Goal: Entertainment & Leisure: Browse casually

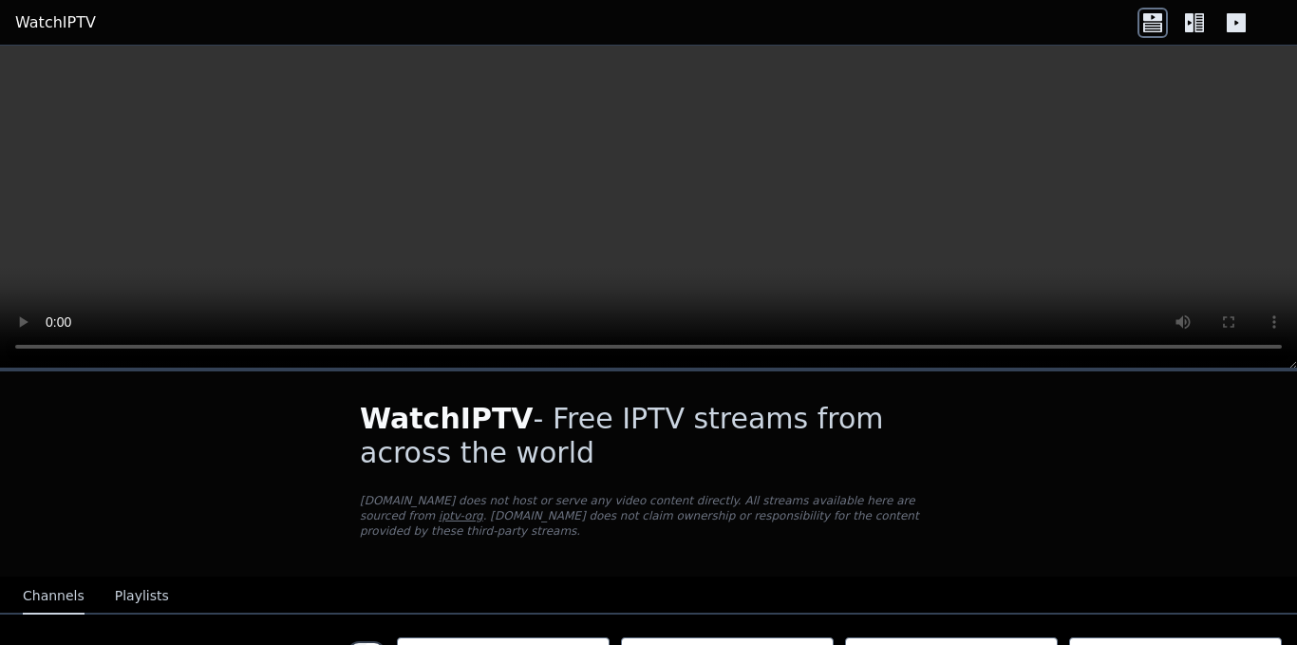
click at [1195, 20] on icon at bounding box center [1198, 22] width 9 height 19
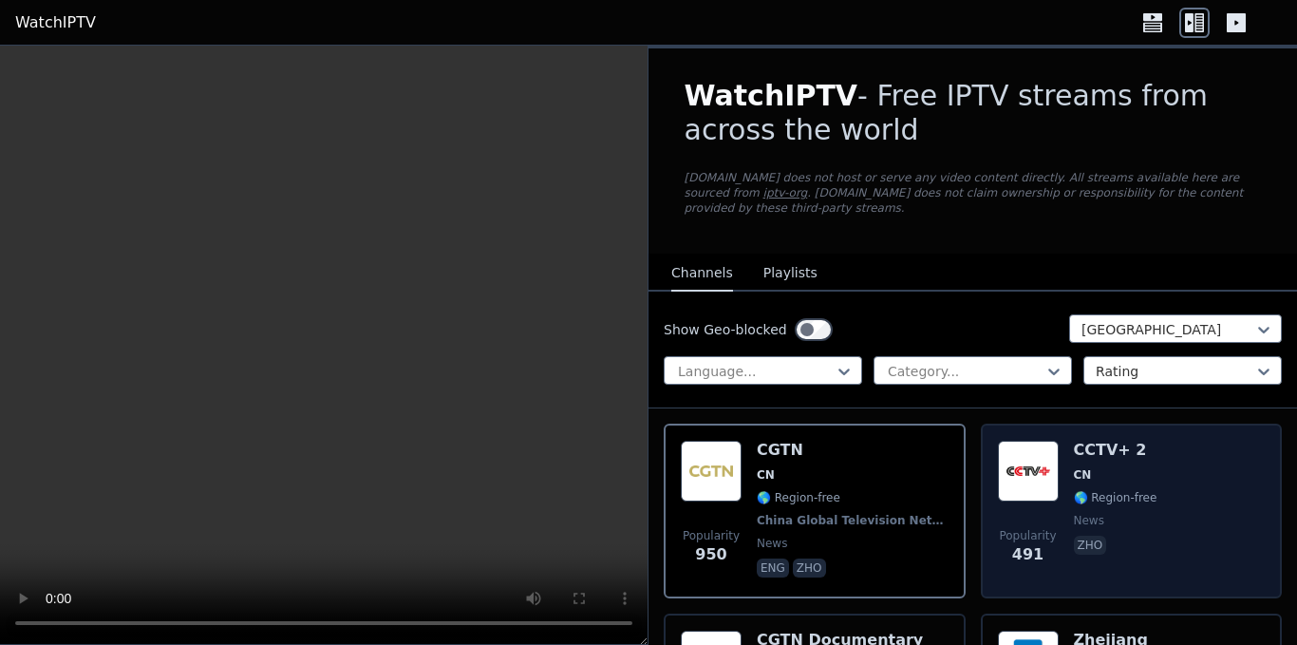
click at [1114, 493] on div "CCTV+ 2 CN 🌎 Region-free news zho" at bounding box center [1116, 510] width 84 height 140
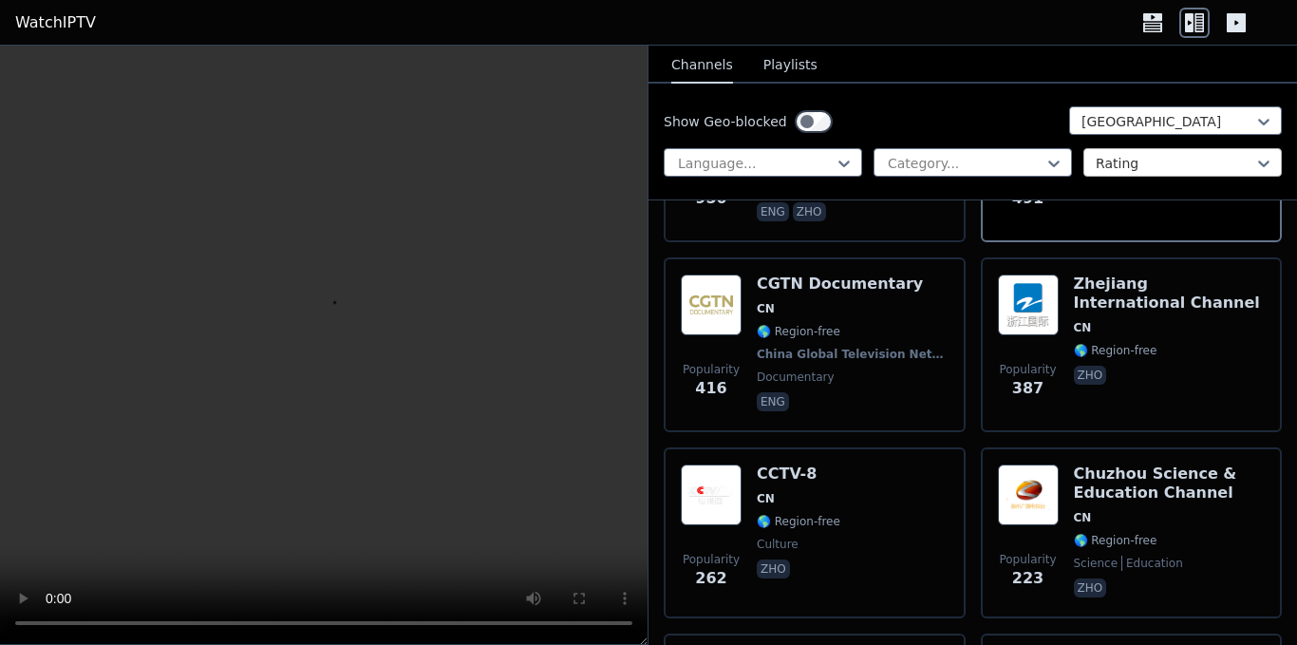
scroll to position [380, 0]
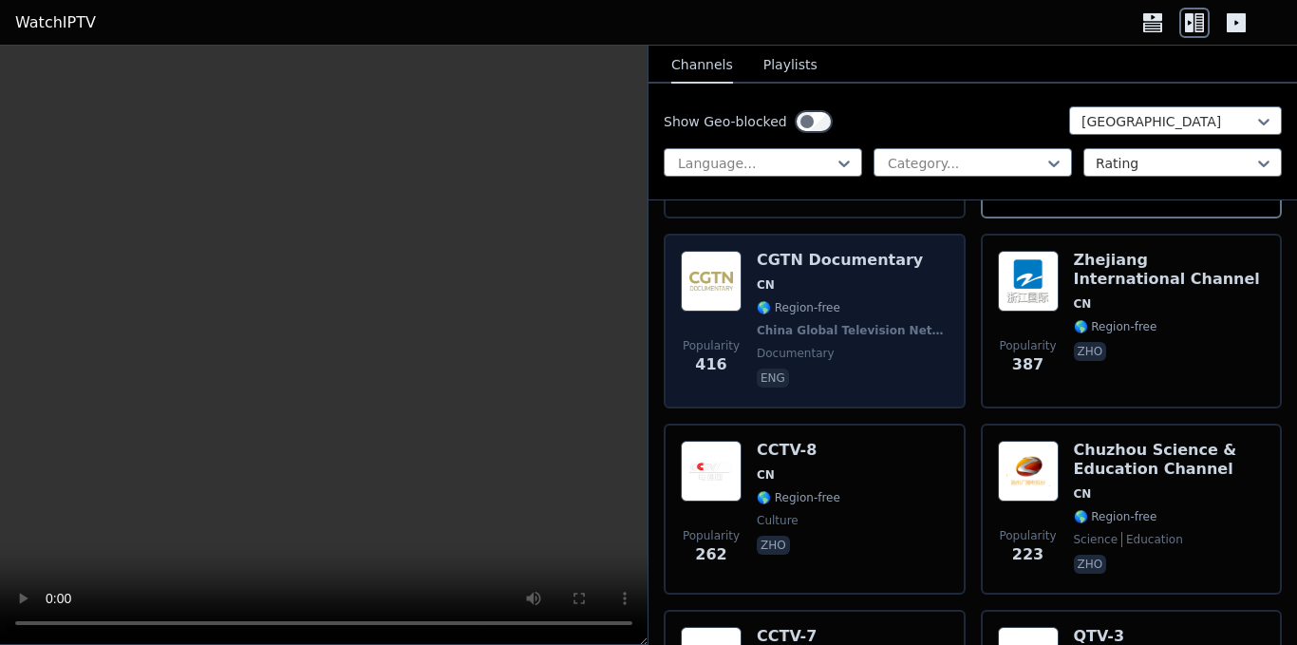
click at [852, 324] on div "CGTN Documentary CN 🌎 Region-free [GEOGRAPHIC_DATA] Global Television Network d…" at bounding box center [853, 321] width 192 height 140
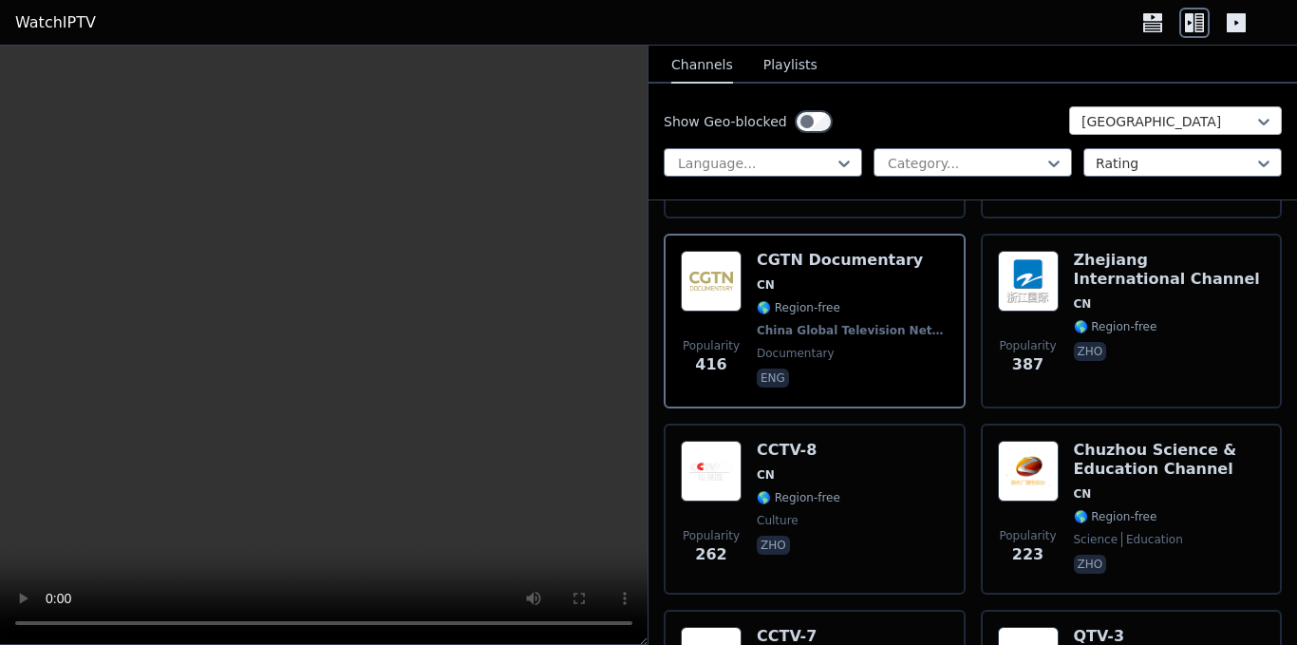
click at [1122, 114] on div at bounding box center [1167, 121] width 173 height 19
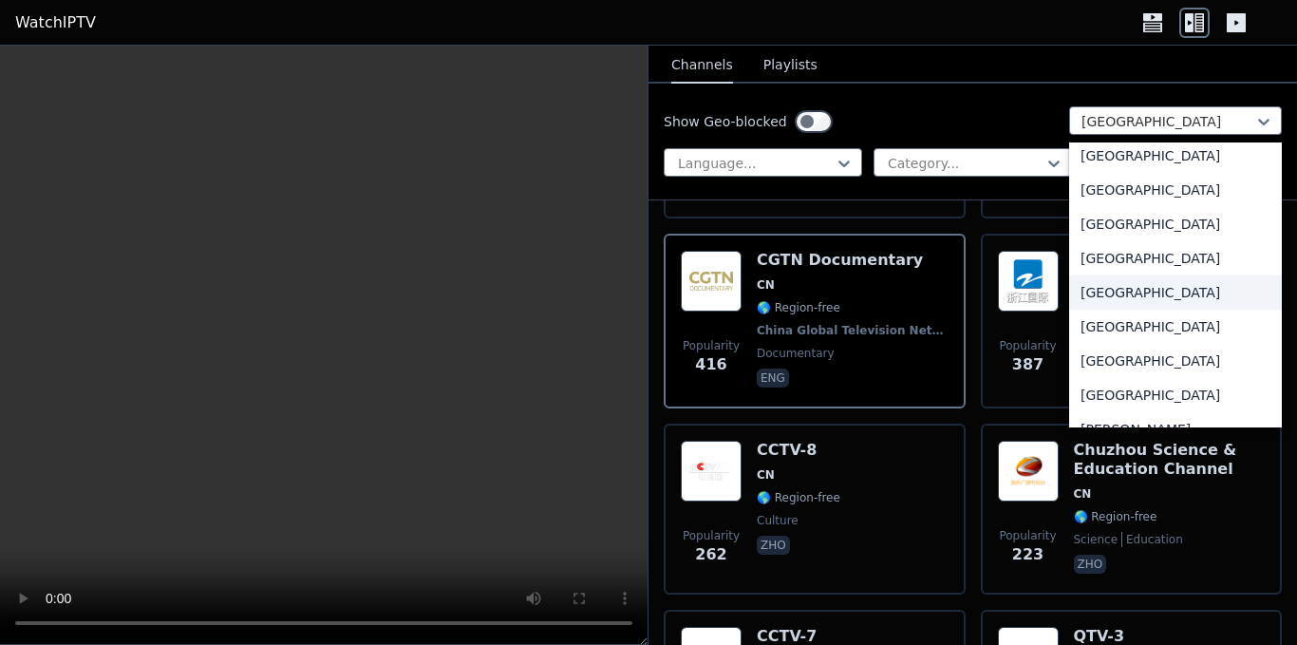
scroll to position [908, 0]
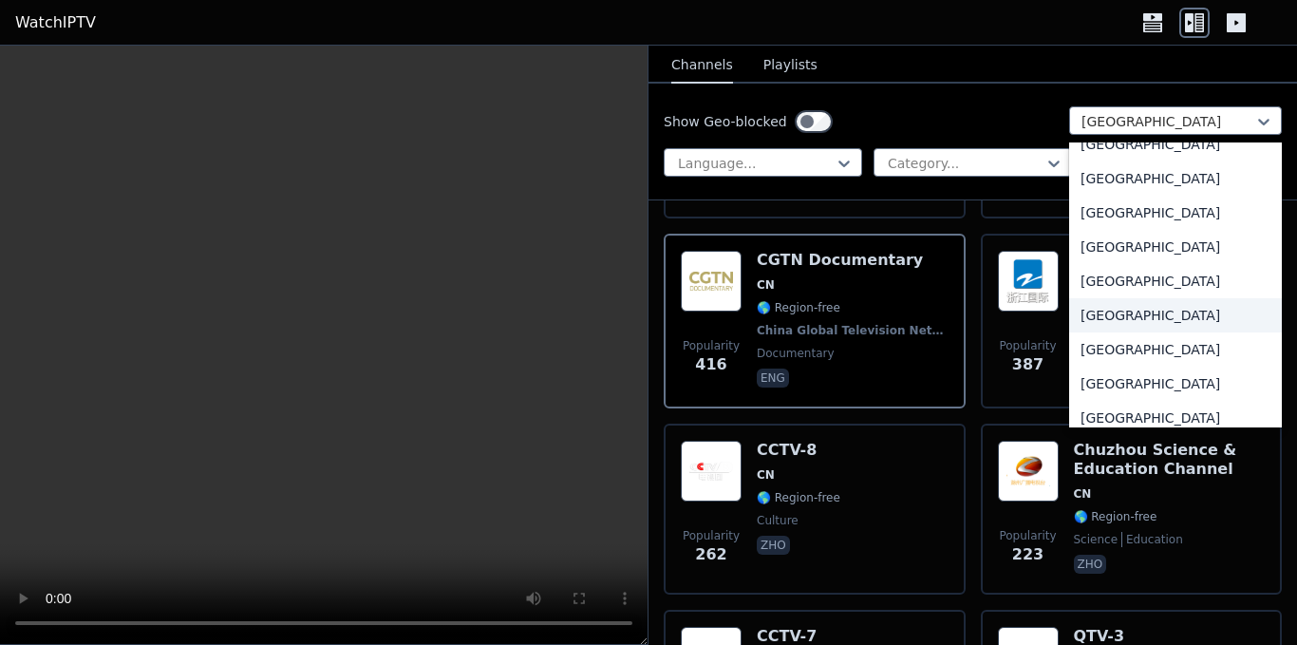
click at [1124, 314] on div "[GEOGRAPHIC_DATA]" at bounding box center [1175, 315] width 213 height 34
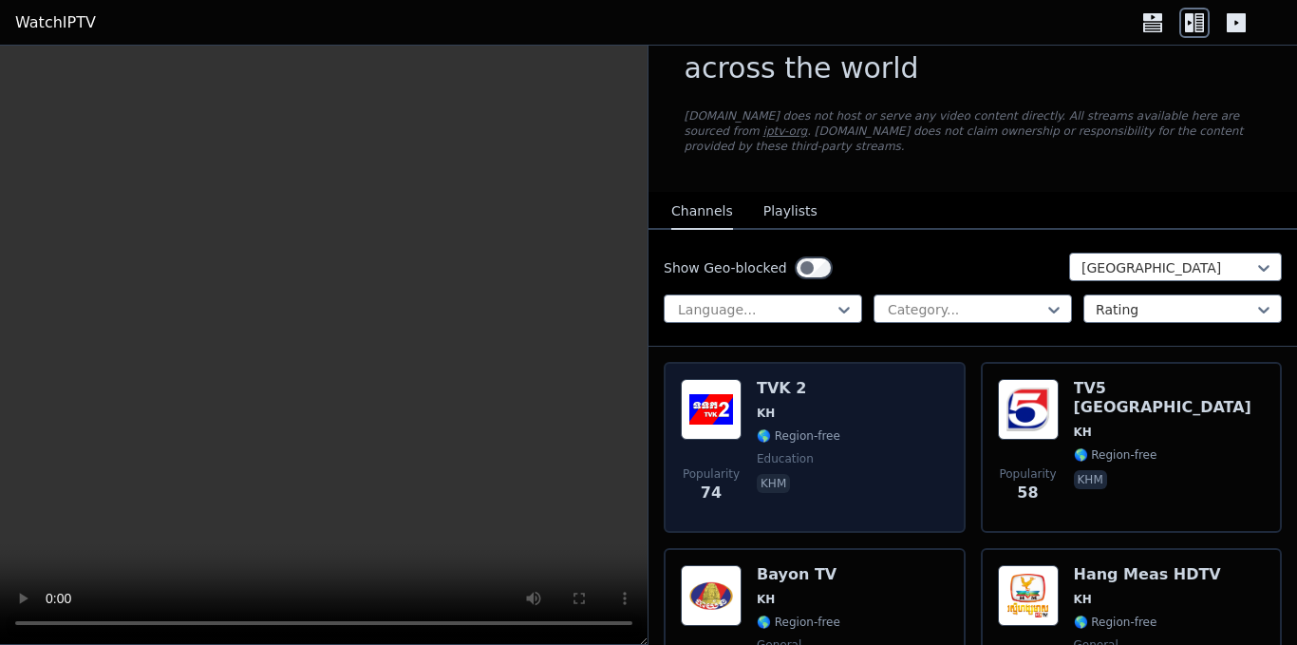
scroll to position [95, 0]
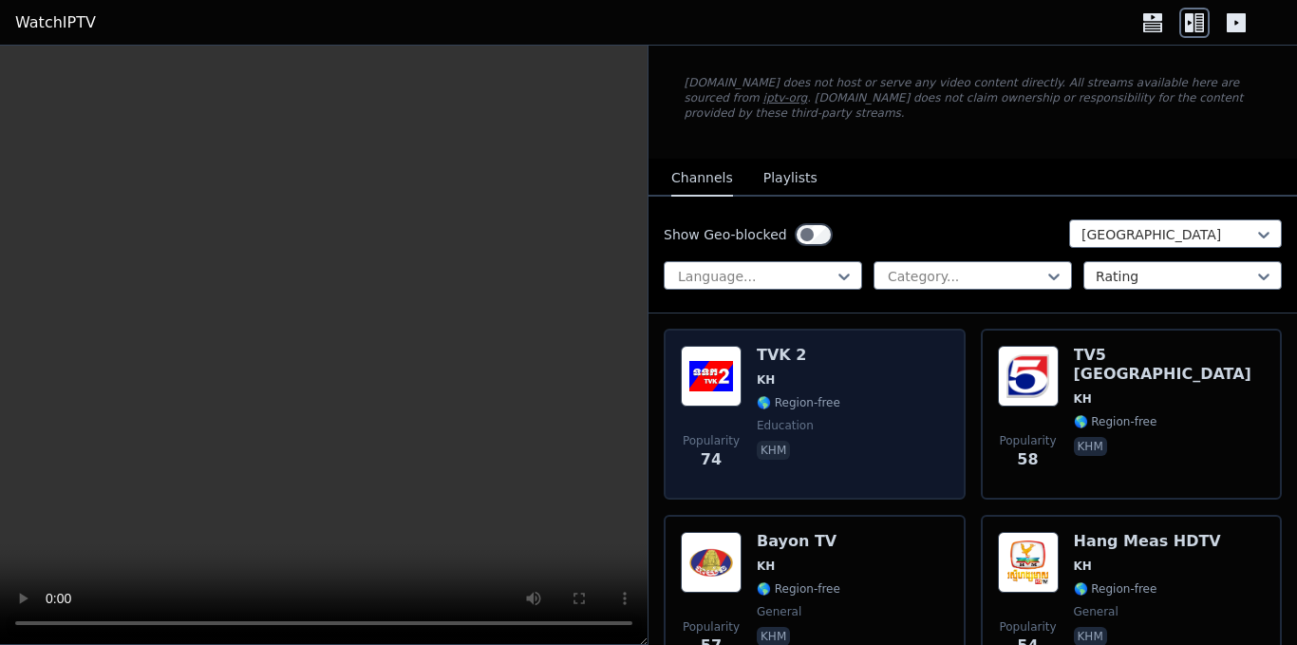
click at [832, 386] on div "Popularity 74 TVK 2 KH 🌎 Region-free education khm" at bounding box center [815, 414] width 268 height 137
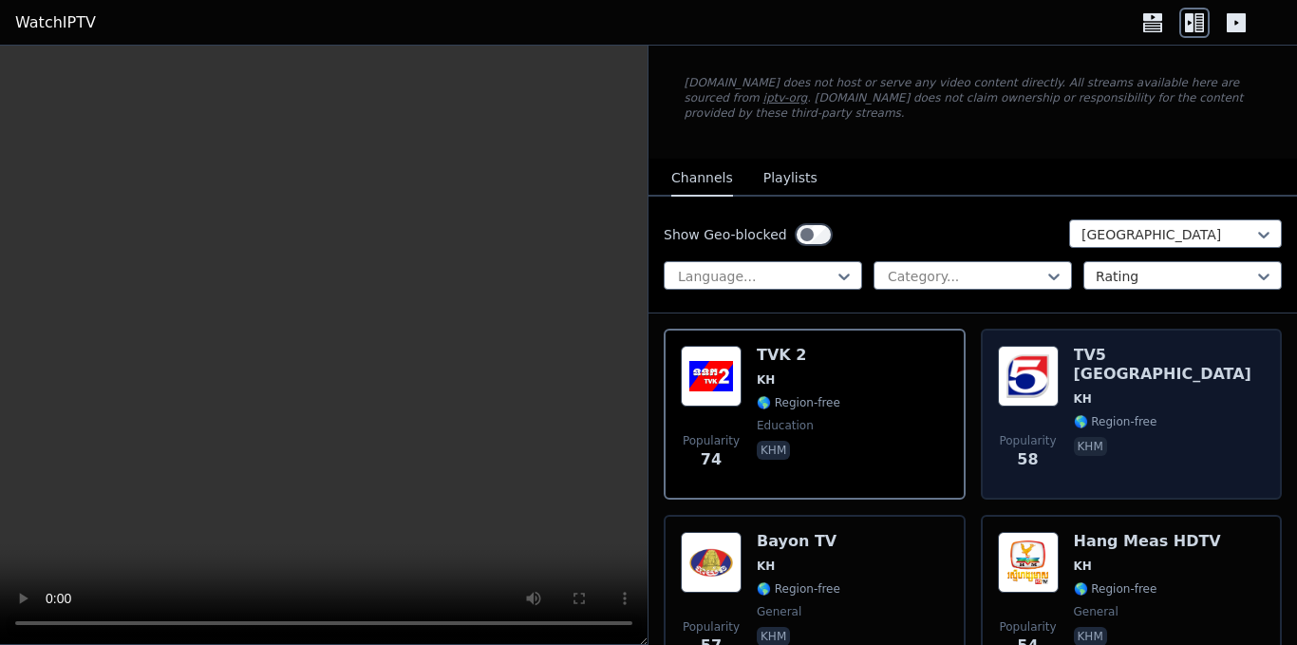
click at [1131, 437] on span "khm" at bounding box center [1170, 448] width 192 height 23
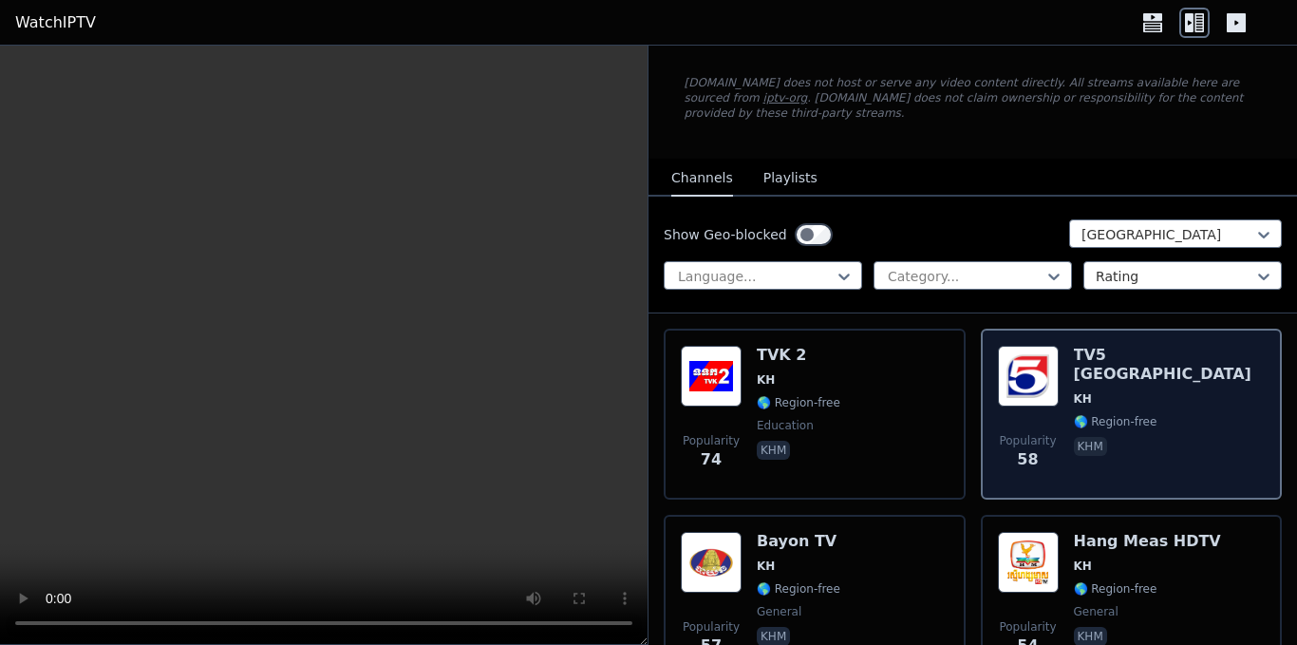
click at [1049, 387] on img at bounding box center [1028, 376] width 61 height 61
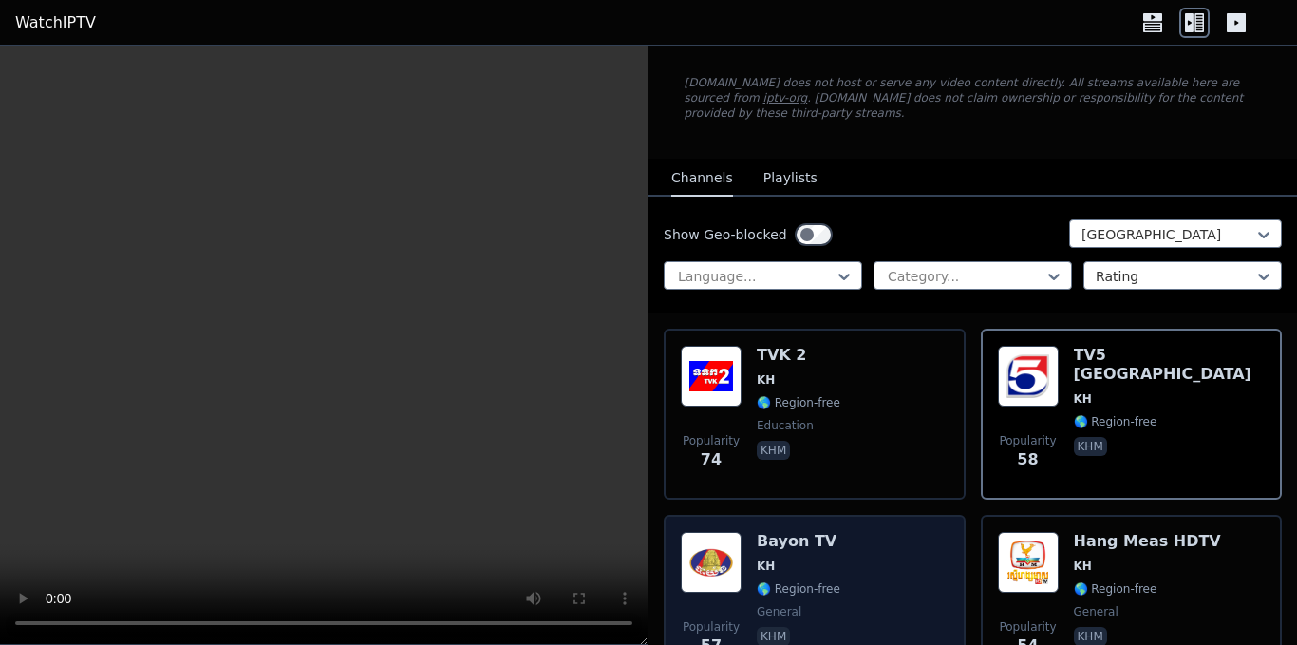
click at [849, 515] on div "Popularity 57 Bayon TV KH 🌎 Region-free general khm" at bounding box center [815, 600] width 302 height 171
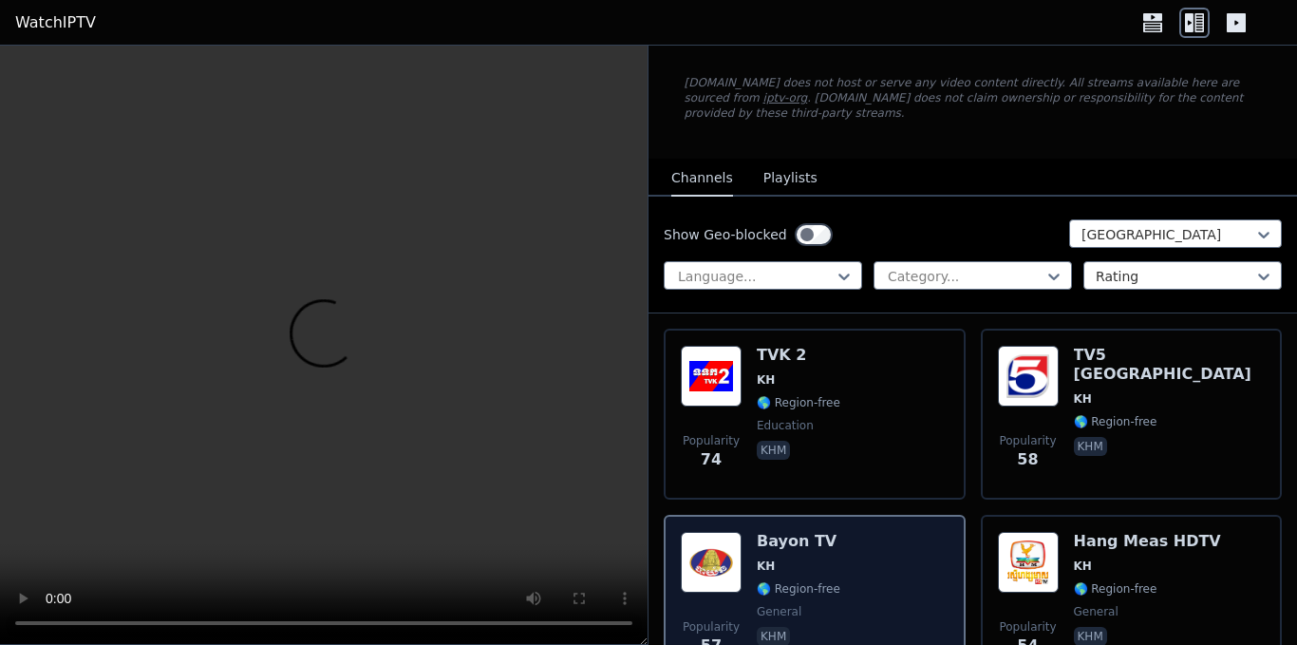
click at [849, 515] on div "Popularity 57 Bayon TV KH 🌎 Region-free general khm" at bounding box center [815, 600] width 302 height 171
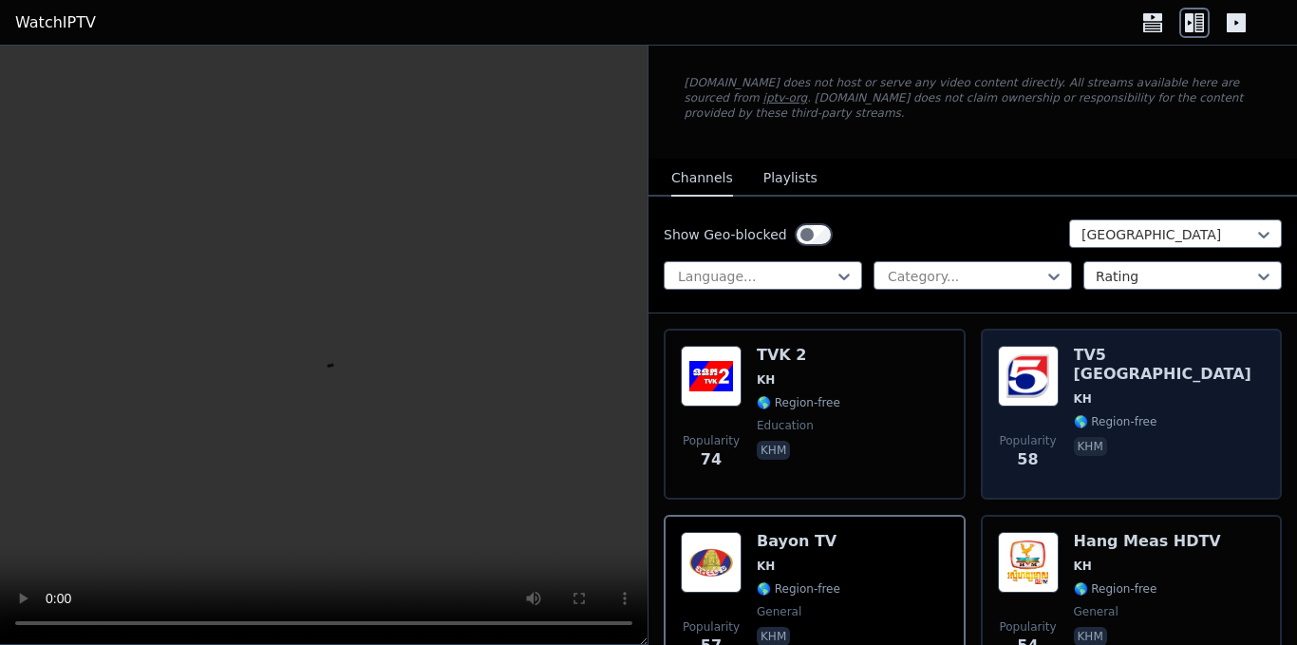
scroll to position [190, 0]
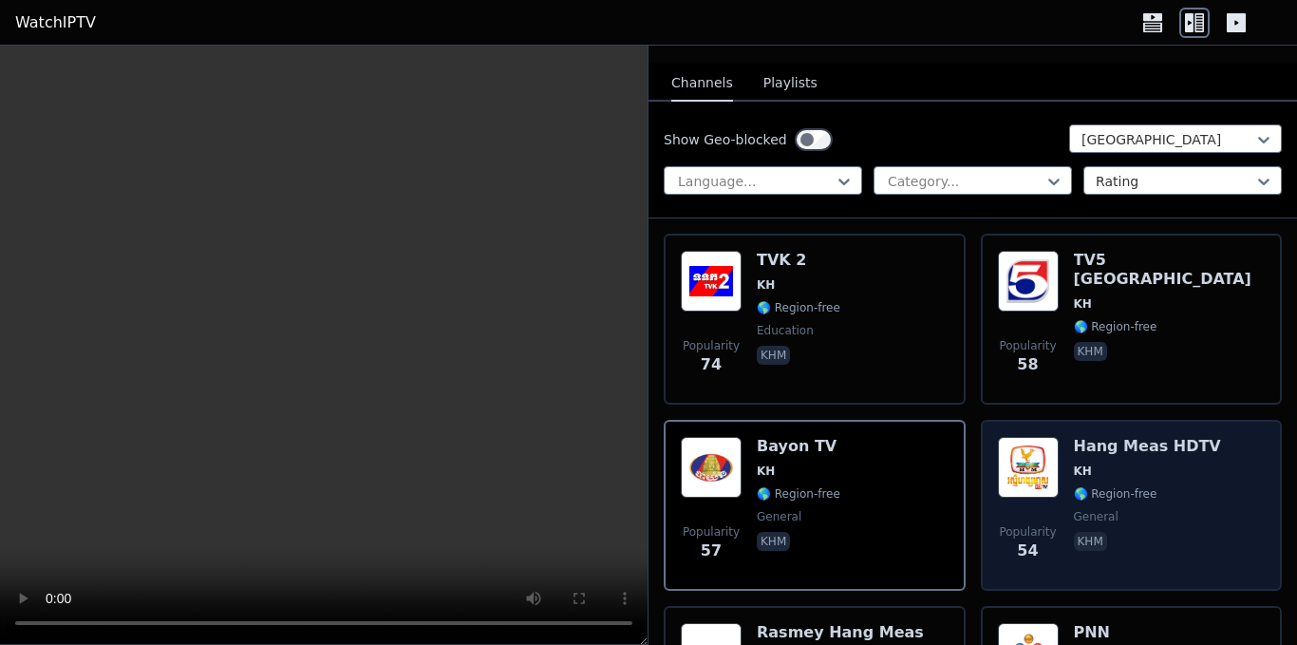
click at [1140, 489] on div "Hang Meas HDTV KH 🌎 Region-free general khm" at bounding box center [1147, 505] width 147 height 137
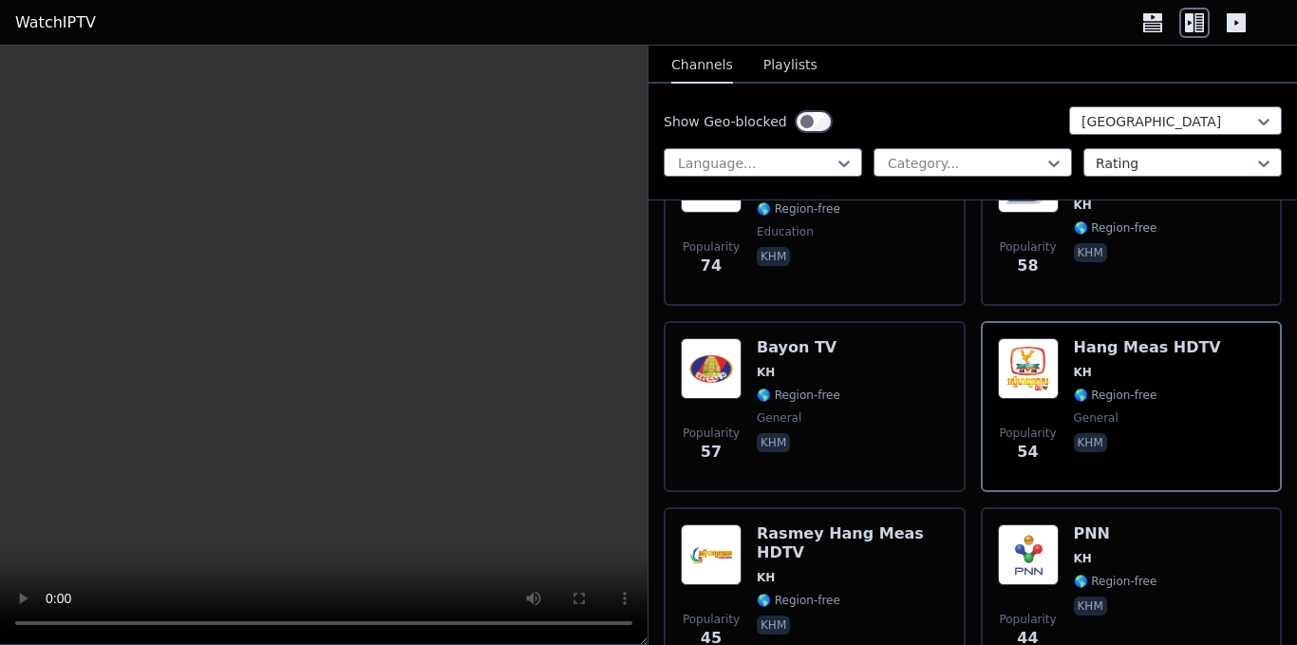
scroll to position [475, 0]
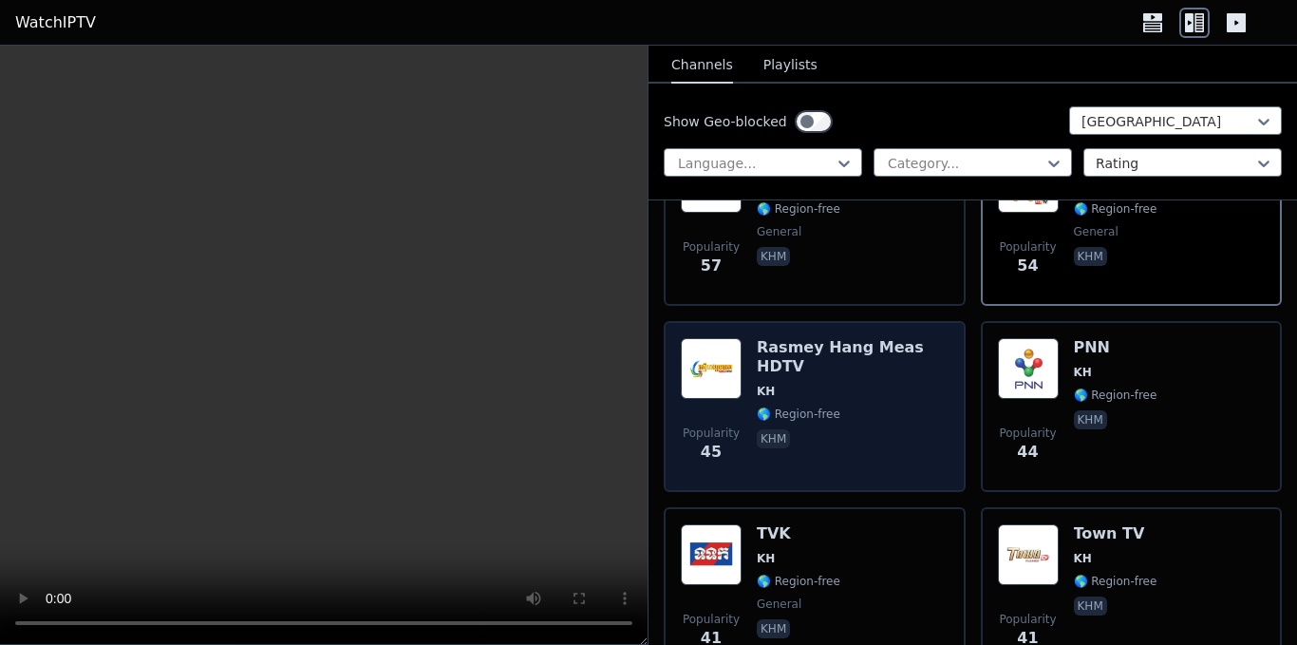
click at [824, 438] on div "Rasmey Hang Meas HDTV KH 🌎 Region-free khm" at bounding box center [853, 406] width 192 height 137
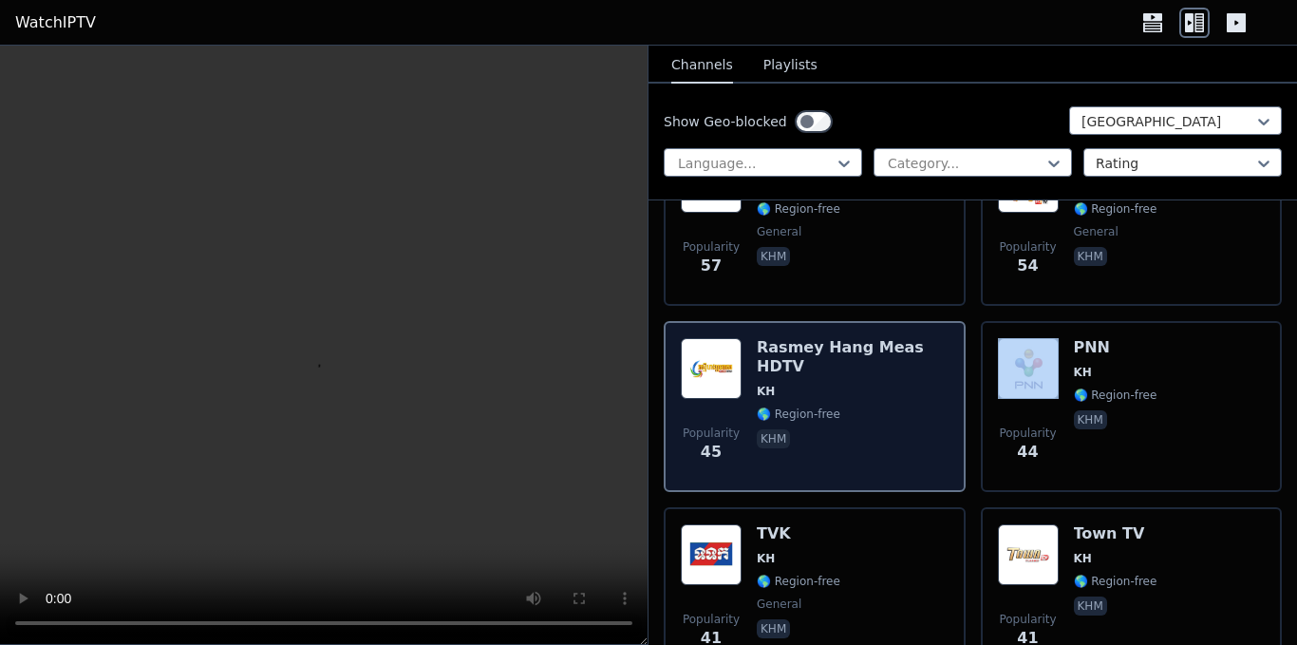
click at [824, 438] on div "Rasmey Hang Meas HDTV KH 🌎 Region-free khm" at bounding box center [853, 406] width 192 height 137
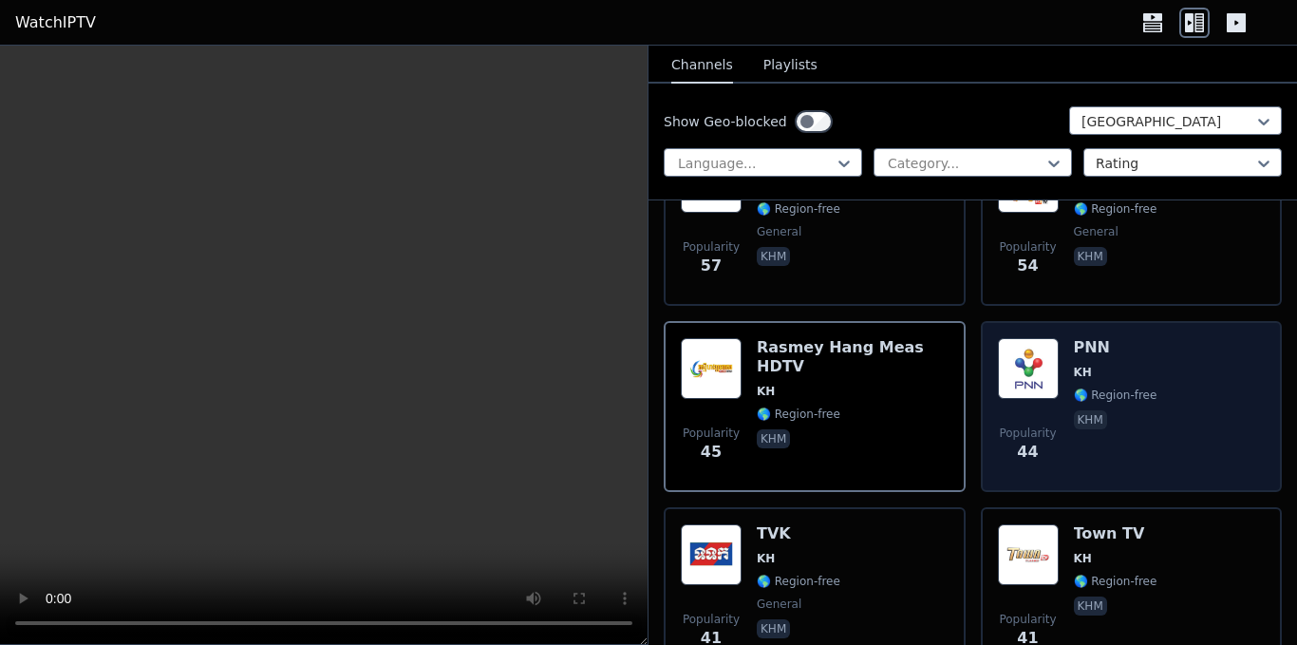
click at [1135, 393] on div "PNN KH 🌎 Region-free khm" at bounding box center [1116, 406] width 84 height 137
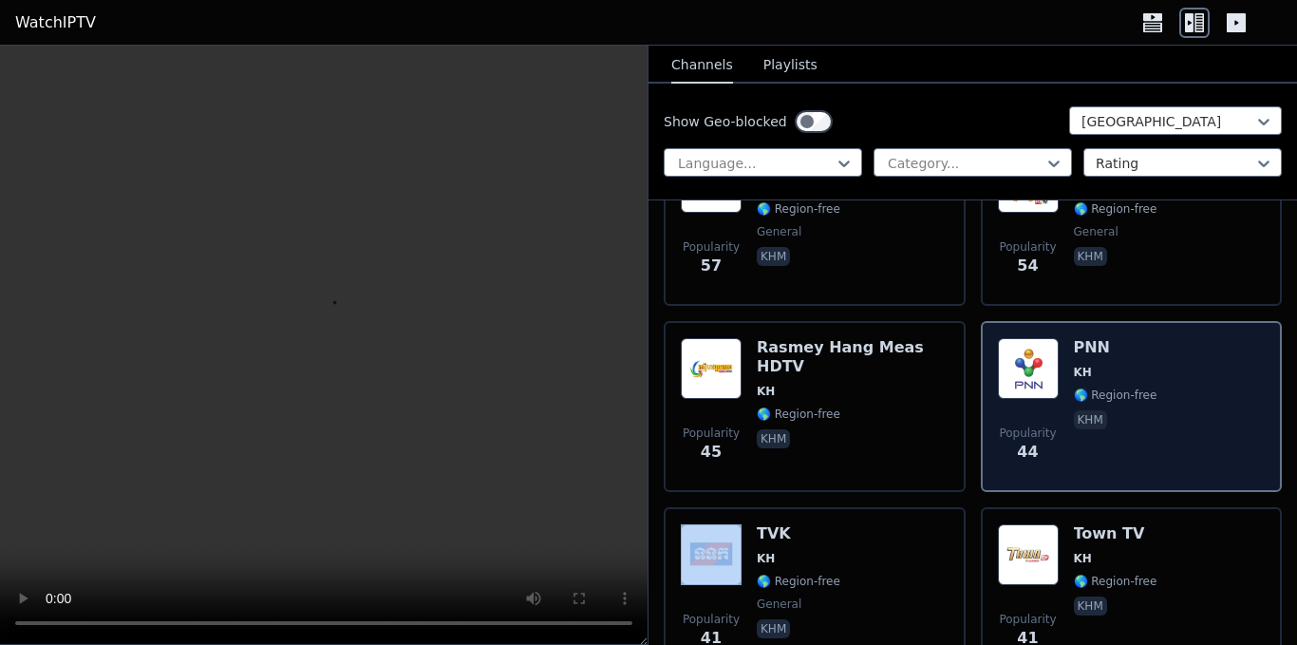
click at [1135, 393] on div "PNN KH 🌎 Region-free khm" at bounding box center [1116, 406] width 84 height 137
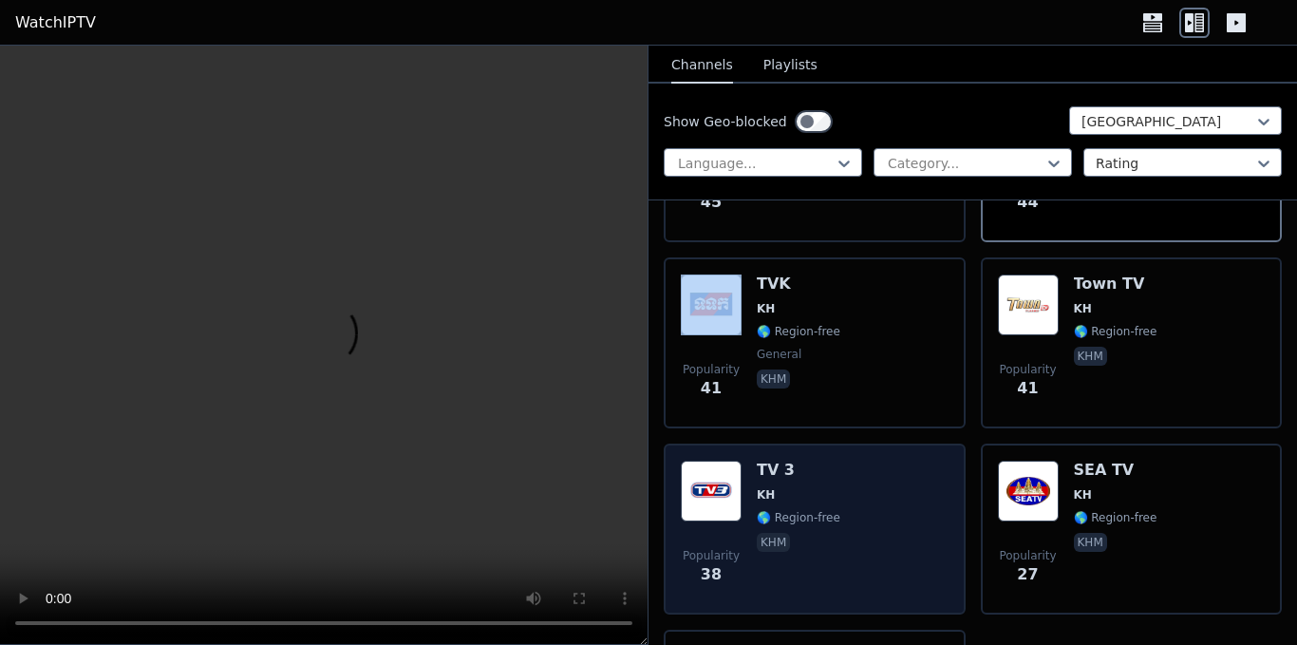
scroll to position [759, 0]
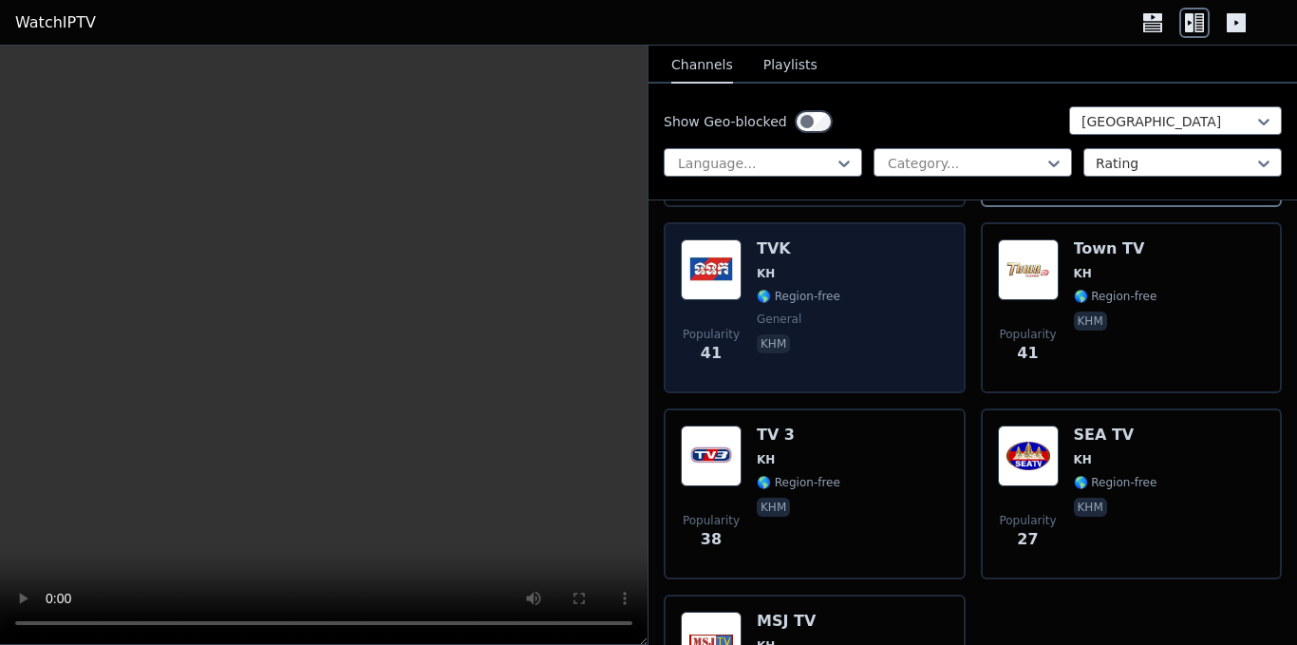
click at [839, 328] on div "Popularity 41 TVK KH 🌎 Region-free general khm" at bounding box center [815, 307] width 268 height 137
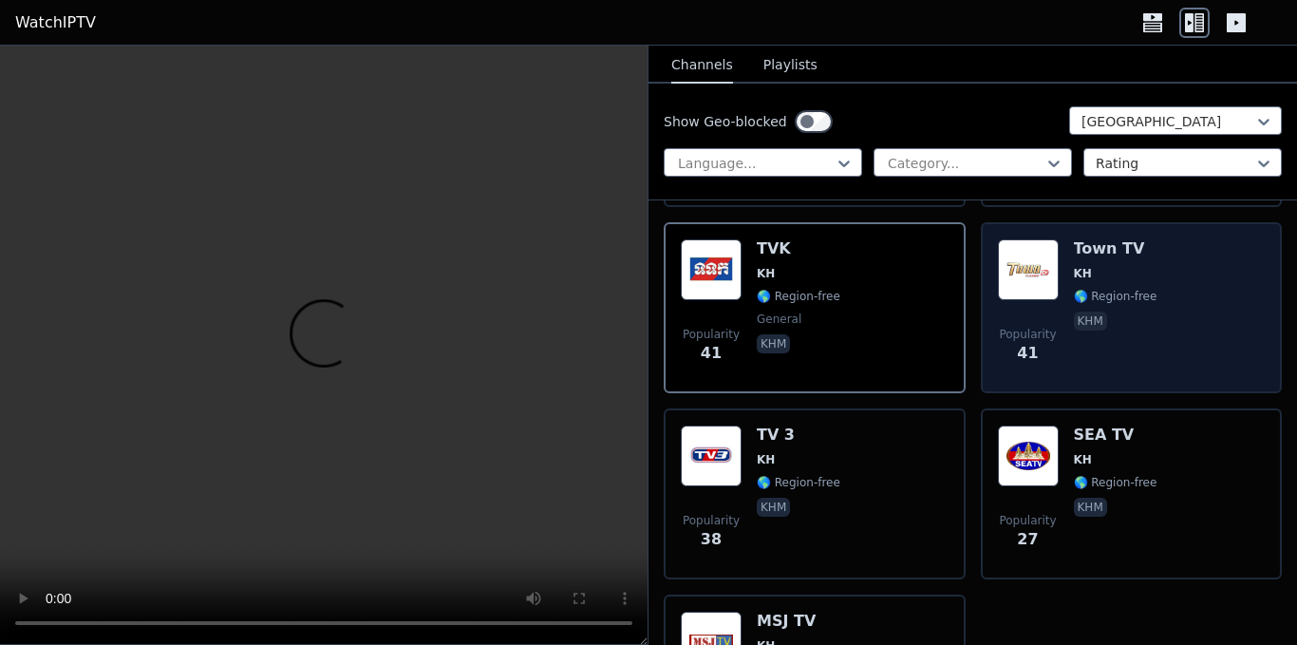
click at [1137, 311] on span "khm" at bounding box center [1116, 322] width 84 height 23
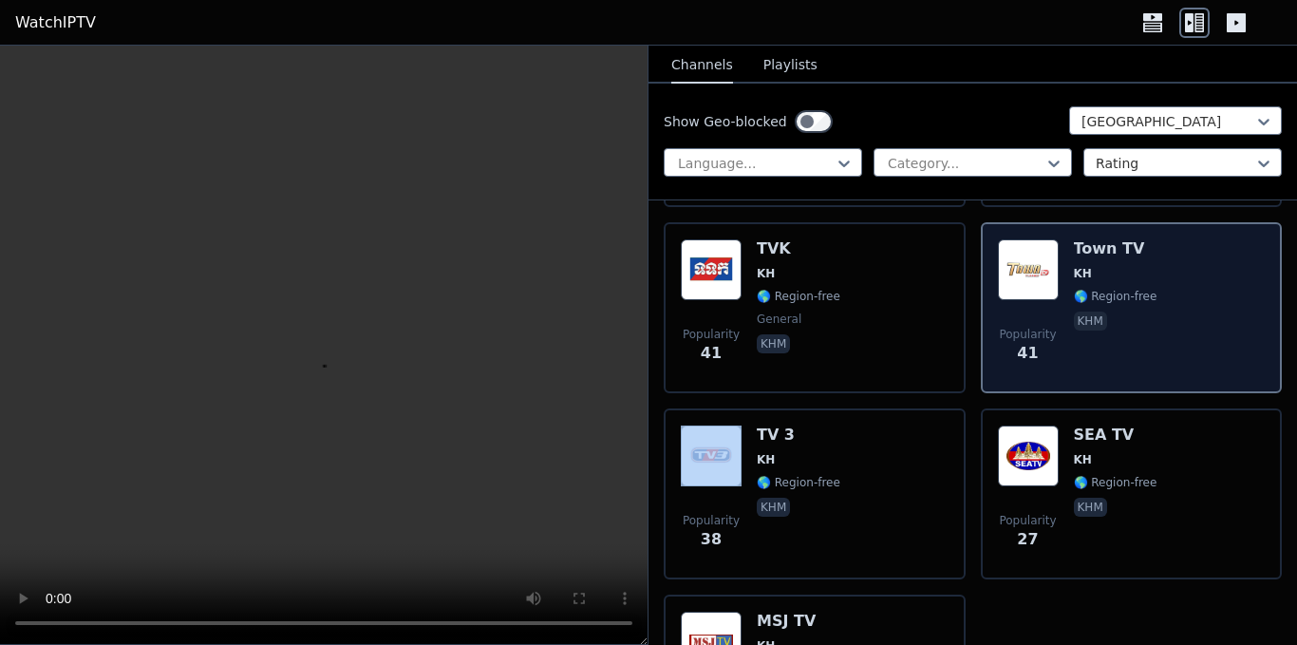
click at [1137, 311] on span "khm" at bounding box center [1116, 322] width 84 height 23
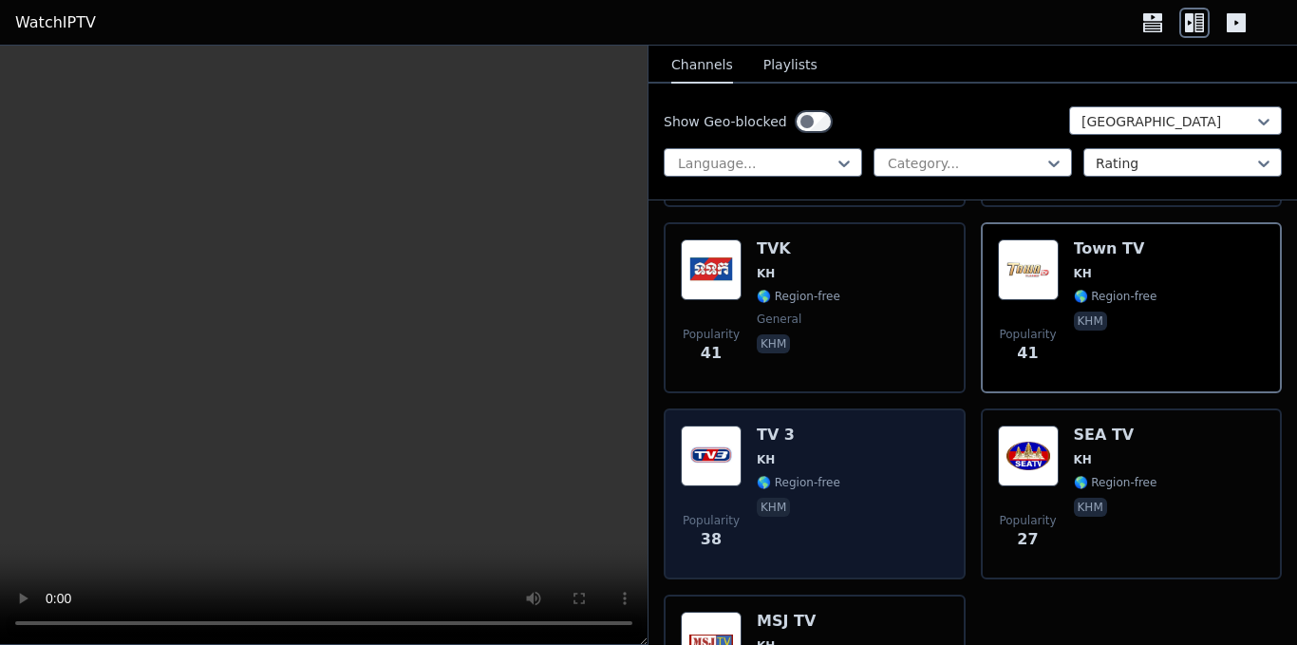
click at [855, 478] on div "Popularity 38 TV 3 KH 🌎 Region-free khm" at bounding box center [815, 493] width 268 height 137
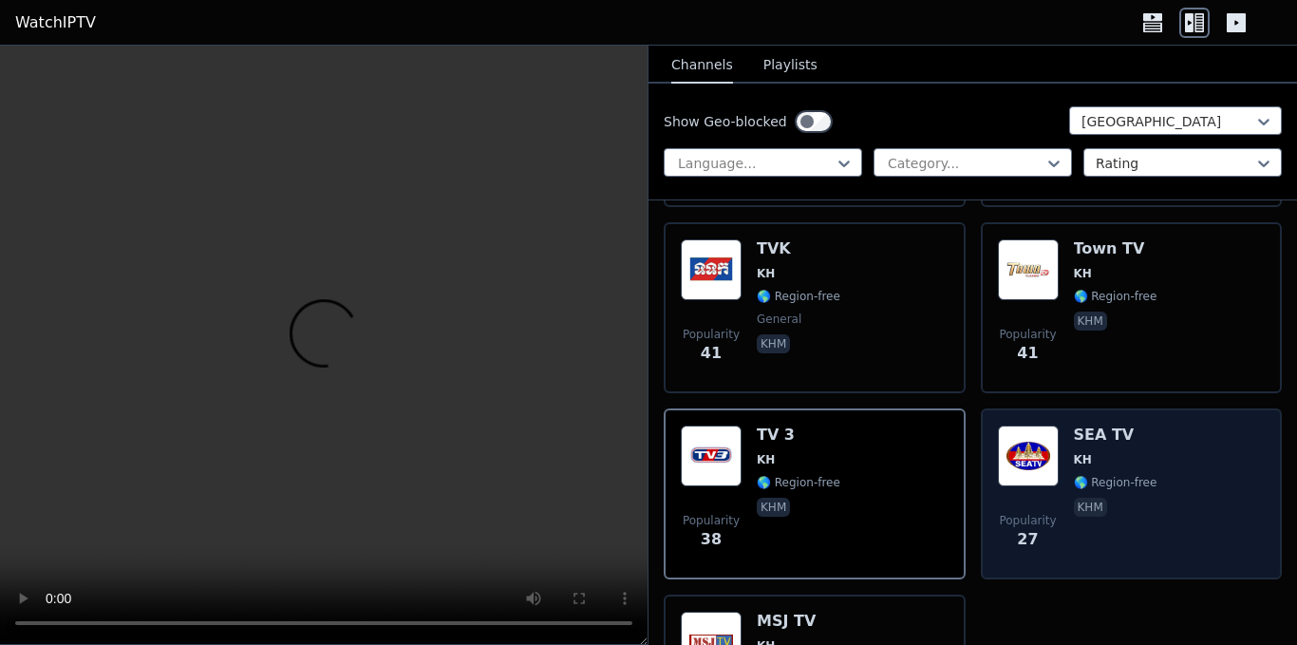
click at [1037, 513] on span "Popularity" at bounding box center [1027, 520] width 57 height 15
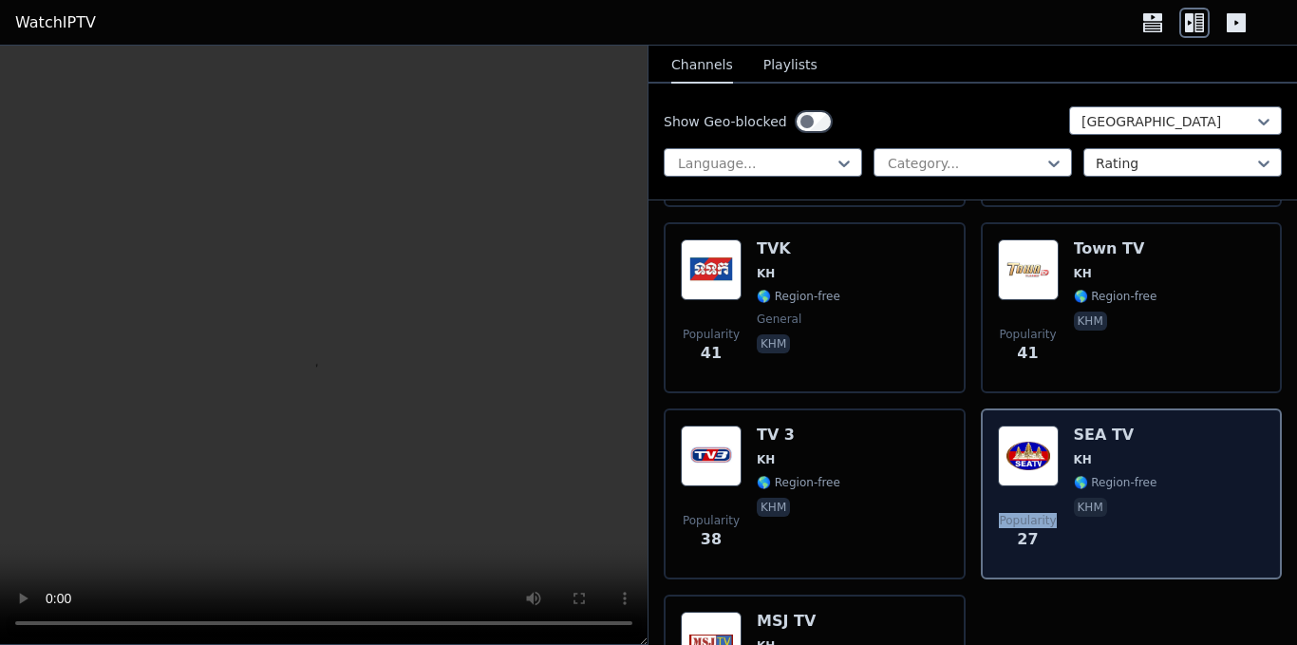
click at [1037, 513] on span "Popularity" at bounding box center [1027, 520] width 57 height 15
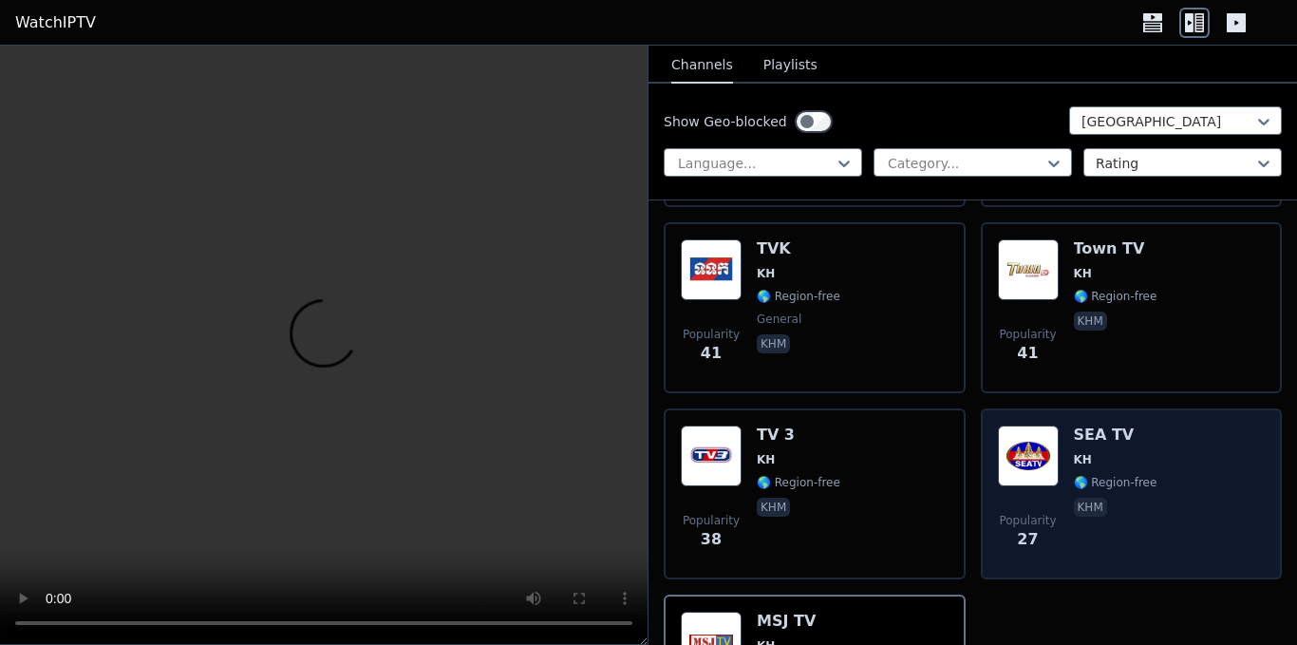
click at [1107, 459] on div "SEA TV KH 🌎 Region-free khm" at bounding box center [1116, 493] width 84 height 137
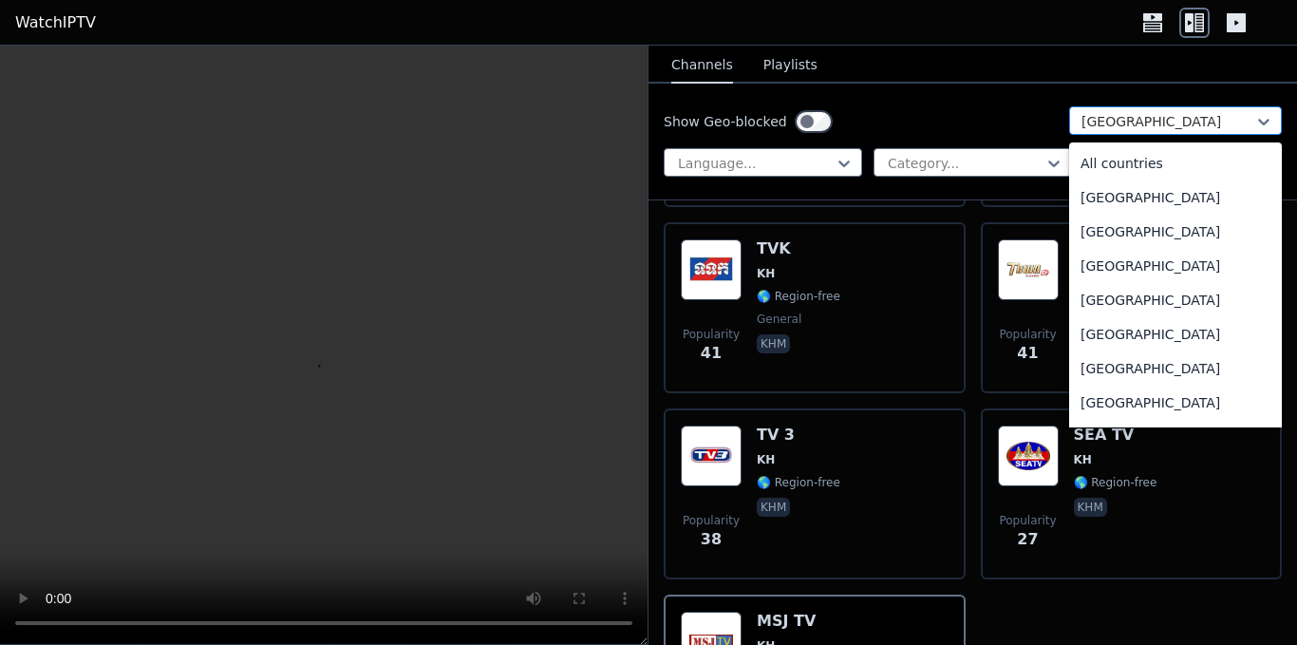
click at [1155, 116] on div at bounding box center [1167, 121] width 173 height 19
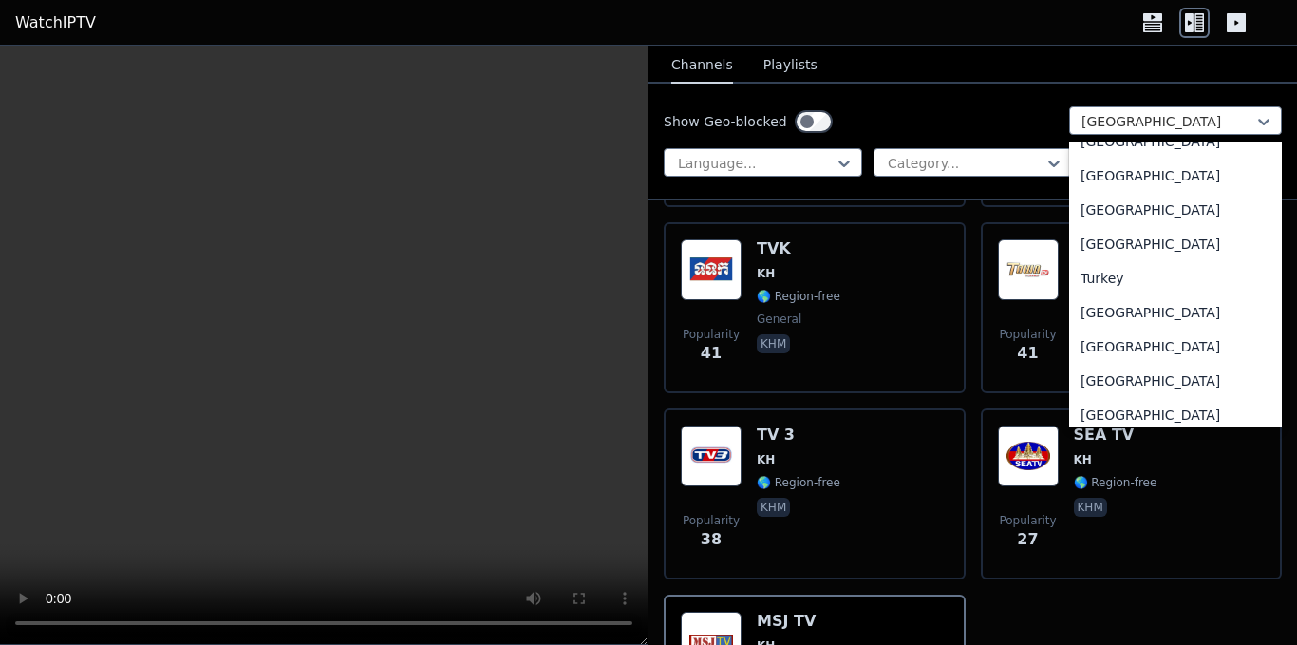
scroll to position [6782, 0]
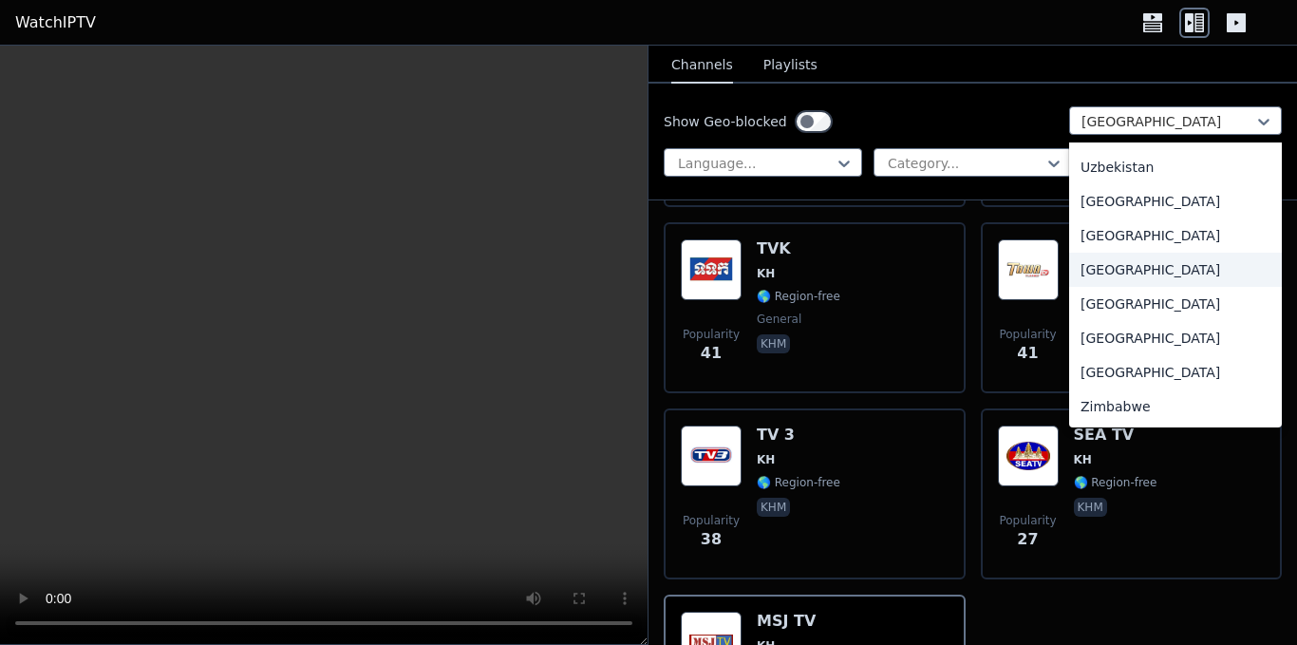
click at [1120, 272] on div "[GEOGRAPHIC_DATA]" at bounding box center [1175, 270] width 213 height 34
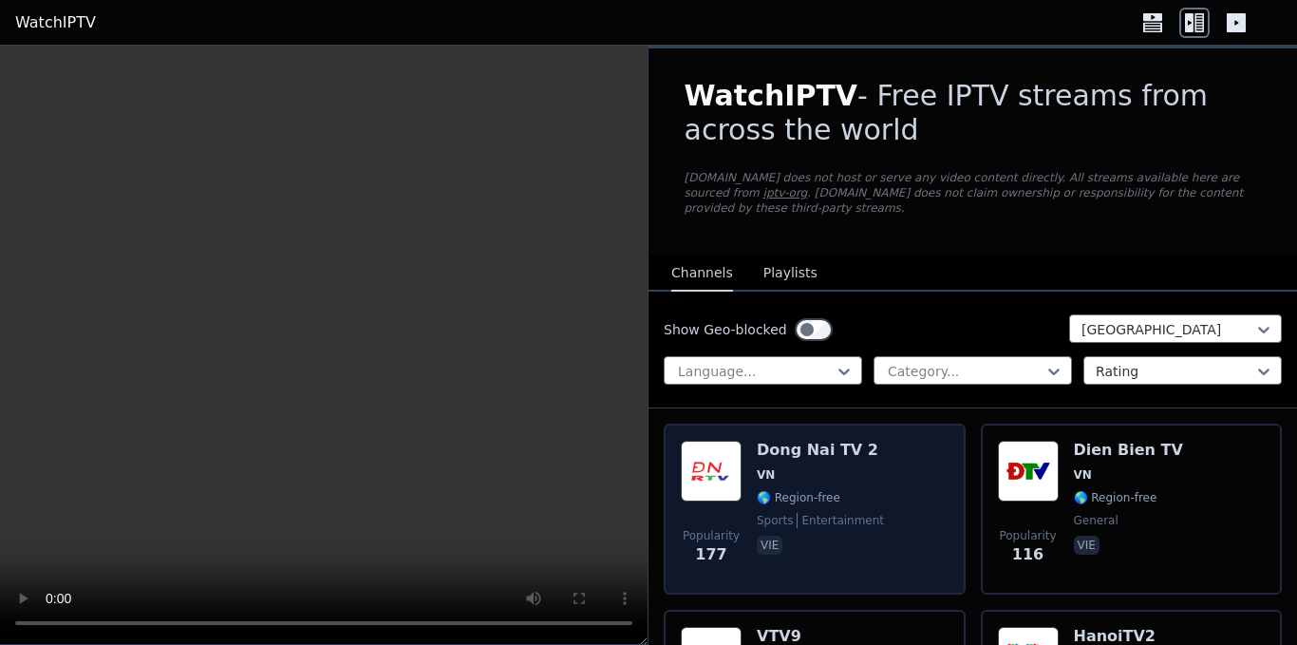
click at [818, 490] on span "🌎 Region-free" at bounding box center [799, 497] width 84 height 15
click at [821, 467] on span "VN" at bounding box center [820, 474] width 127 height 15
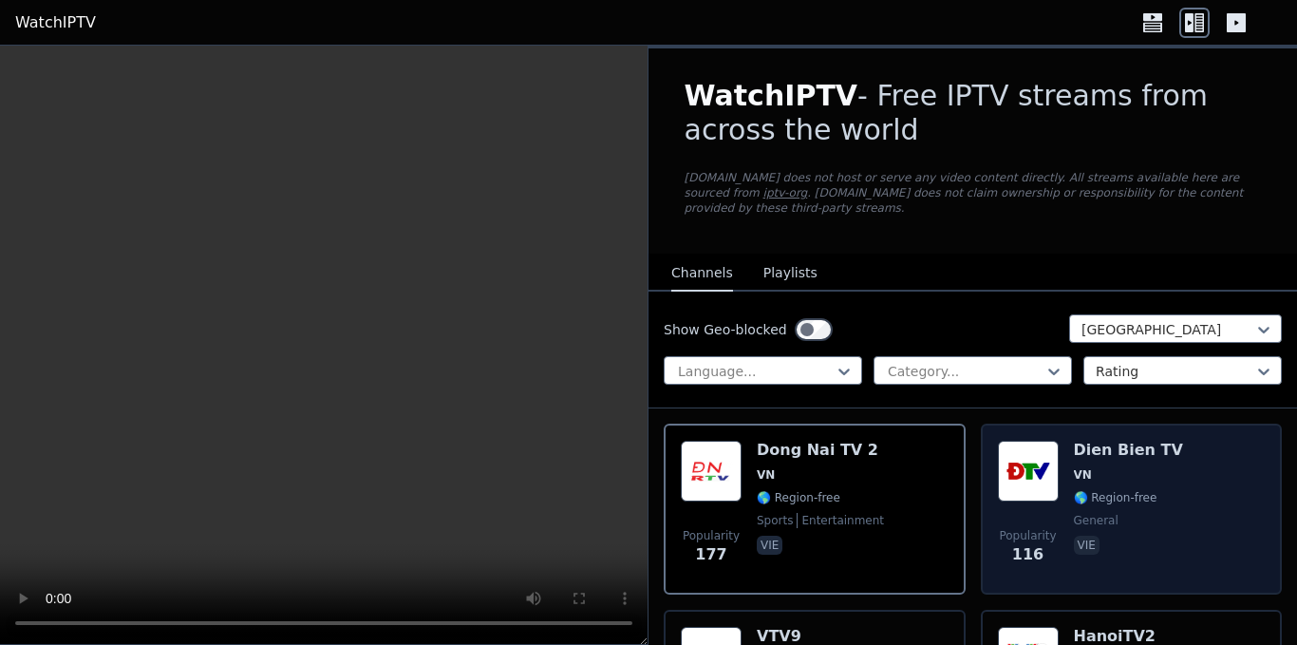
click at [1119, 472] on div "Dien Bien TV VN 🌎 Region-free general vie" at bounding box center [1128, 508] width 109 height 137
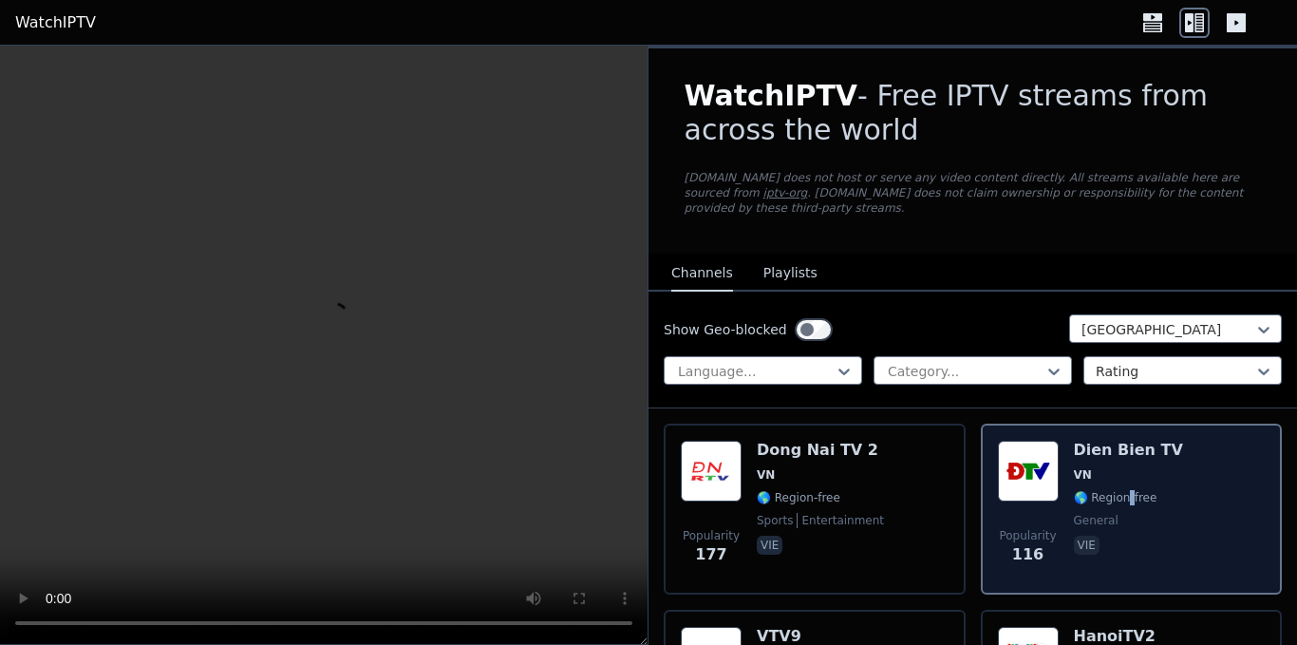
click at [1119, 472] on div "Dien Bien TV VN 🌎 Region-free general vie" at bounding box center [1128, 508] width 109 height 137
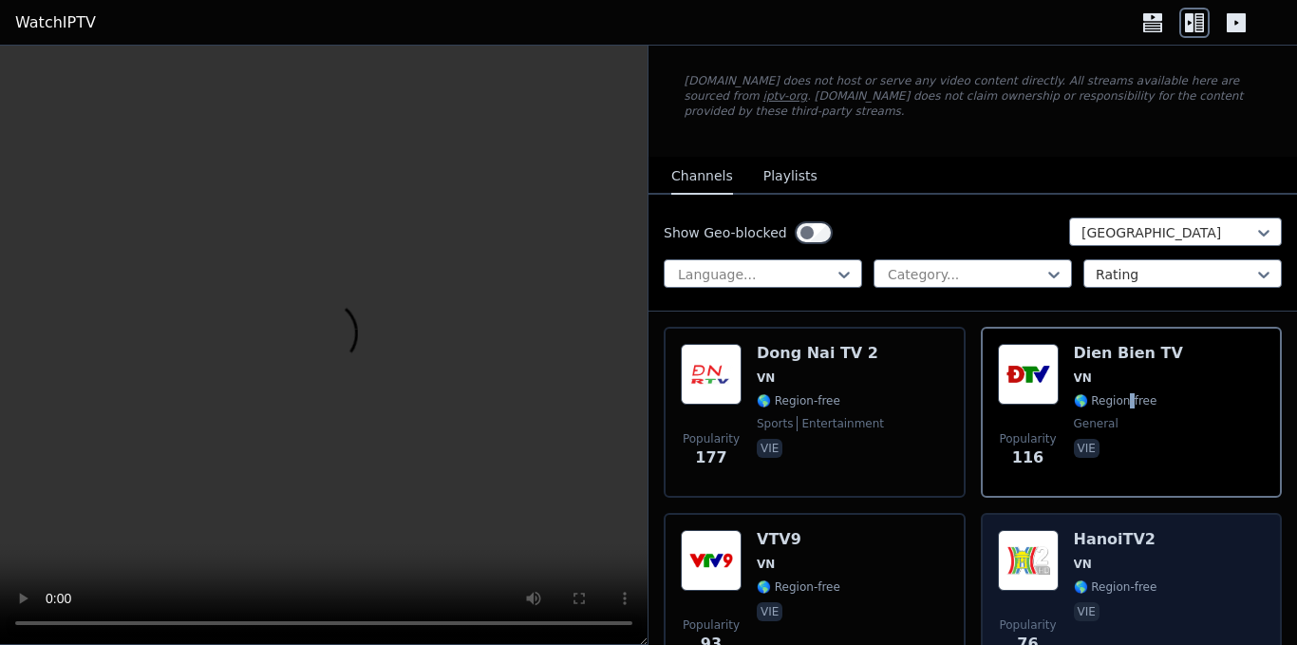
scroll to position [95, 0]
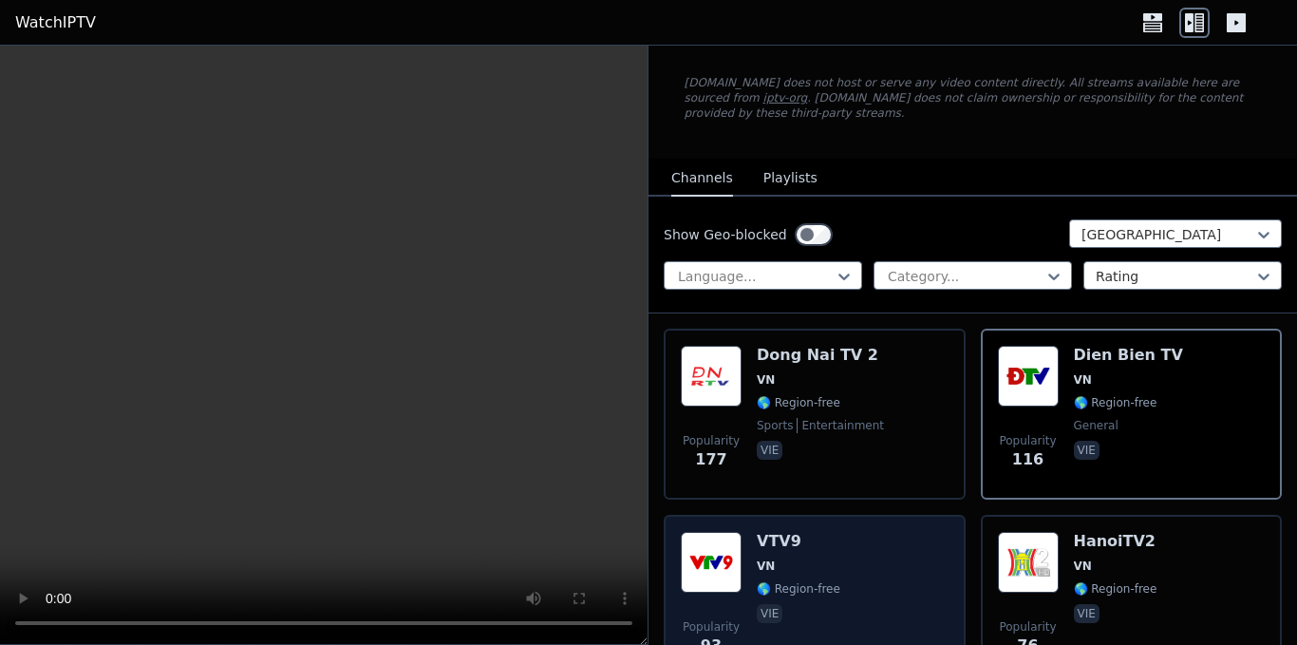
click at [841, 552] on div "Popularity 93 VTV9 VN 🌎 Region-free vie" at bounding box center [815, 600] width 268 height 137
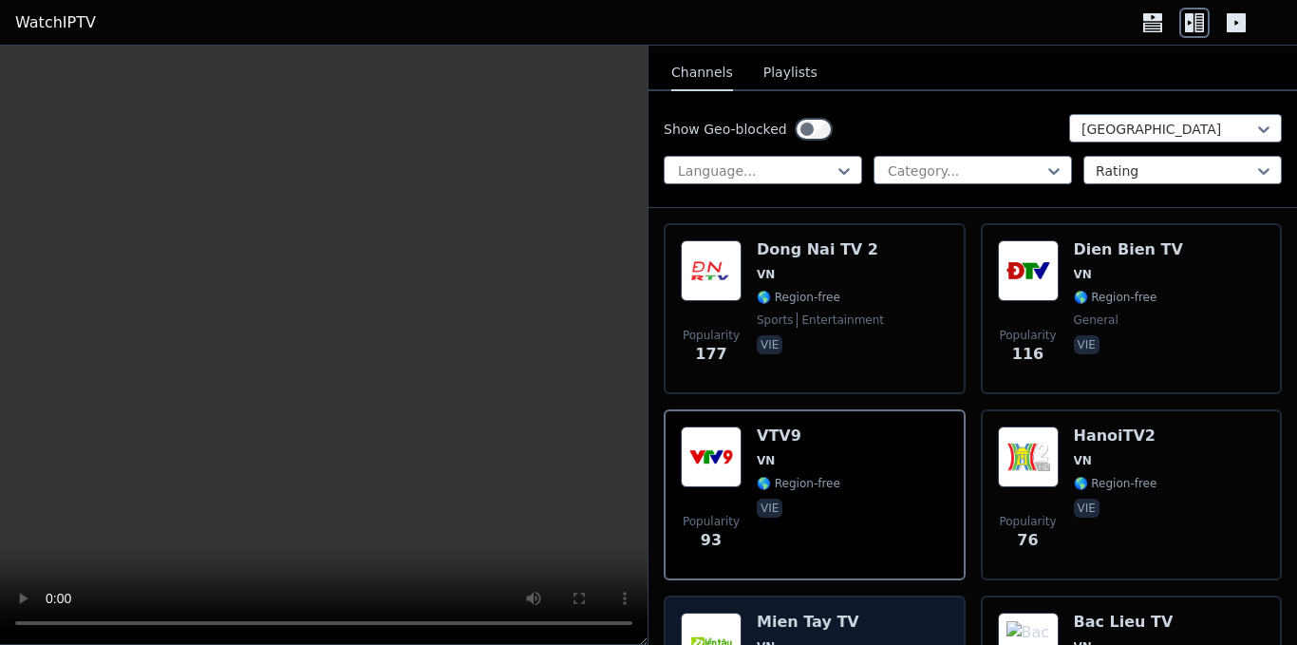
scroll to position [285, 0]
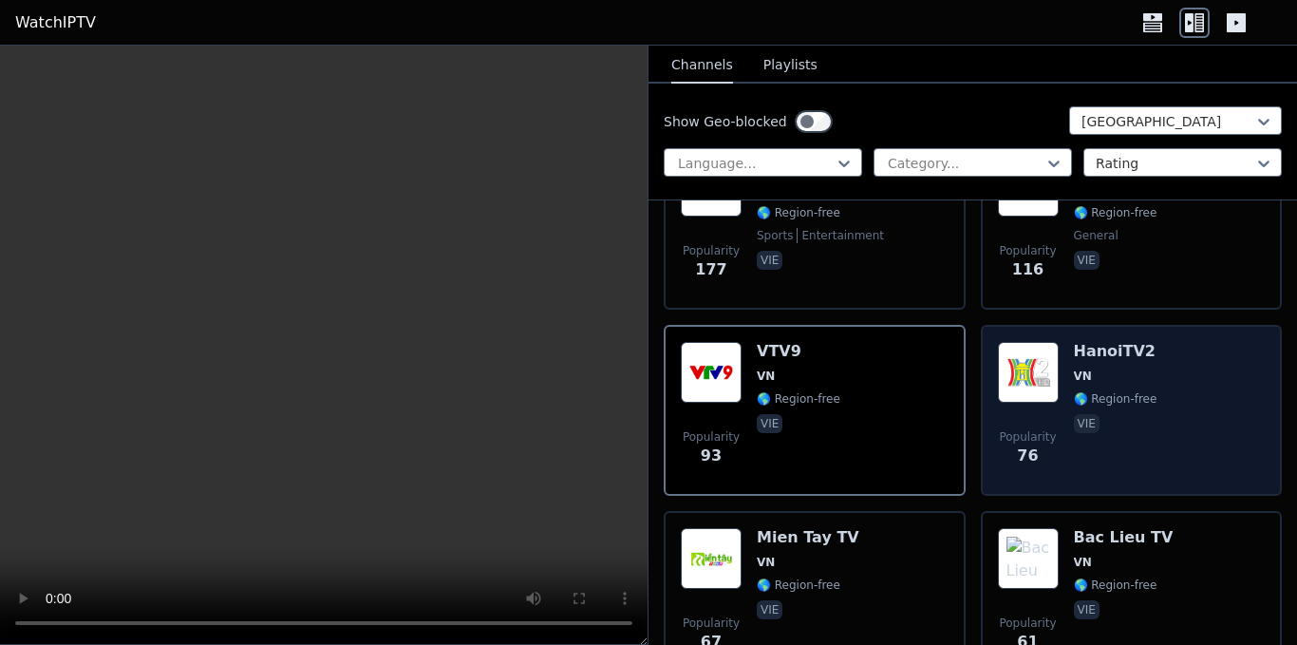
click at [1133, 391] on span "🌎 Region-free" at bounding box center [1116, 398] width 84 height 15
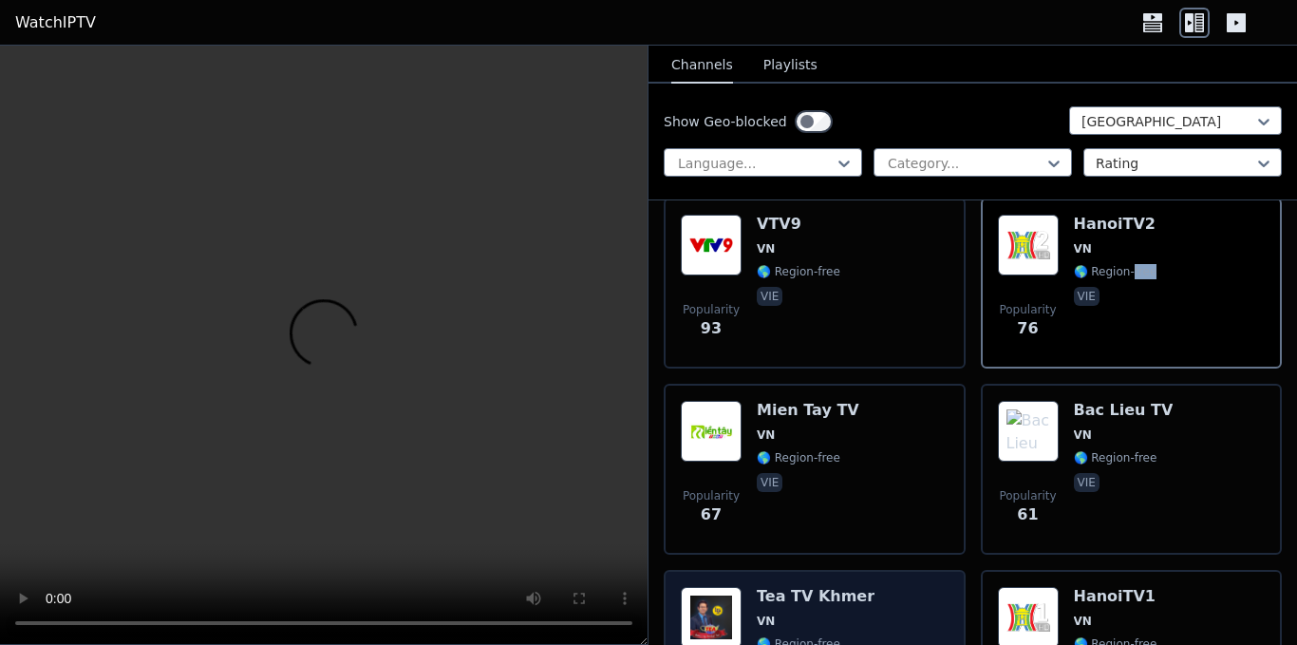
scroll to position [570, 0]
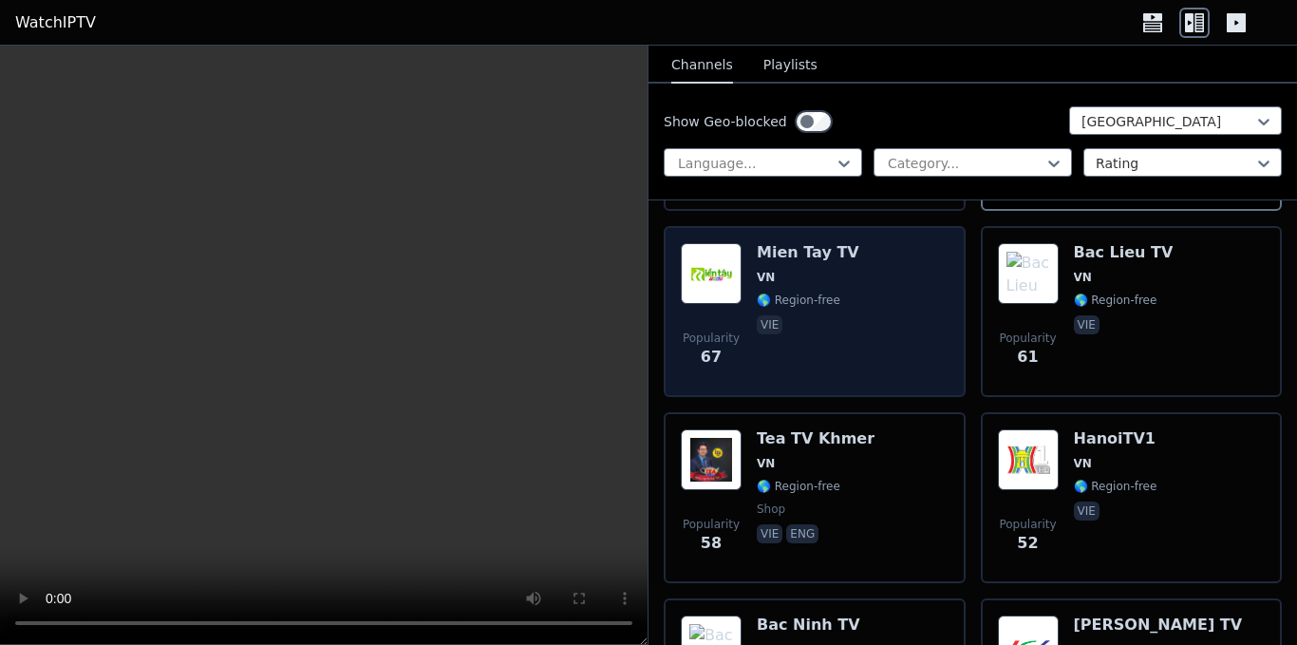
click at [852, 315] on div "Popularity 67 Mien Tay TV VN 🌎 Region-free vie" at bounding box center [815, 311] width 268 height 137
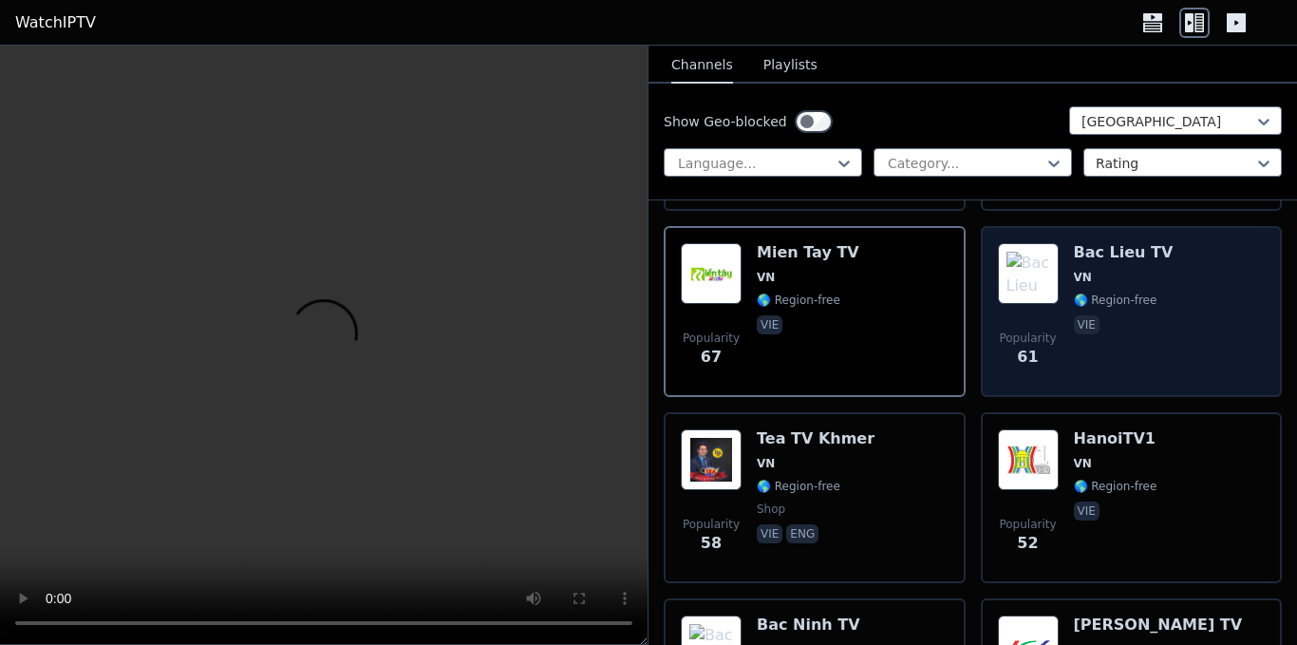
click at [1114, 321] on span "vie" at bounding box center [1124, 326] width 100 height 23
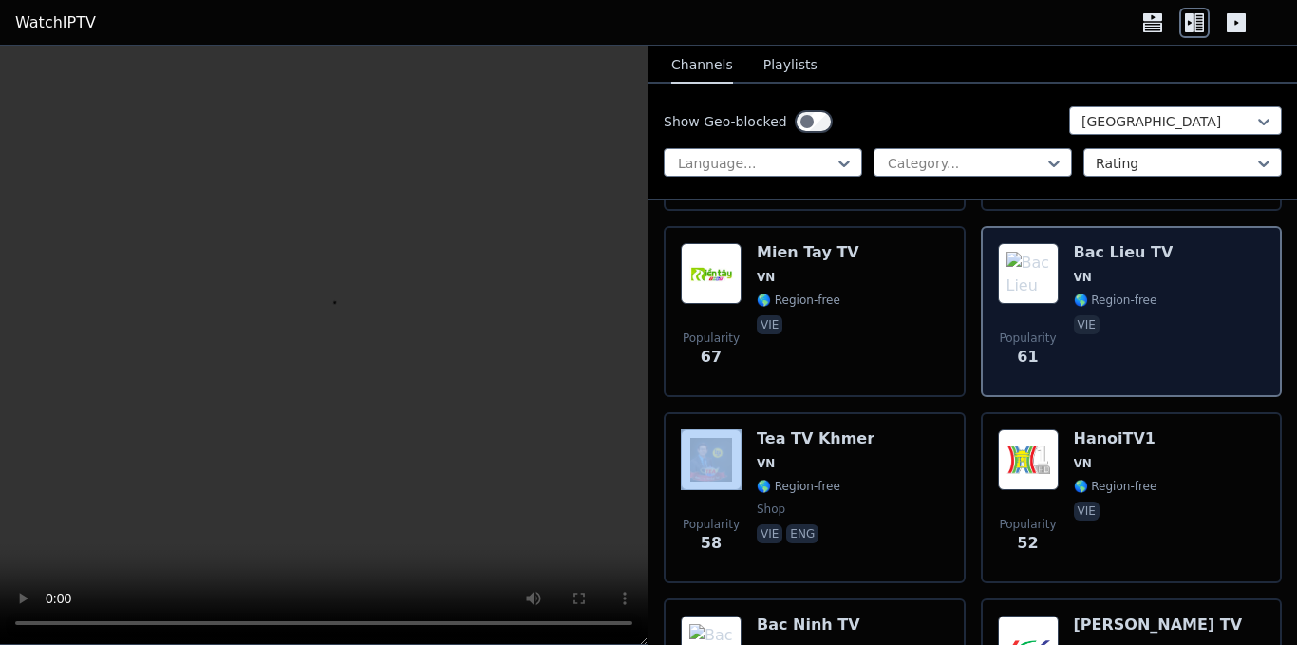
click at [1114, 321] on span "vie" at bounding box center [1124, 326] width 100 height 23
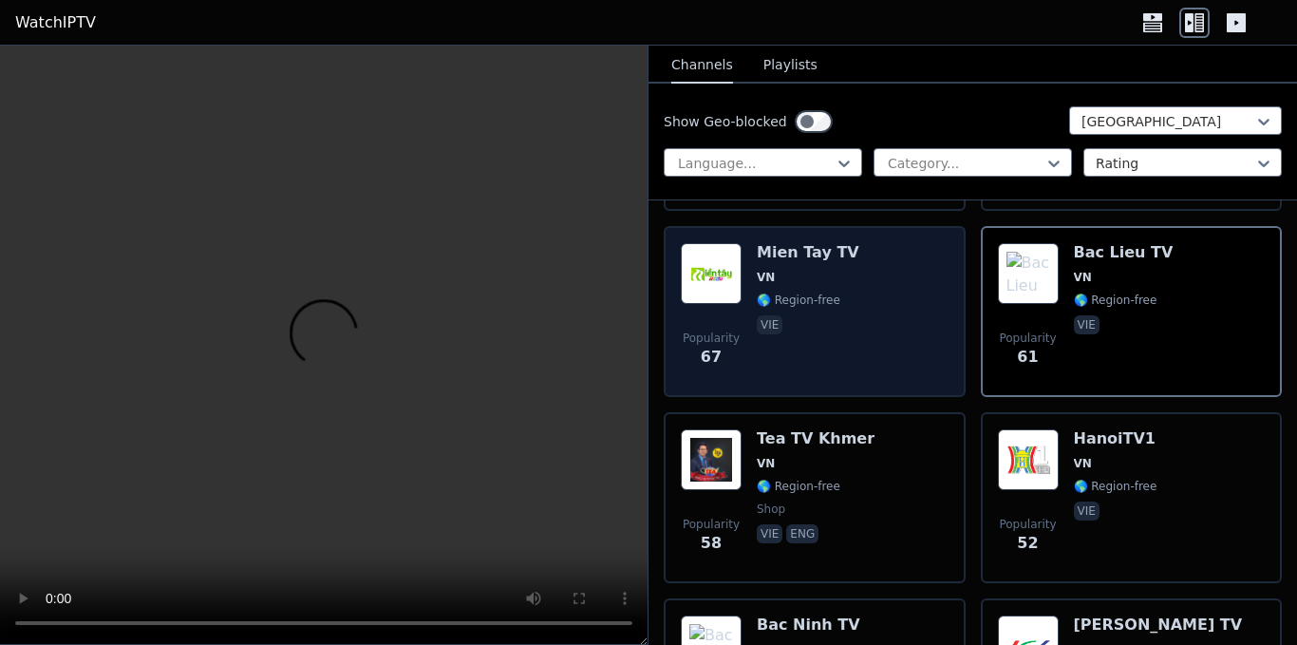
click at [835, 325] on div "Mien Tay TV VN 🌎 Region-free vie" at bounding box center [808, 311] width 103 height 137
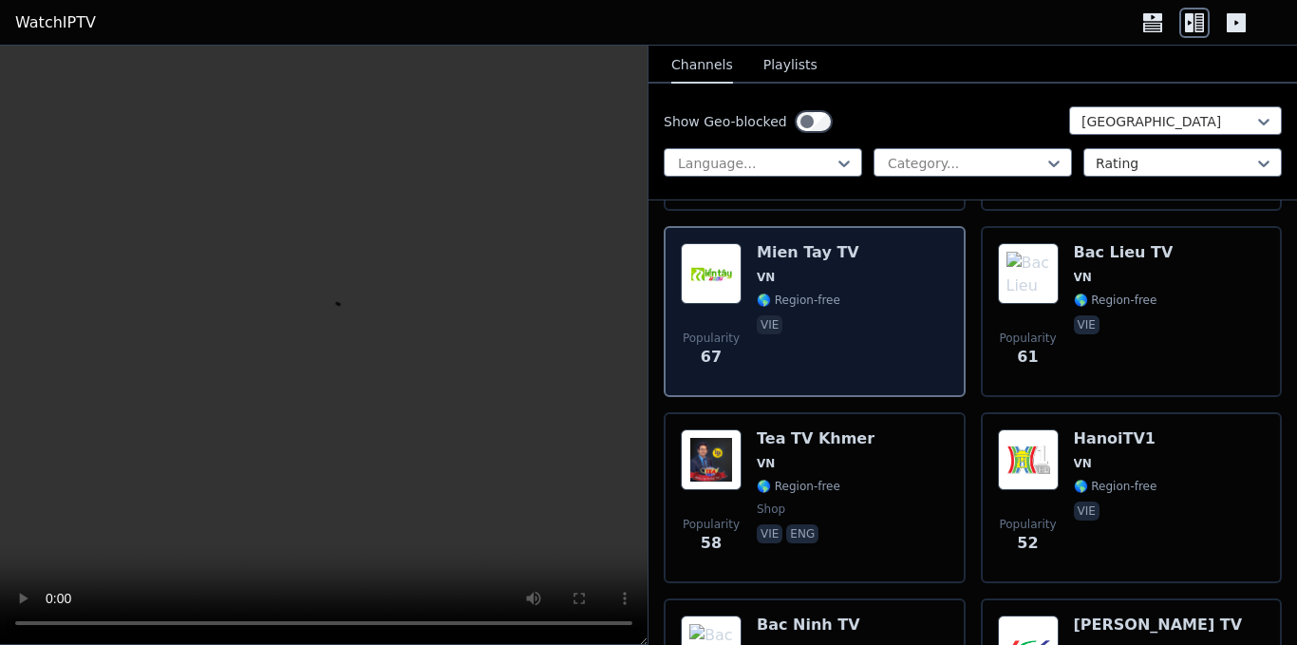
click at [835, 325] on div "Mien Tay TV VN 🌎 Region-free vie" at bounding box center [808, 311] width 103 height 137
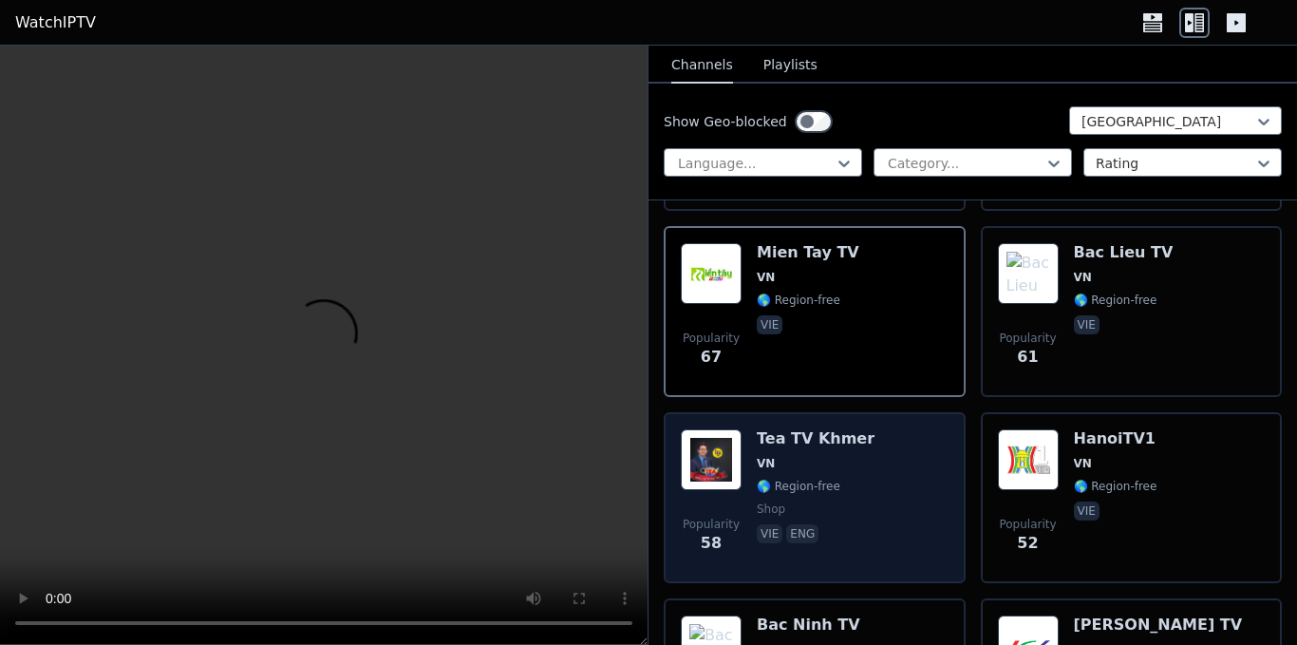
click at [865, 515] on div "Popularity 58 Tea TV Khmer VN 🌎 Region-free shop vie eng" at bounding box center [815, 497] width 268 height 137
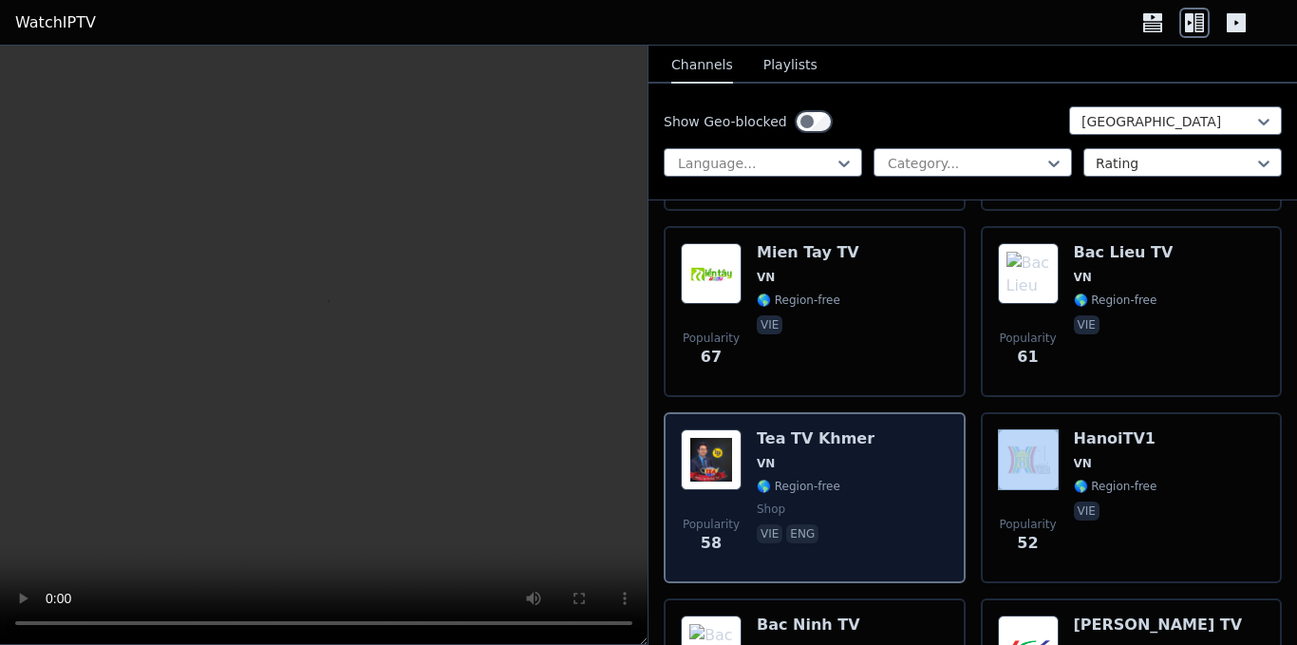
click at [865, 515] on div "Popularity 58 Tea TV Khmer VN 🌎 Region-free shop vie eng" at bounding box center [815, 497] width 268 height 137
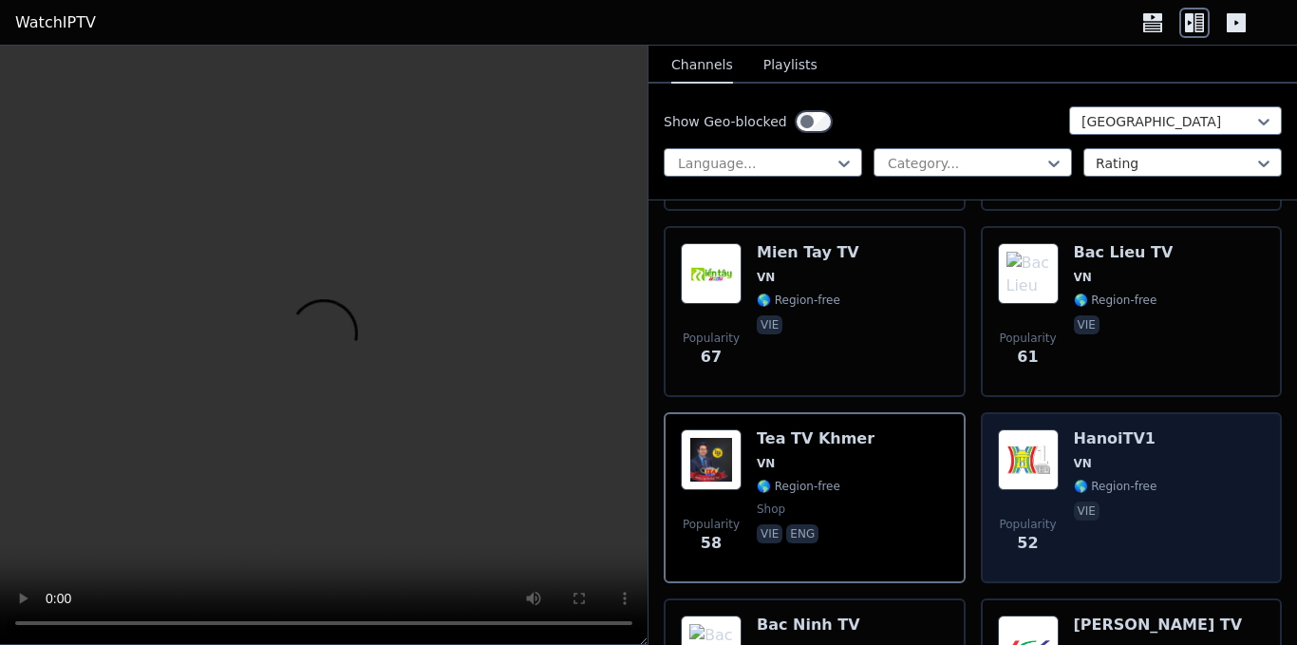
click at [1134, 501] on span "vie" at bounding box center [1116, 512] width 84 height 23
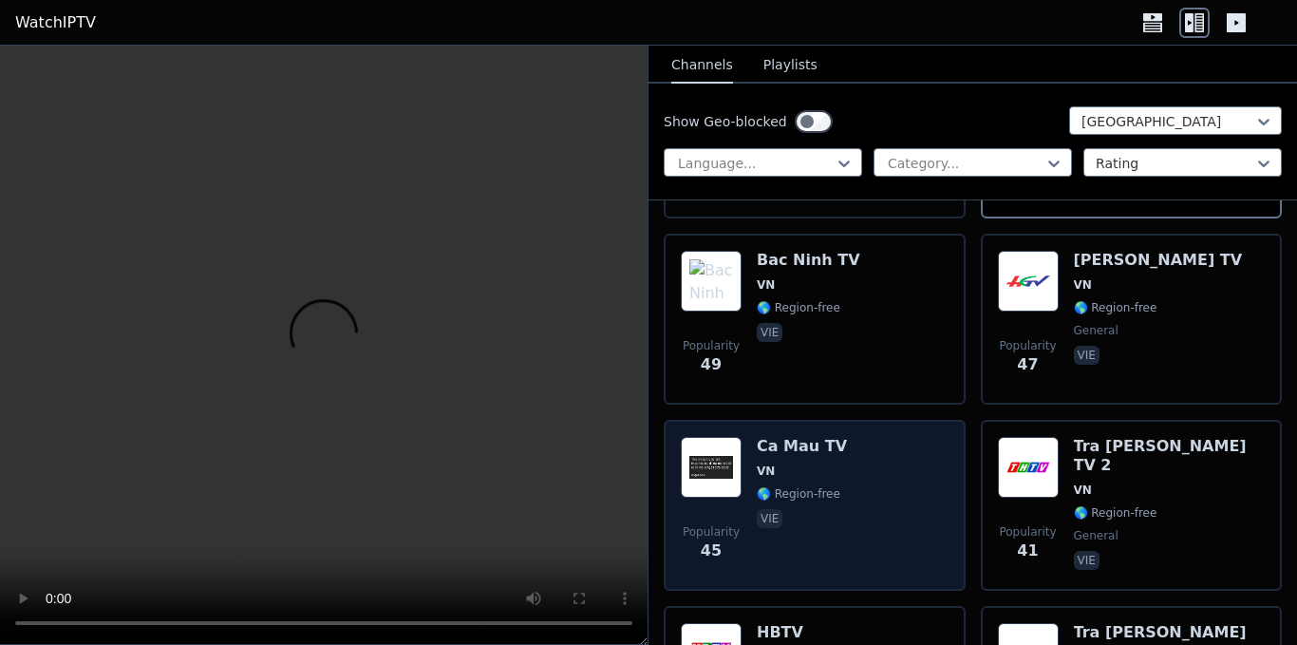
scroll to position [949, 0]
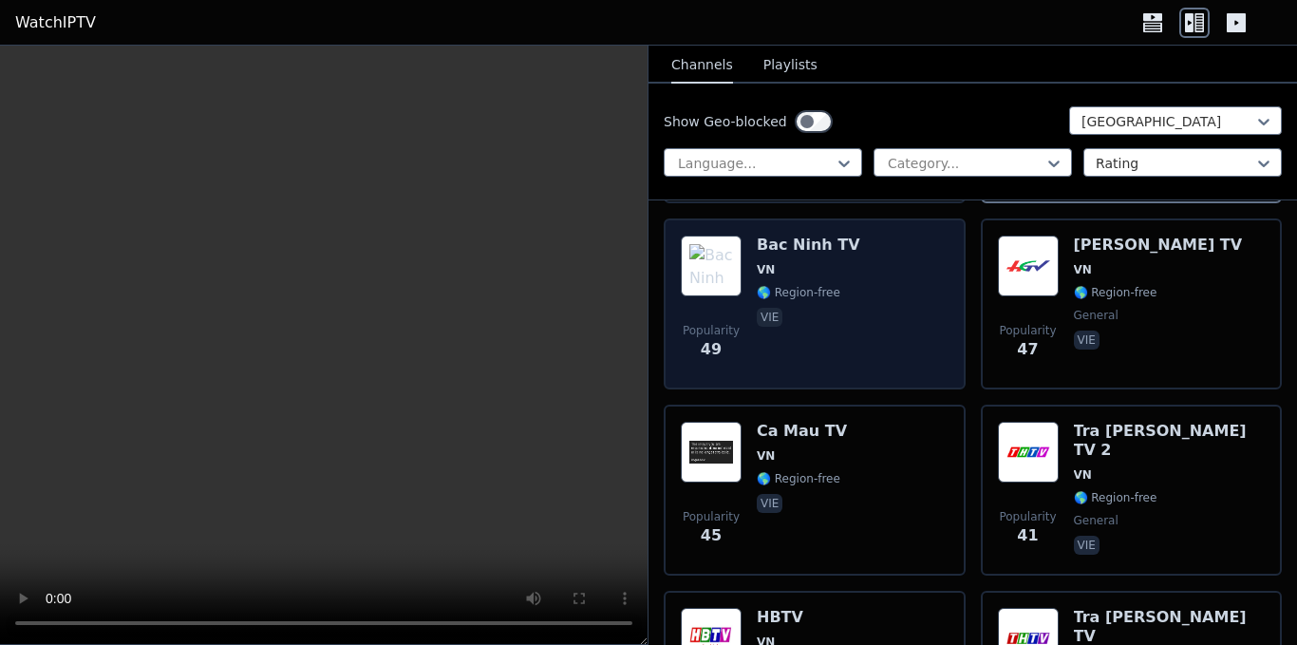
click at [841, 305] on div "Popularity 49 Bac Ninh TV VN 🌎 Region-free vie" at bounding box center [815, 303] width 268 height 137
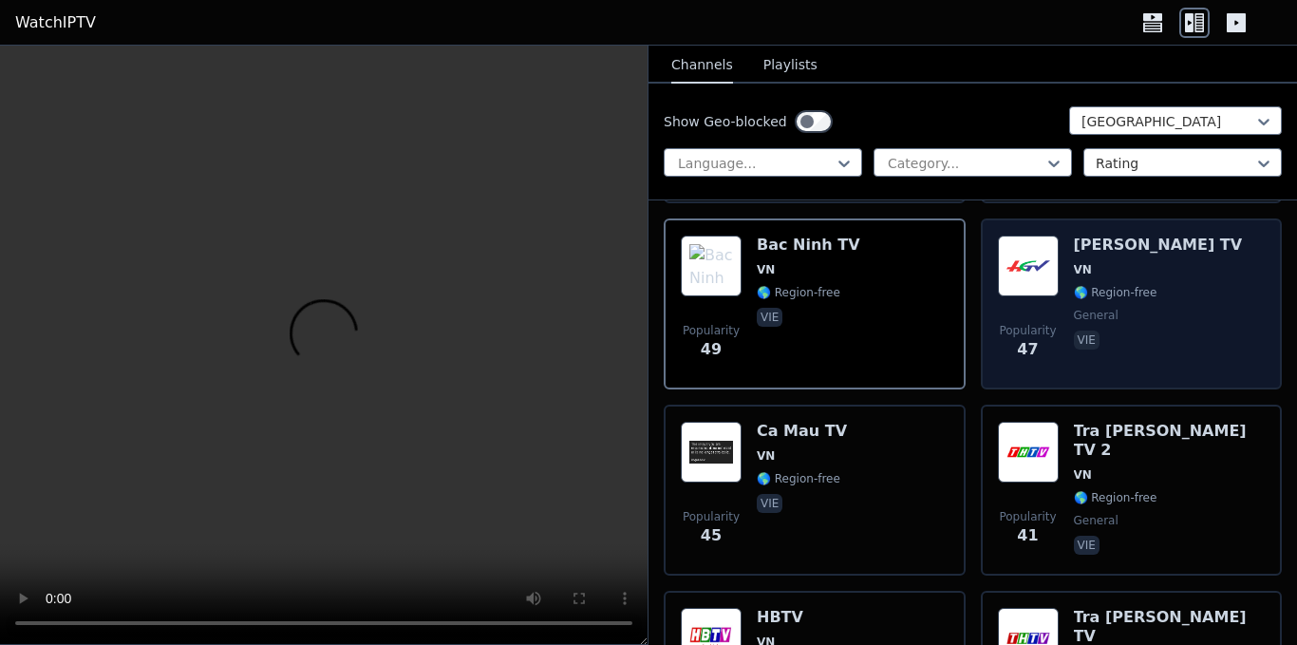
click at [1125, 308] on span "general" at bounding box center [1158, 315] width 169 height 15
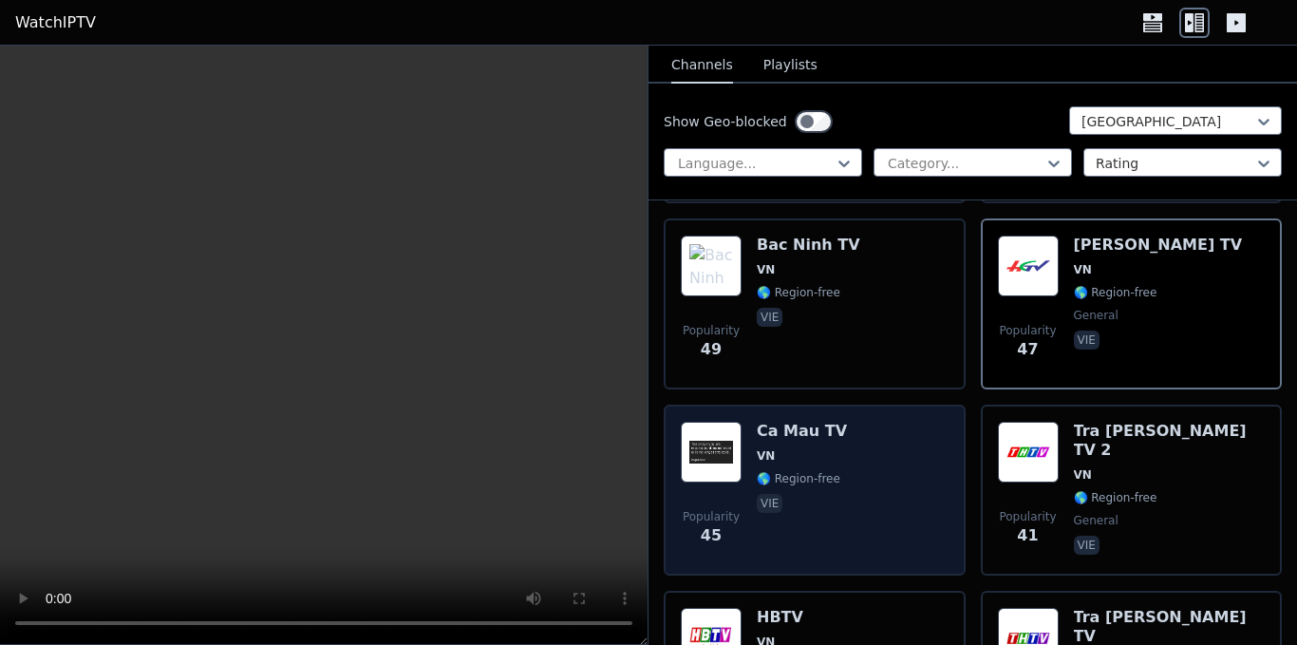
click at [859, 438] on div "Popularity 45 Ca Mau TV VN 🌎 Region-free vie" at bounding box center [815, 489] width 268 height 137
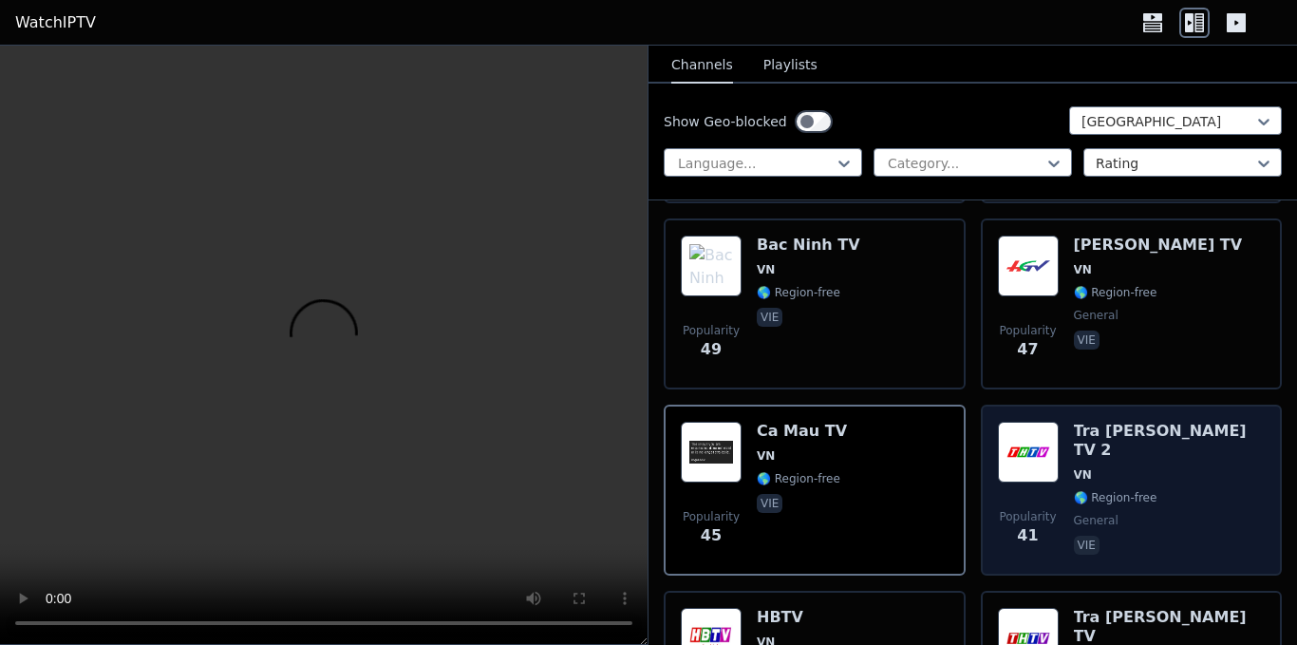
click at [1139, 490] on span "🌎 Region-free" at bounding box center [1116, 497] width 84 height 15
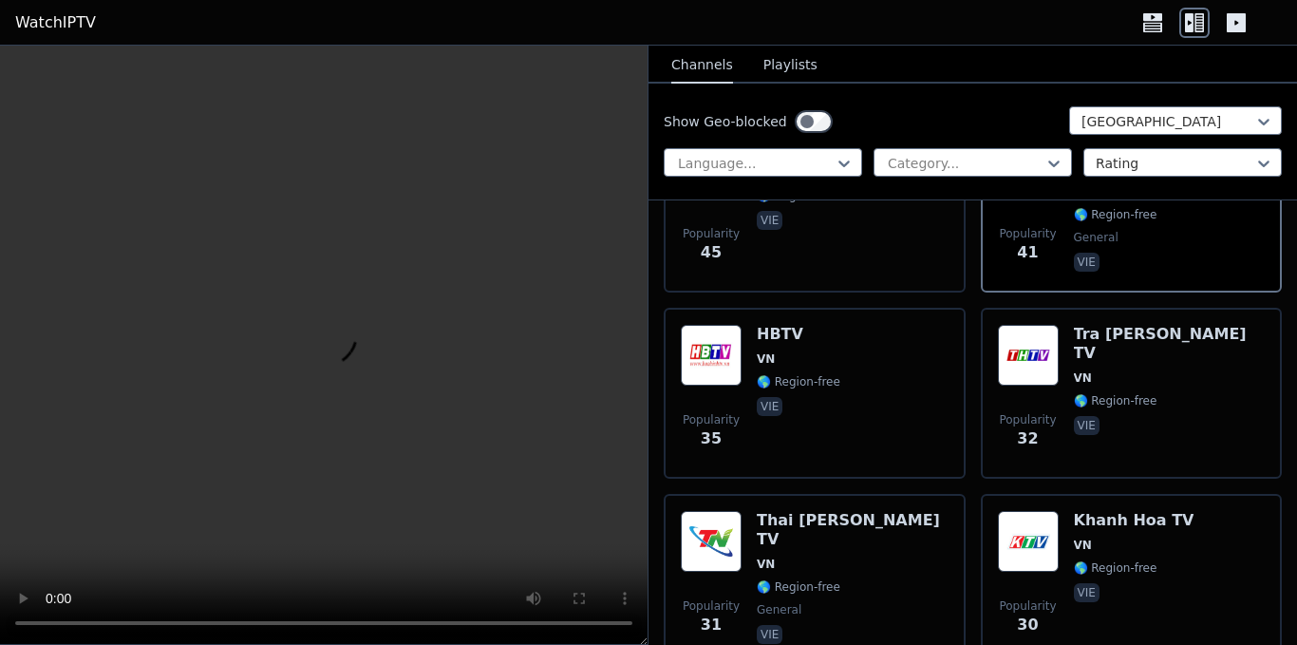
scroll to position [1234, 0]
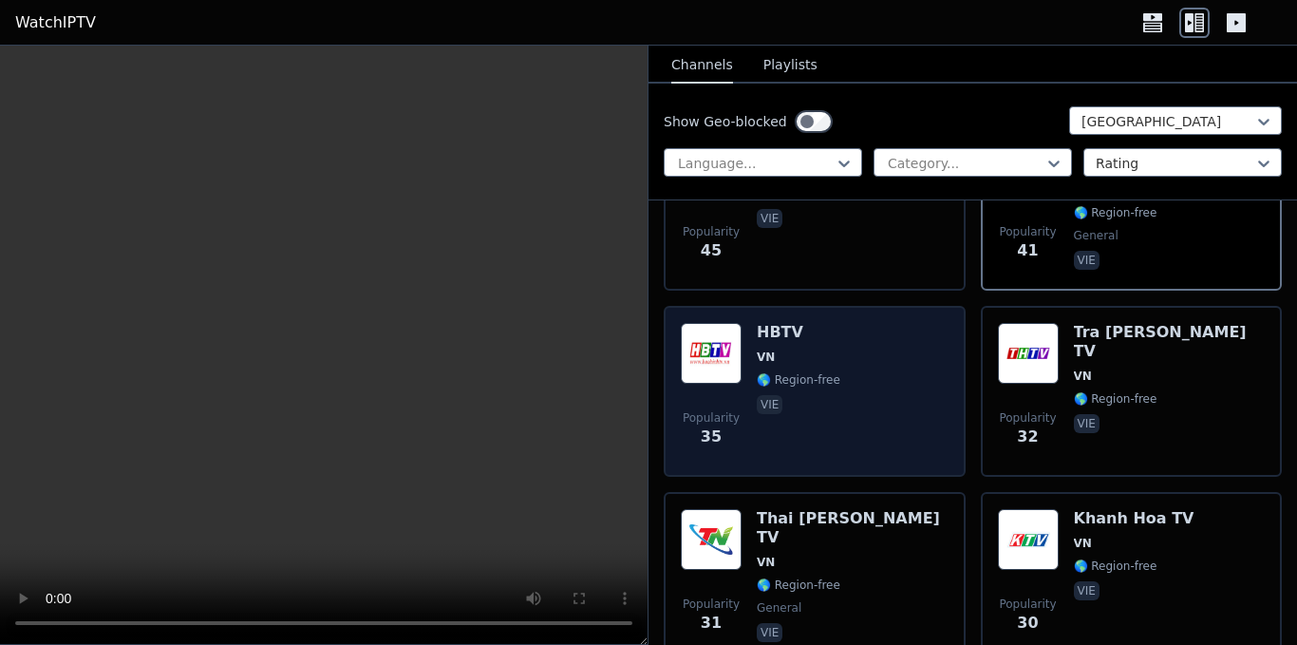
click at [867, 410] on div "Popularity 35 HBTV VN 🌎 Region-free vie" at bounding box center [815, 391] width 268 height 137
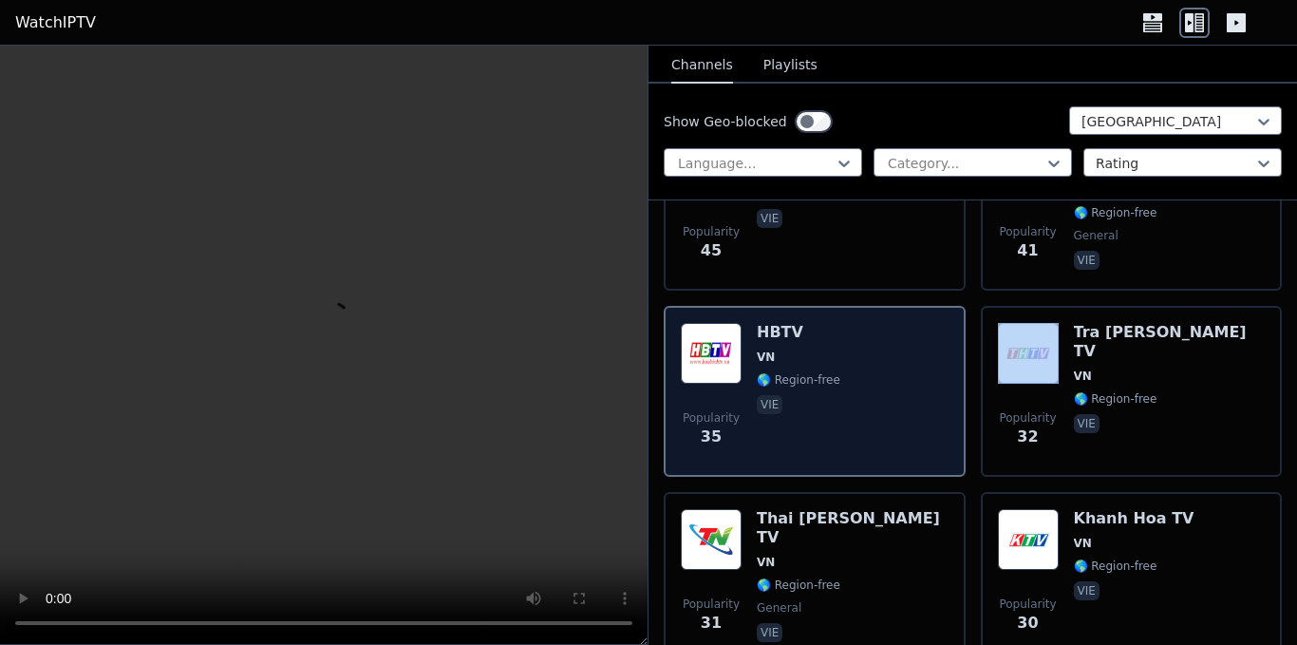
click at [867, 410] on div "Popularity 35 HBTV VN 🌎 Region-free vie" at bounding box center [815, 391] width 268 height 137
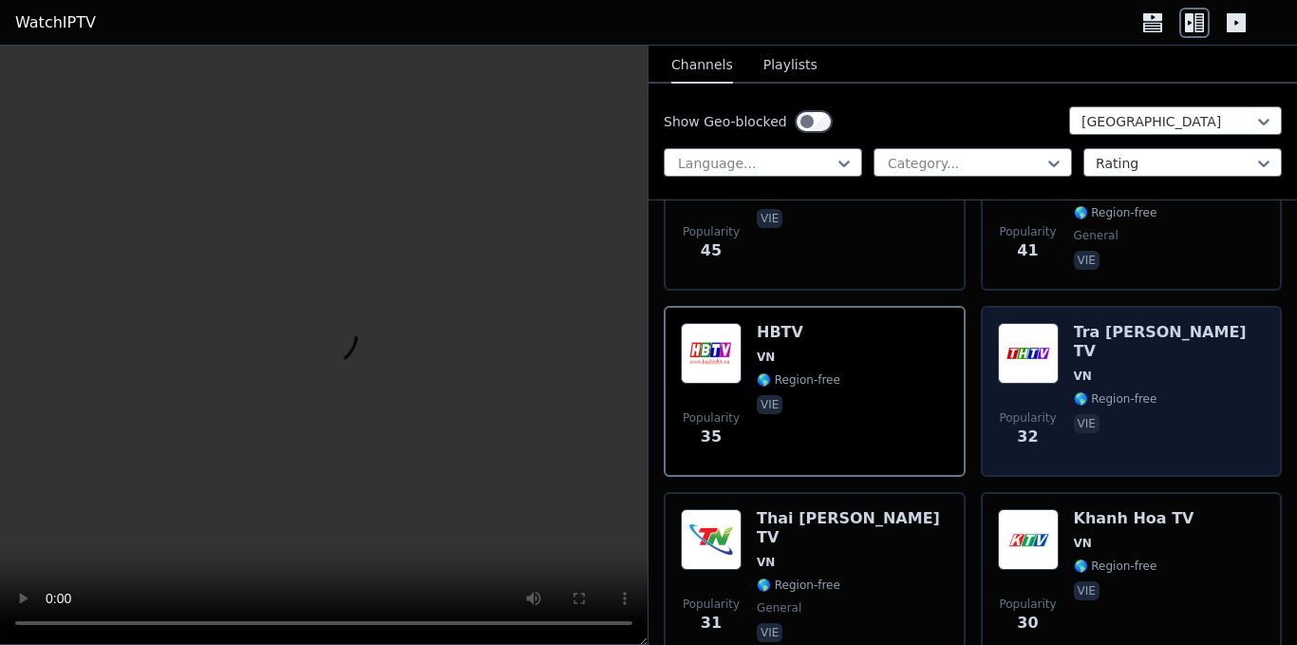
click at [1132, 414] on span "vie" at bounding box center [1170, 425] width 192 height 23
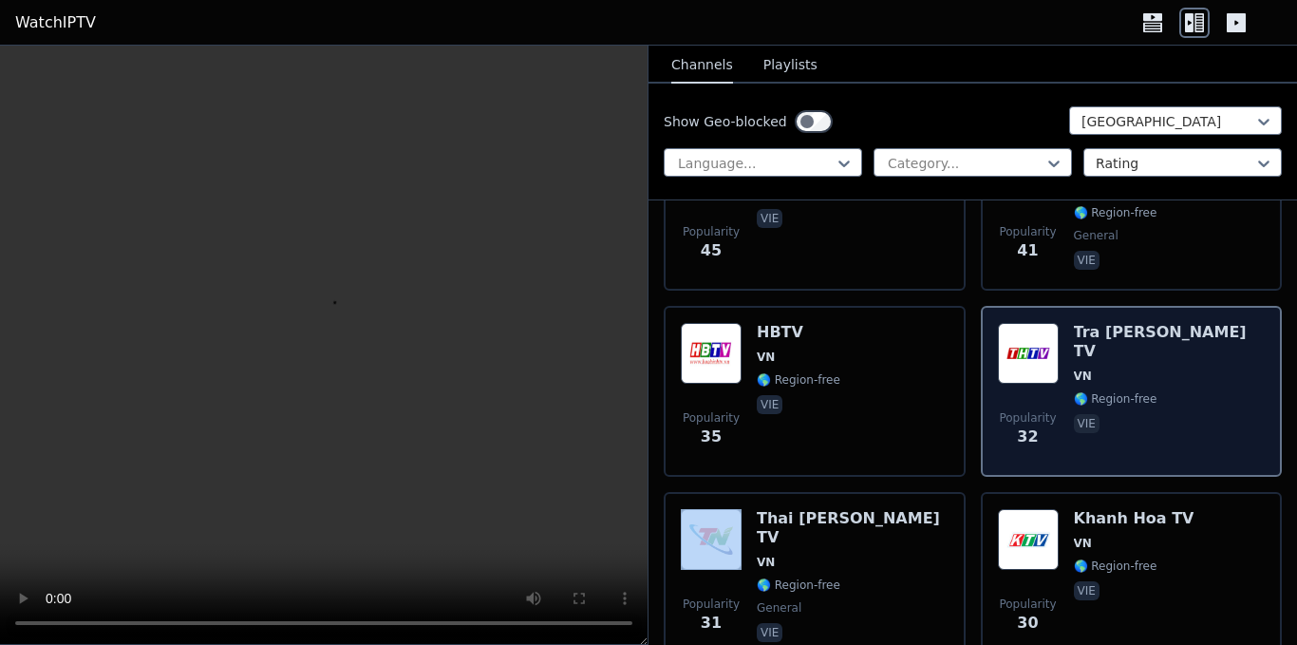
click at [1132, 414] on span "vie" at bounding box center [1170, 425] width 192 height 23
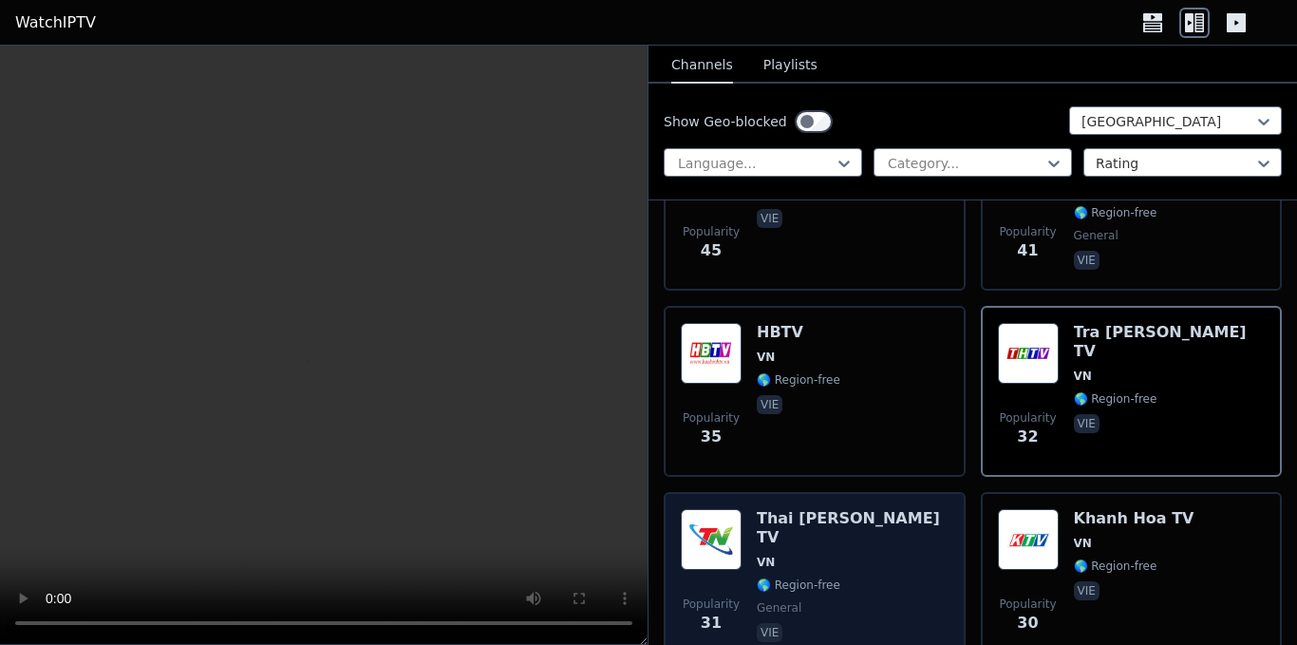
click at [842, 577] on span "🌎 Region-free" at bounding box center [853, 584] width 192 height 15
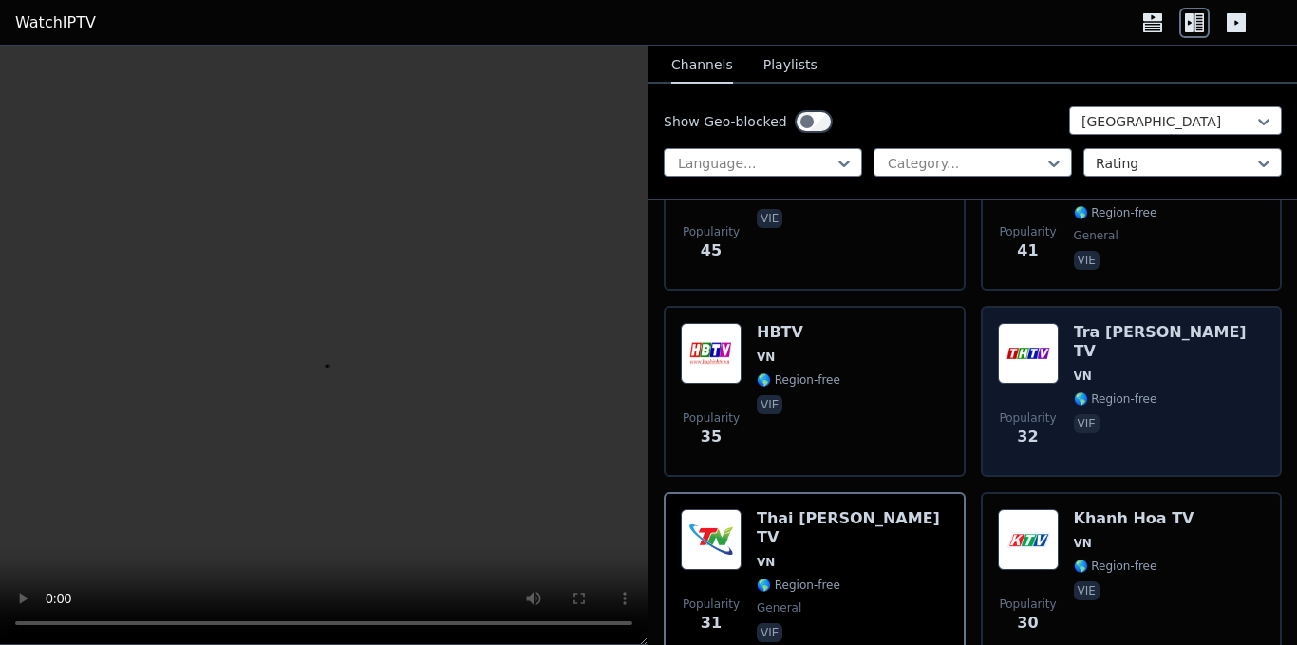
click at [1086, 368] on span "VN" at bounding box center [1170, 375] width 192 height 15
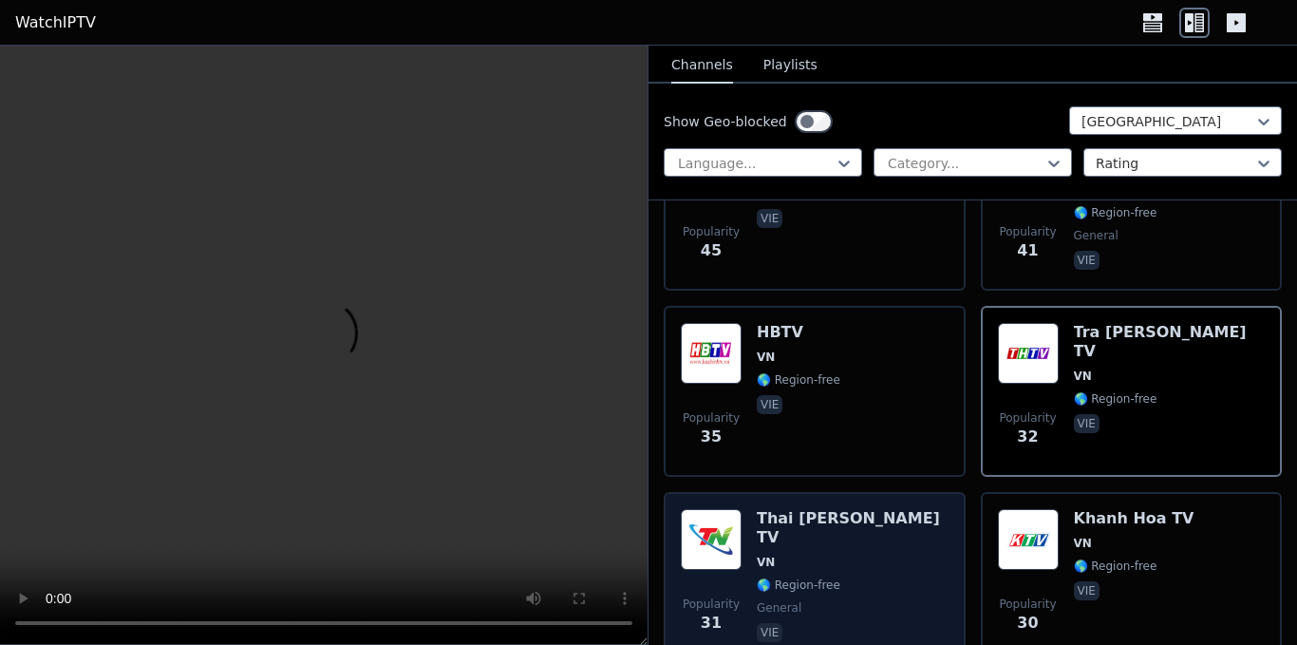
click at [782, 600] on span "general" at bounding box center [779, 607] width 45 height 15
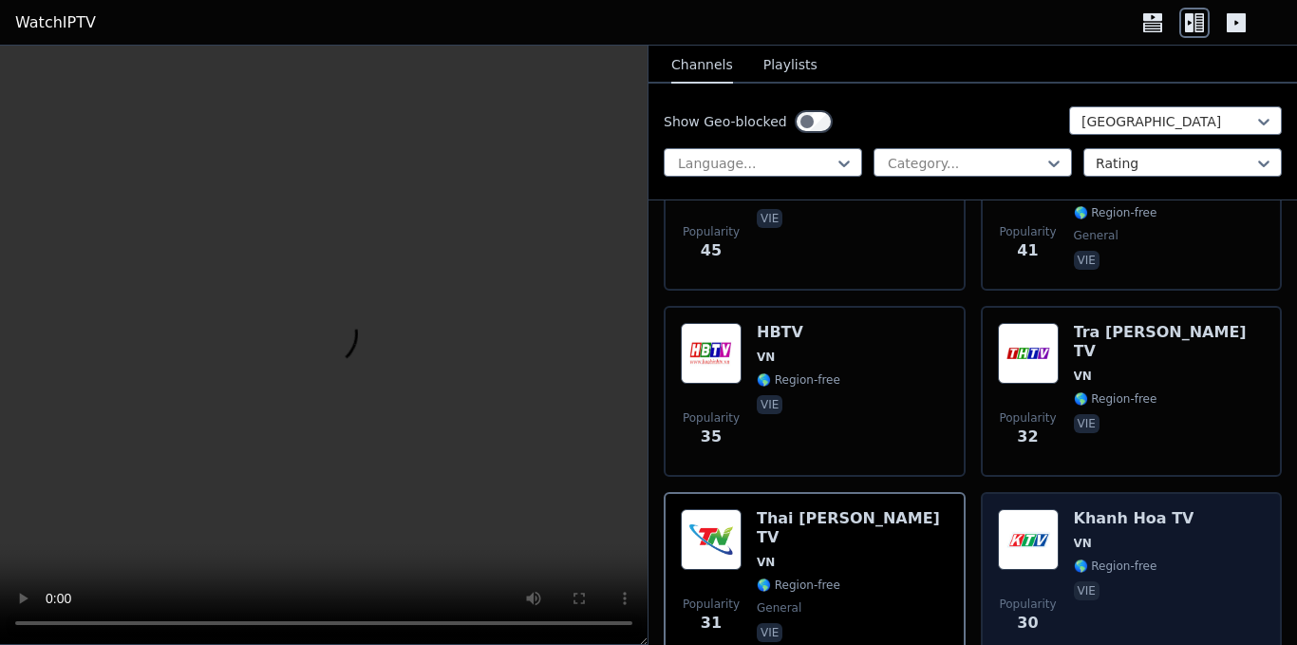
click at [1093, 535] on span "VN" at bounding box center [1134, 542] width 121 height 15
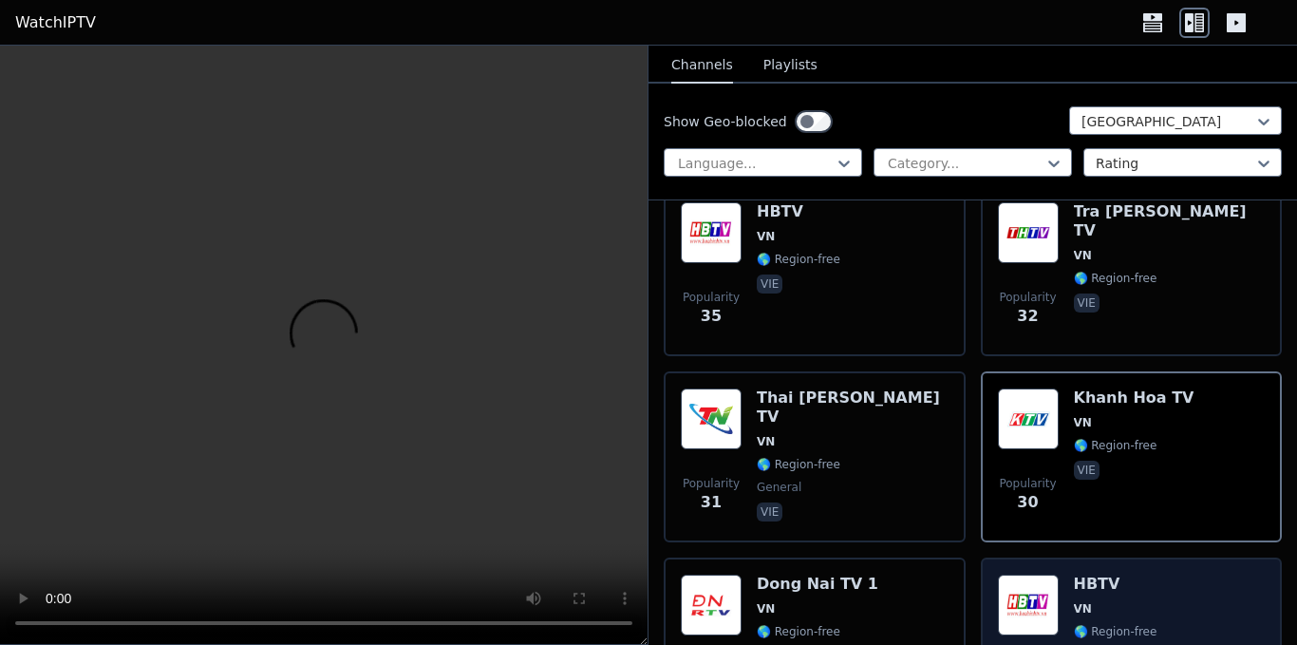
scroll to position [1519, 0]
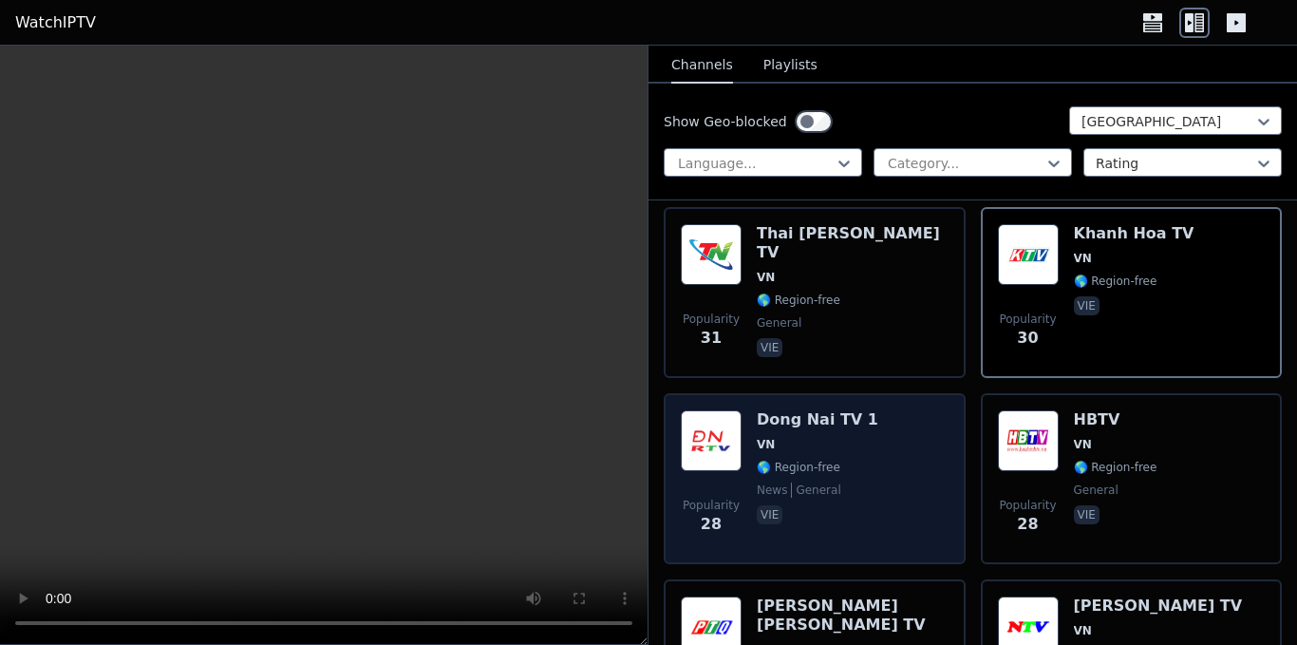
click at [822, 482] on span "general" at bounding box center [815, 489] width 49 height 15
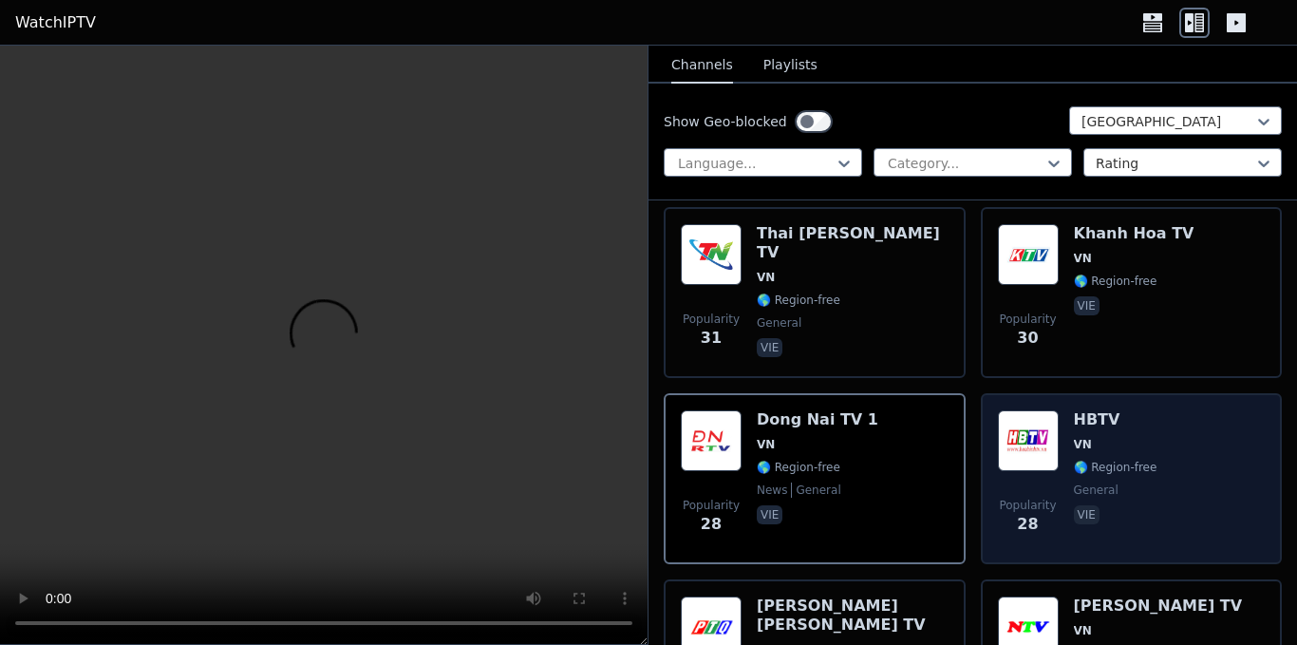
click at [1124, 460] on div "HBTV VN 🌎 Region-free general vie" at bounding box center [1116, 478] width 84 height 137
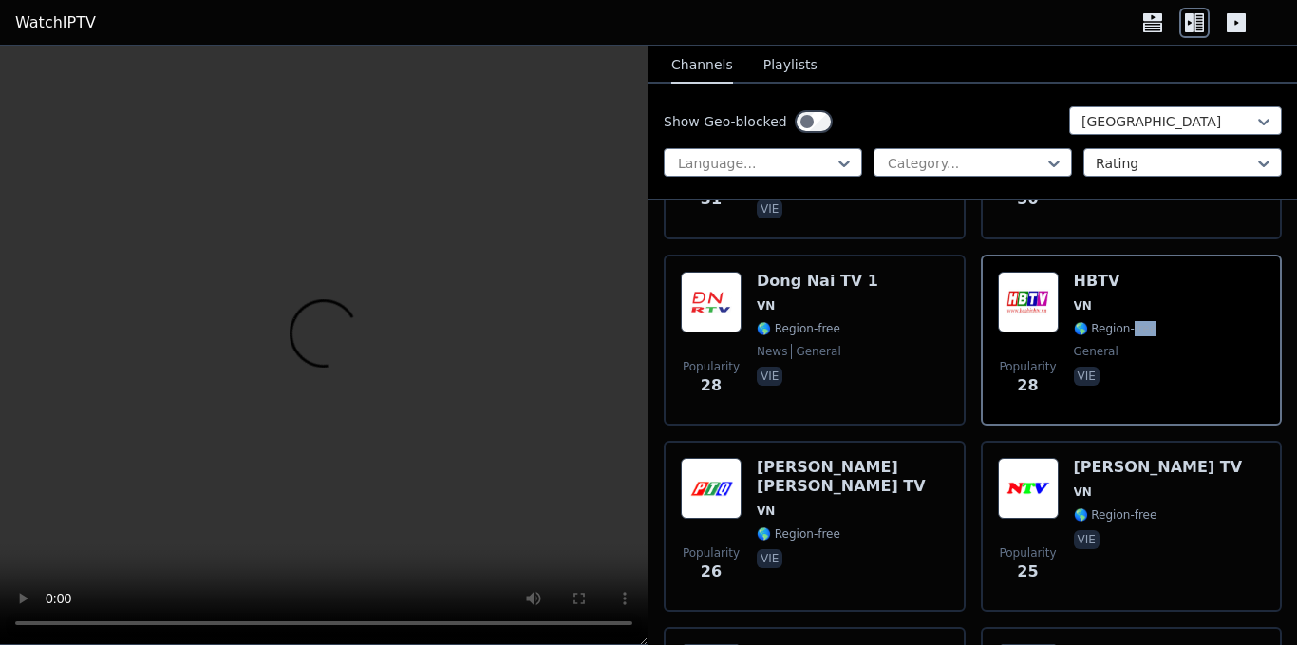
scroll to position [1804, 0]
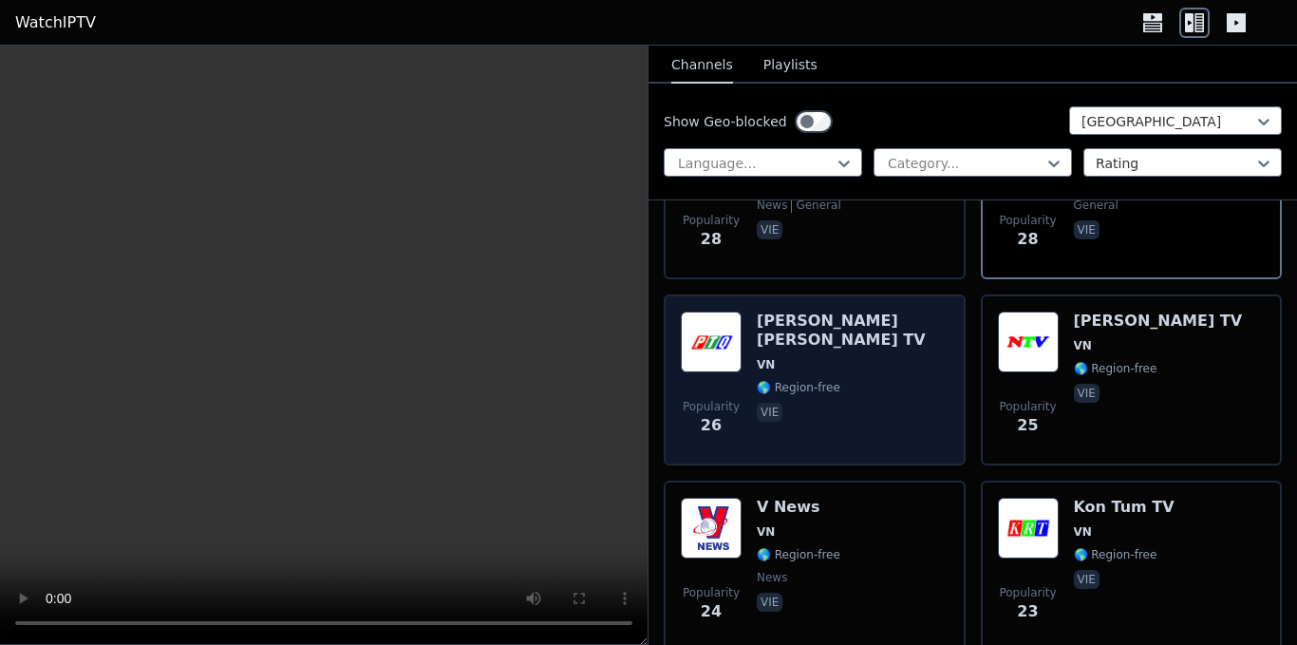
click at [815, 403] on span "vie" at bounding box center [853, 414] width 192 height 23
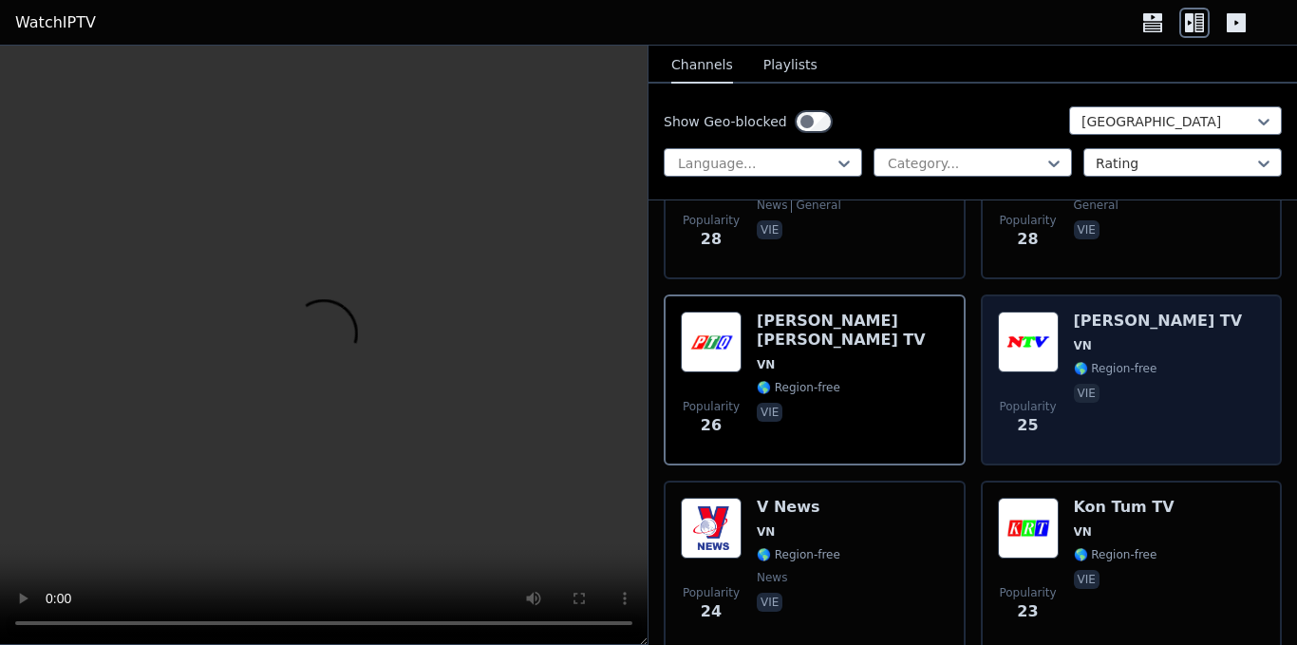
click at [1184, 379] on div "Popularity 25 [PERSON_NAME] TV VN 🌎 Region-free vie" at bounding box center [1132, 379] width 268 height 137
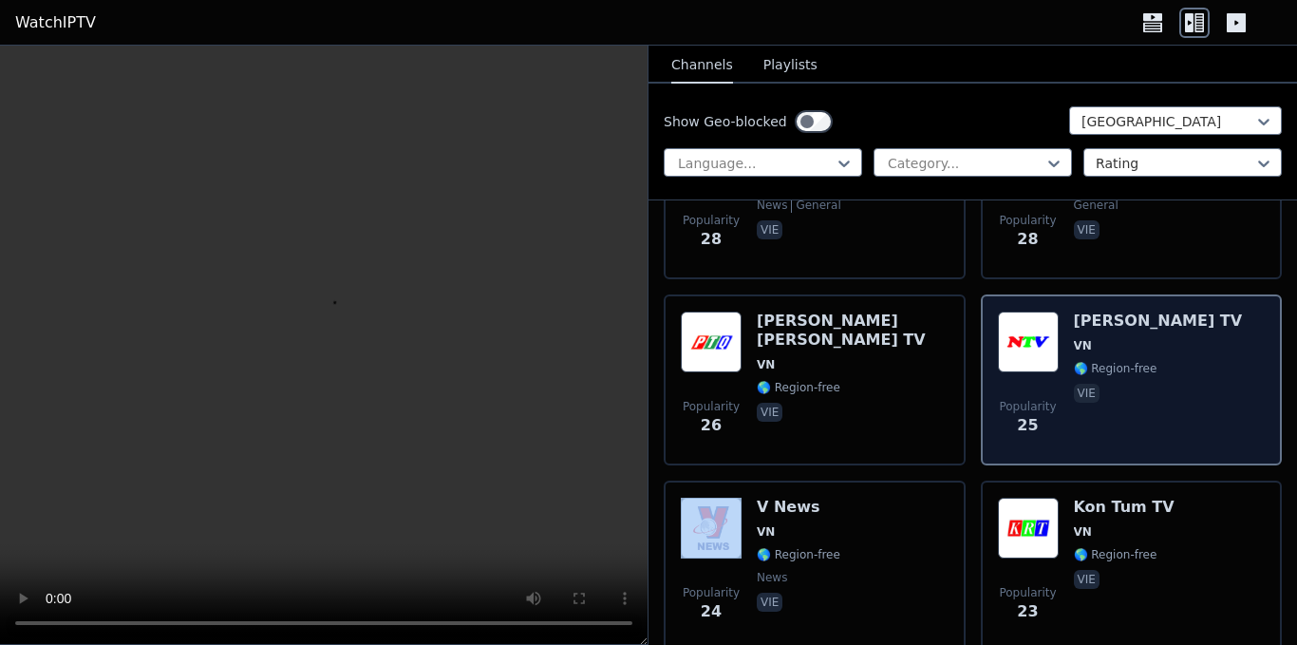
click at [1184, 379] on div "Popularity 25 [PERSON_NAME] TV VN 🌎 Region-free vie" at bounding box center [1132, 379] width 268 height 137
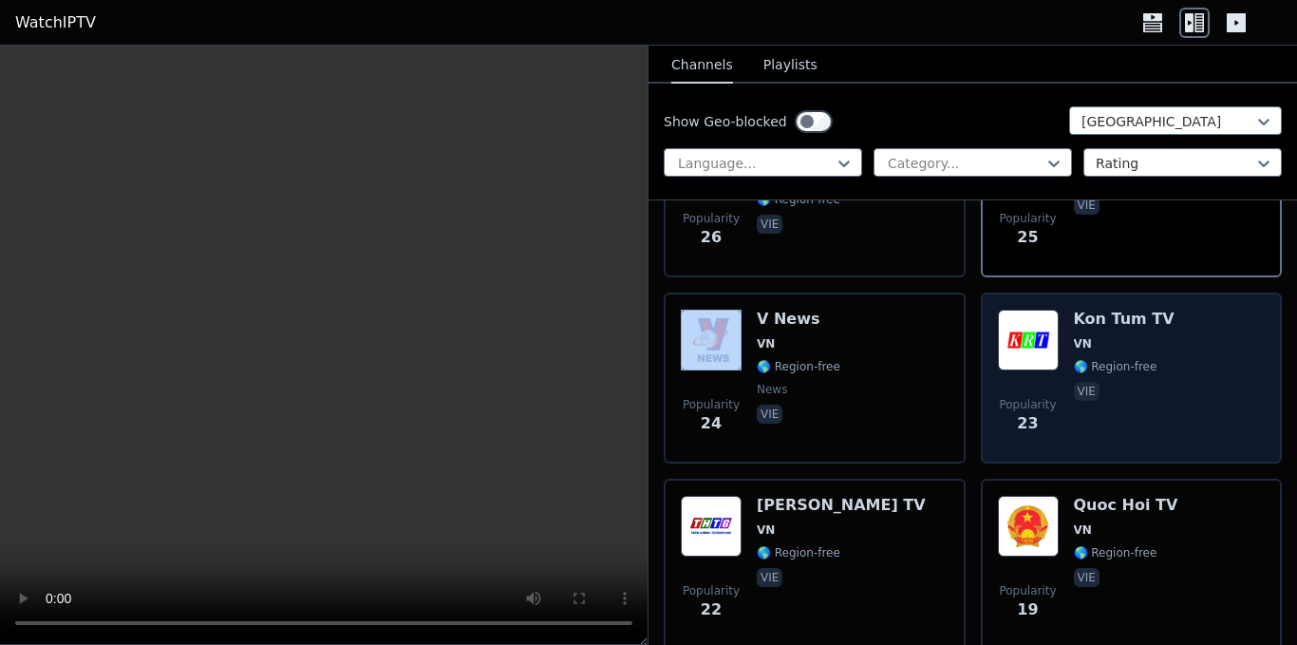
scroll to position [1994, 0]
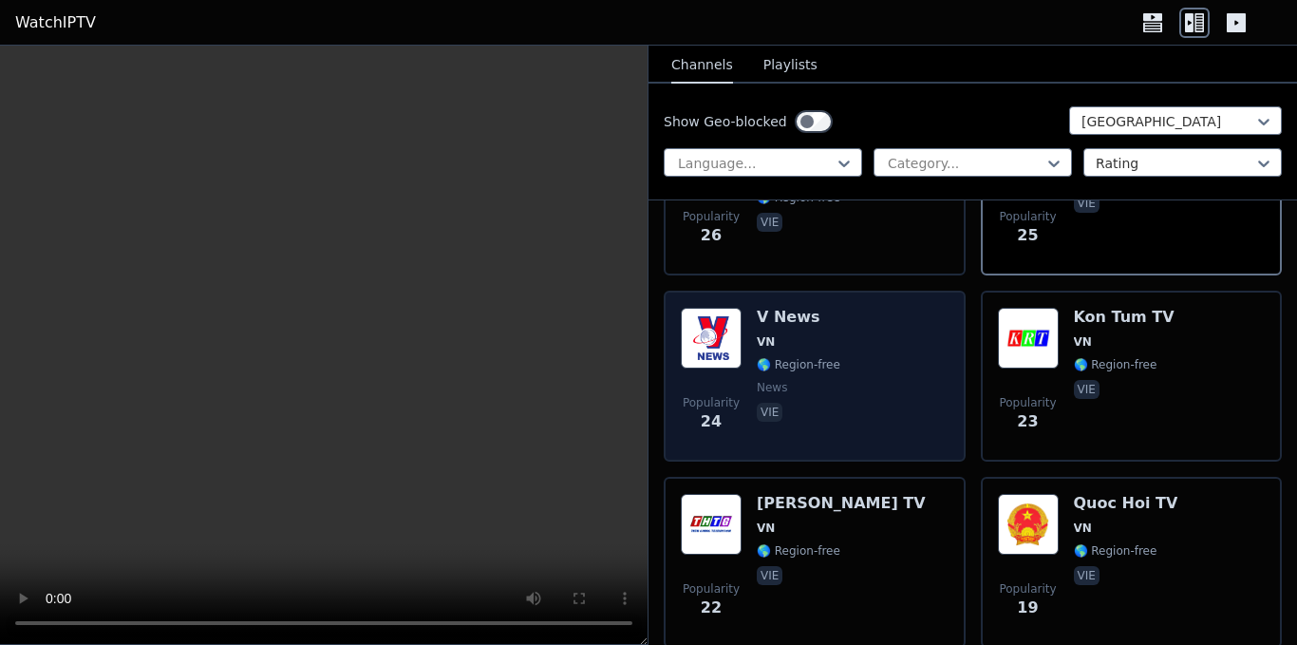
click at [834, 362] on div "Popularity 24 V News VN 🌎 Region-free news vie" at bounding box center [815, 376] width 268 height 137
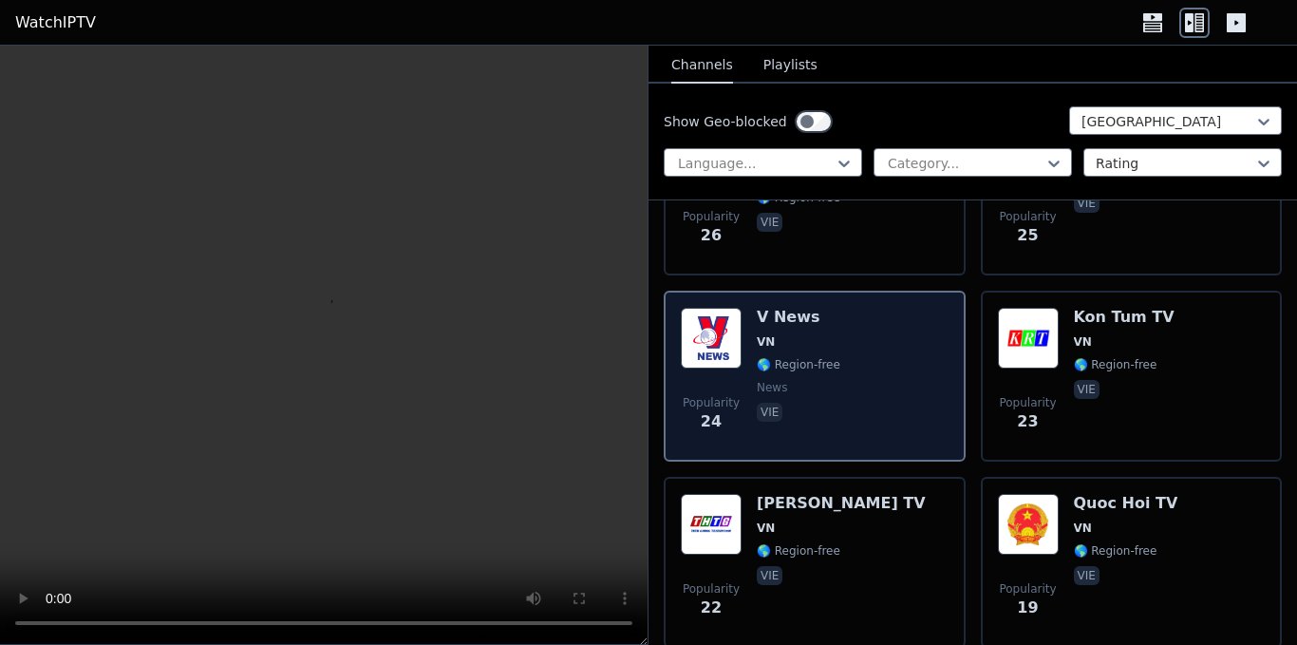
click at [834, 362] on div "Popularity 24 V News VN 🌎 Region-free news vie" at bounding box center [815, 376] width 268 height 137
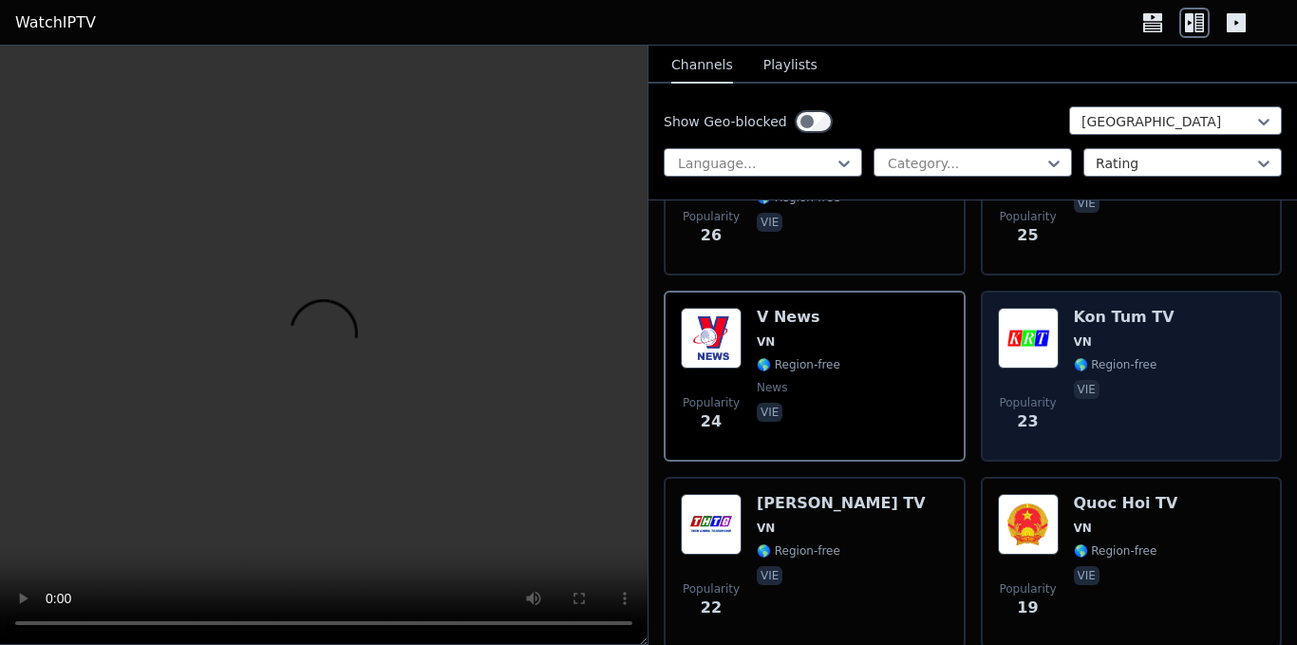
click at [1109, 363] on div "Kon Tum TV VN 🌎 Region-free vie" at bounding box center [1124, 376] width 101 height 137
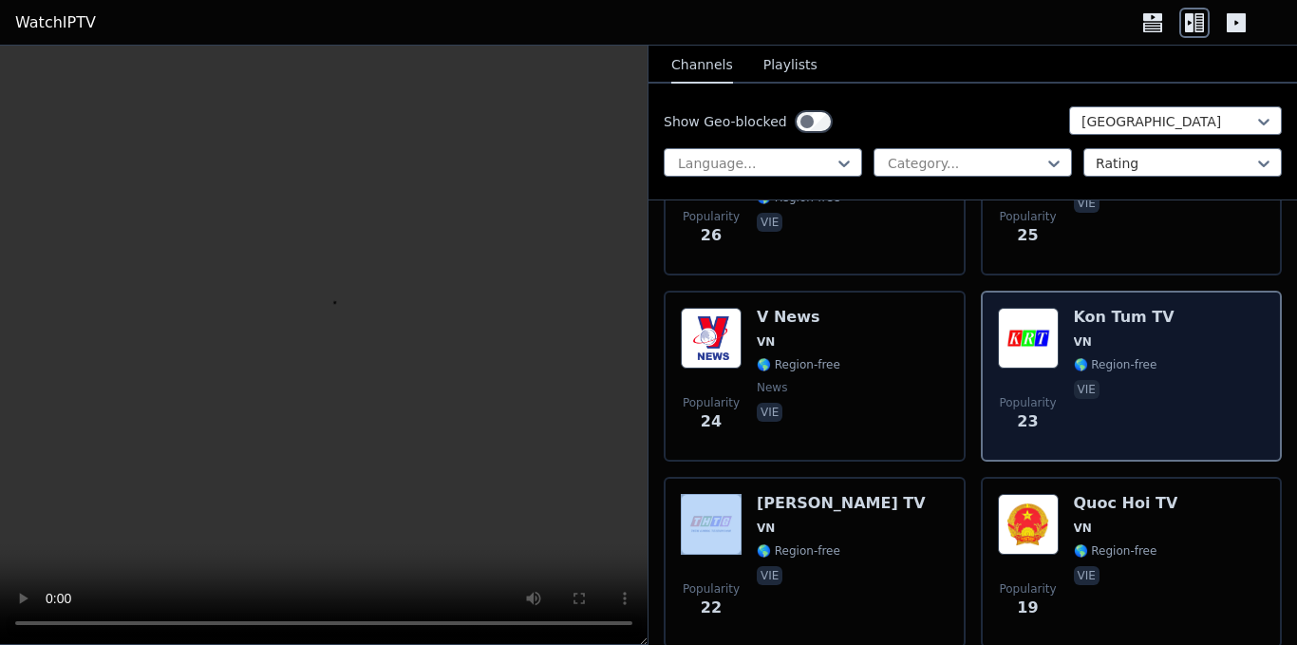
click at [1109, 363] on div "Kon Tum TV VN 🌎 Region-free vie" at bounding box center [1124, 376] width 101 height 137
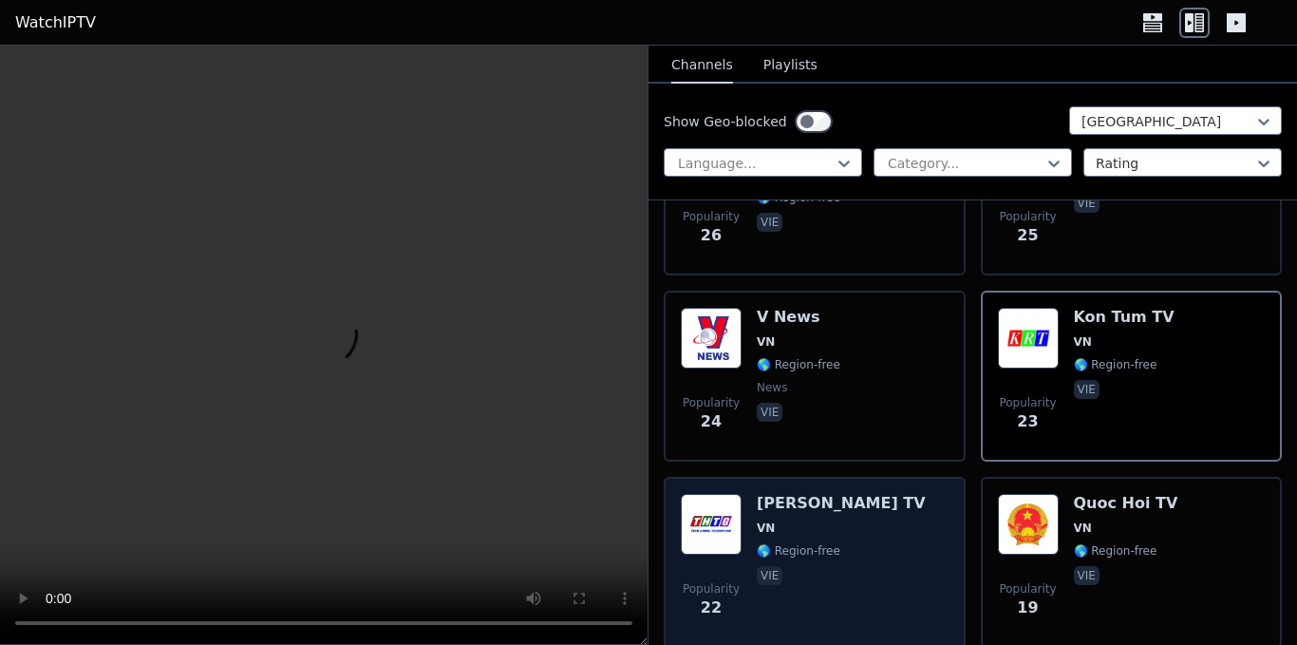
click at [808, 503] on div "[PERSON_NAME] TV VN 🌎 Region-free vie" at bounding box center [841, 562] width 169 height 137
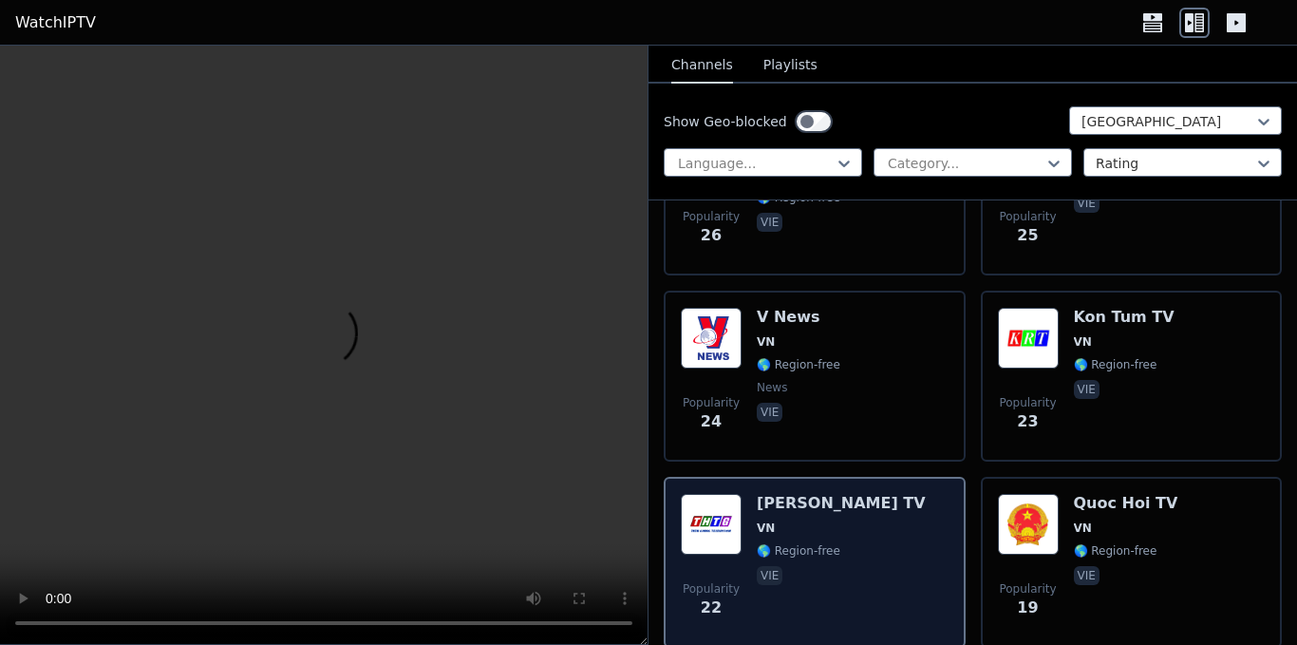
click at [808, 503] on div "[PERSON_NAME] TV VN 🌎 Region-free vie" at bounding box center [841, 562] width 169 height 137
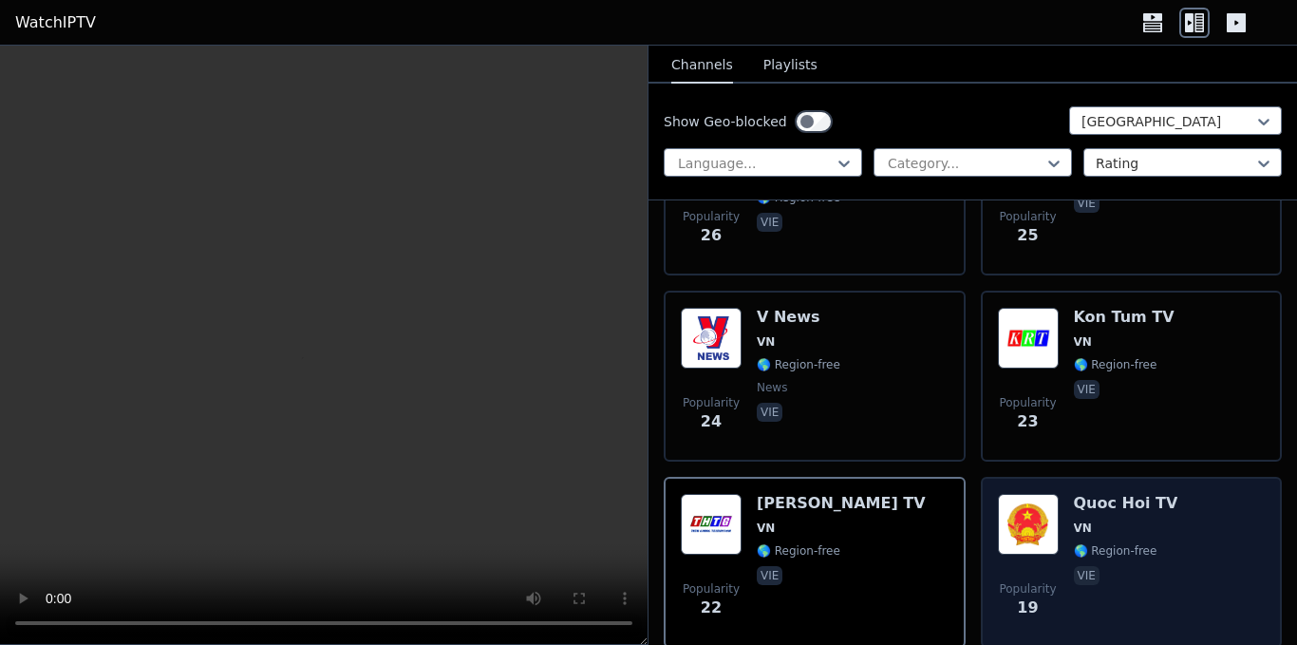
click at [1127, 520] on span "VN" at bounding box center [1126, 527] width 104 height 15
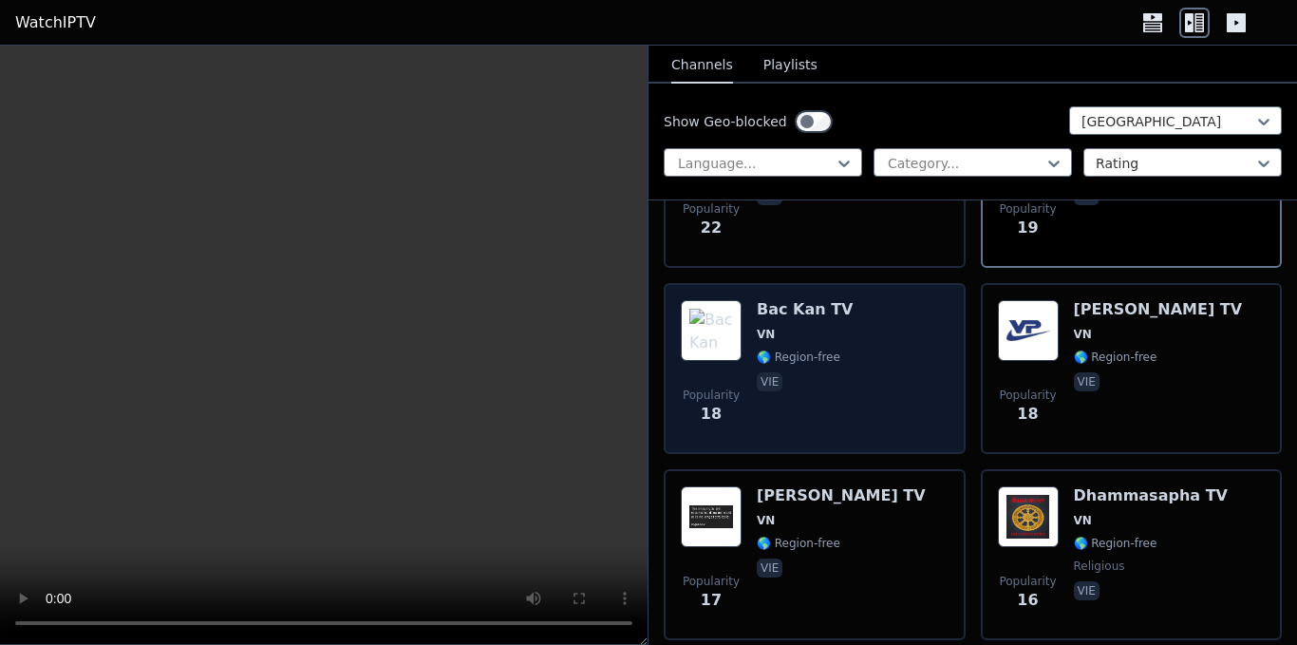
click at [786, 386] on div "Bac Kan TV VN 🌎 Region-free vie" at bounding box center [805, 368] width 97 height 137
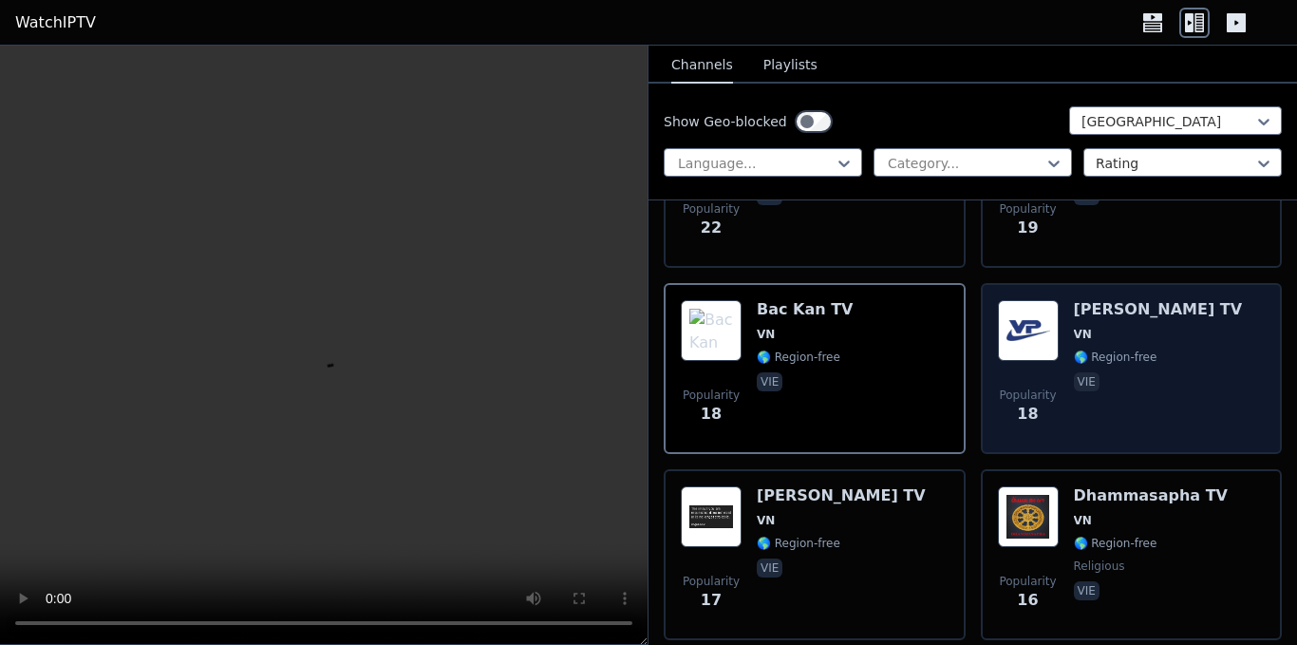
click at [1120, 381] on div "[PERSON_NAME] TV VN 🌎 Region-free vie" at bounding box center [1158, 368] width 169 height 137
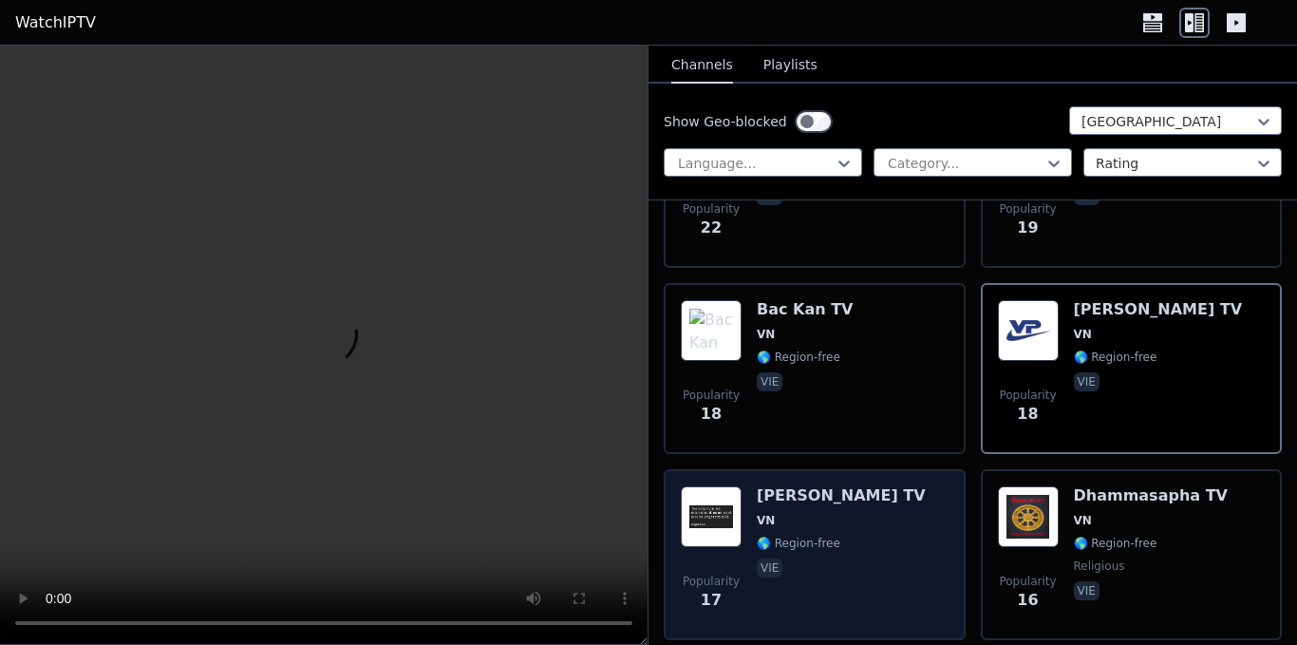
click at [881, 521] on div "Popularity 17 [PERSON_NAME] TV VN 🌎 Region-free vie" at bounding box center [815, 554] width 268 height 137
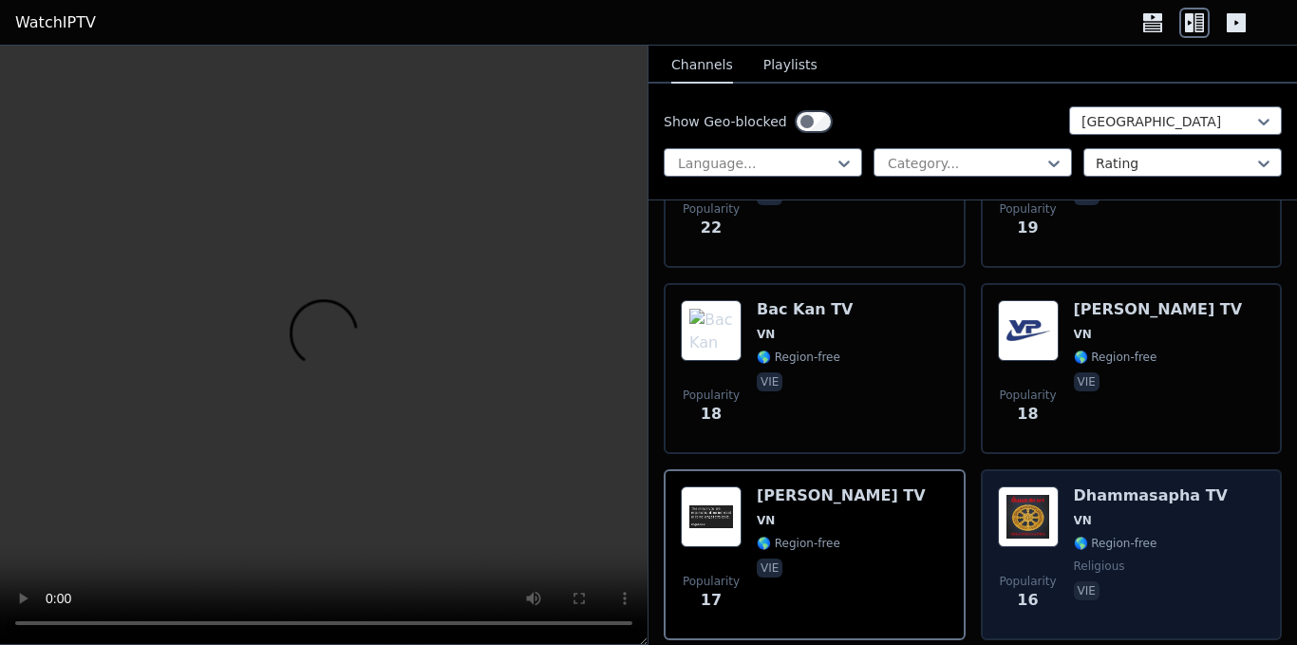
click at [1116, 516] on div "Dhammasapha TV VN 🌎 Region-free religious vie" at bounding box center [1151, 554] width 154 height 137
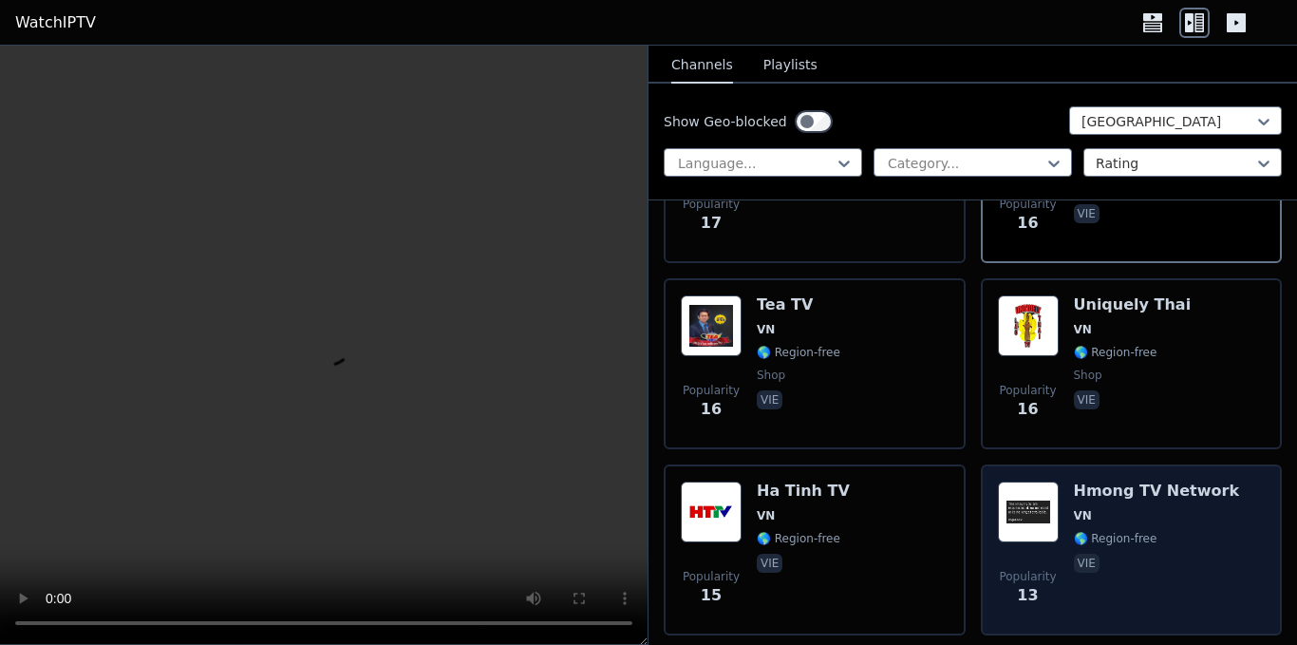
scroll to position [2753, 0]
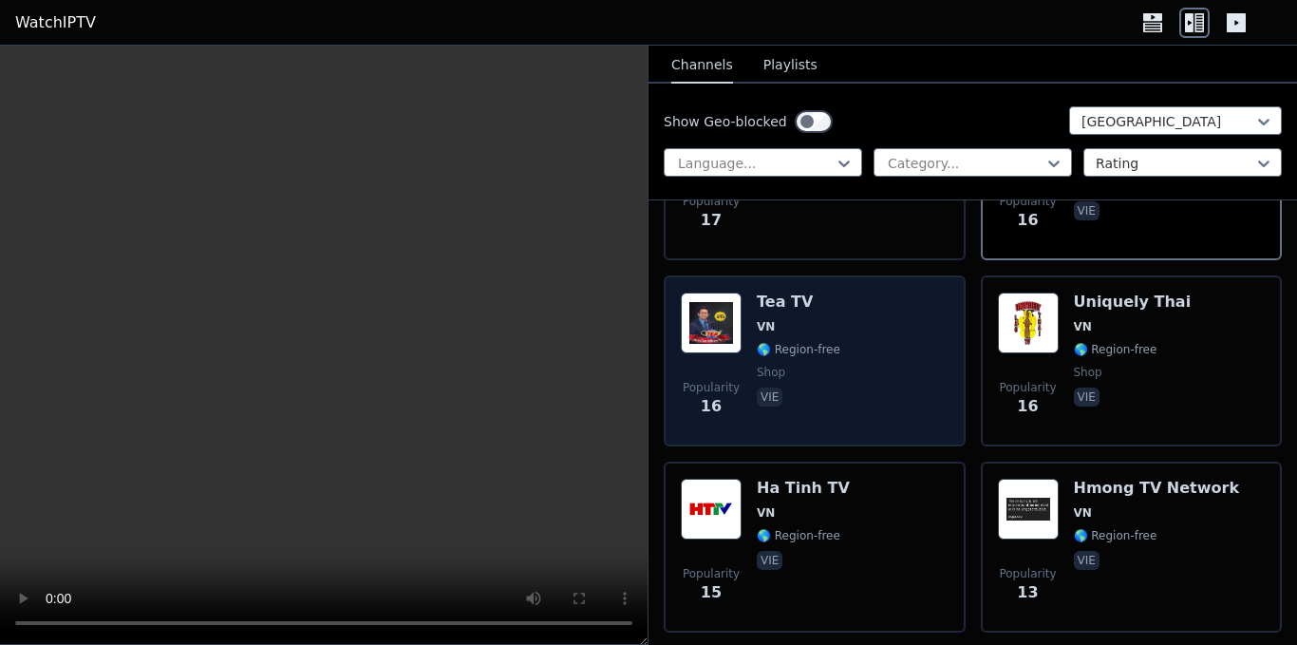
click at [815, 367] on div "Tea TV VN 🌎 Region-free shop vie" at bounding box center [799, 360] width 84 height 137
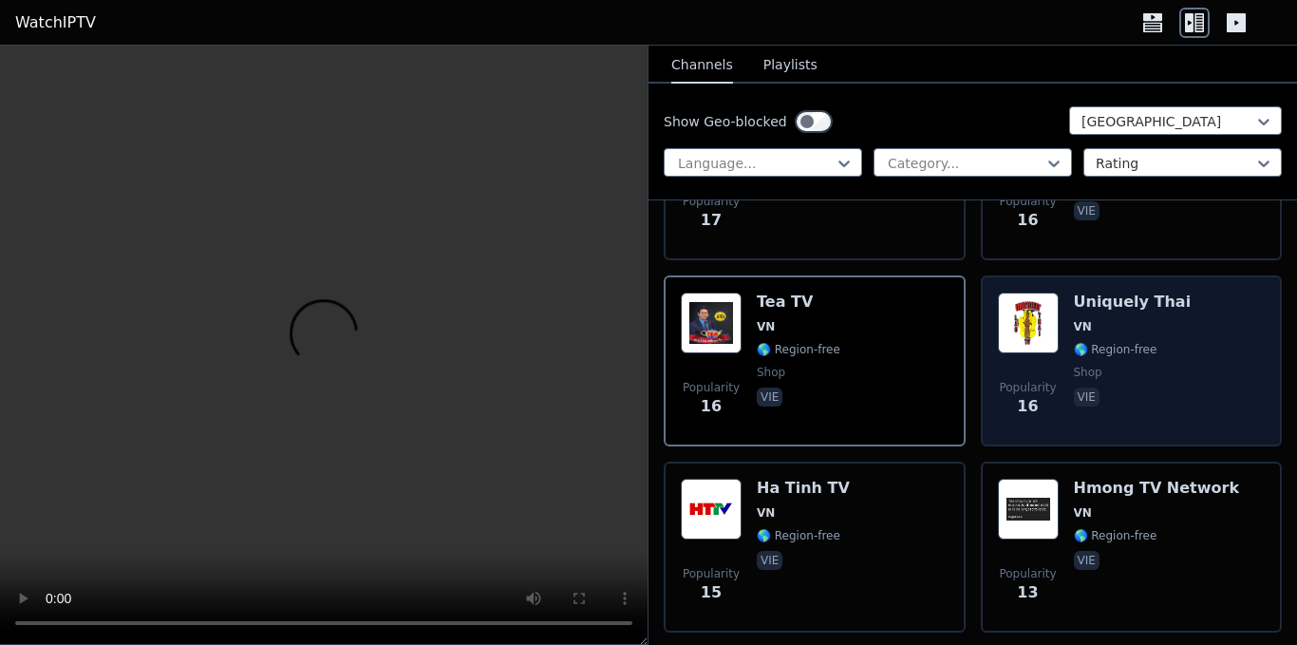
click at [1114, 365] on span "shop" at bounding box center [1133, 372] width 118 height 15
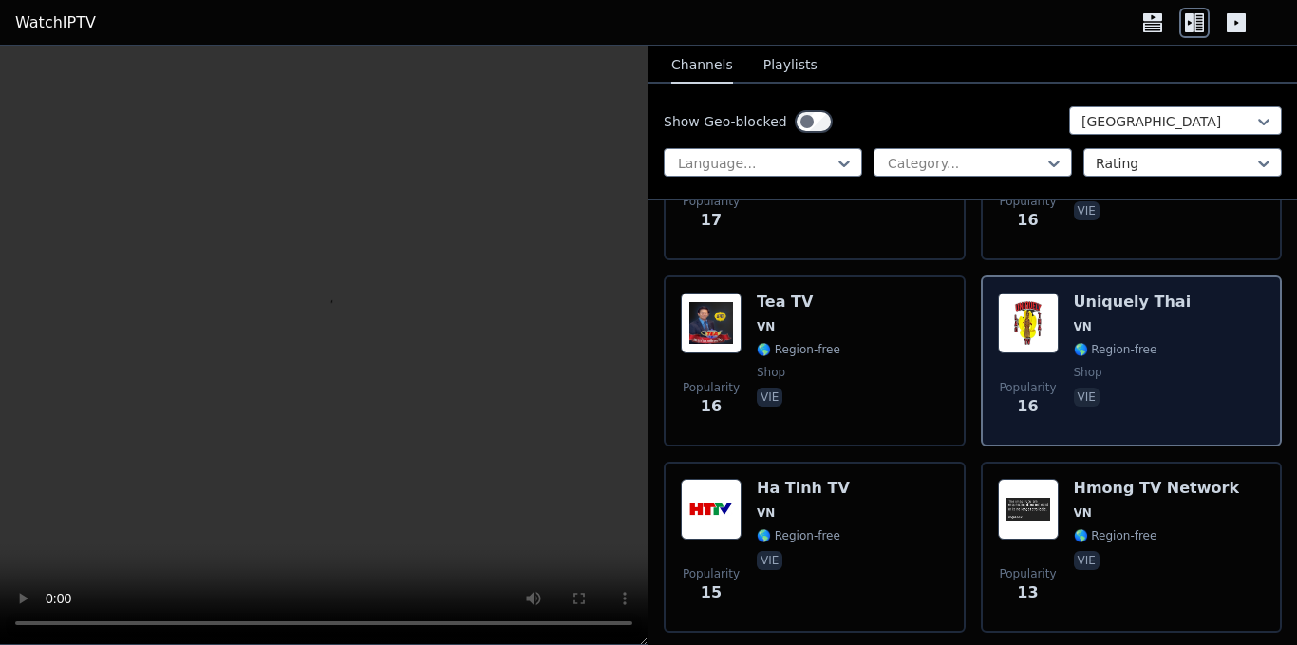
click at [1114, 365] on span "shop" at bounding box center [1133, 372] width 118 height 15
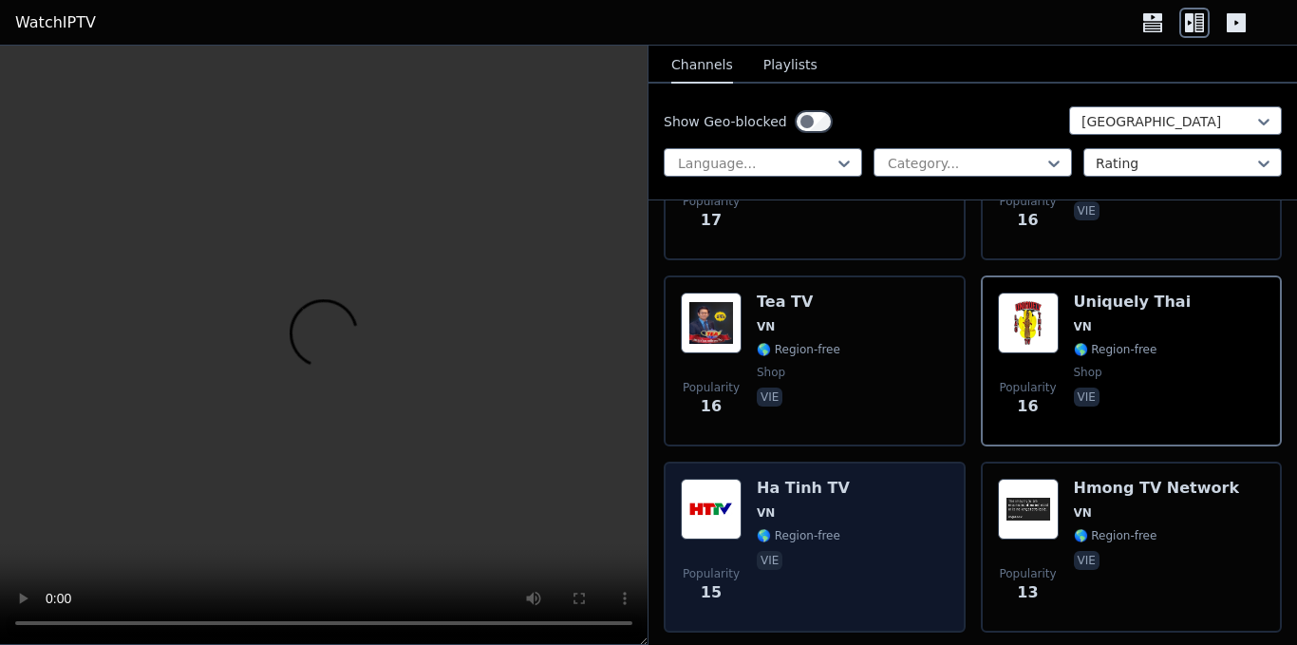
click at [808, 531] on div "Ha Tinh TV VN 🌎 Region-free vie" at bounding box center [803, 546] width 93 height 137
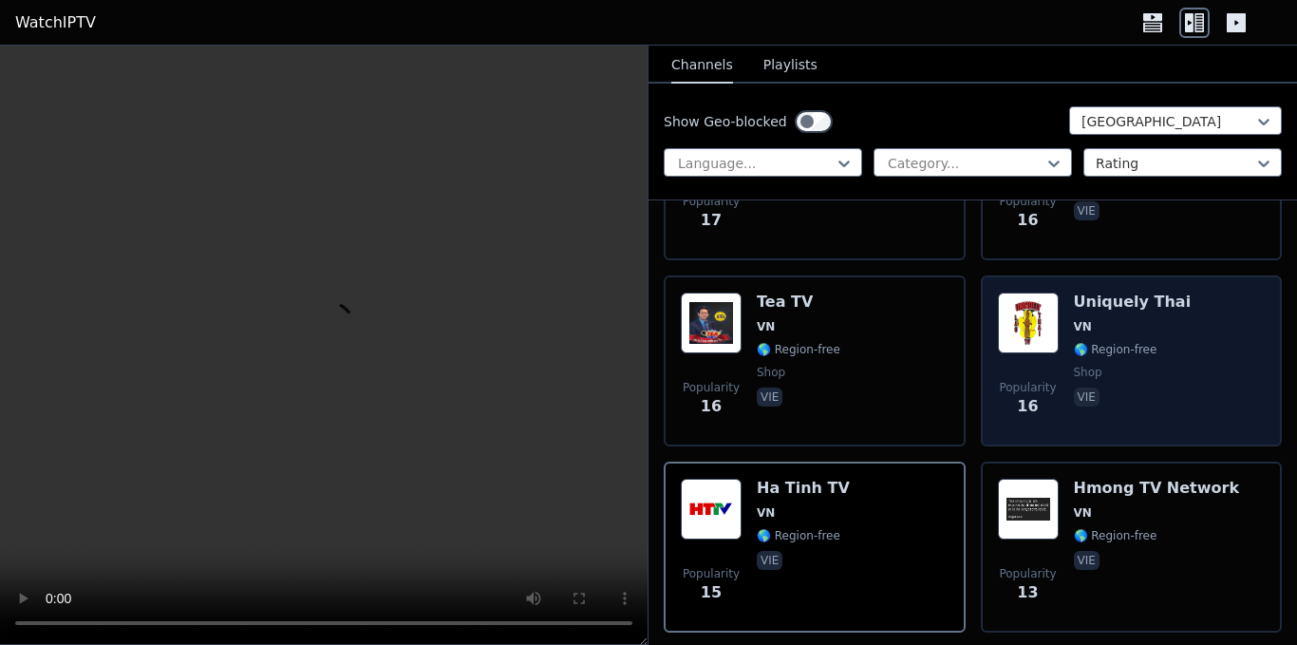
click at [1093, 365] on span "shop" at bounding box center [1133, 372] width 118 height 15
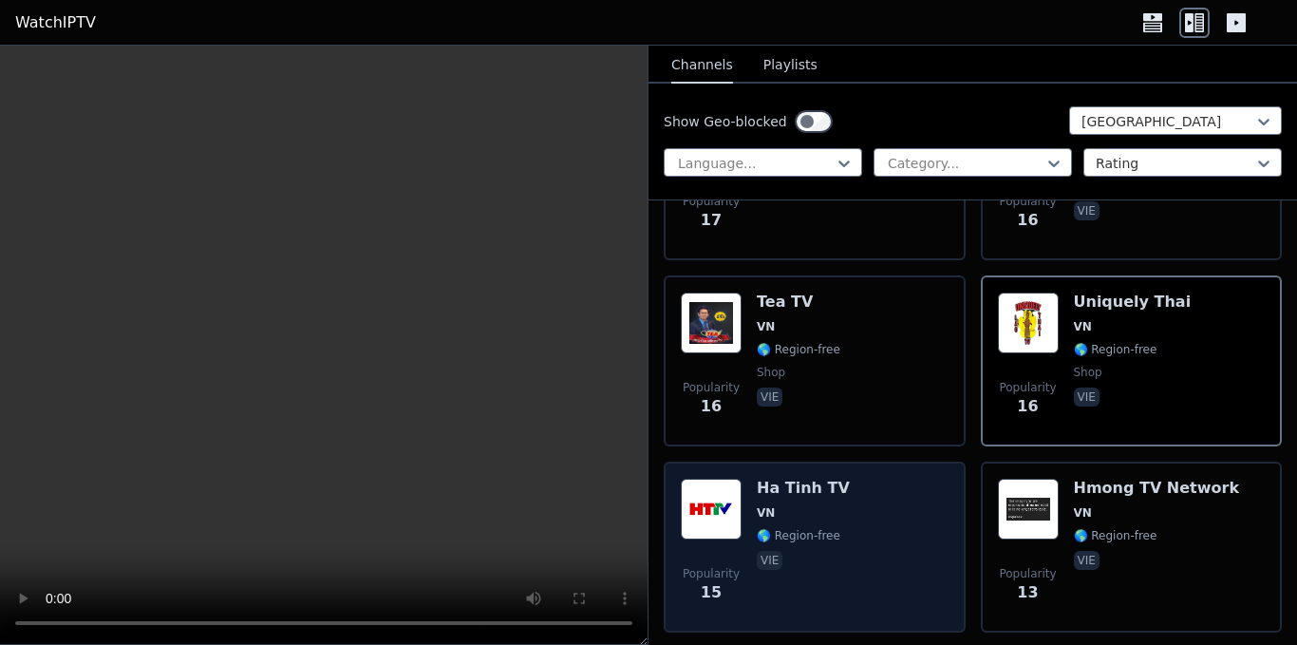
click at [786, 578] on div "Ha Tinh TV VN 🌎 Region-free vie" at bounding box center [803, 546] width 93 height 137
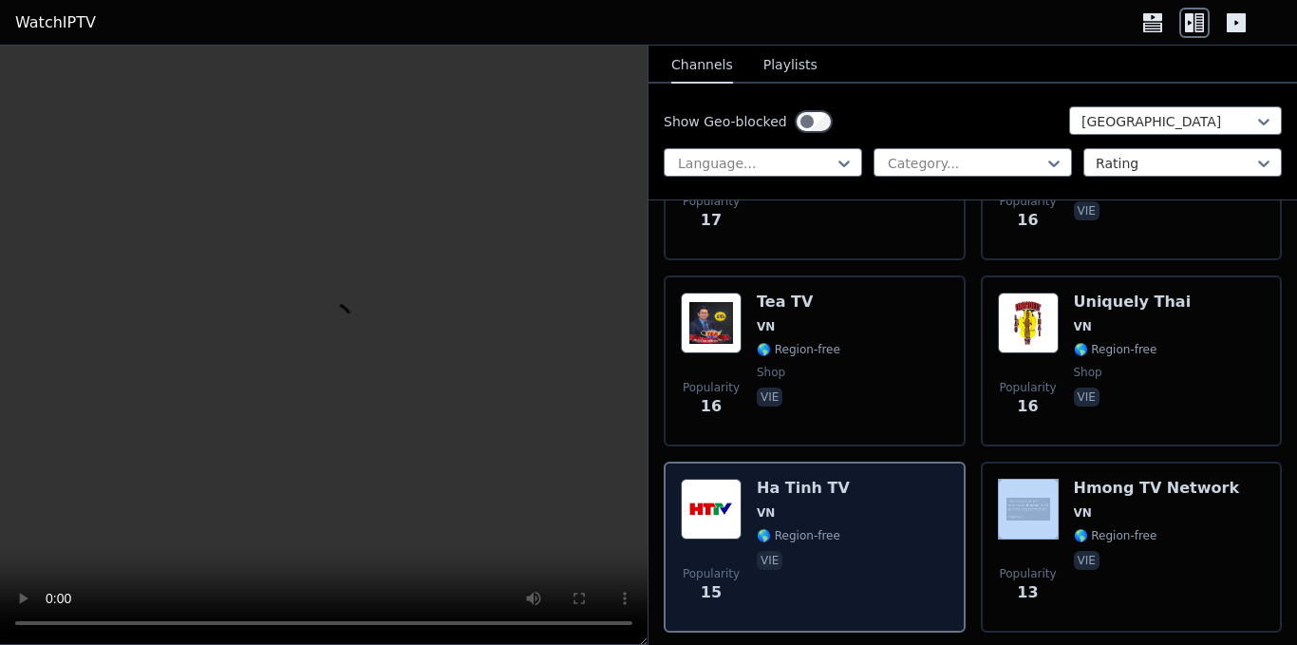
click at [786, 578] on div "Ha Tinh TV VN 🌎 Region-free vie" at bounding box center [803, 546] width 93 height 137
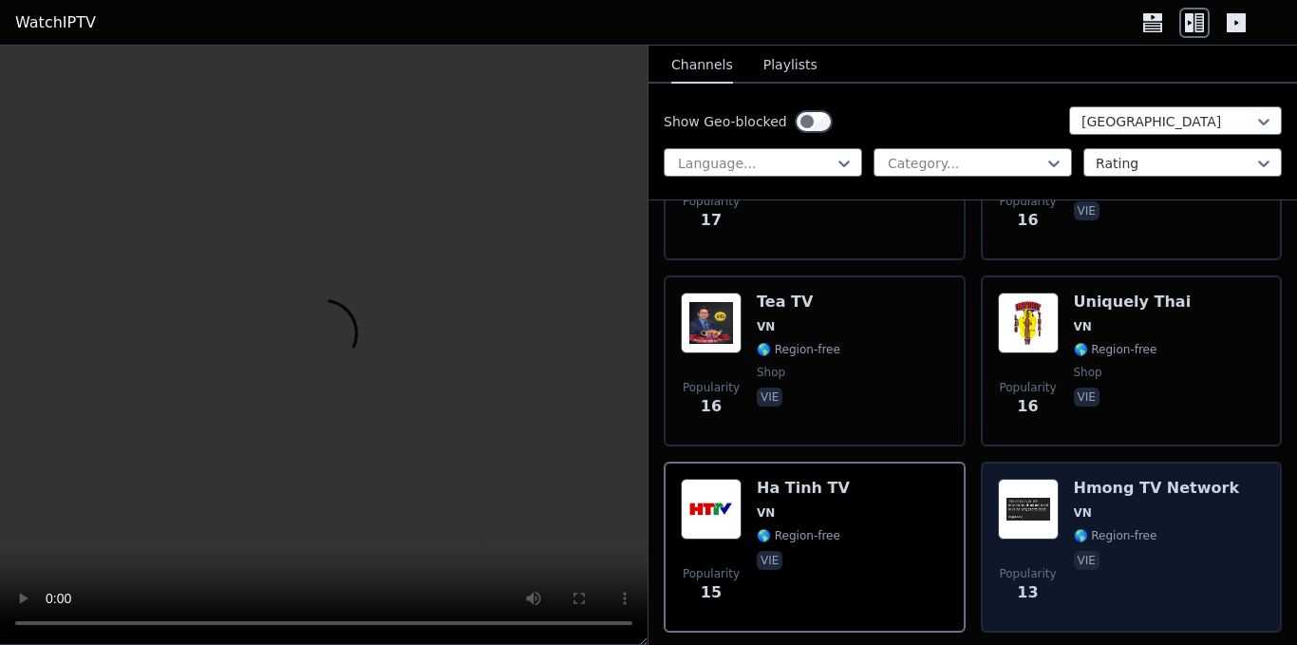
click at [1104, 551] on span "vie" at bounding box center [1157, 562] width 166 height 23
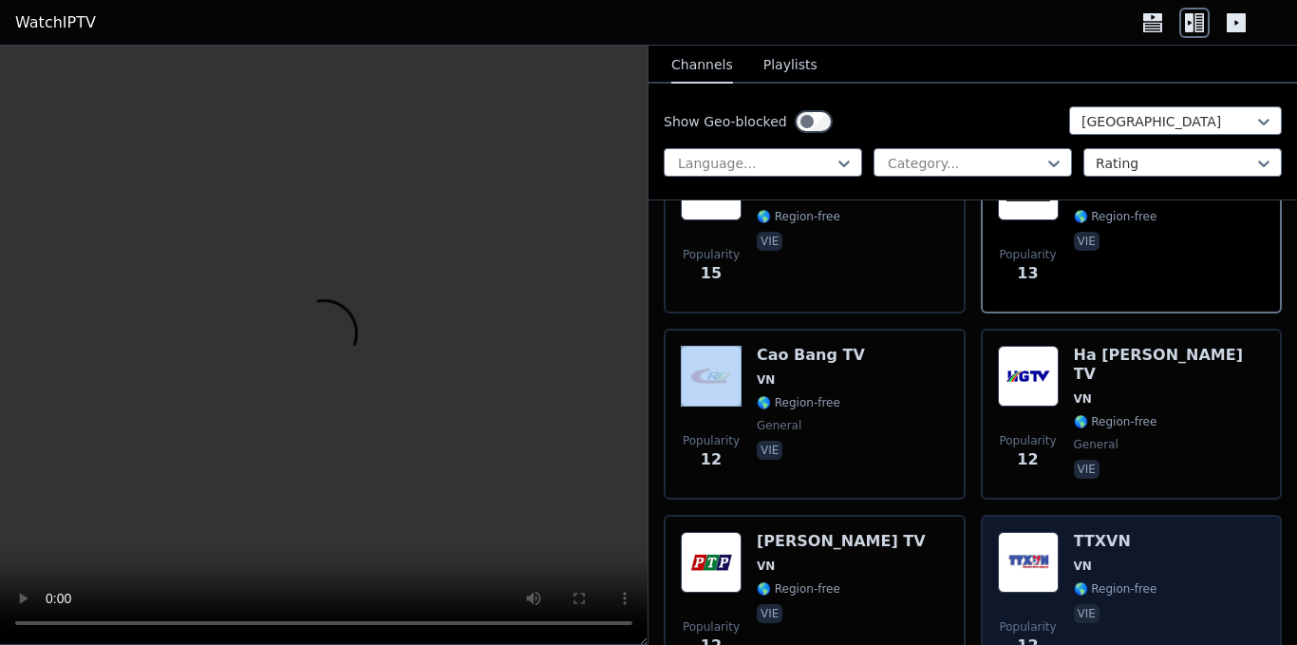
scroll to position [3133, 0]
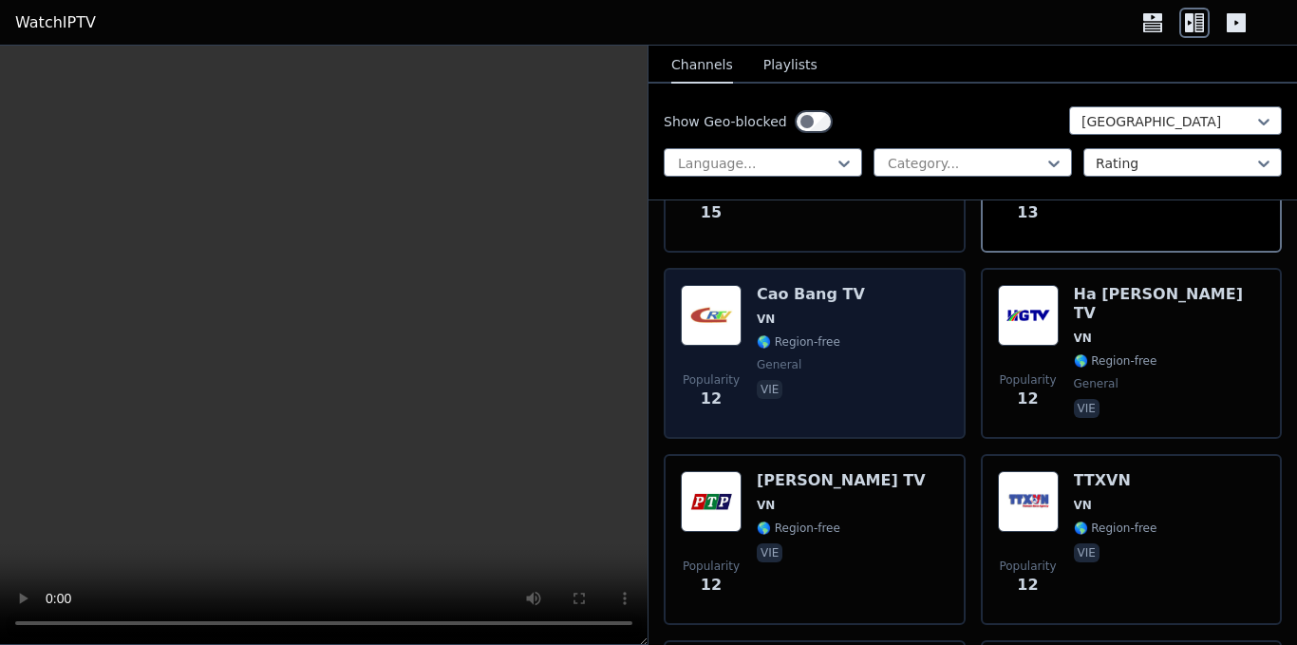
click at [835, 357] on span "general" at bounding box center [811, 364] width 108 height 15
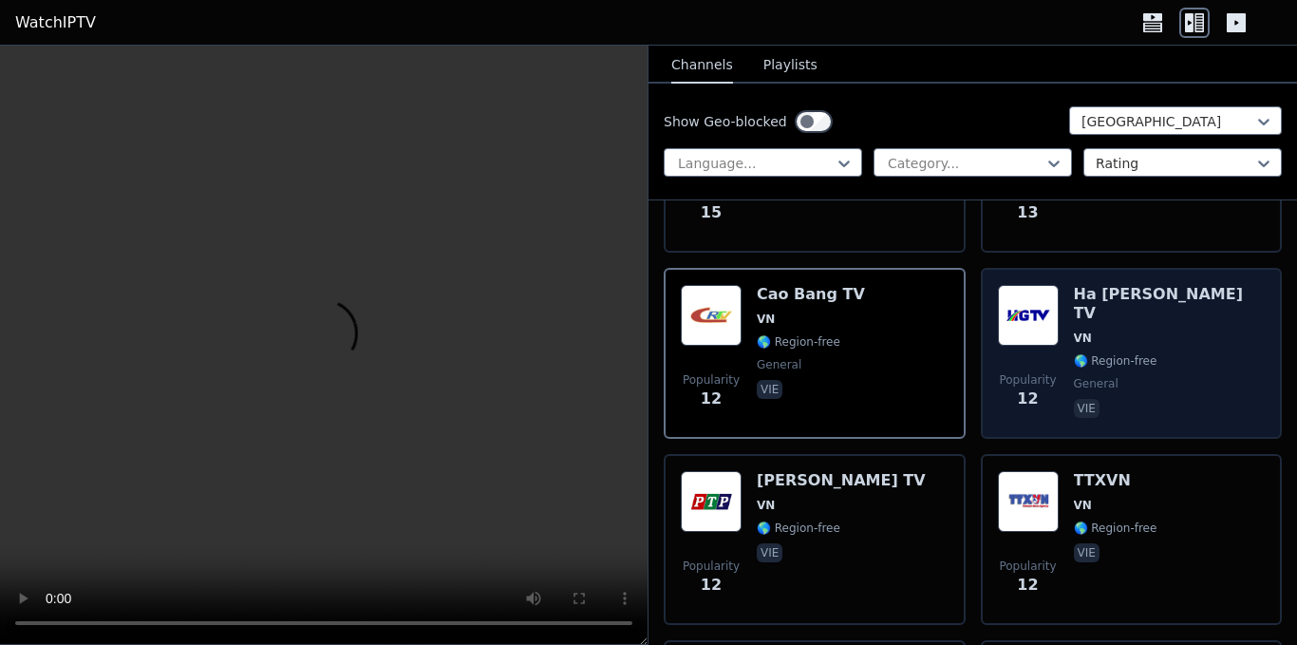
click at [1111, 339] on div "Ha [PERSON_NAME] TV VN 🌎 Region-free general vie" at bounding box center [1170, 353] width 192 height 137
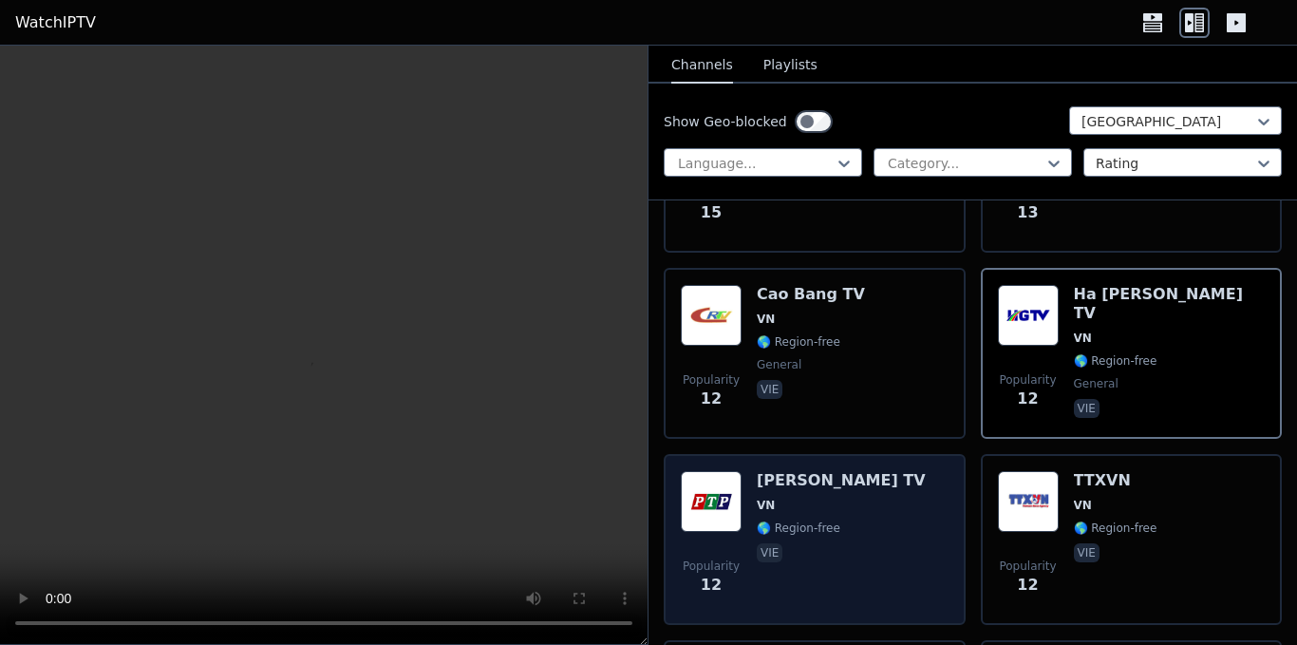
click at [793, 543] on span "vie" at bounding box center [841, 554] width 169 height 23
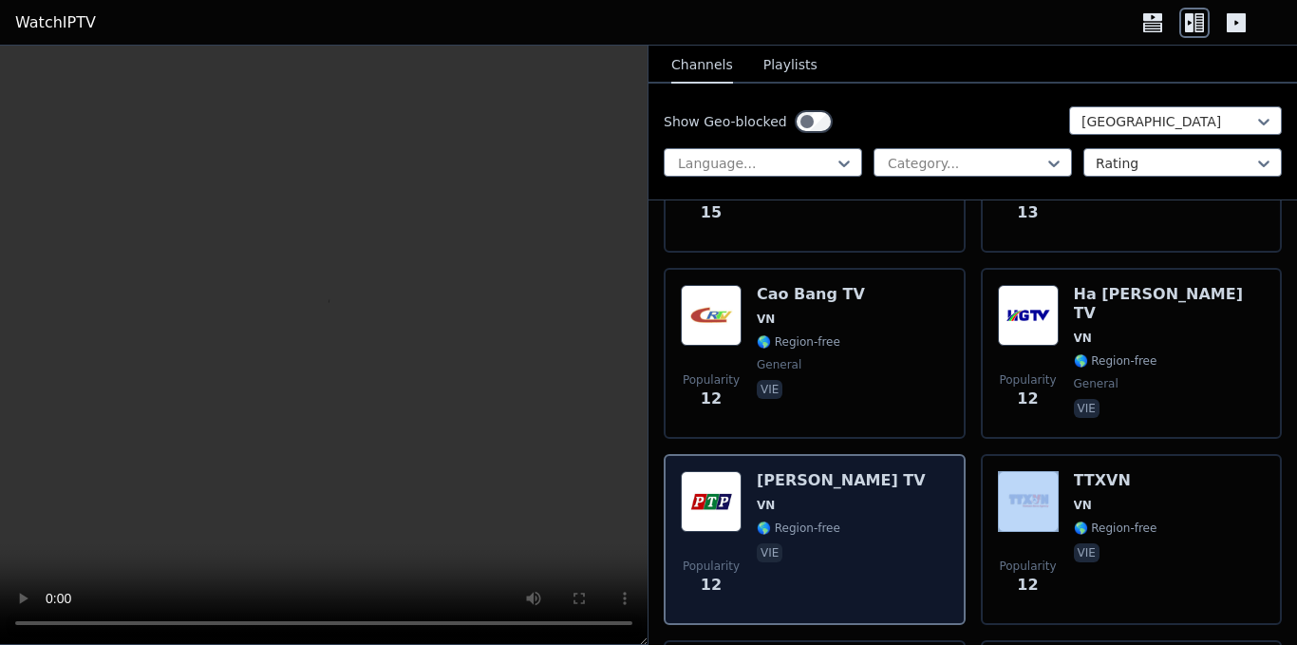
click at [793, 543] on span "vie" at bounding box center [841, 554] width 169 height 23
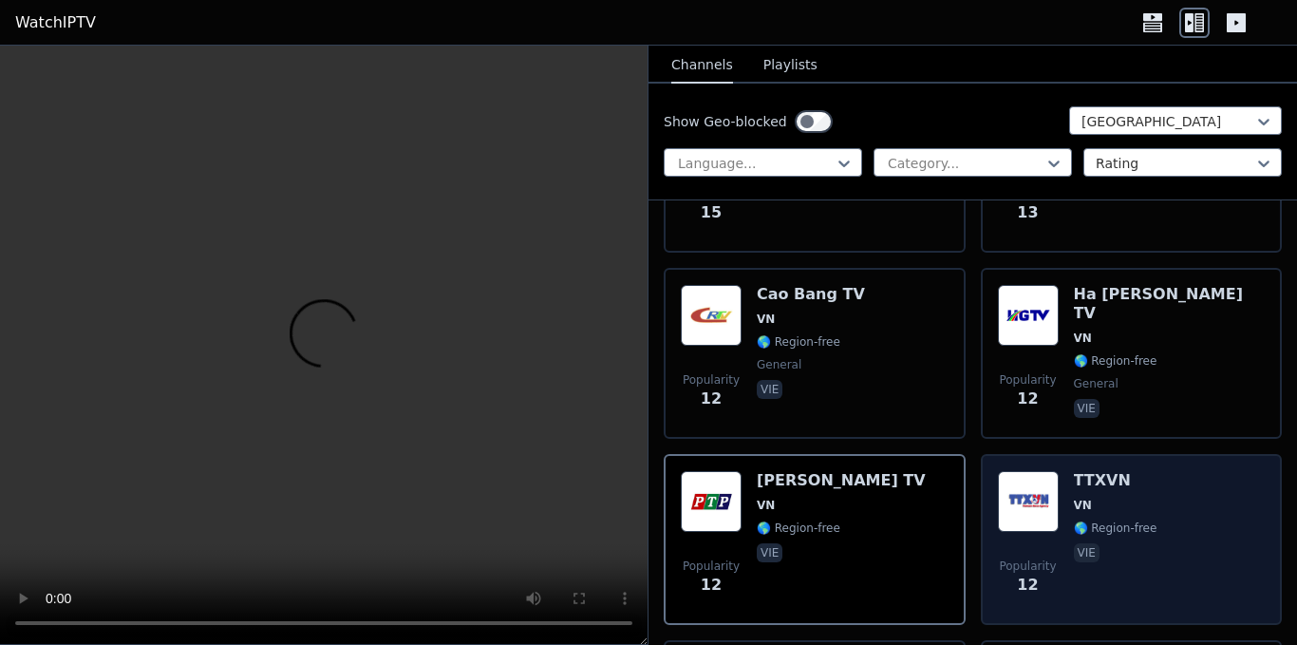
click at [1085, 520] on span "🌎 Region-free" at bounding box center [1116, 527] width 84 height 15
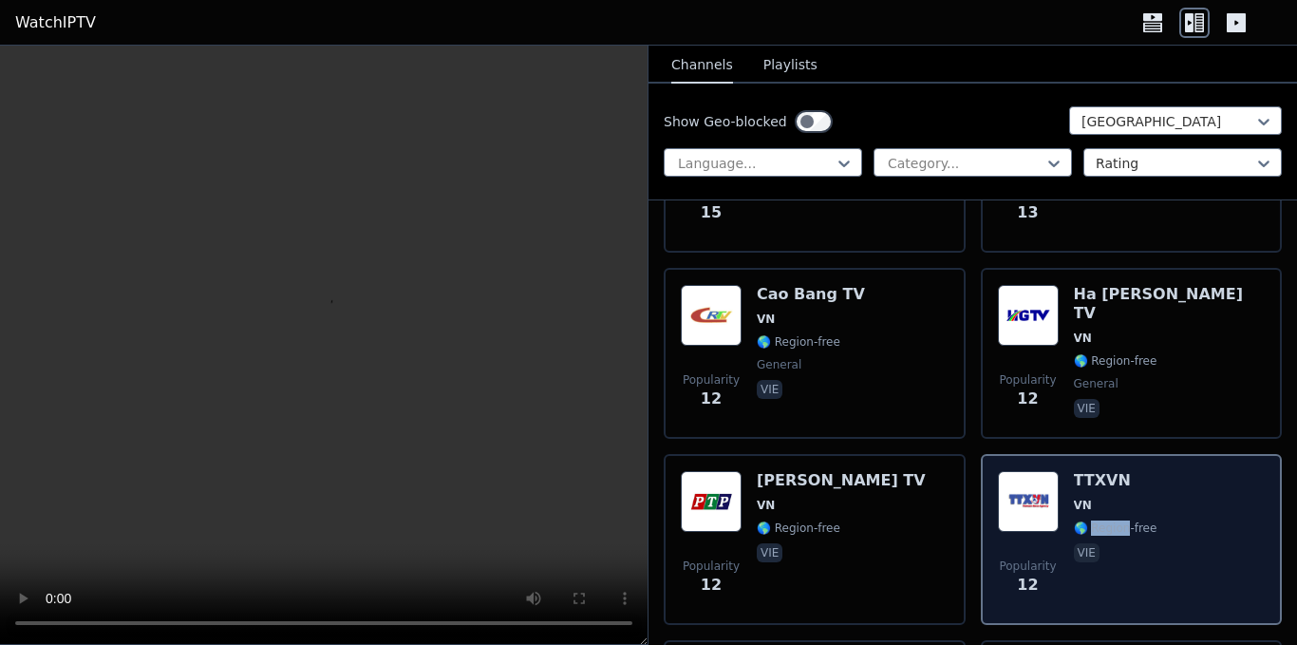
click at [1085, 520] on span "🌎 Region-free" at bounding box center [1116, 527] width 84 height 15
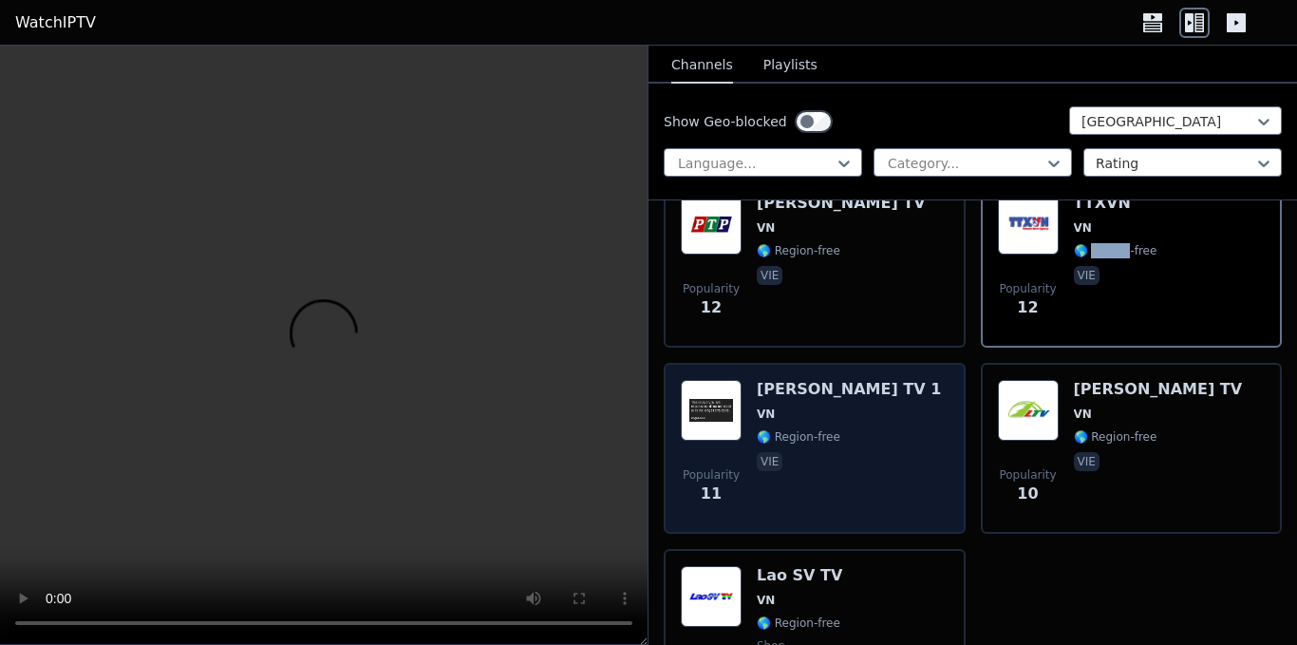
scroll to position [3418, 0]
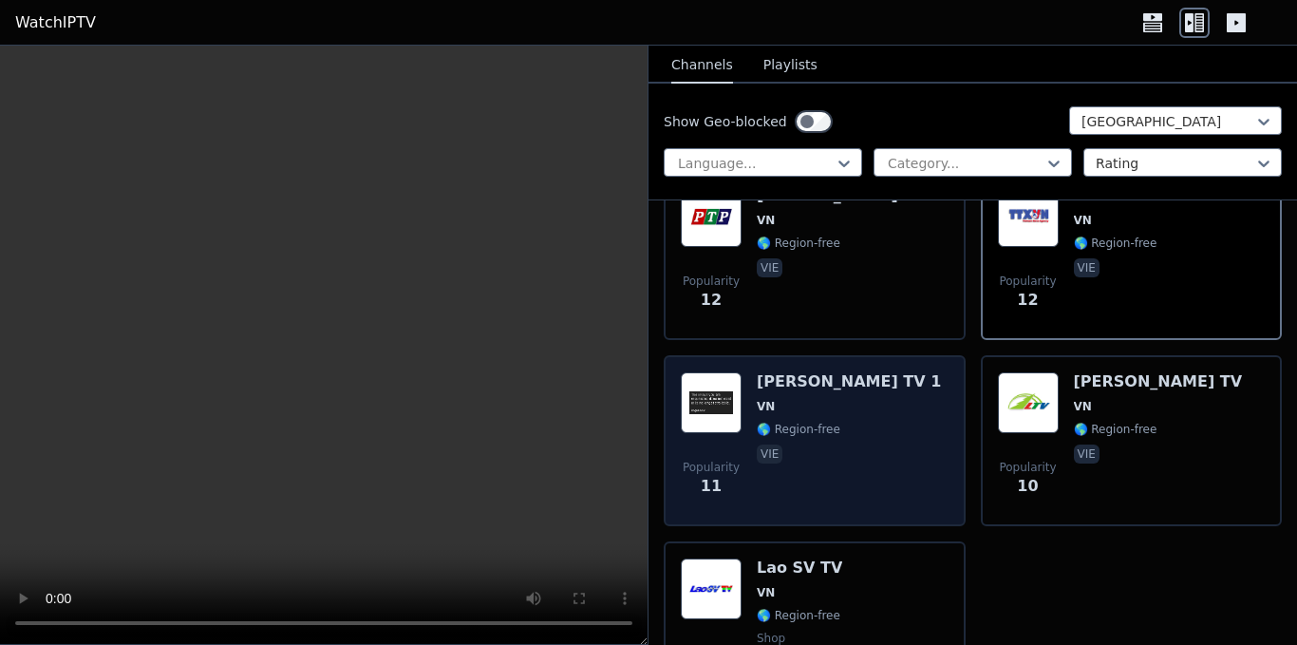
click at [842, 444] on span "vie" at bounding box center [849, 455] width 184 height 23
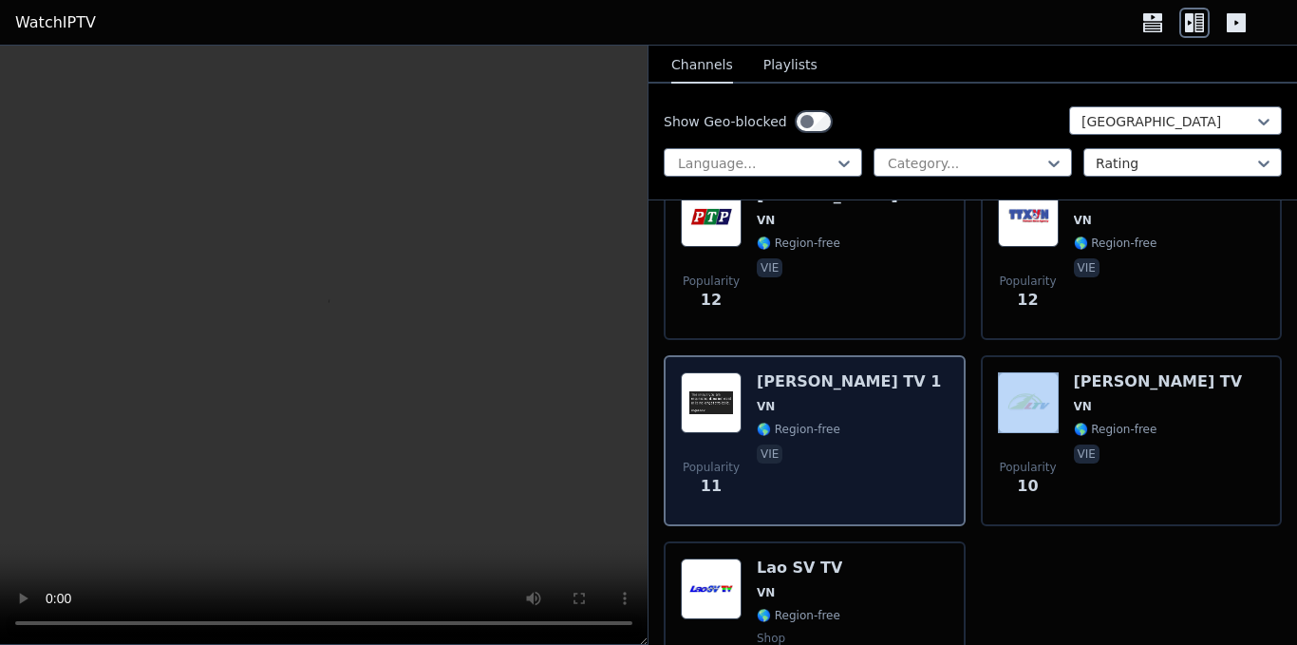
click at [842, 444] on span "vie" at bounding box center [849, 455] width 184 height 23
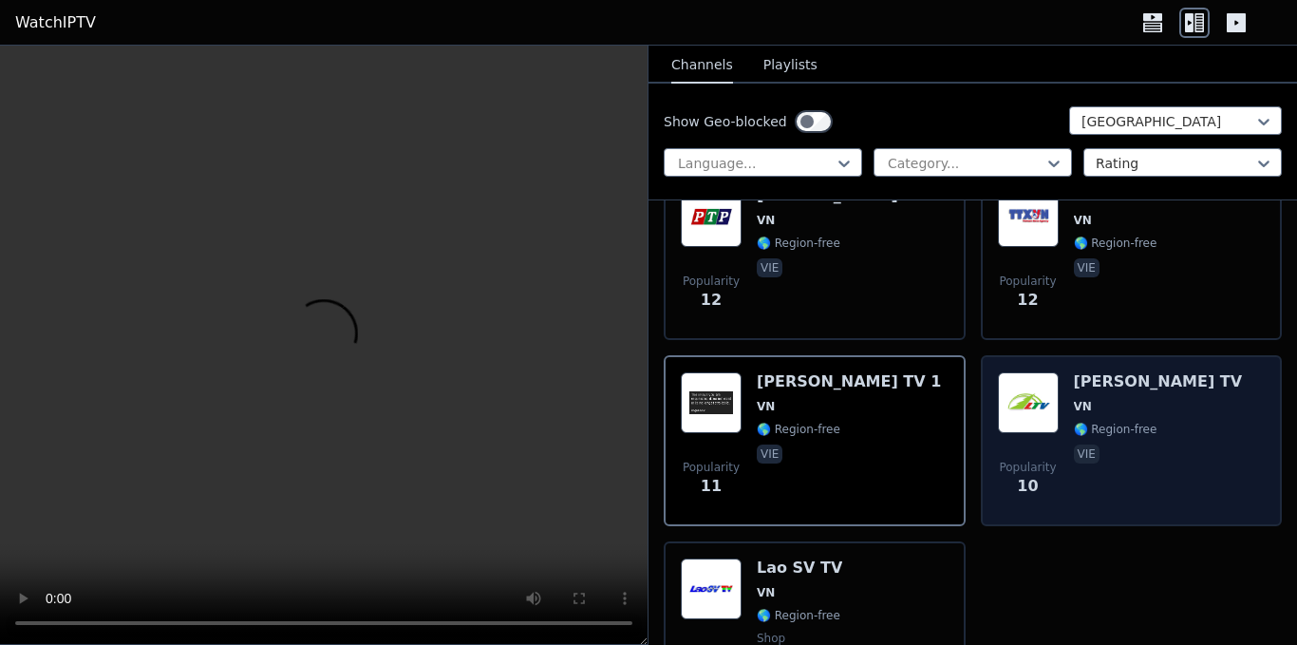
click at [1157, 428] on div "[PERSON_NAME] TV VN 🌎 Region-free vie" at bounding box center [1158, 440] width 169 height 137
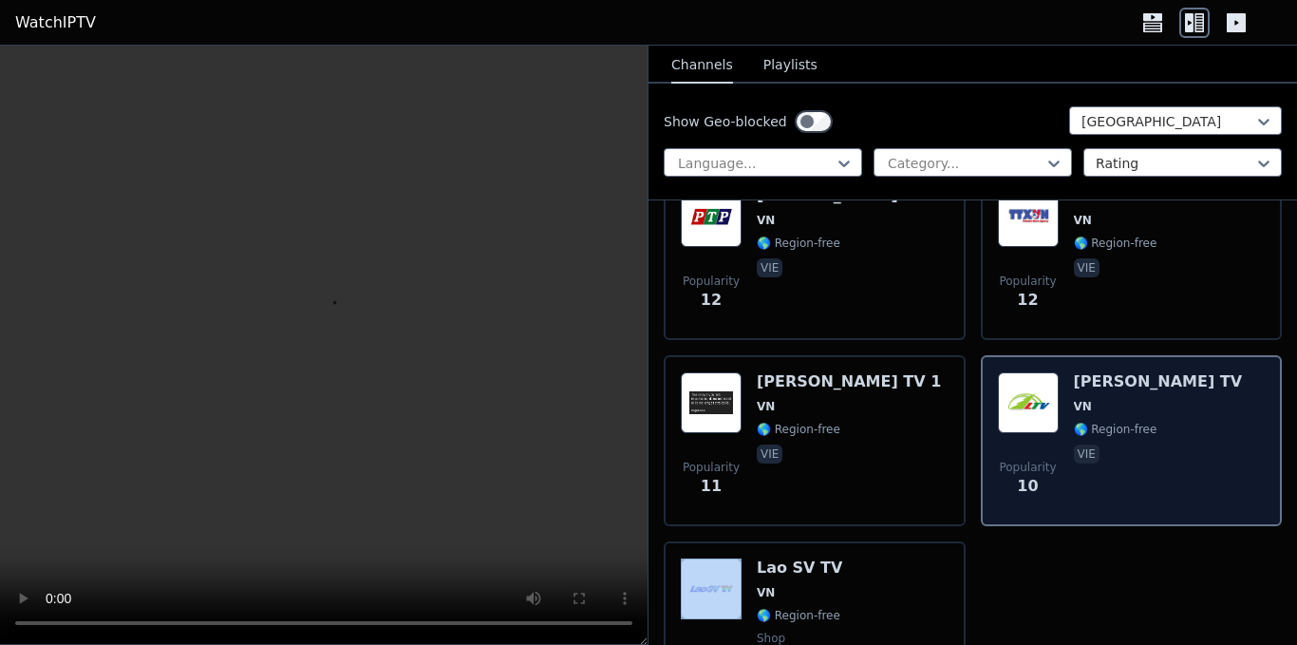
click at [1158, 428] on div "[PERSON_NAME] TV VN 🌎 Region-free vie" at bounding box center [1158, 440] width 169 height 137
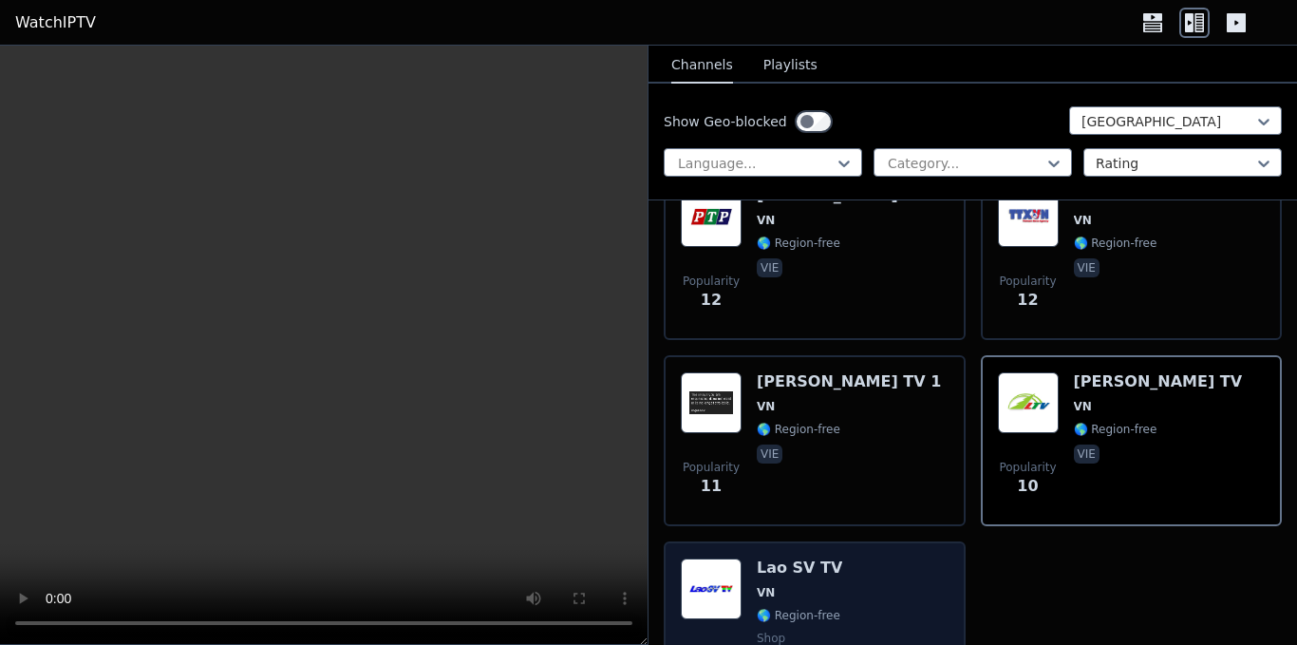
click at [863, 582] on div "Popularity 10 Lao SV TV VN 🌎 Region-free shop vie" at bounding box center [815, 626] width 268 height 137
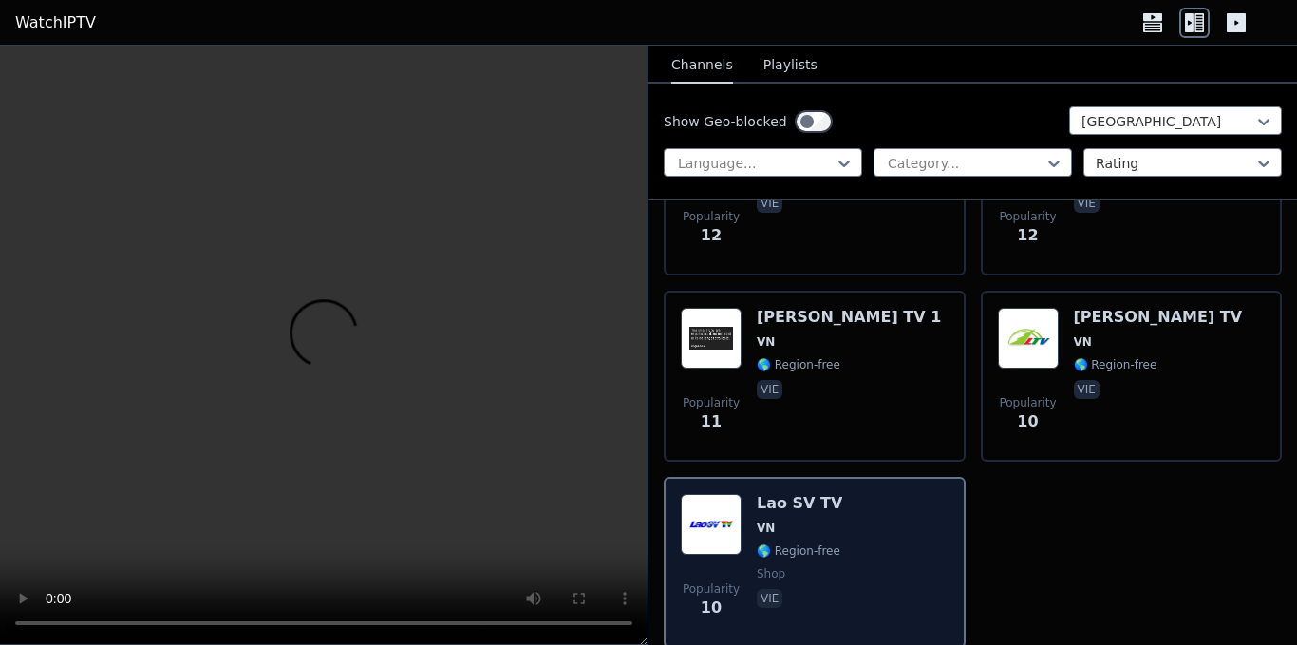
scroll to position [3549, 0]
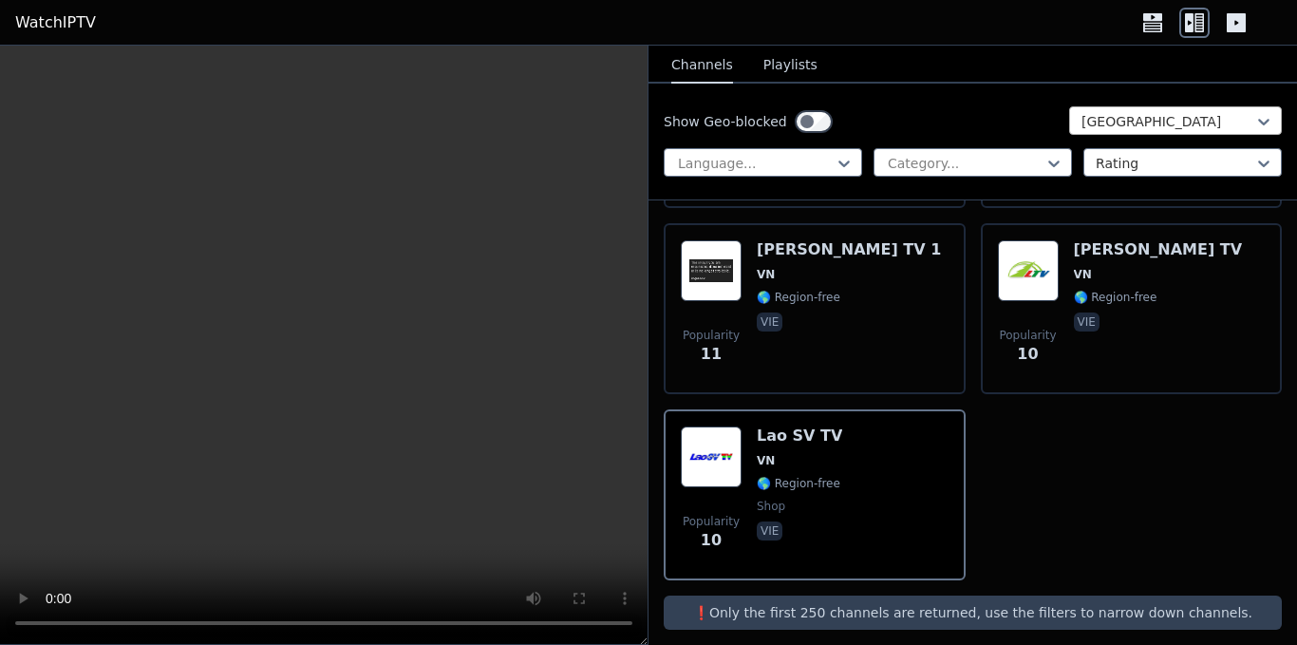
click at [1197, 113] on div at bounding box center [1167, 121] width 173 height 19
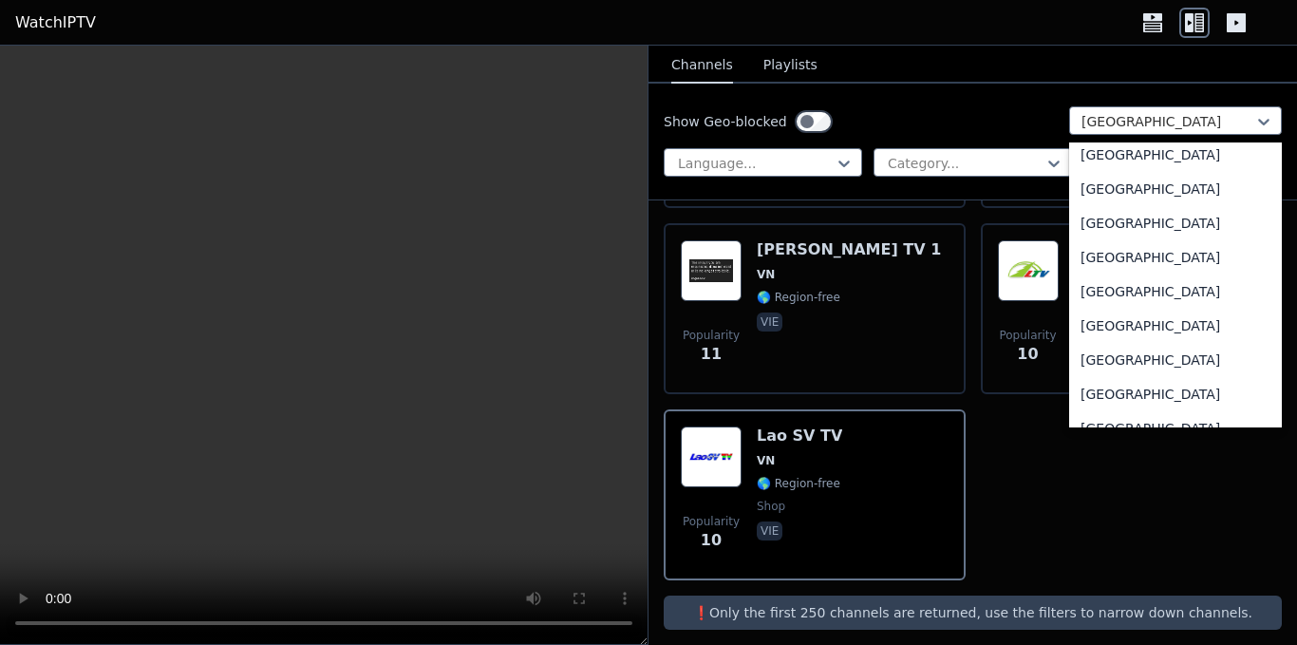
scroll to position [3413, 0]
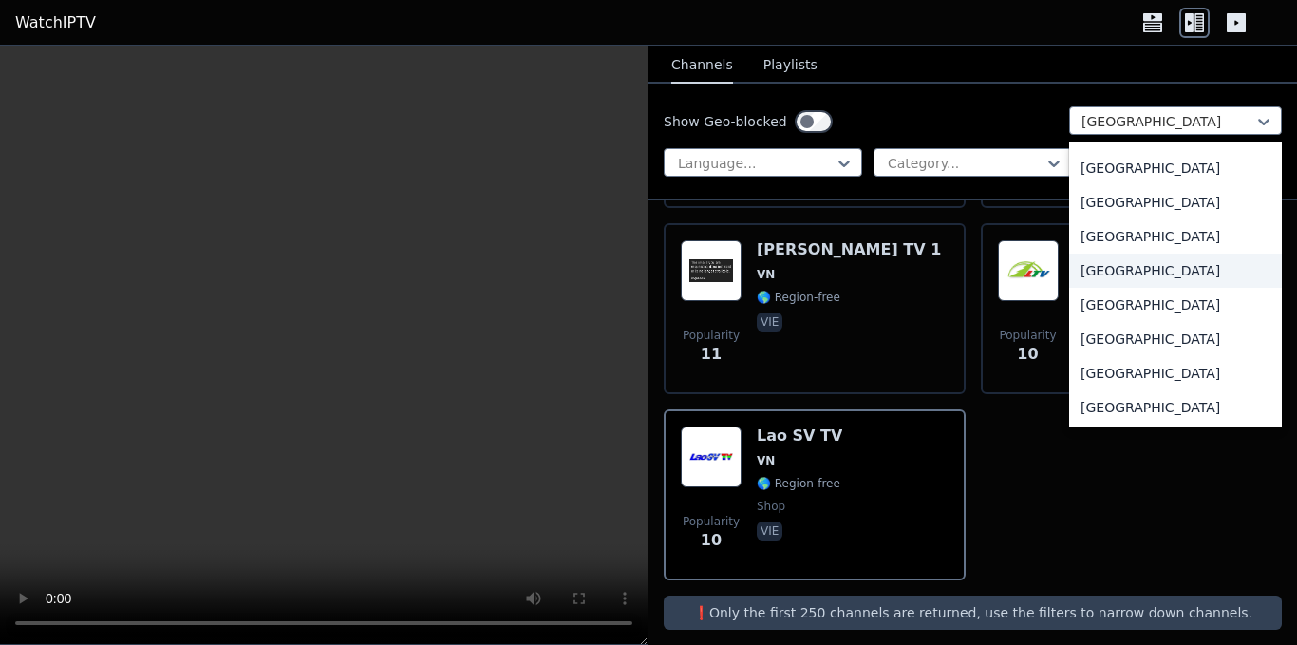
click at [1159, 288] on div "[GEOGRAPHIC_DATA]" at bounding box center [1175, 270] width 213 height 34
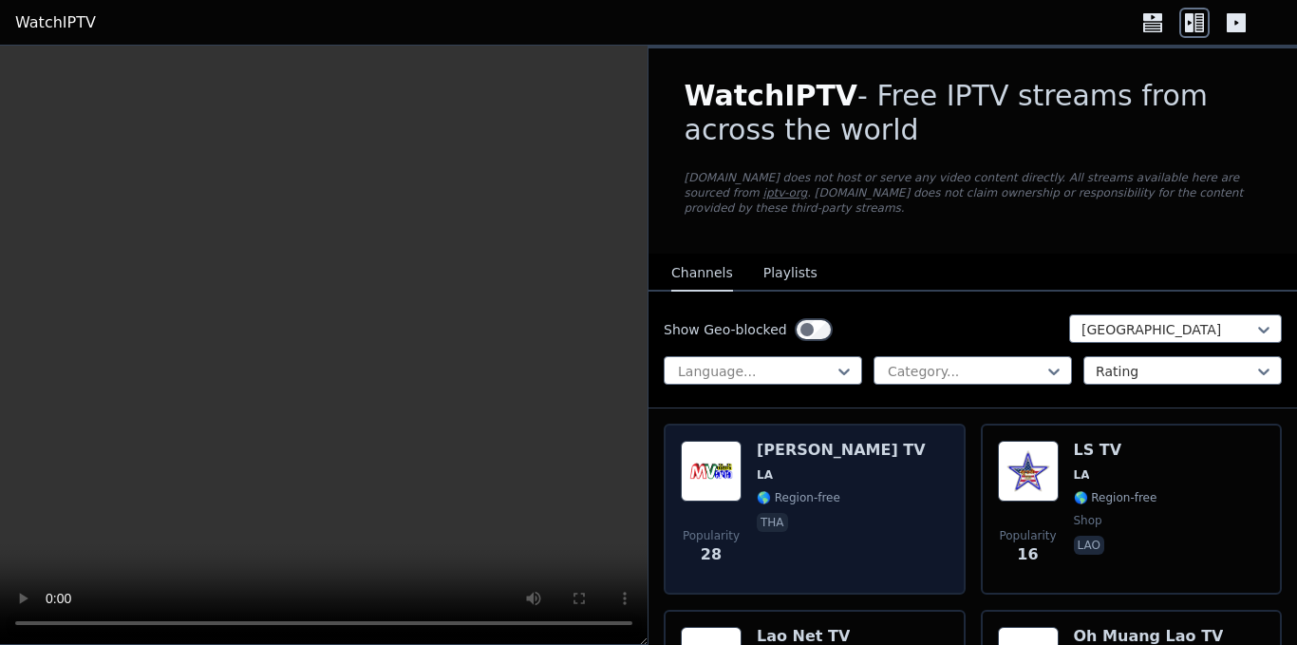
click at [766, 440] on h6 "[PERSON_NAME] TV" at bounding box center [841, 449] width 169 height 19
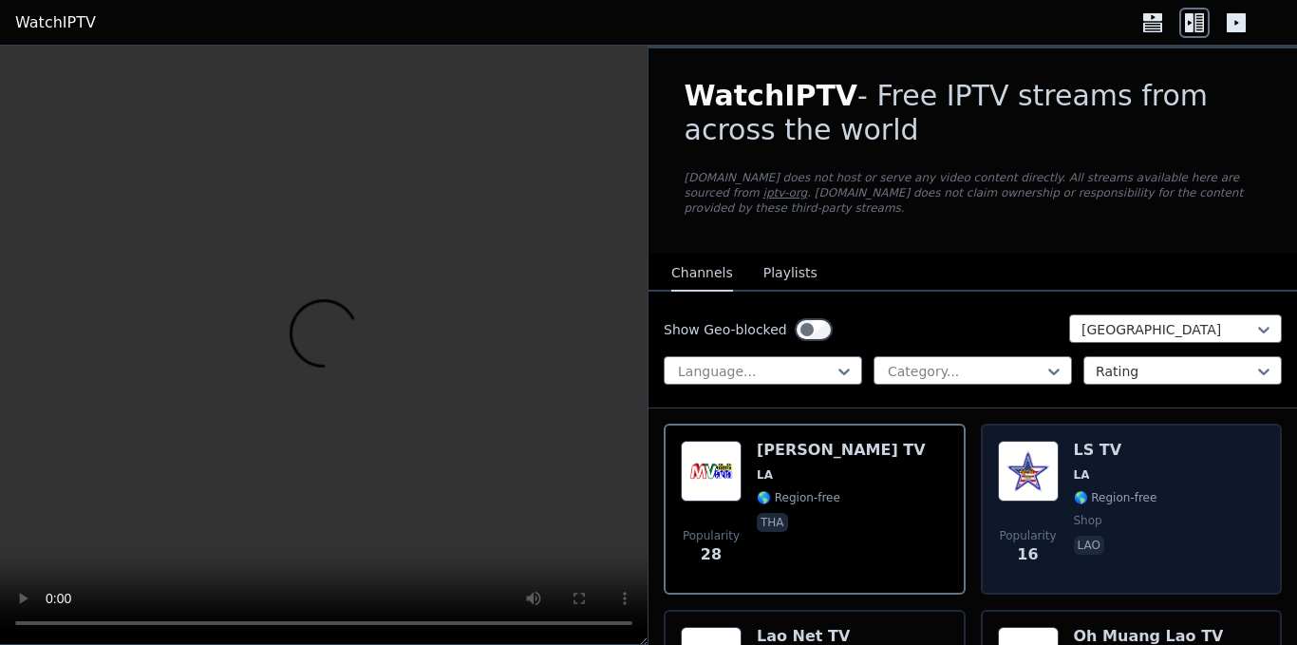
click at [1145, 478] on div "Popularity 16 LS TV LA 🌎 Region-free shop lao" at bounding box center [1132, 508] width 268 height 137
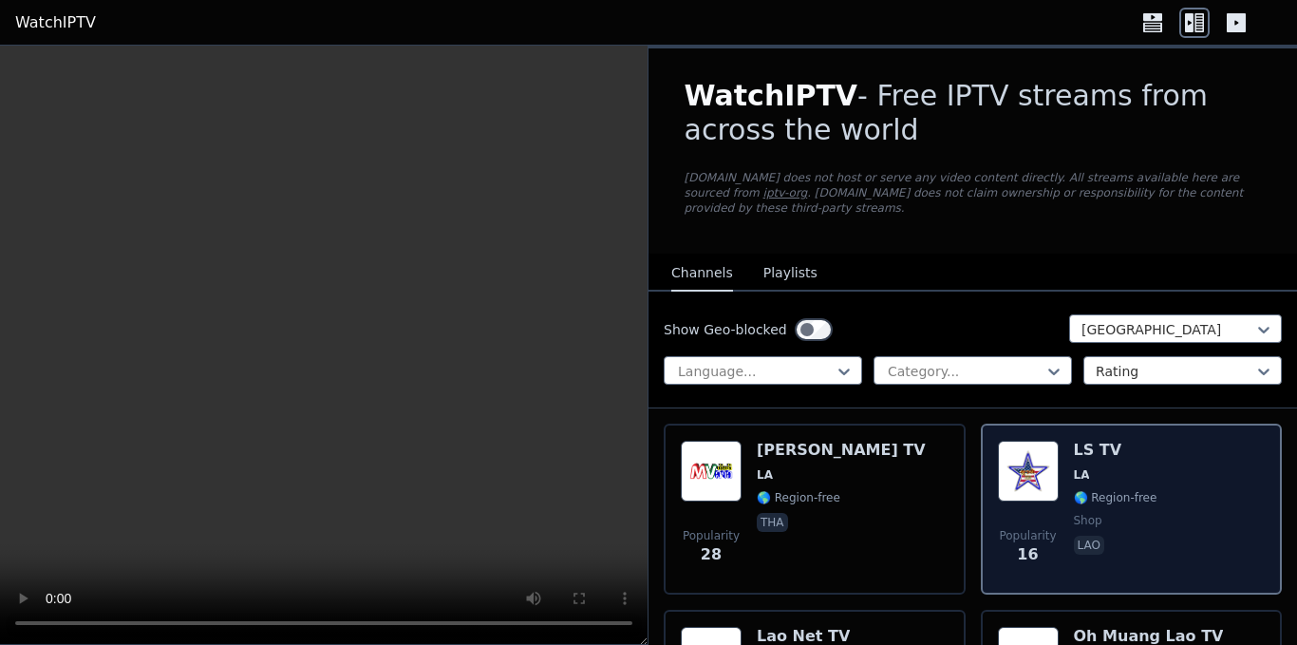
click at [1145, 478] on div "Popularity 16 LS TV LA 🌎 Region-free shop lao" at bounding box center [1132, 508] width 268 height 137
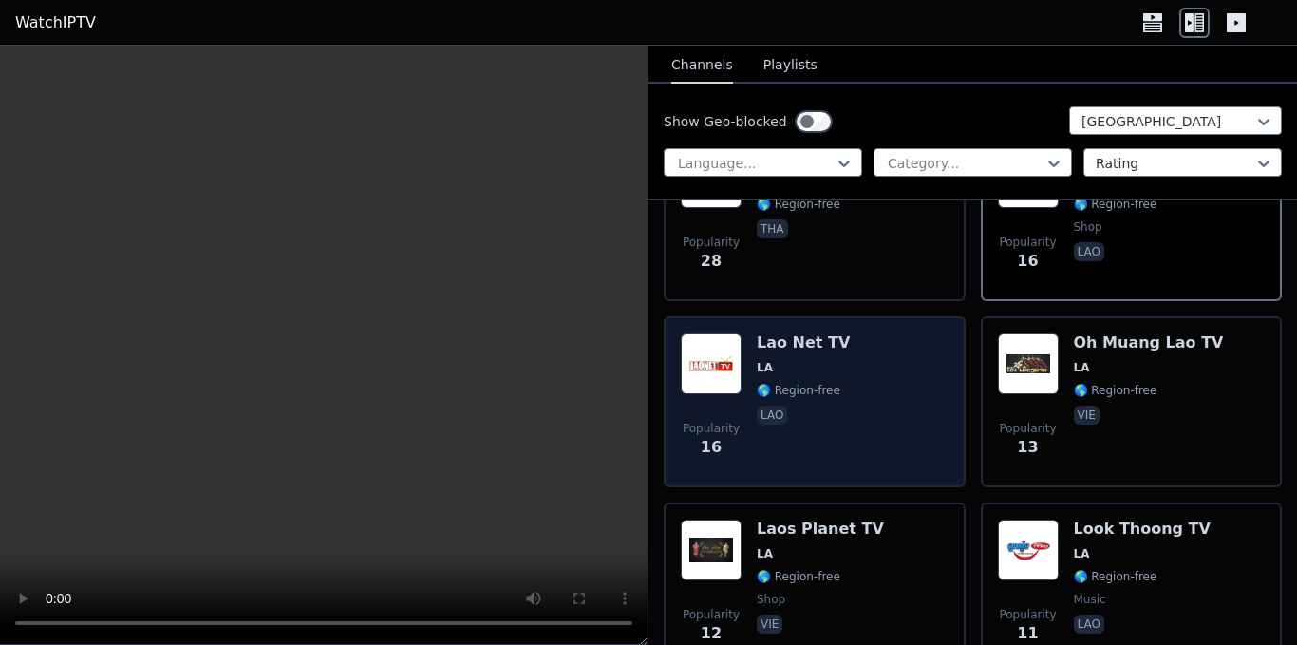
scroll to position [190, 0]
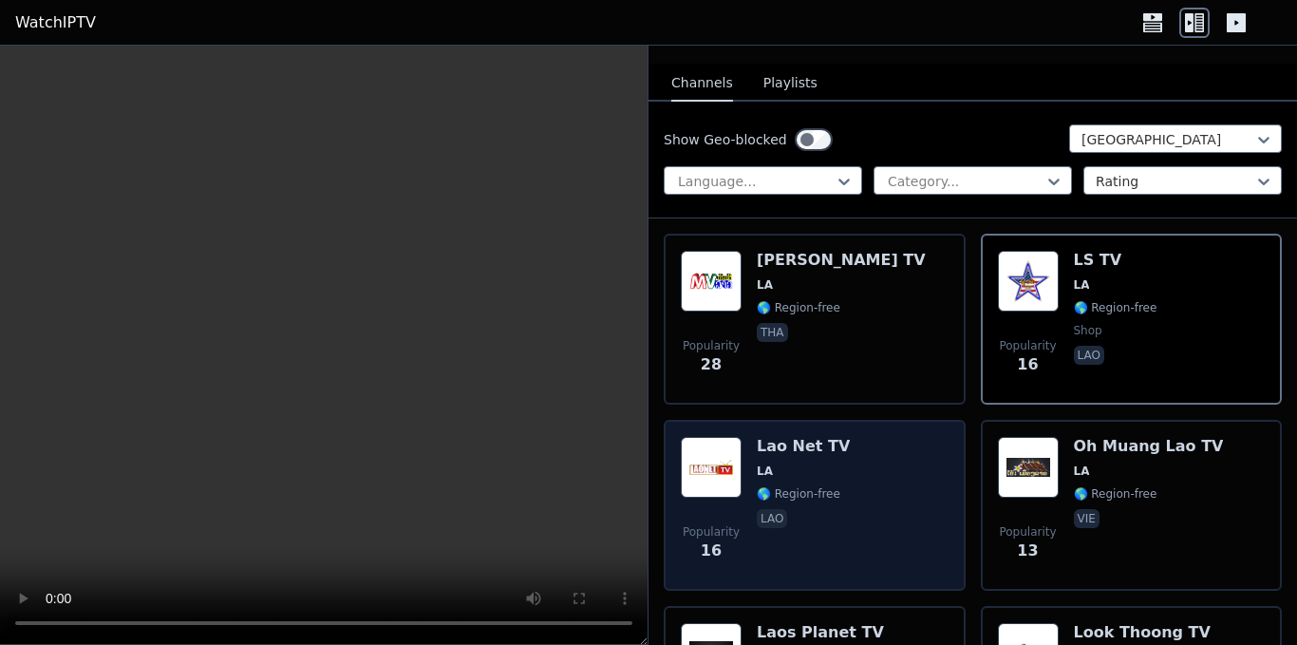
click at [822, 491] on div "Lao Net TV LA 🌎 Region-free lao" at bounding box center [803, 505] width 93 height 137
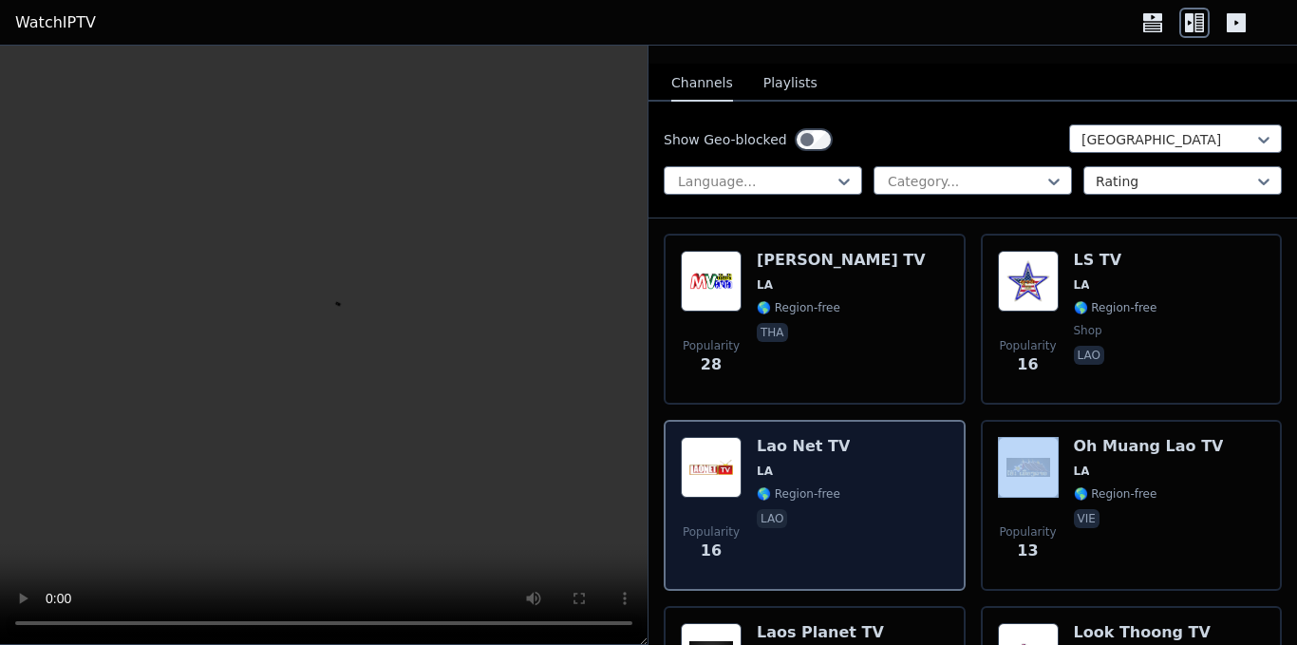
click at [822, 491] on div "Lao Net TV LA 🌎 Region-free lao" at bounding box center [803, 505] width 93 height 137
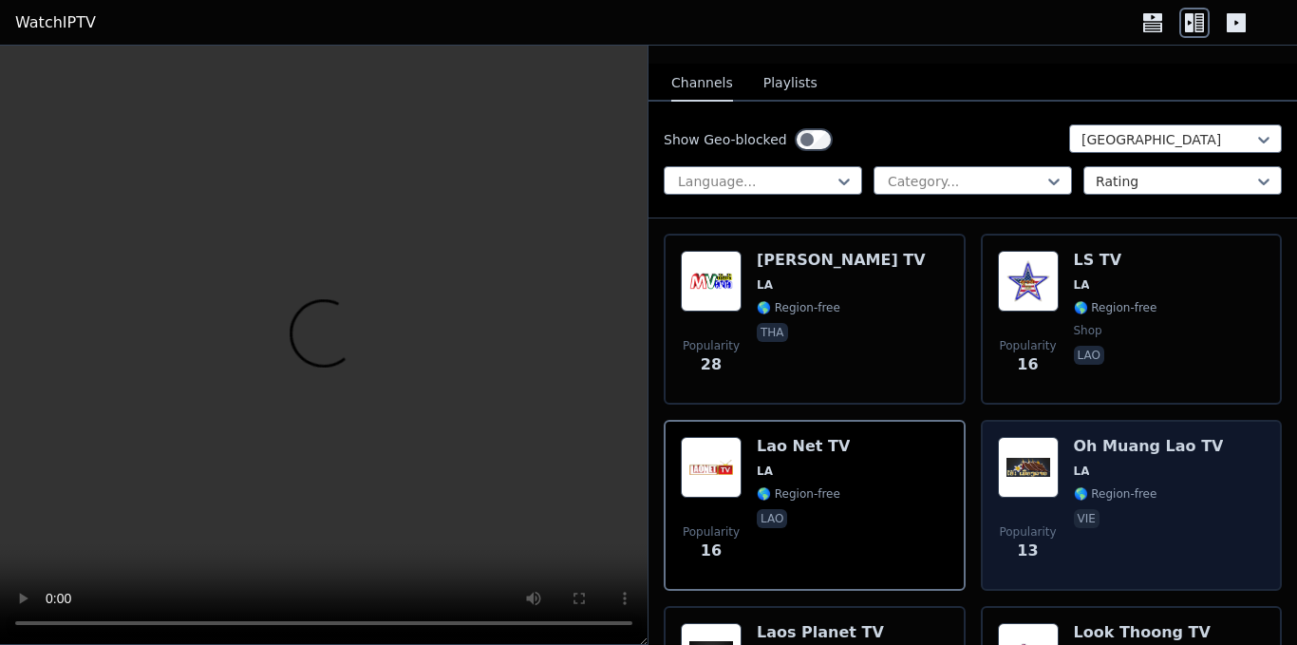
click at [1138, 468] on div "Oh Muang Lao TV LA 🌎 Region-free vie" at bounding box center [1149, 505] width 150 height 137
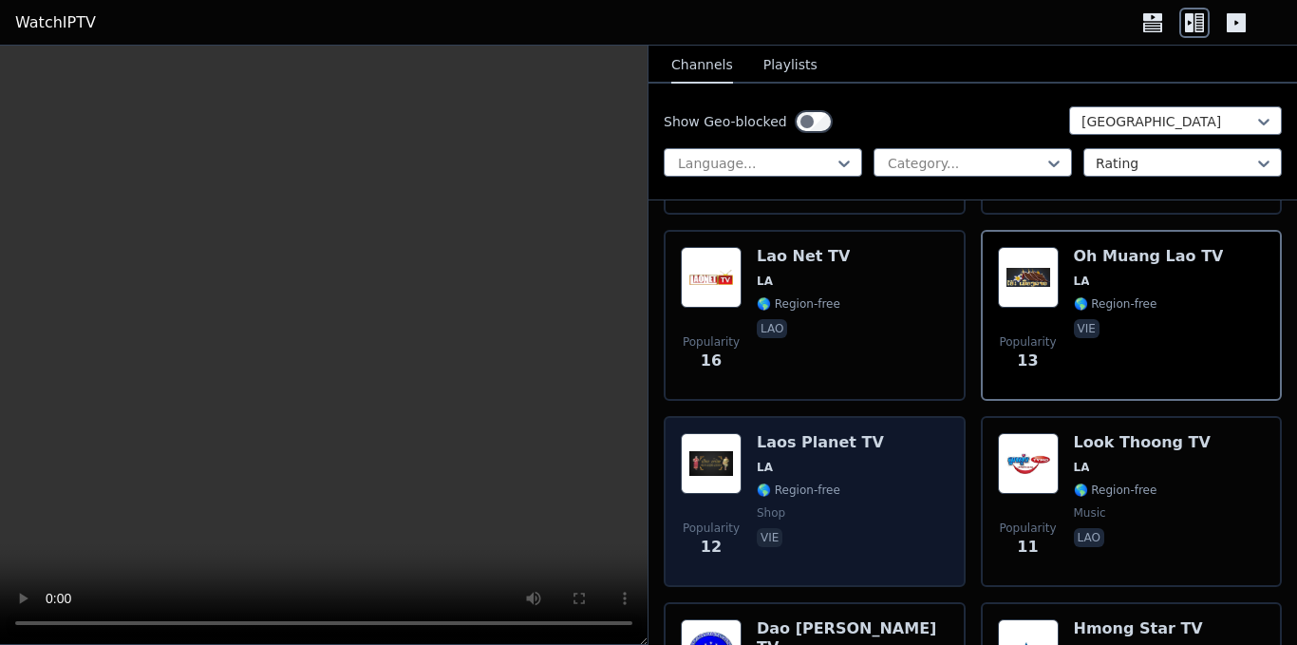
click at [870, 460] on div "Popularity 12 [GEOGRAPHIC_DATA] Planet TV LA 🌎 Region-free shop vie" at bounding box center [815, 501] width 268 height 137
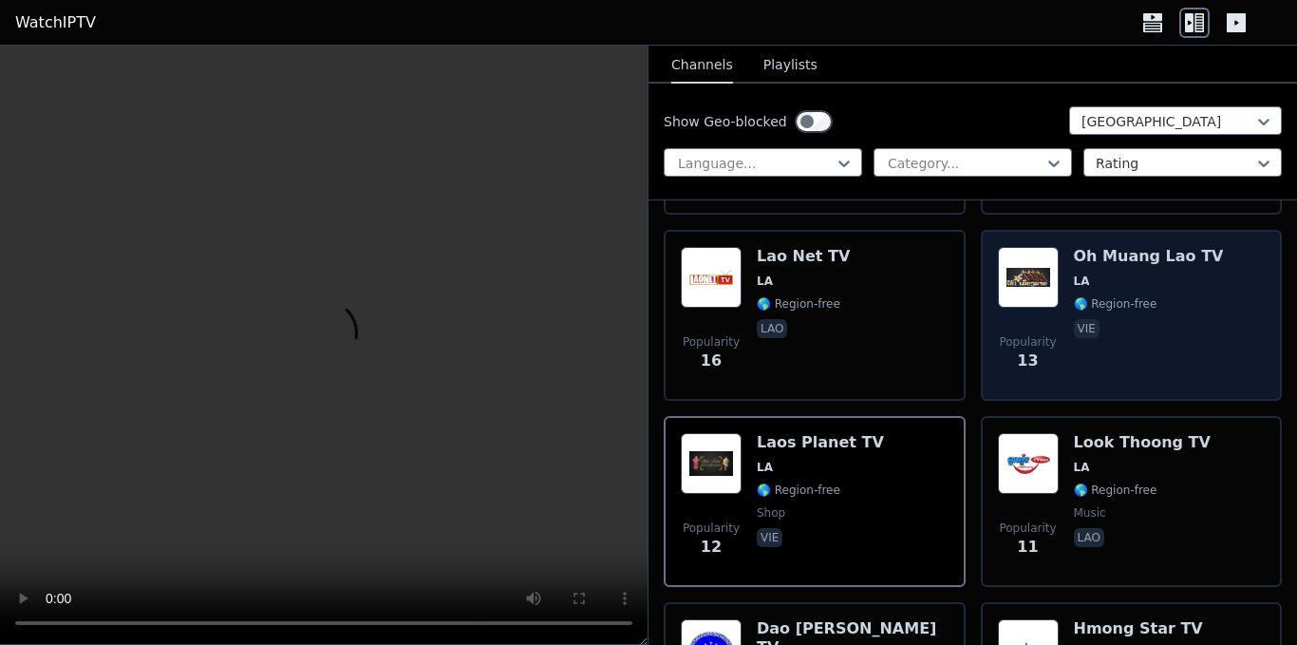
click at [1117, 319] on span "vie" at bounding box center [1149, 330] width 150 height 23
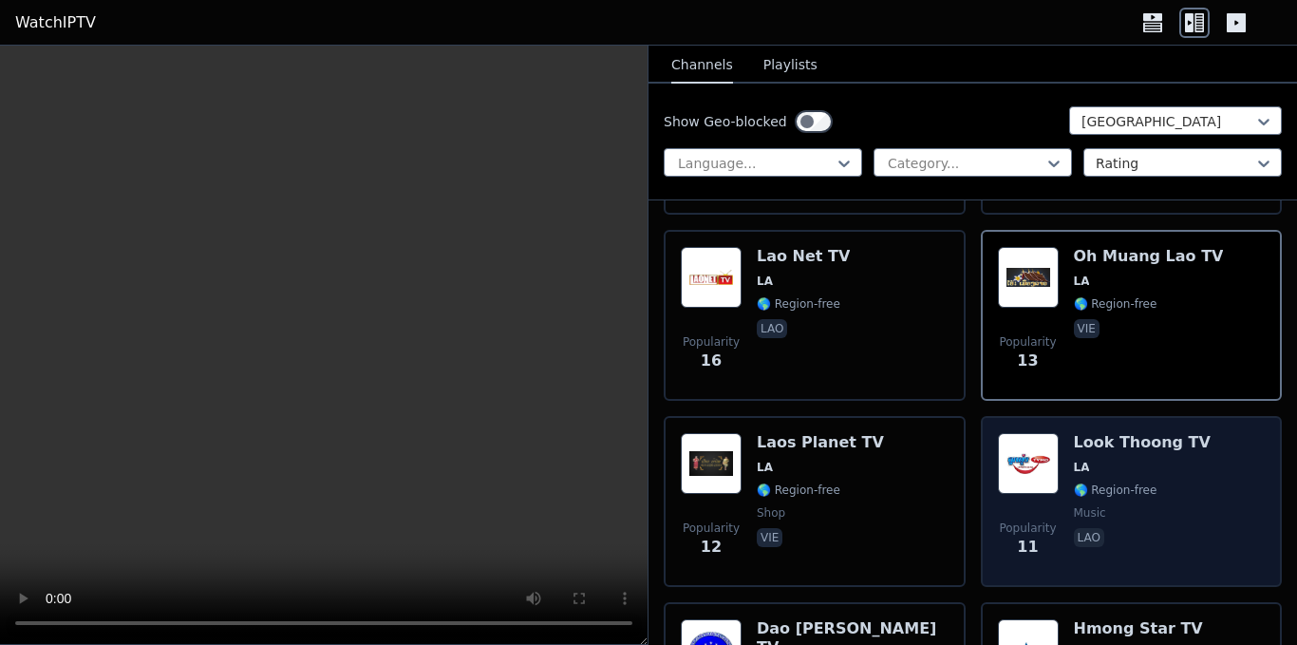
click at [1114, 505] on span "music" at bounding box center [1142, 512] width 137 height 15
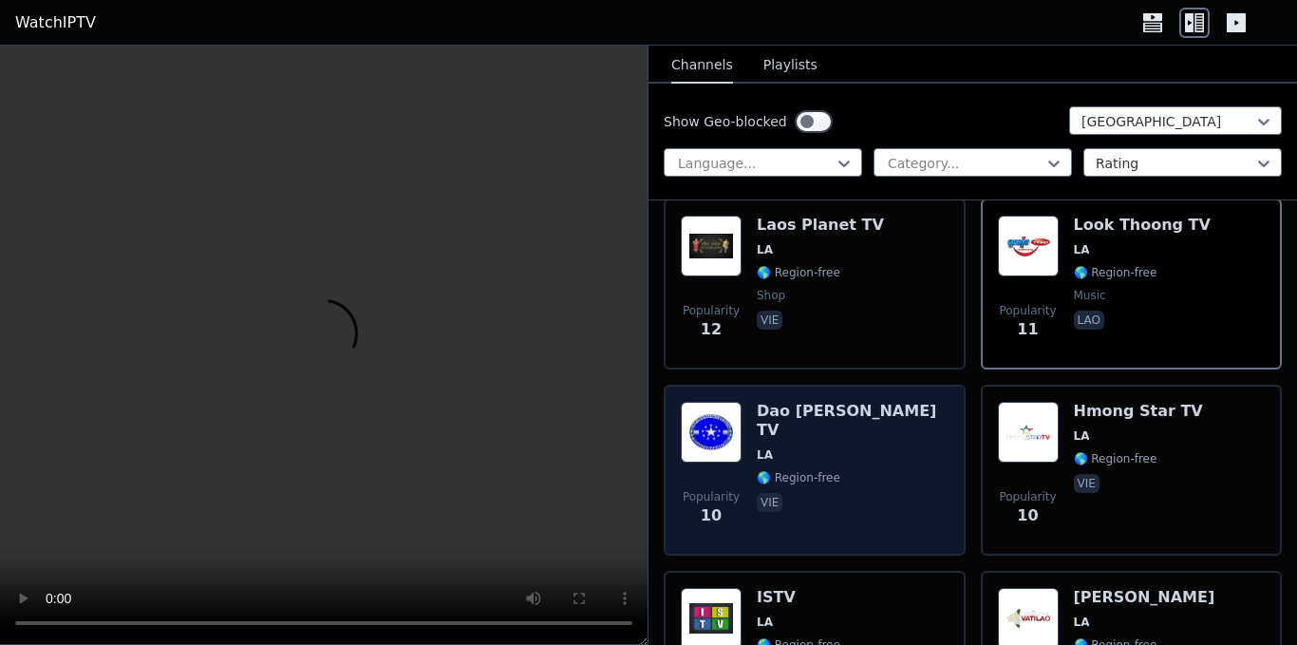
scroll to position [665, 0]
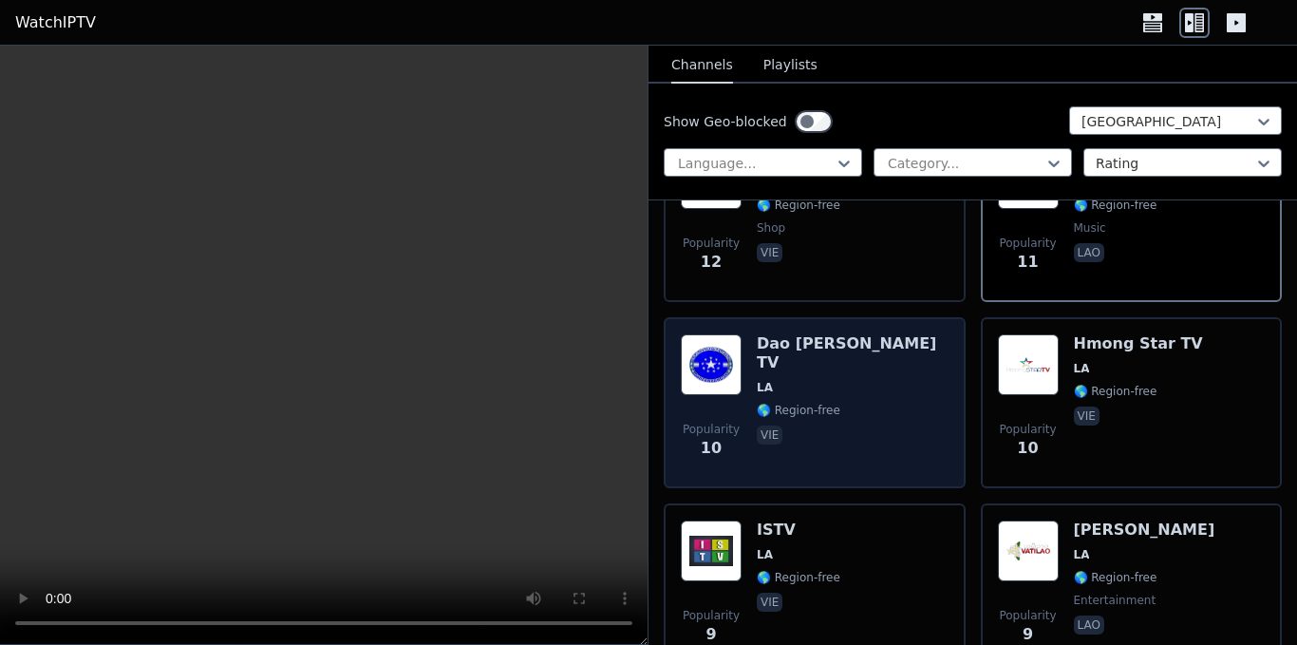
click at [812, 389] on div "Dao [PERSON_NAME] TV LA 🌎 Region-free vie" at bounding box center [853, 402] width 192 height 137
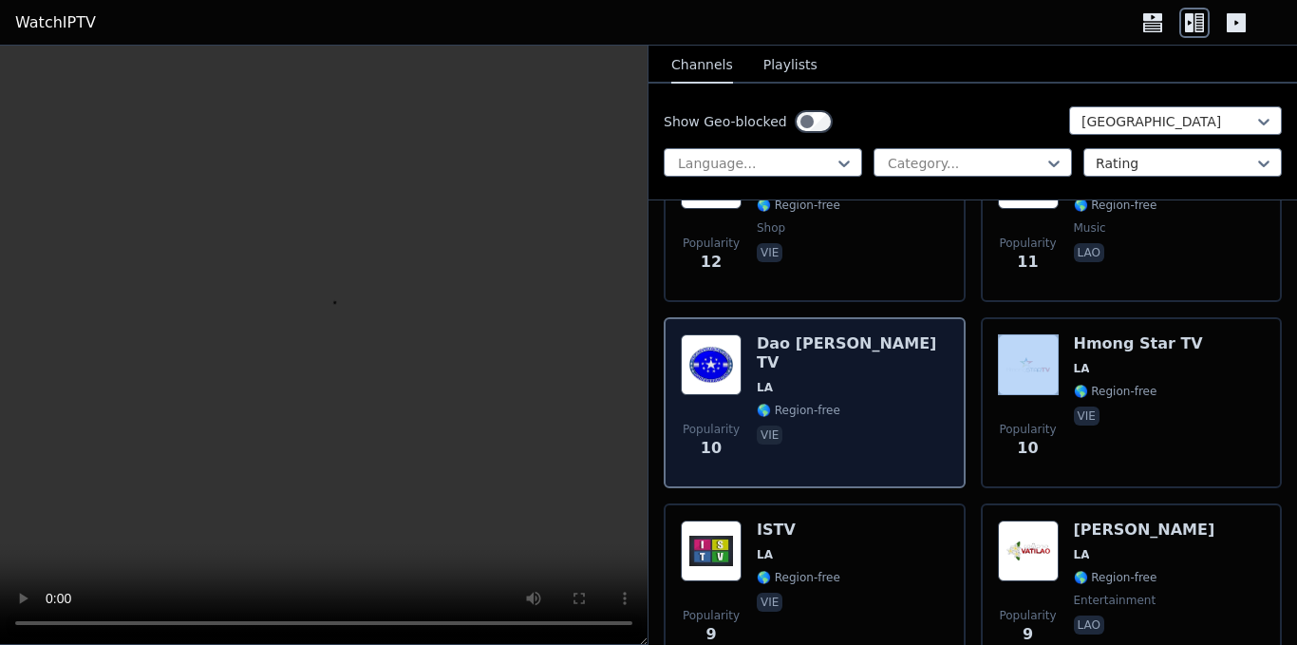
click at [812, 389] on div "Dao [PERSON_NAME] TV LA 🌎 Region-free vie" at bounding box center [853, 402] width 192 height 137
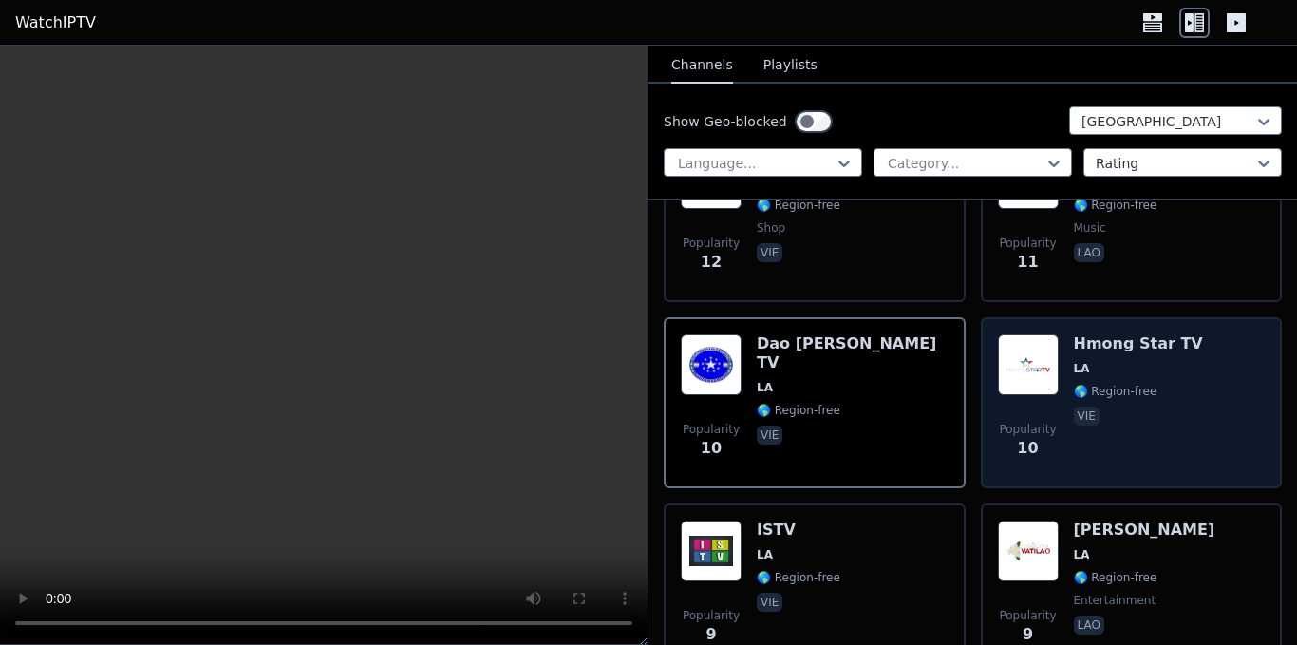
click at [1202, 382] on div "Popularity 10 Hmong Star TV LA 🌎 Region-free vie" at bounding box center [1132, 402] width 268 height 137
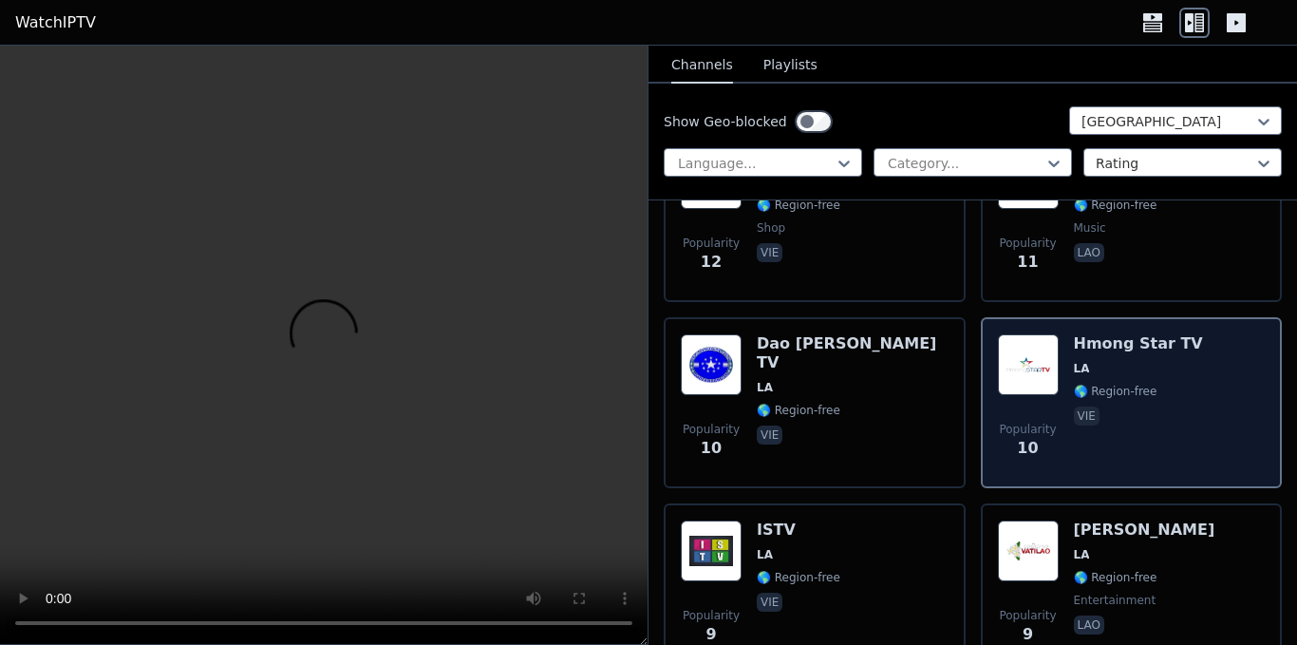
click at [1202, 382] on div "Popularity 10 Hmong Star TV LA 🌎 Region-free vie" at bounding box center [1132, 402] width 268 height 137
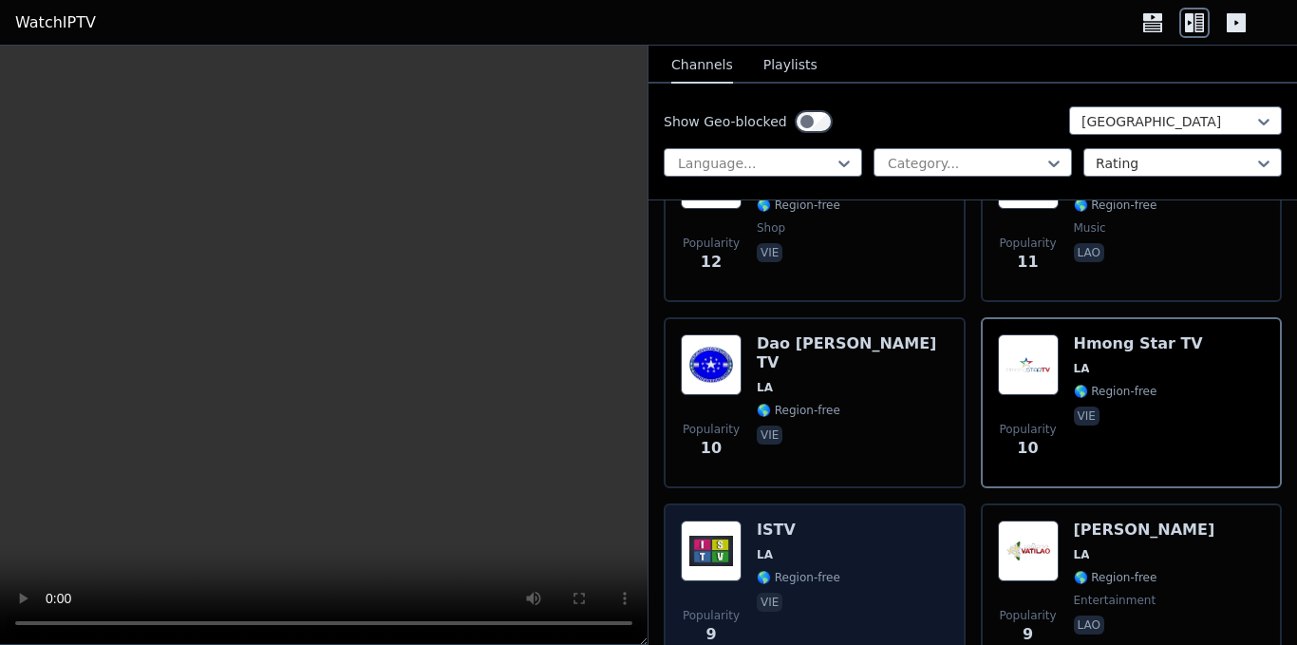
click at [863, 520] on div "Popularity 9 ISTV LA 🌎 Region-free vie" at bounding box center [815, 588] width 268 height 137
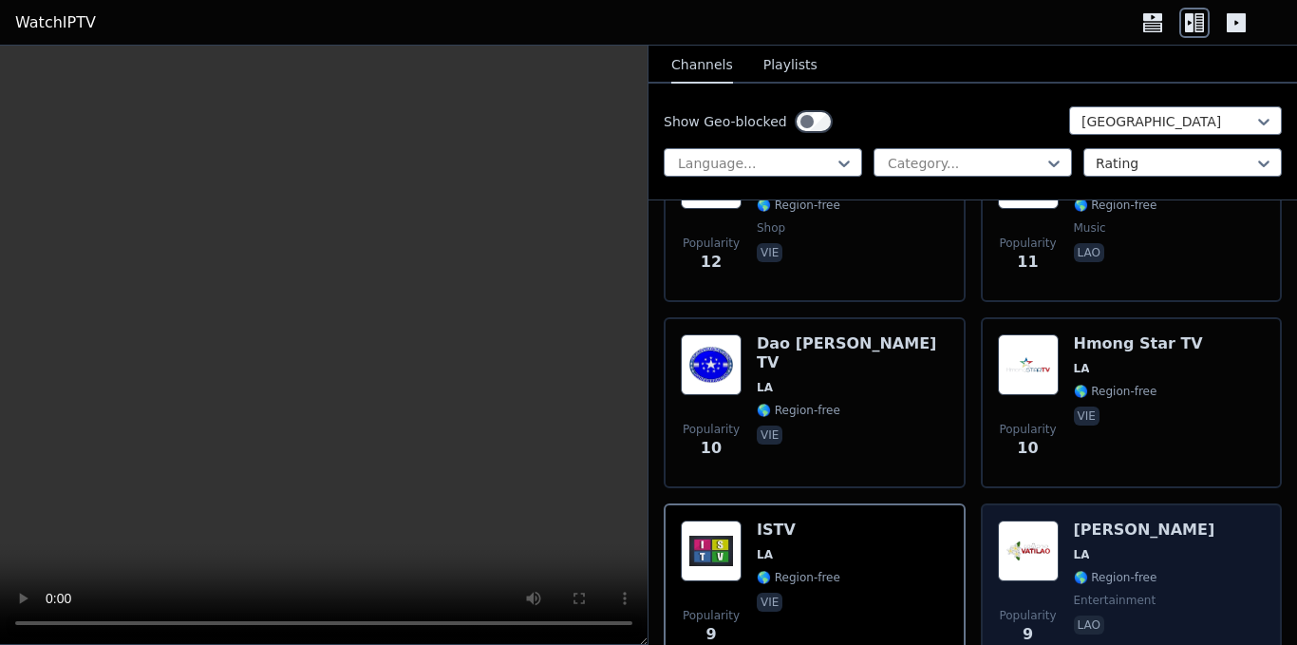
click at [1114, 547] on span "LA" at bounding box center [1144, 554] width 141 height 15
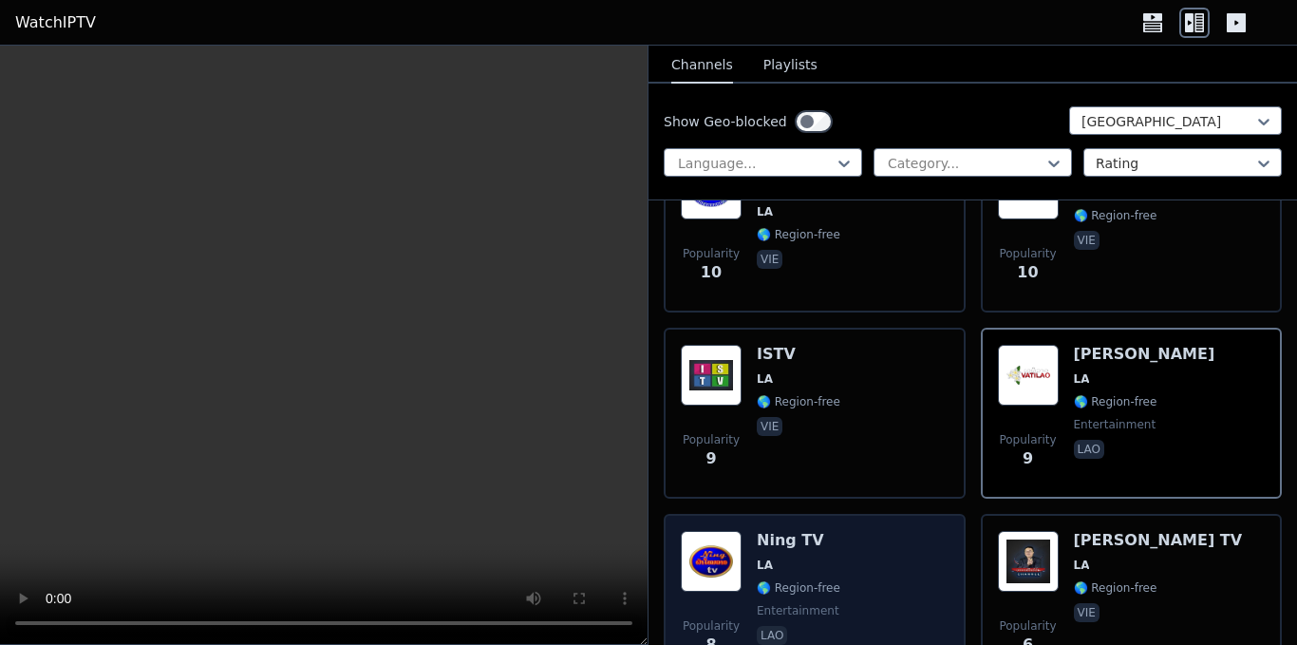
scroll to position [854, 0]
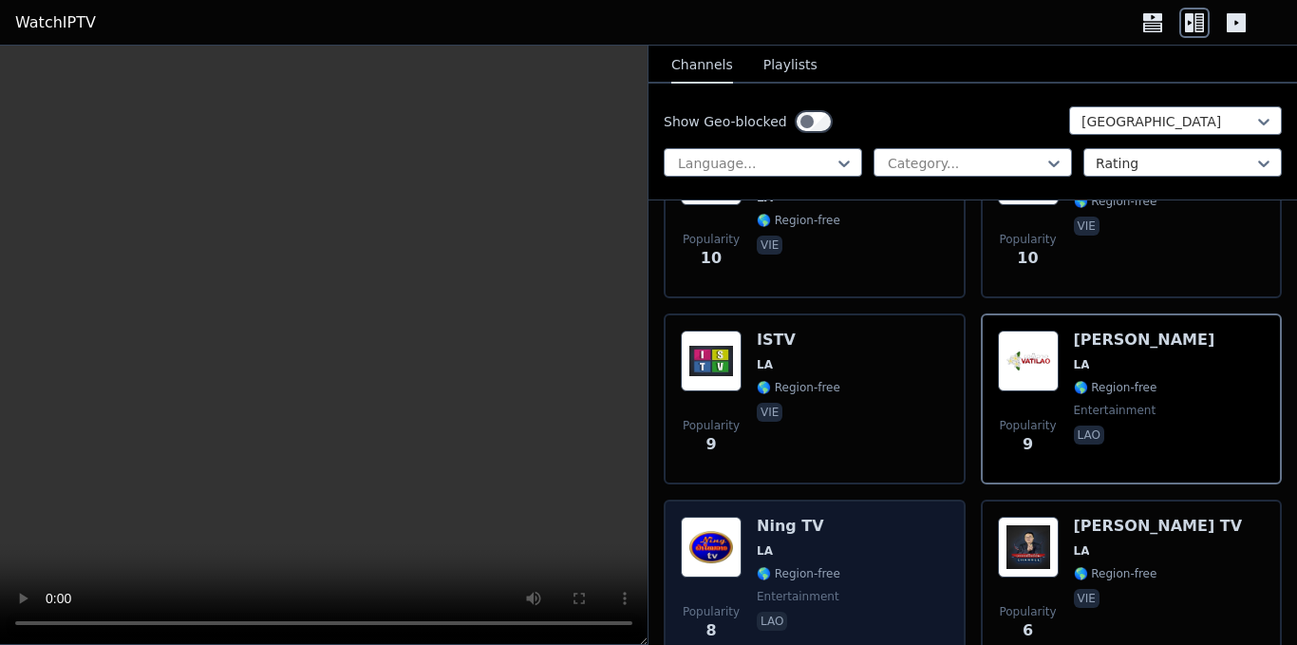
click at [833, 559] on div "Popularity 8 Ning TV LA 🌎 Region-free entertainment lao" at bounding box center [815, 584] width 268 height 137
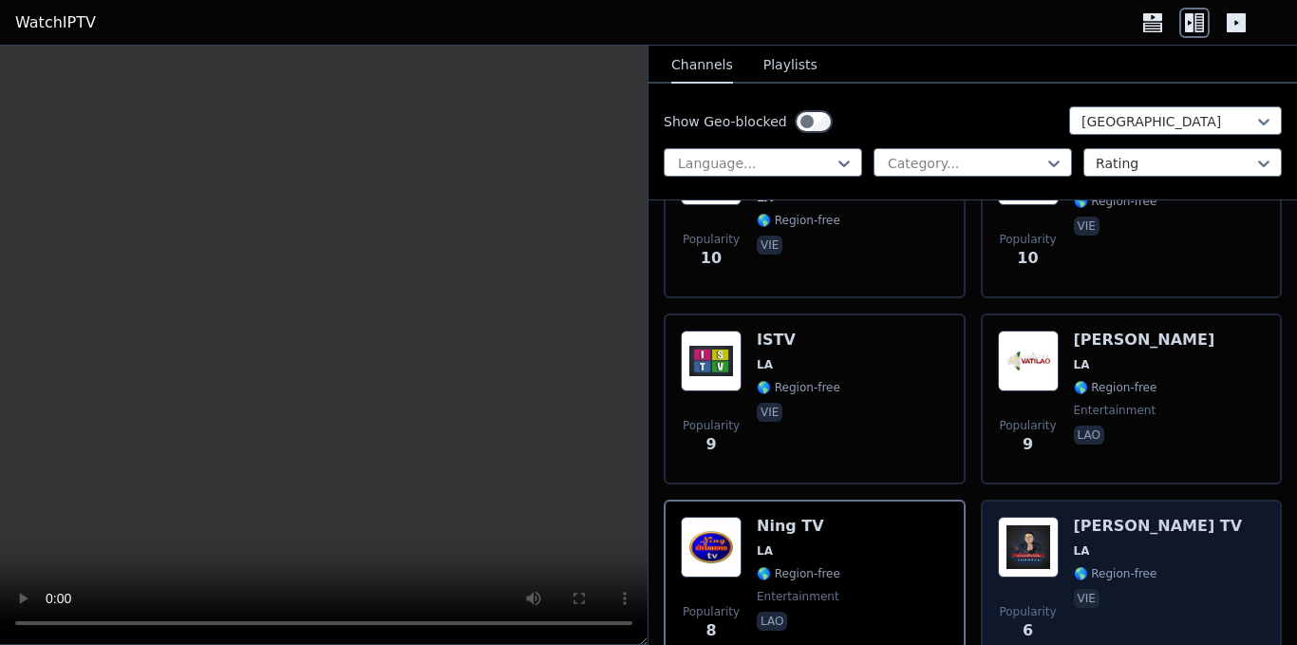
click at [1060, 560] on div "Popularity 6 [PERSON_NAME] TV LA 🌎 Region-free vie" at bounding box center [1132, 584] width 268 height 137
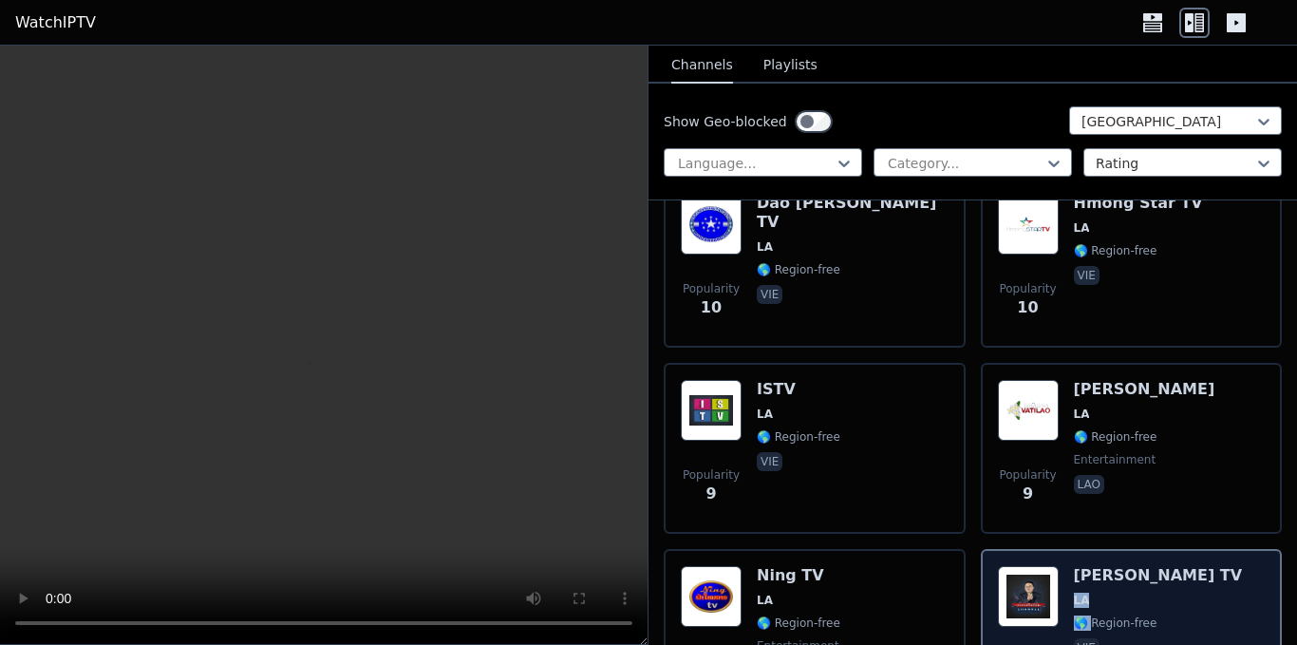
scroll to position [755, 0]
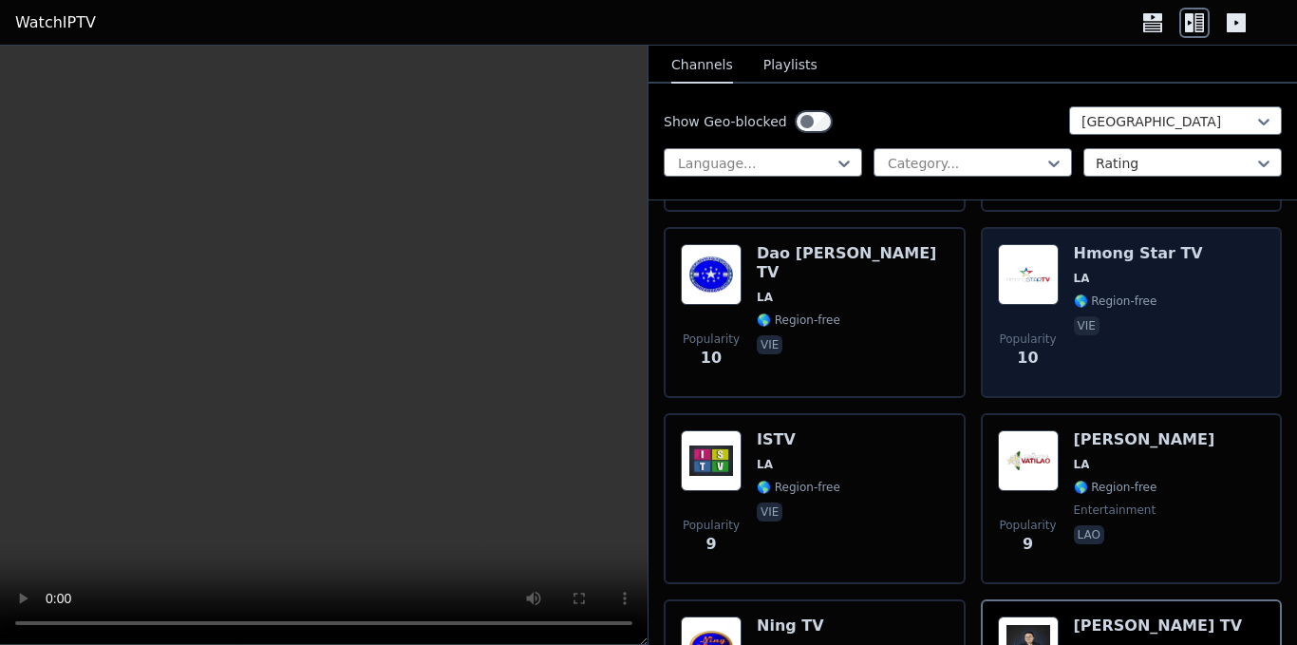
click at [1074, 324] on div "Hmong Star TV LA 🌎 Region-free vie" at bounding box center [1138, 312] width 129 height 137
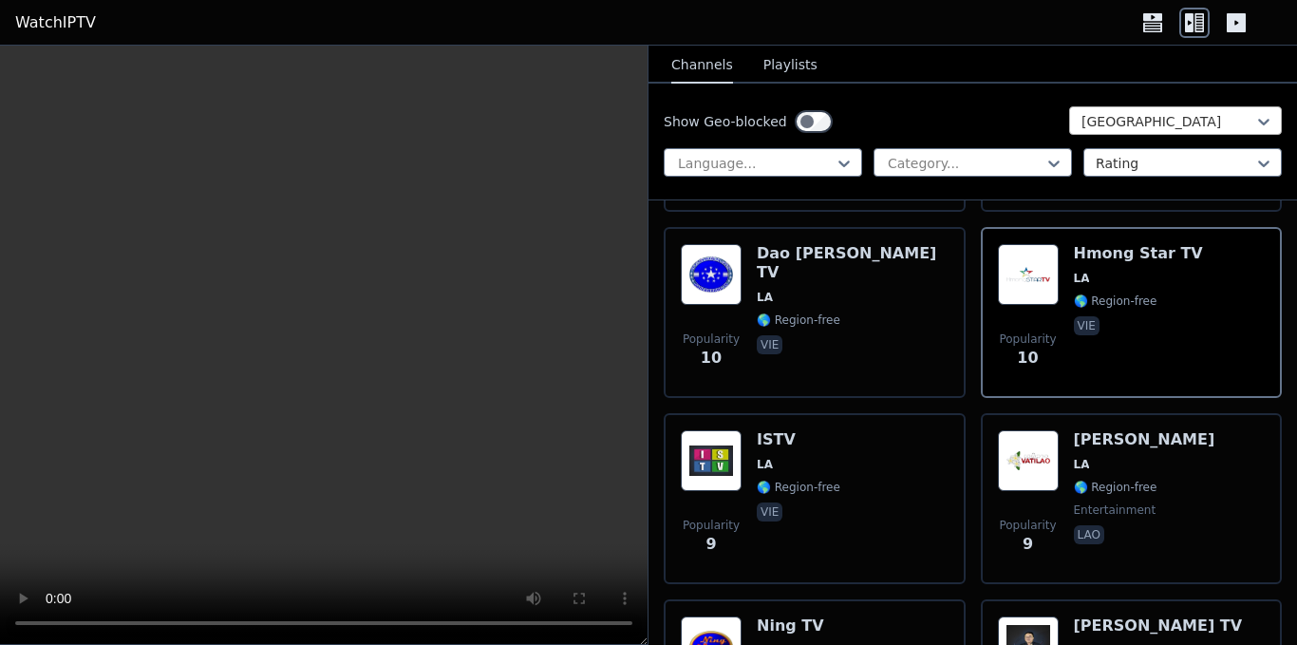
click at [1113, 120] on div at bounding box center [1167, 121] width 173 height 19
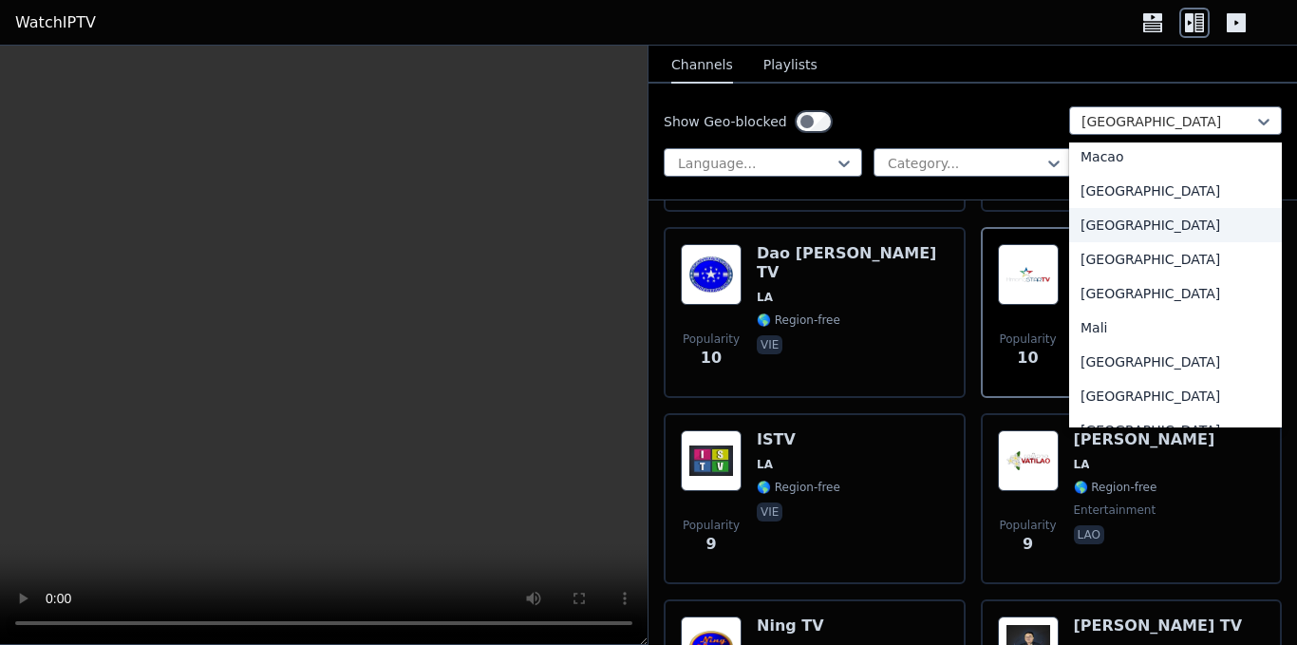
scroll to position [3705, 0]
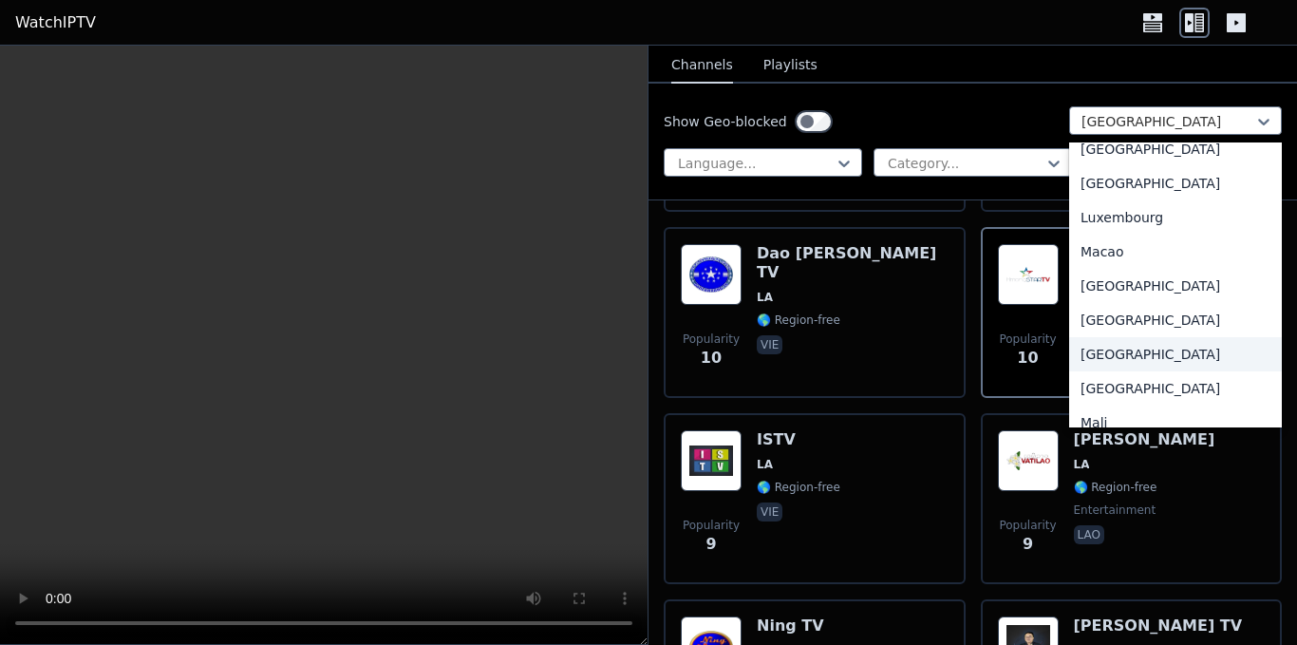
click at [1183, 371] on div "[GEOGRAPHIC_DATA]" at bounding box center [1175, 354] width 213 height 34
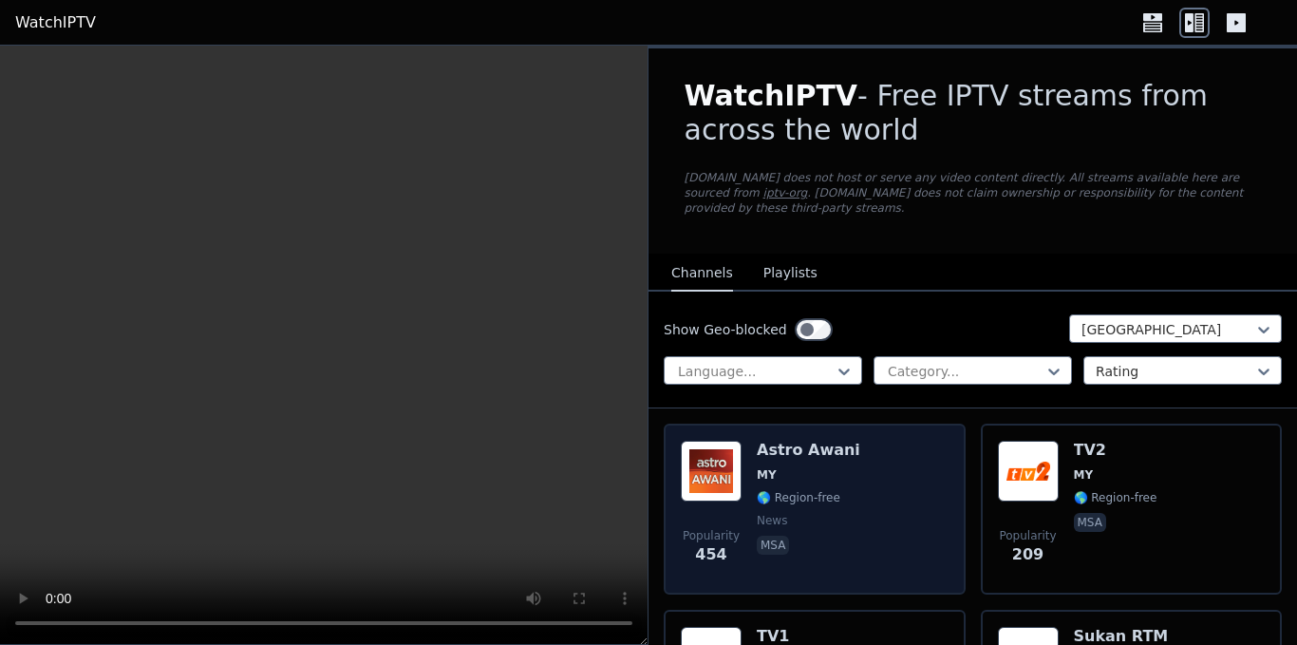
click at [815, 467] on span "MY" at bounding box center [808, 474] width 103 height 15
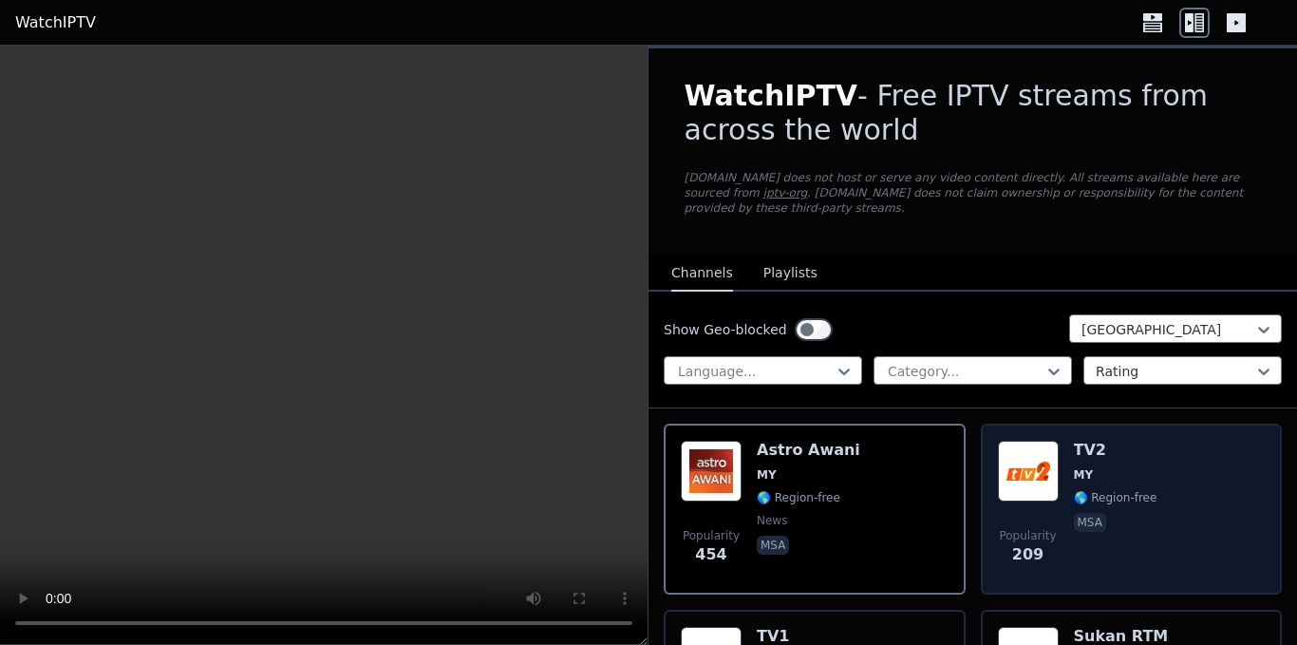
click at [1057, 486] on div "Popularity 209 TV2 MY 🌎 Region-free msa" at bounding box center [1132, 508] width 268 height 137
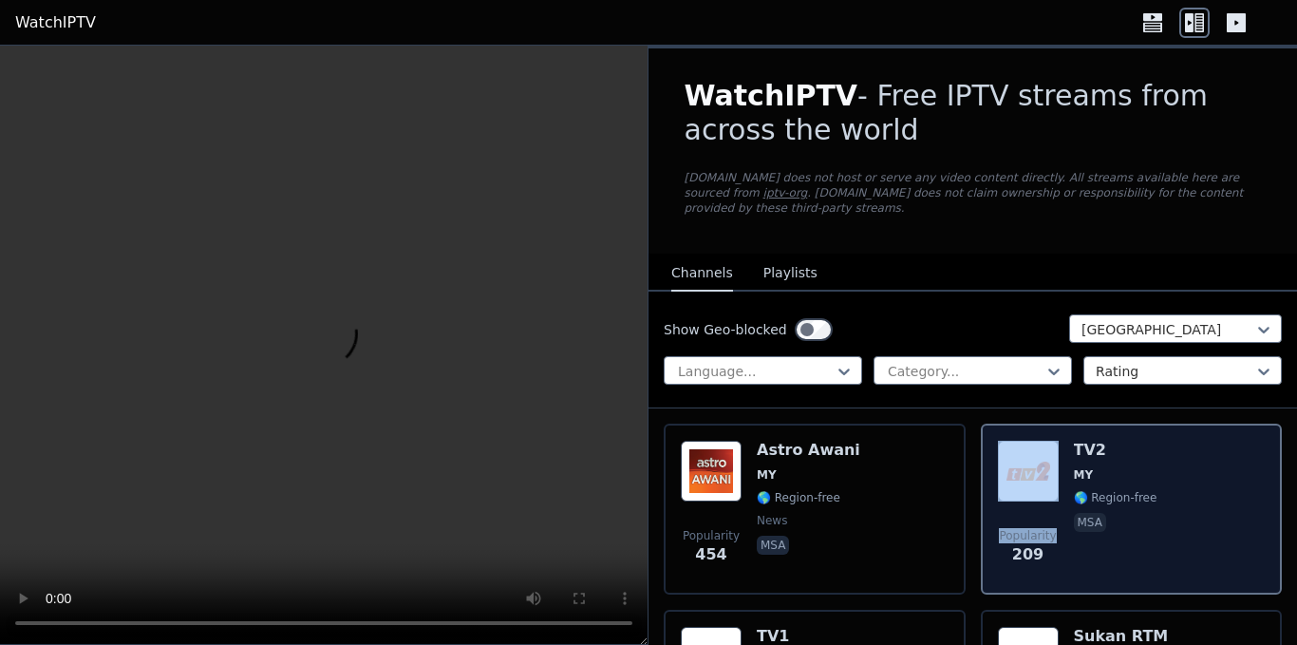
click at [1057, 486] on div "Popularity 209 TV2 MY 🌎 Region-free msa" at bounding box center [1132, 508] width 268 height 137
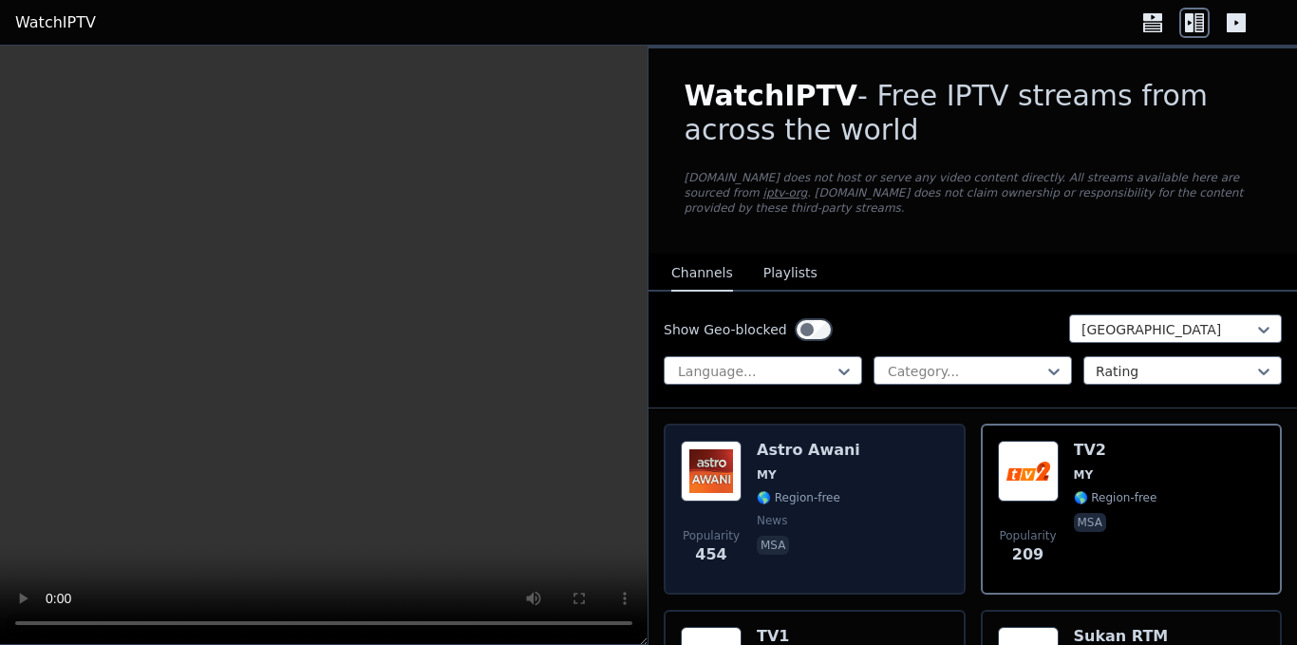
click at [819, 490] on span "🌎 Region-free" at bounding box center [799, 497] width 84 height 15
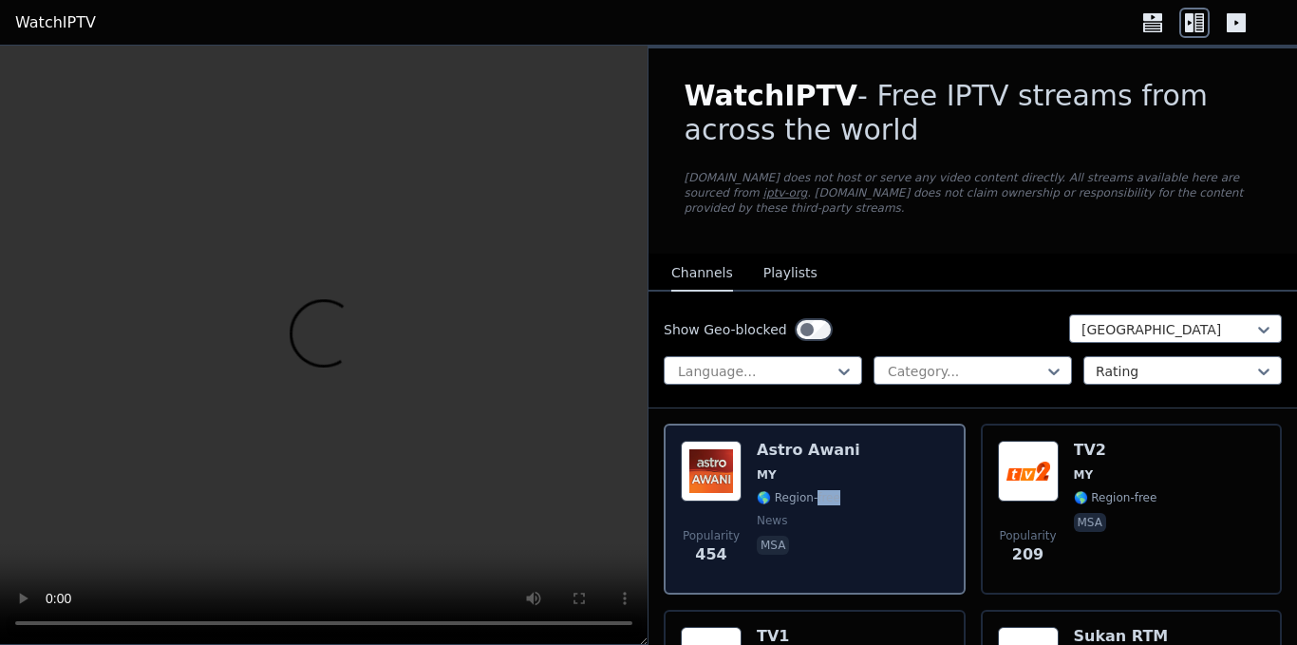
click at [819, 490] on span "🌎 Region-free" at bounding box center [799, 497] width 84 height 15
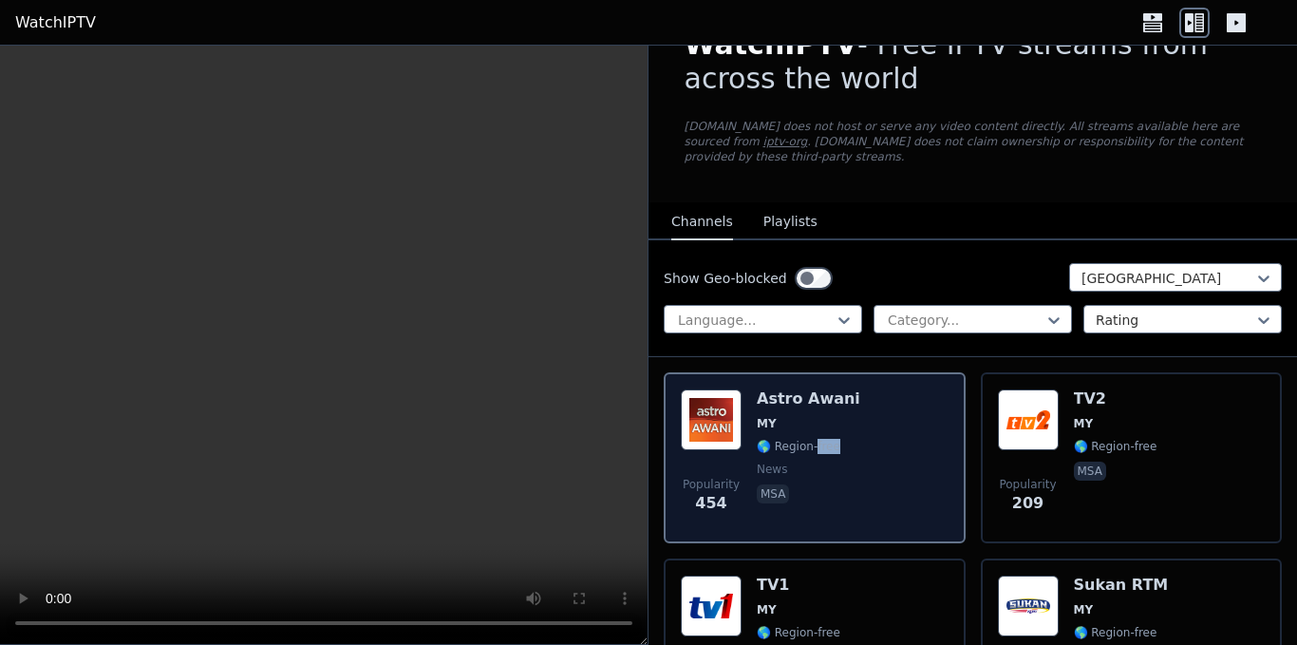
scroll to position [95, 0]
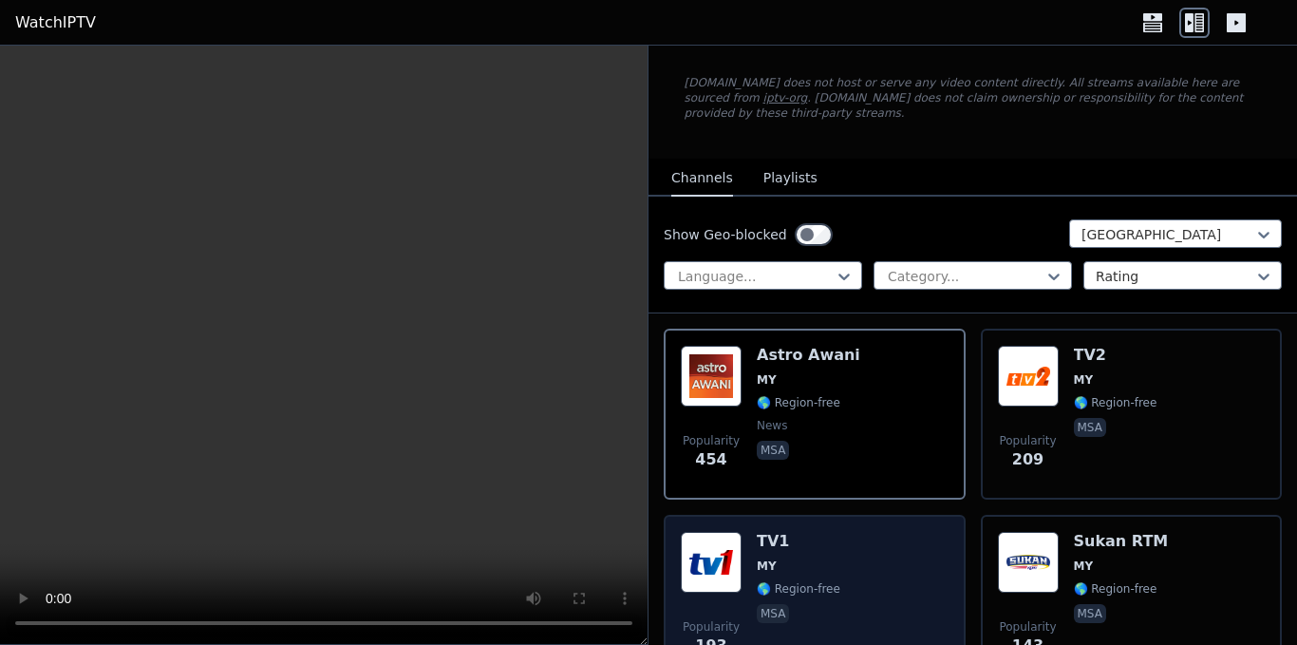
click at [810, 537] on div "TV1 MY 🌎 Region-free msa" at bounding box center [799, 600] width 84 height 137
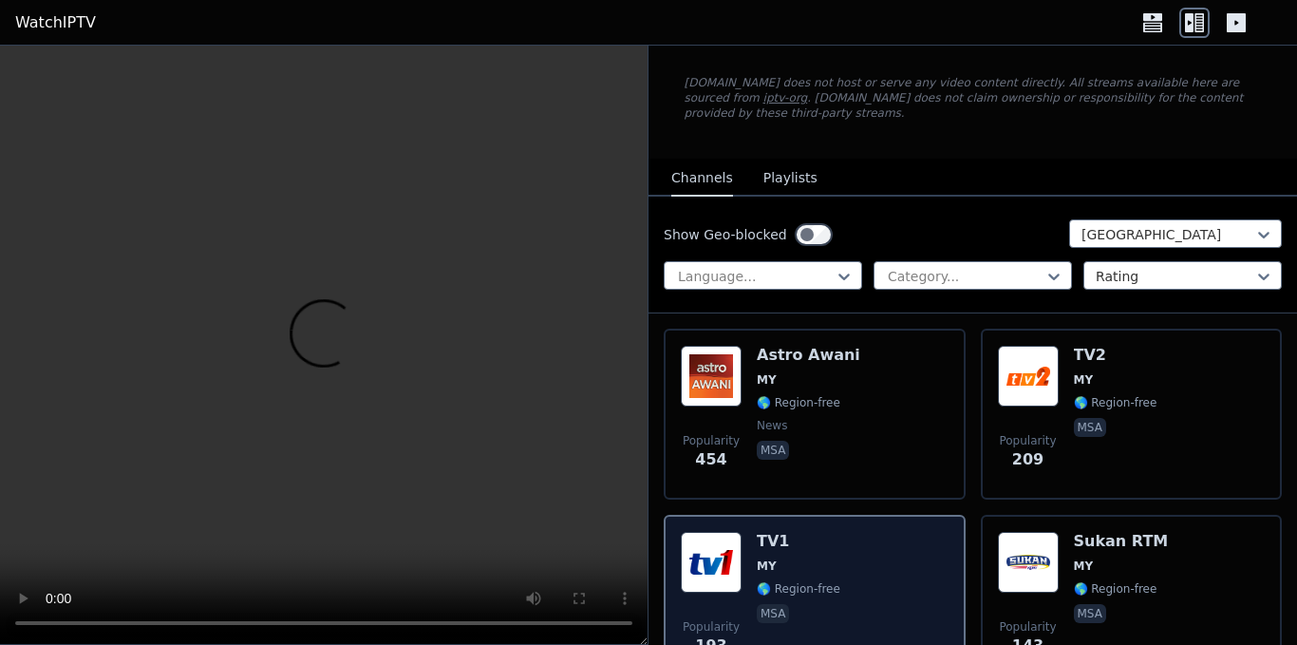
click at [810, 537] on div "TV1 MY 🌎 Region-free msa" at bounding box center [799, 600] width 84 height 137
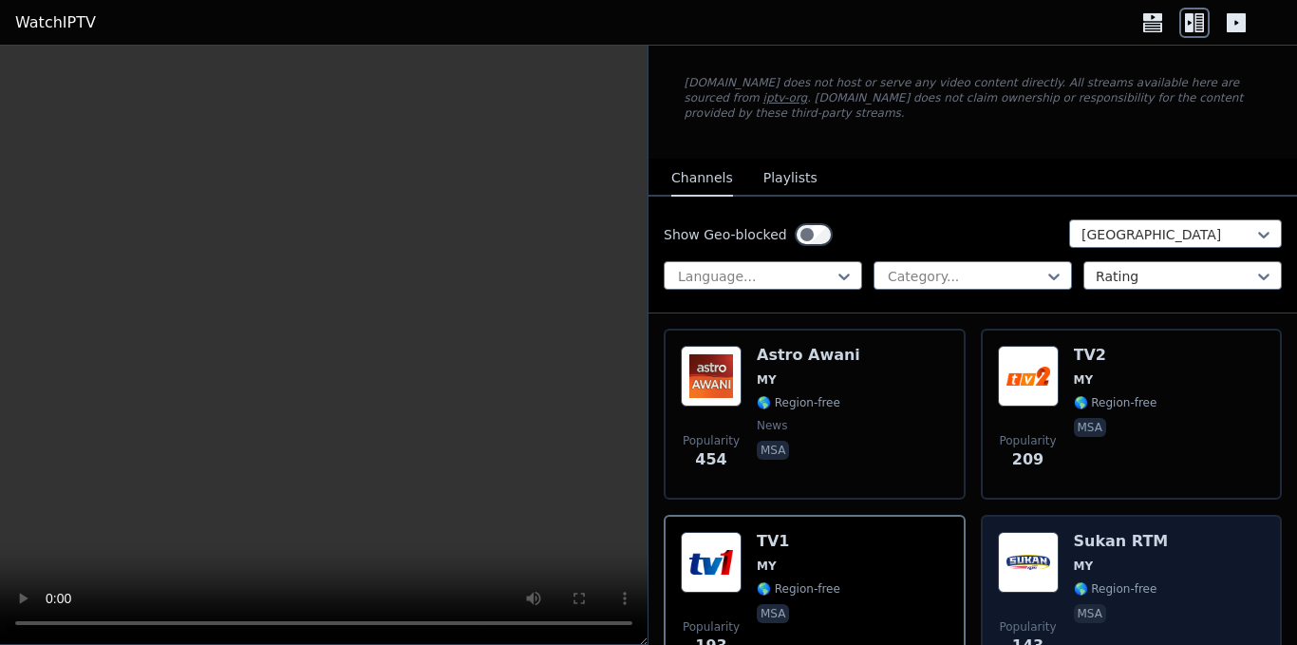
click at [1177, 546] on div "Popularity 143 Sukan RTM MY 🌎 Region-free msa" at bounding box center [1132, 600] width 268 height 137
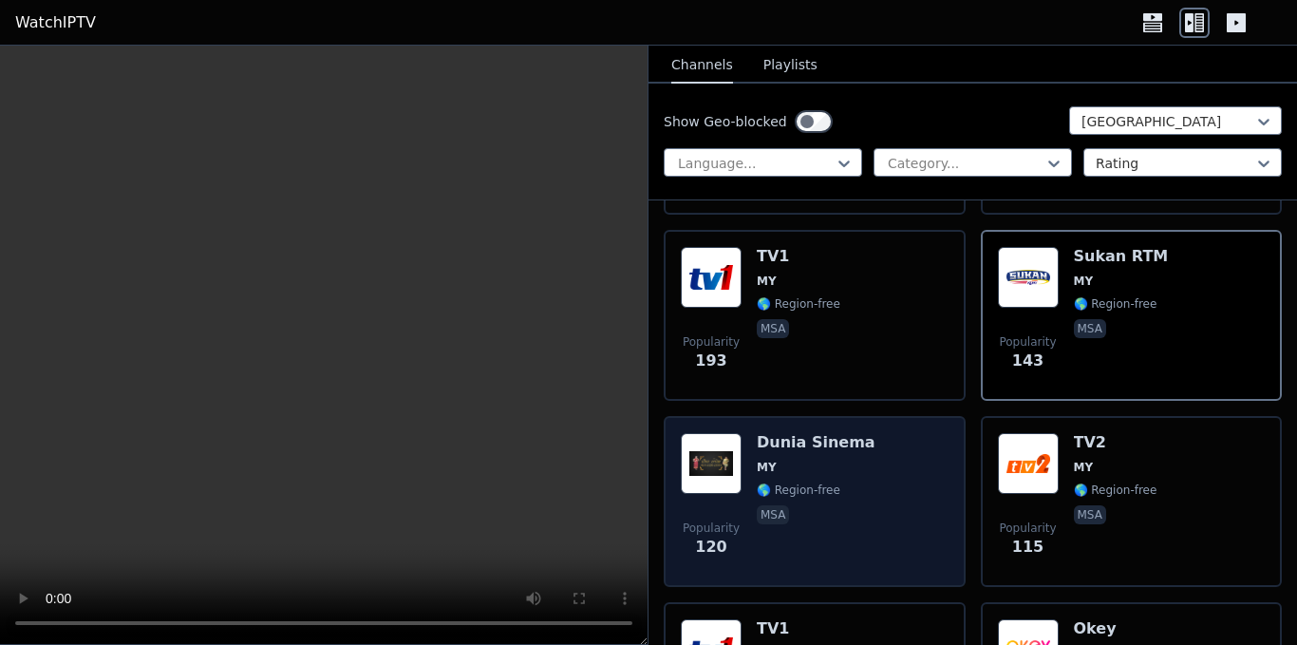
click at [876, 515] on div "Popularity 120 Dunia Sinema MY 🌎 Region-free msa" at bounding box center [815, 501] width 268 height 137
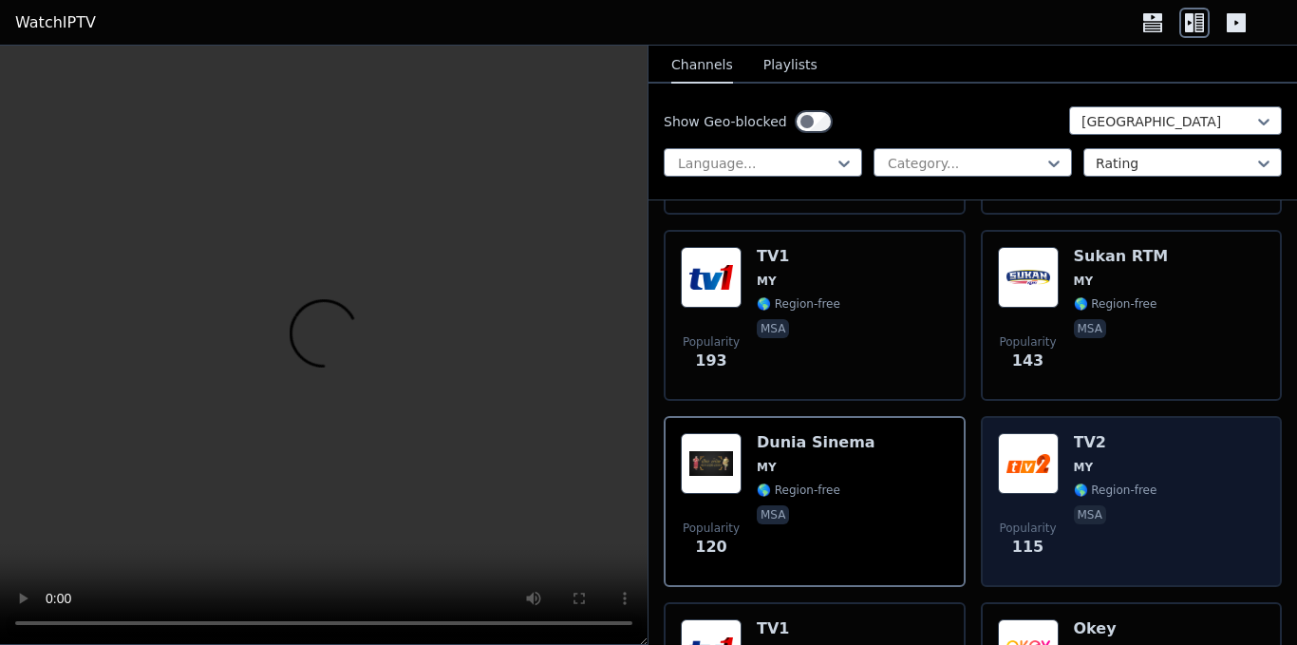
click at [1109, 505] on span "msa" at bounding box center [1116, 516] width 84 height 23
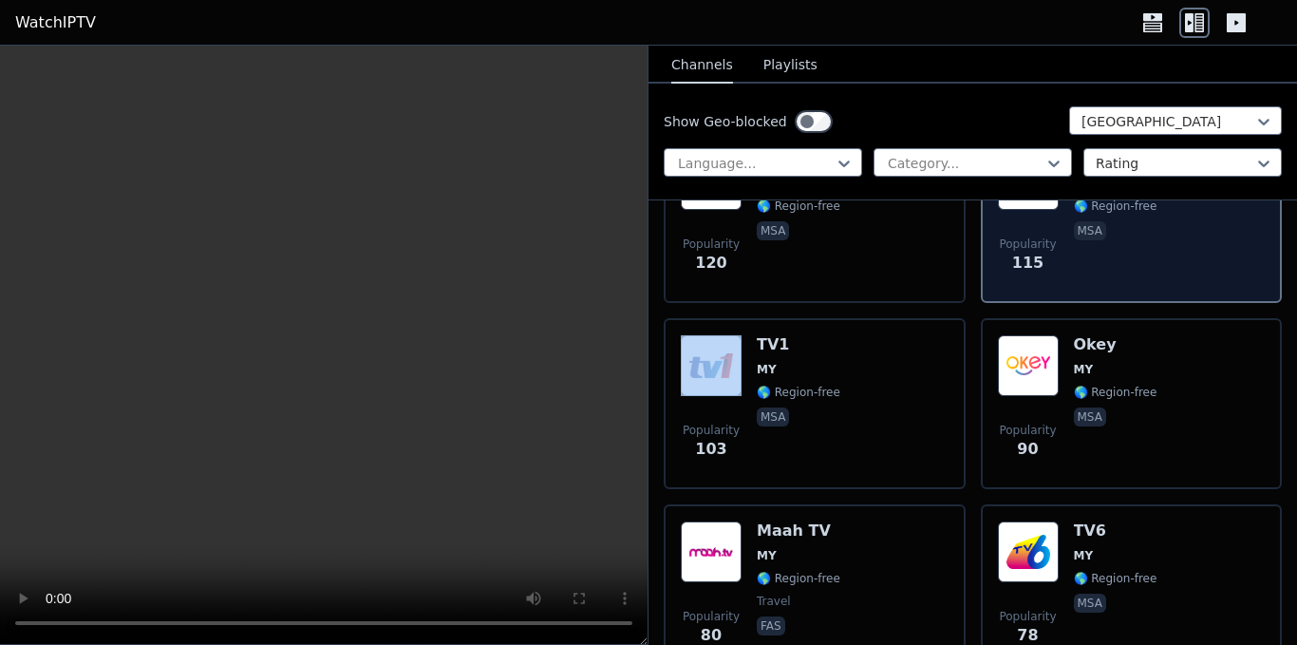
scroll to position [665, 0]
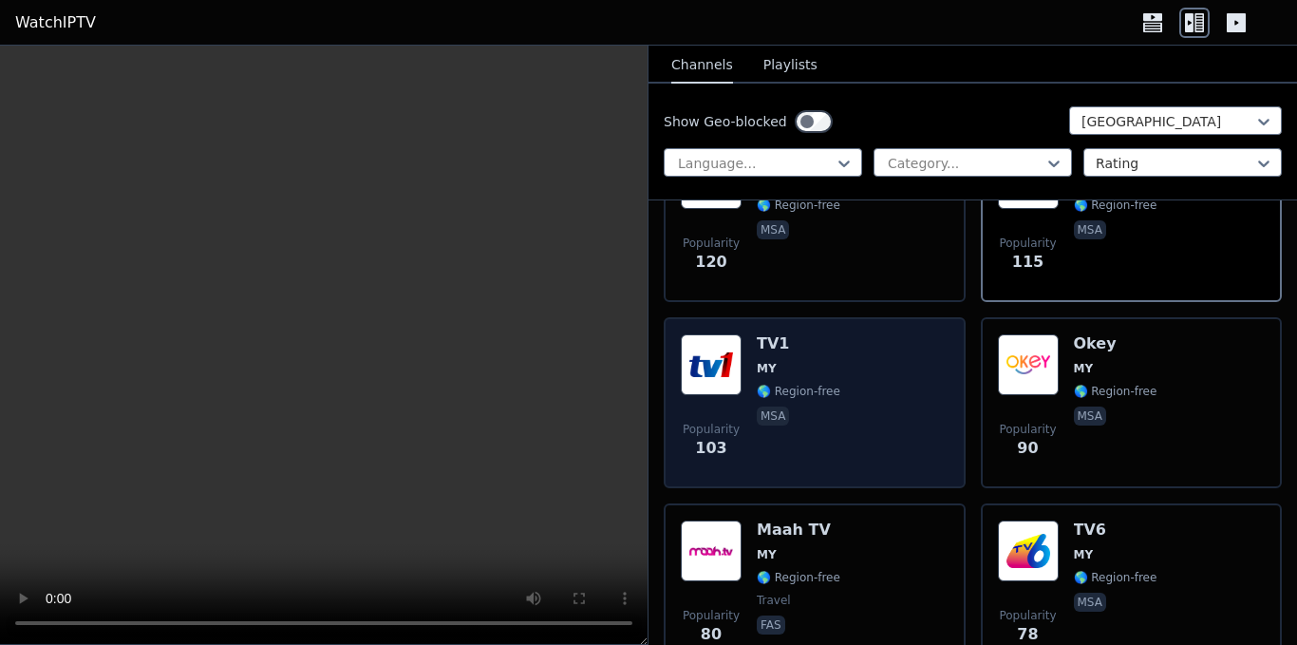
click at [787, 389] on div "TV1 MY 🌎 Region-free msa" at bounding box center [799, 402] width 84 height 137
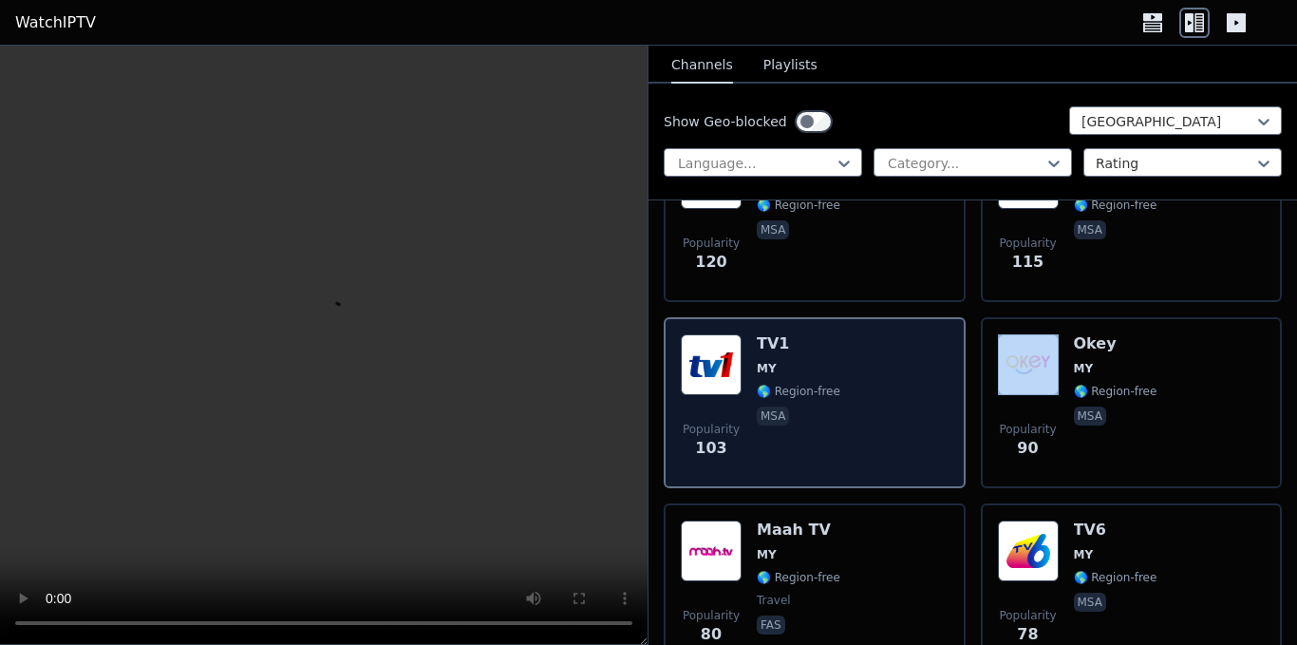
click at [787, 389] on div "TV1 MY 🌎 Region-free msa" at bounding box center [799, 402] width 84 height 137
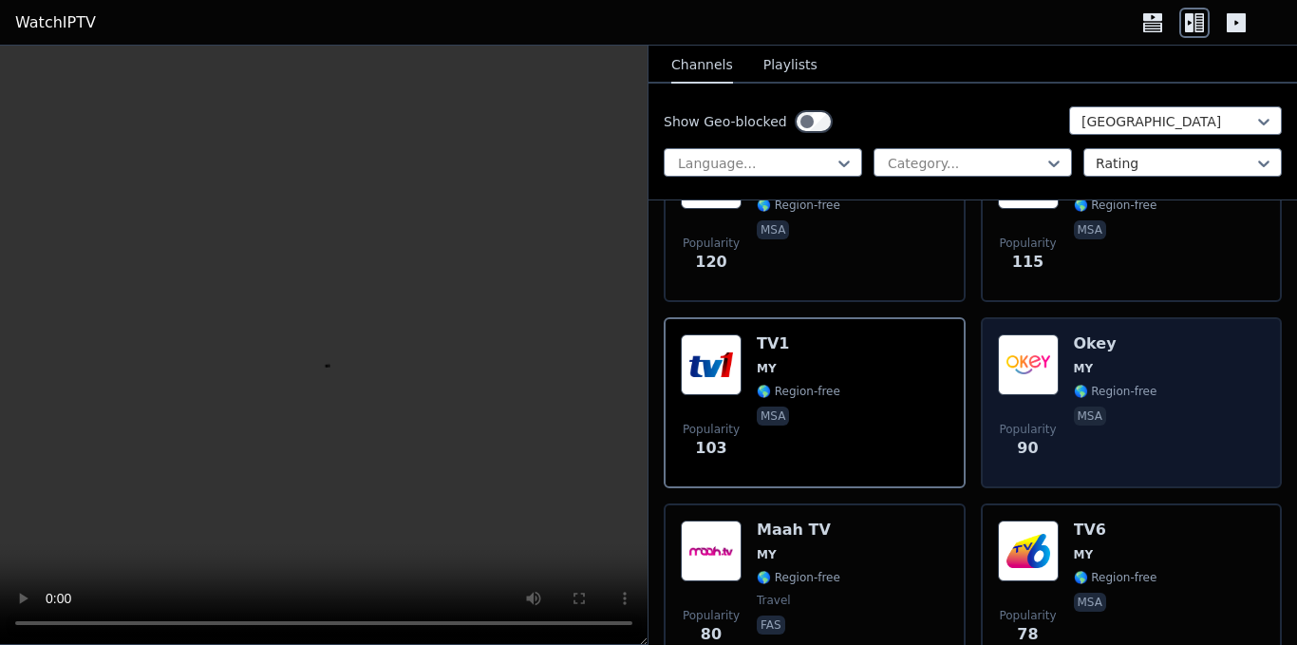
click at [1109, 406] on span "msa" at bounding box center [1116, 417] width 84 height 23
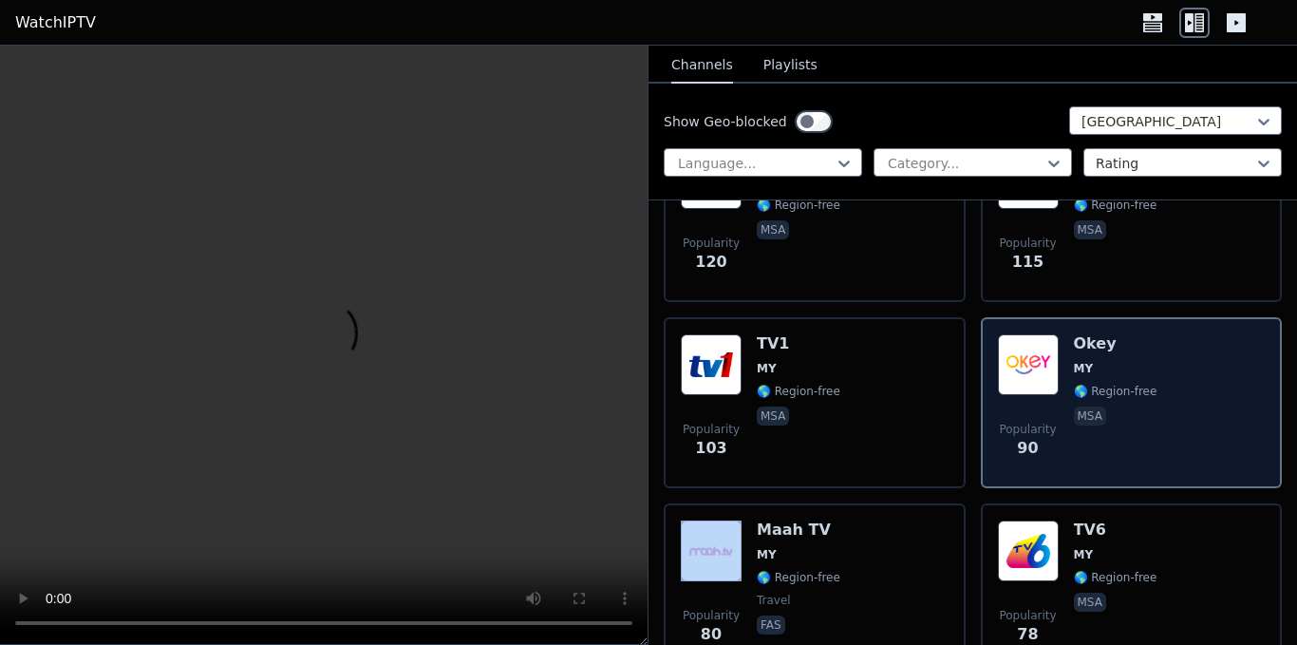
click at [1109, 406] on span "msa" at bounding box center [1116, 417] width 84 height 23
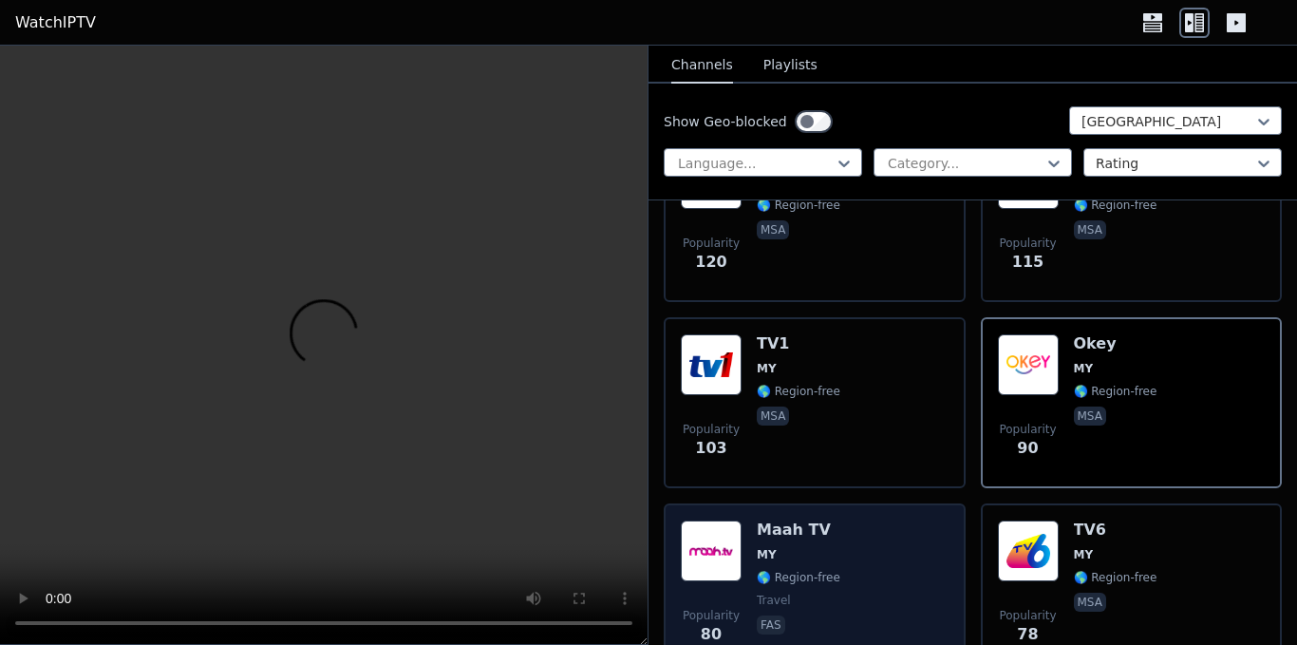
click at [801, 570] on span "🌎 Region-free" at bounding box center [799, 577] width 84 height 15
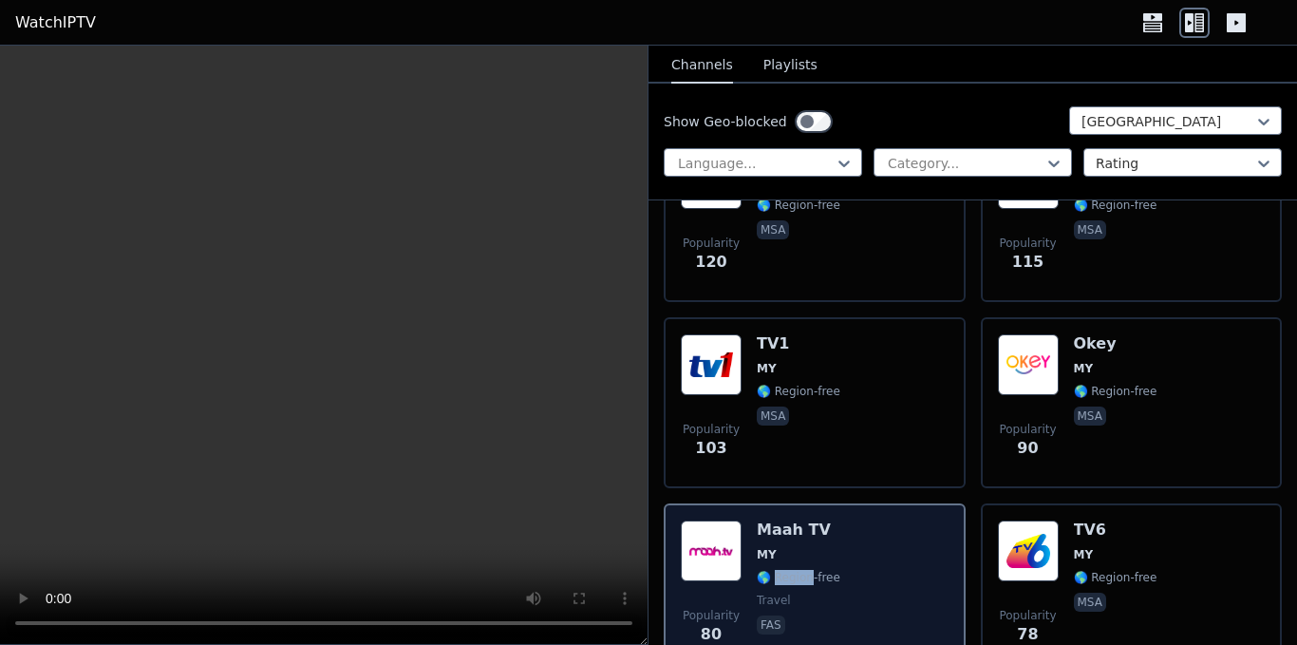
click at [801, 570] on span "🌎 Region-free" at bounding box center [799, 577] width 84 height 15
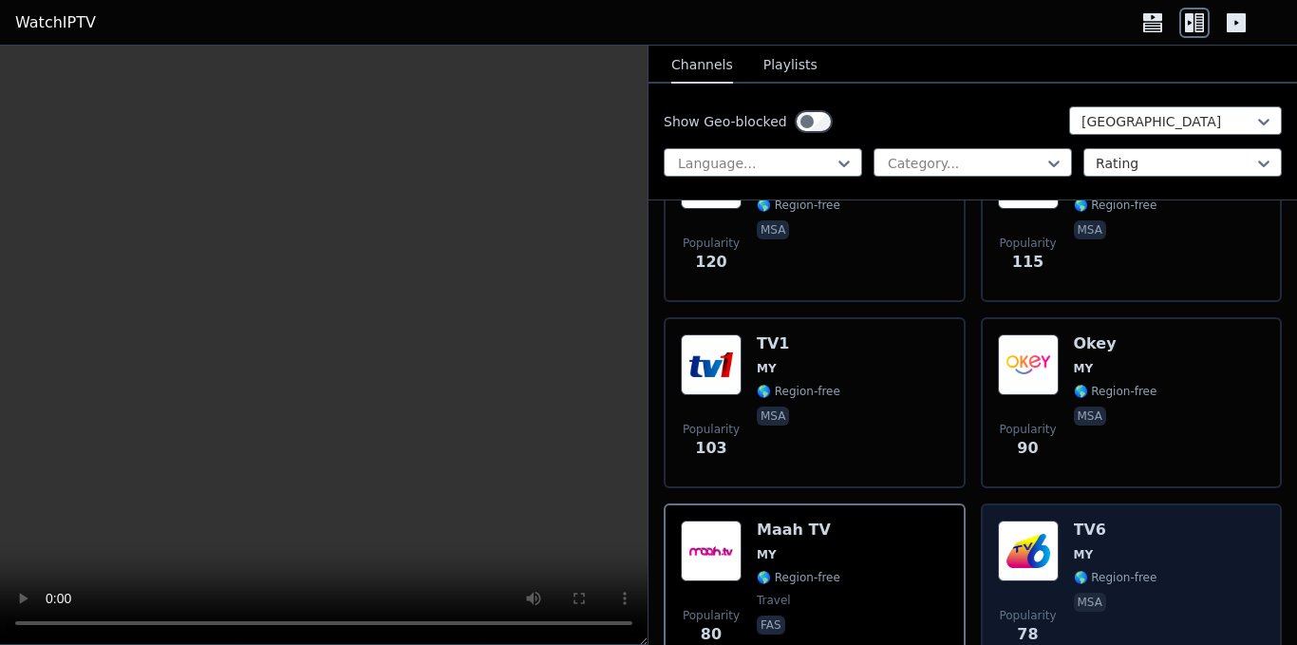
click at [1103, 552] on div "TV6 MY 🌎 Region-free msa" at bounding box center [1116, 588] width 84 height 137
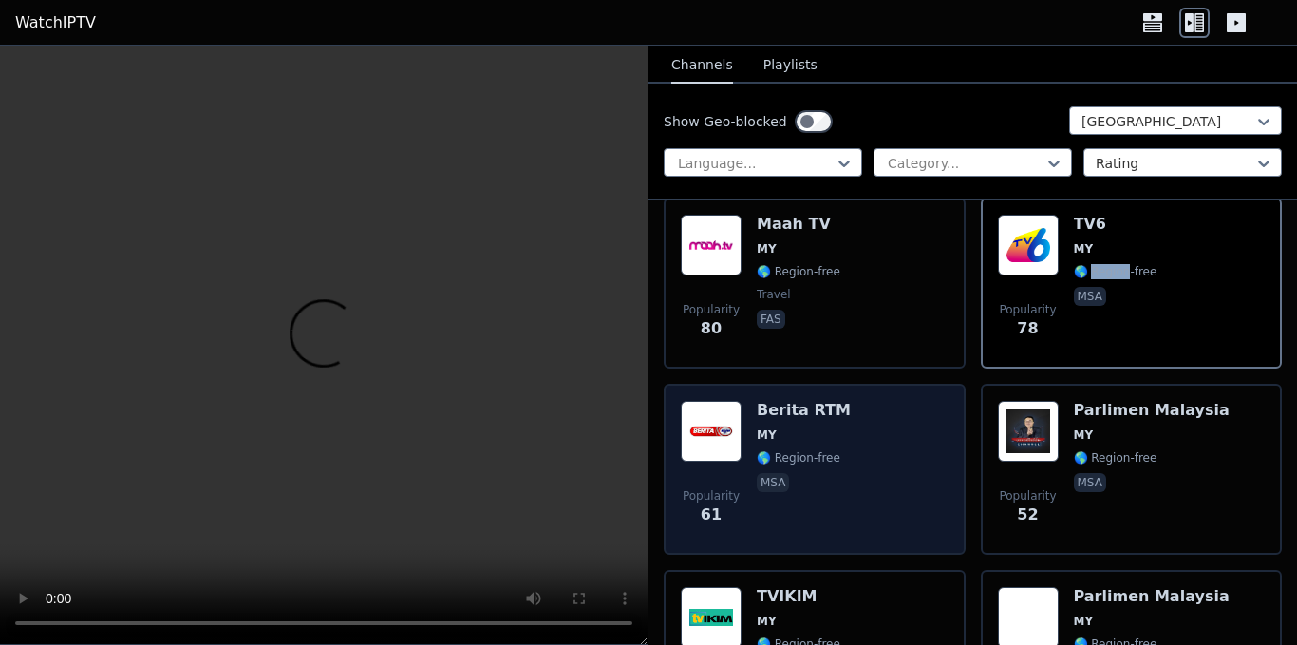
scroll to position [854, 0]
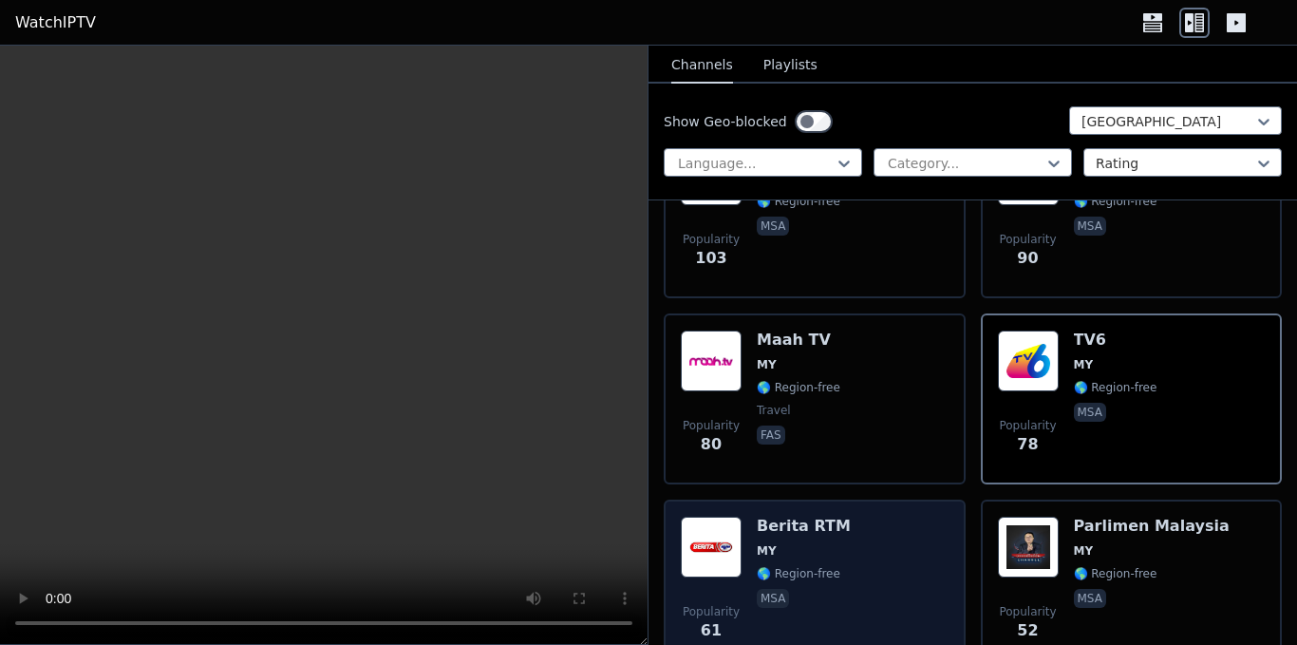
click at [867, 574] on div "Popularity 61 Berita RTM MY 🌎 Region-free msa" at bounding box center [815, 584] width 268 height 137
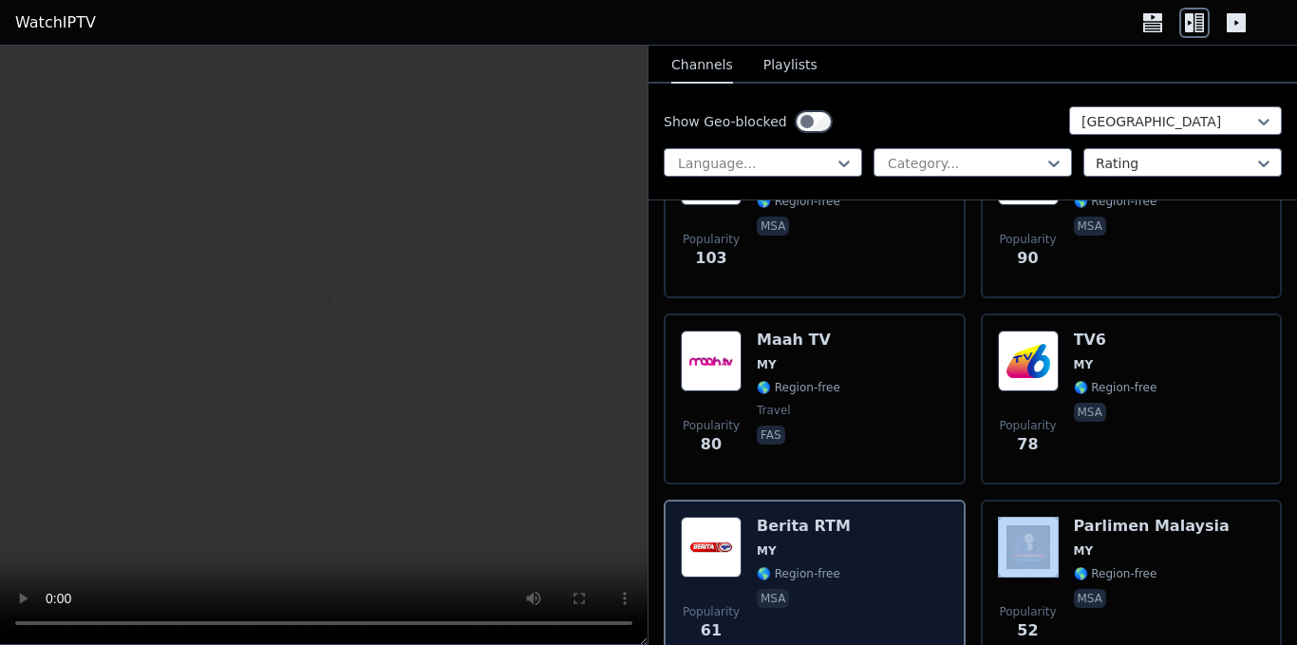
click at [867, 574] on div "Popularity 61 Berita RTM MY 🌎 Region-free msa" at bounding box center [815, 584] width 268 height 137
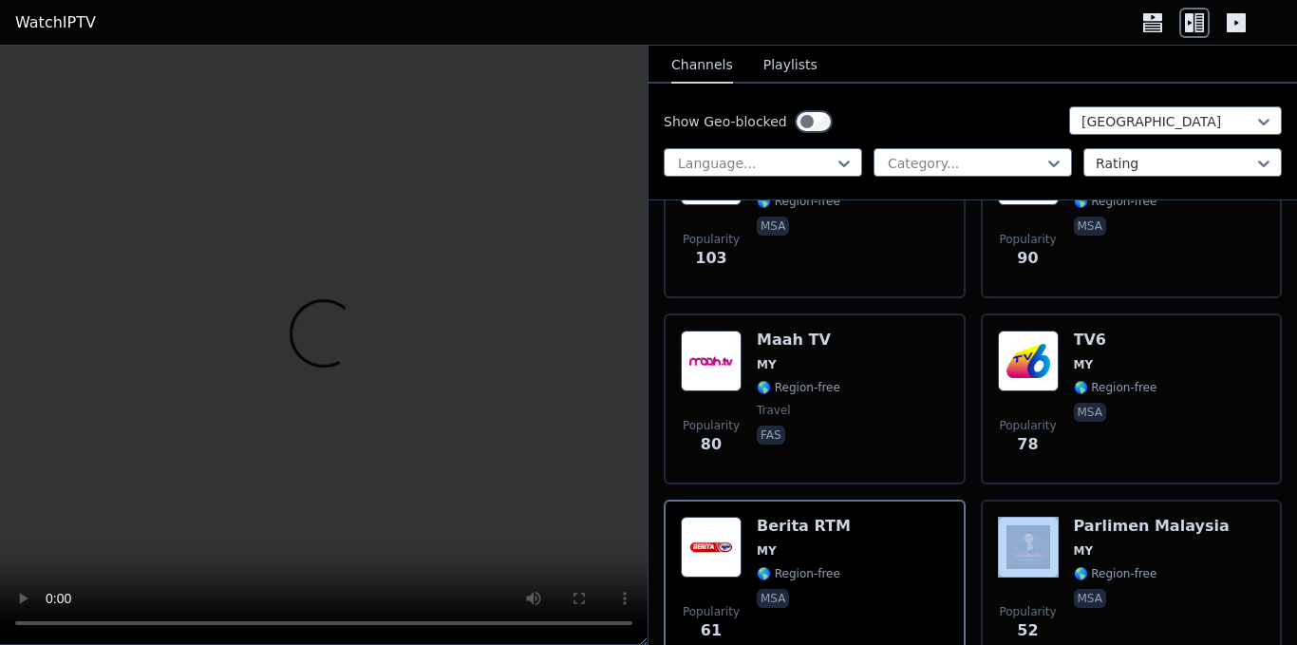
scroll to position [1044, 0]
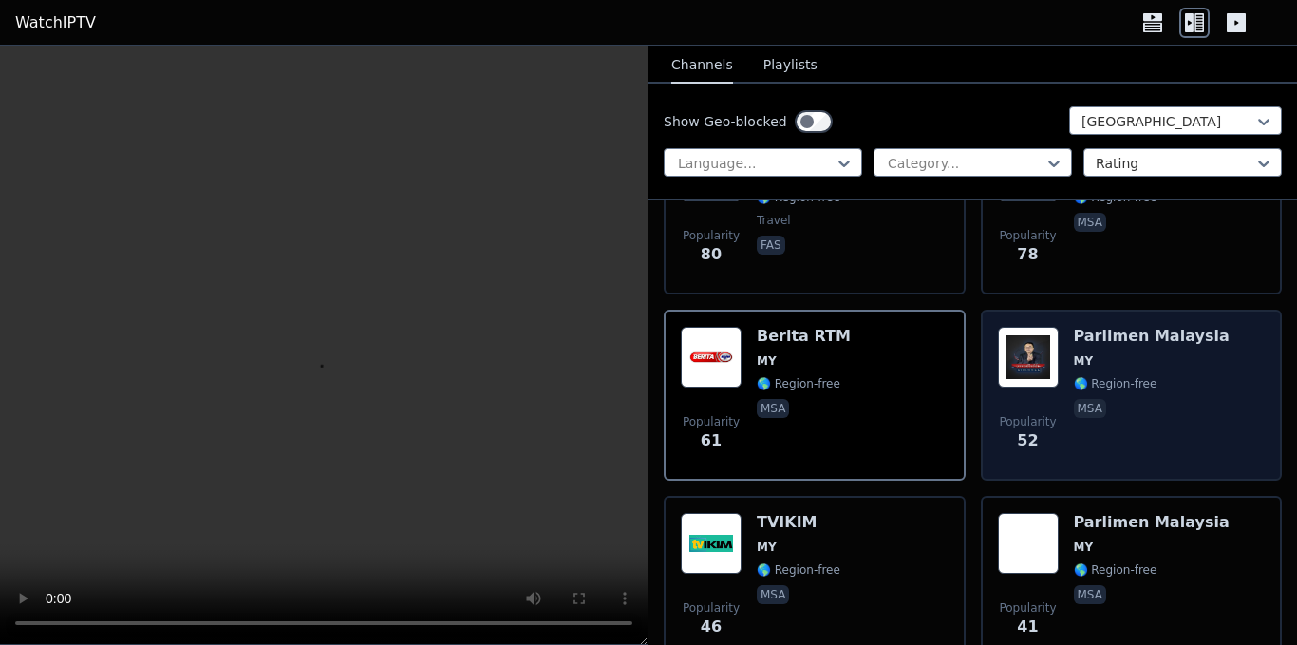
click at [1119, 399] on span "msa" at bounding box center [1152, 410] width 156 height 23
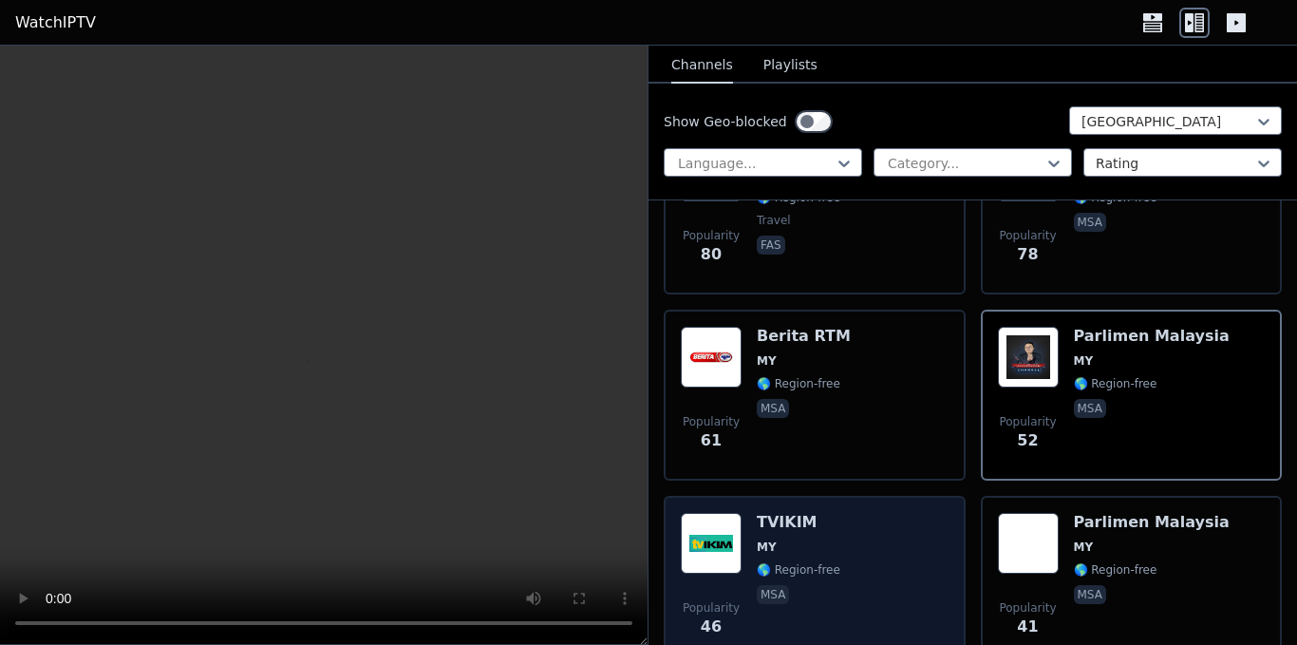
click at [821, 562] on span "🌎 Region-free" at bounding box center [799, 569] width 84 height 15
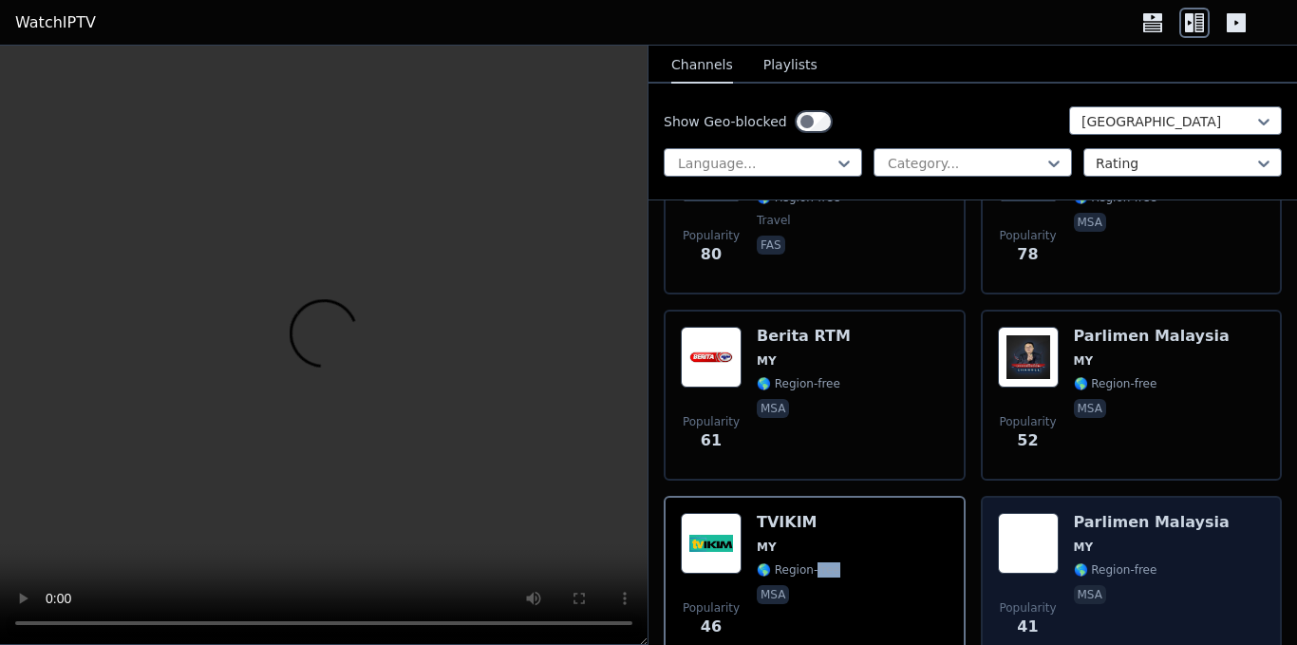
scroll to position [1131, 0]
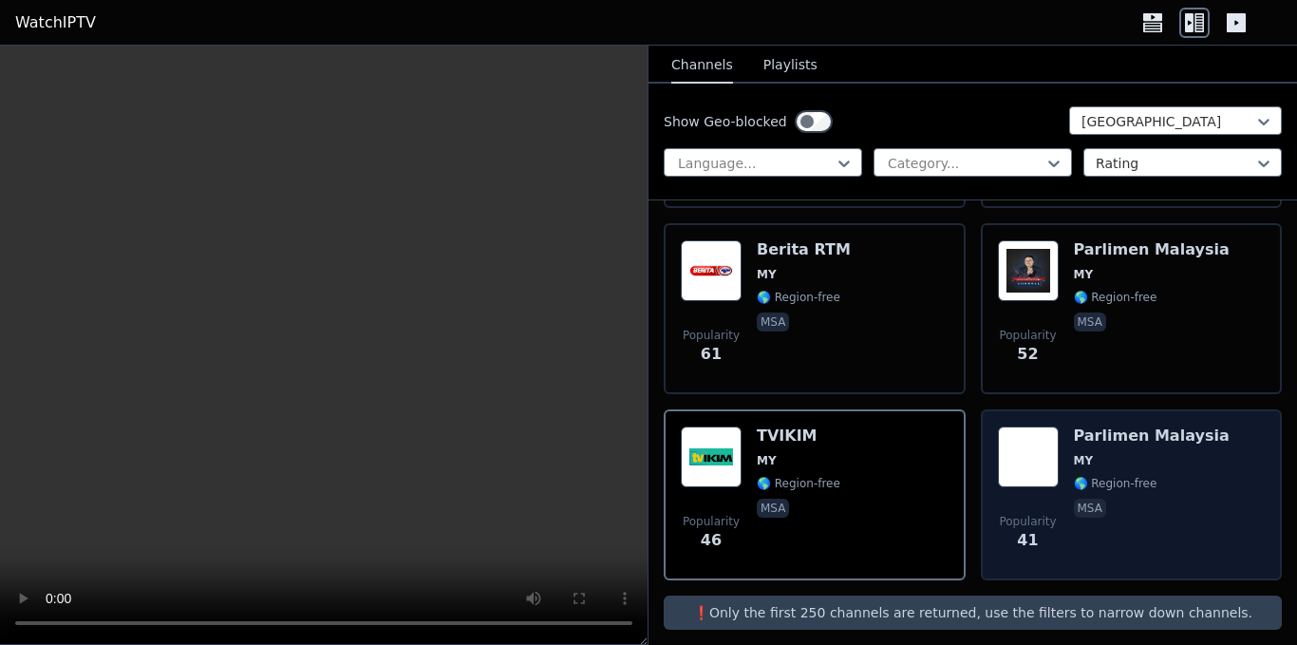
click at [1129, 503] on span "msa" at bounding box center [1152, 509] width 156 height 23
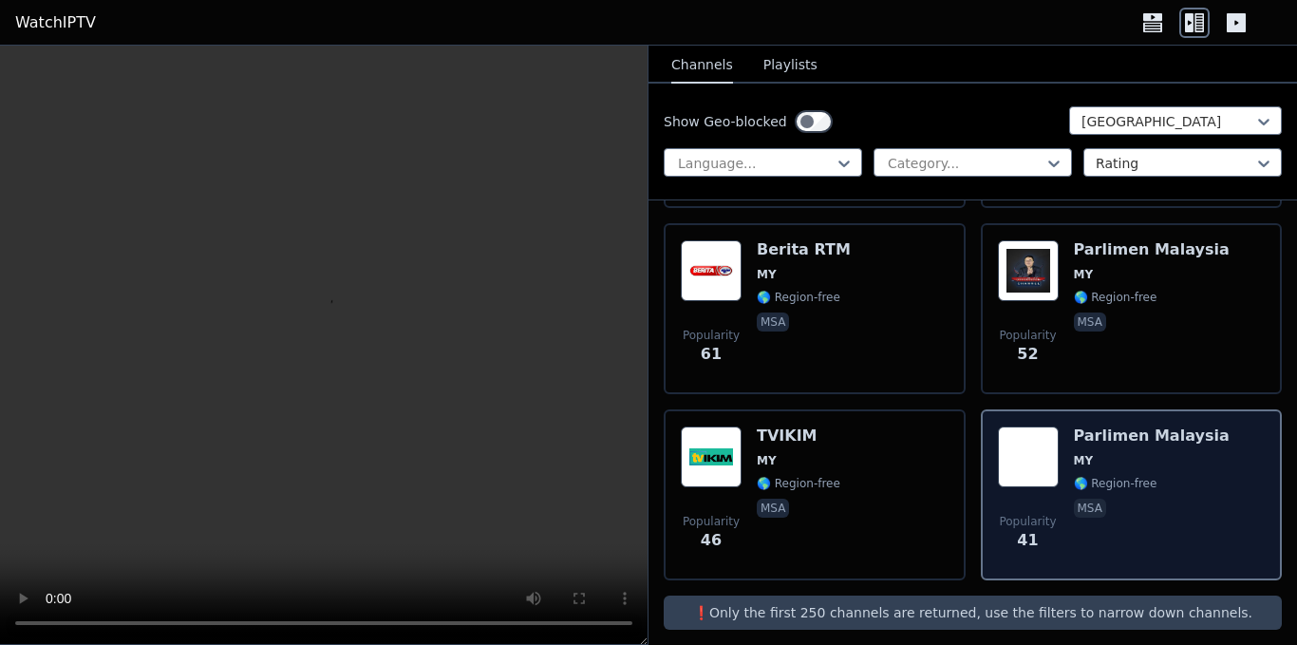
click at [1129, 503] on span "msa" at bounding box center [1152, 509] width 156 height 23
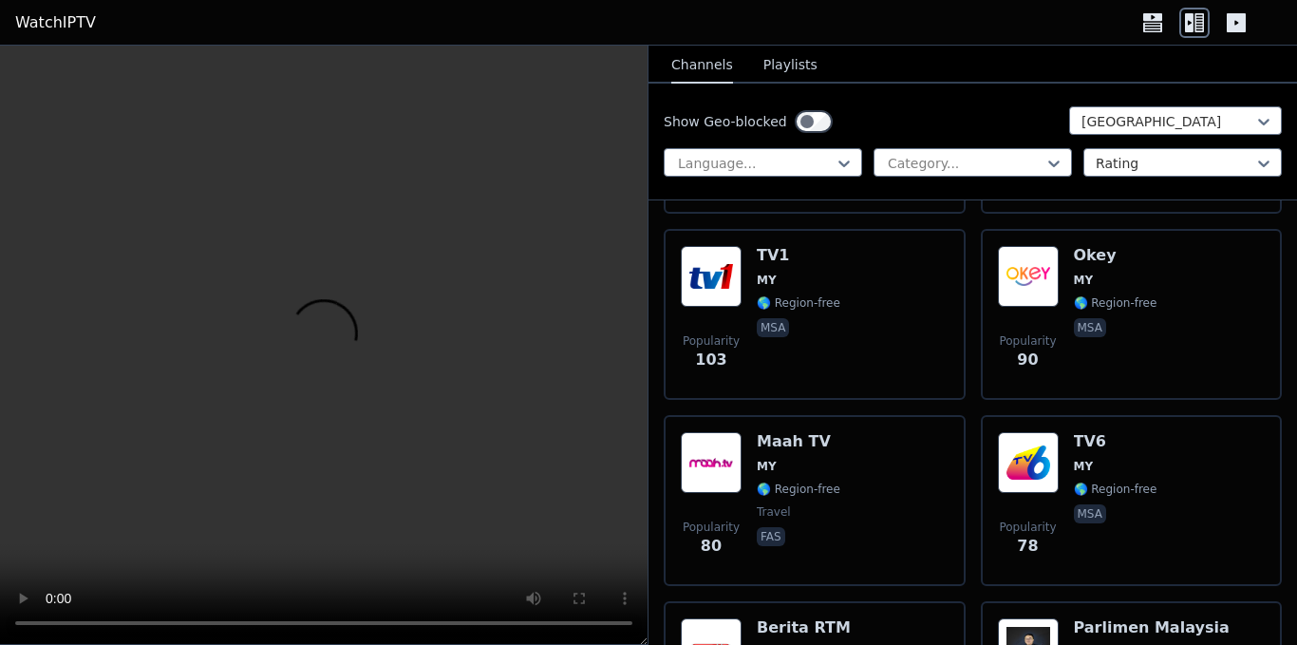
scroll to position [751, 0]
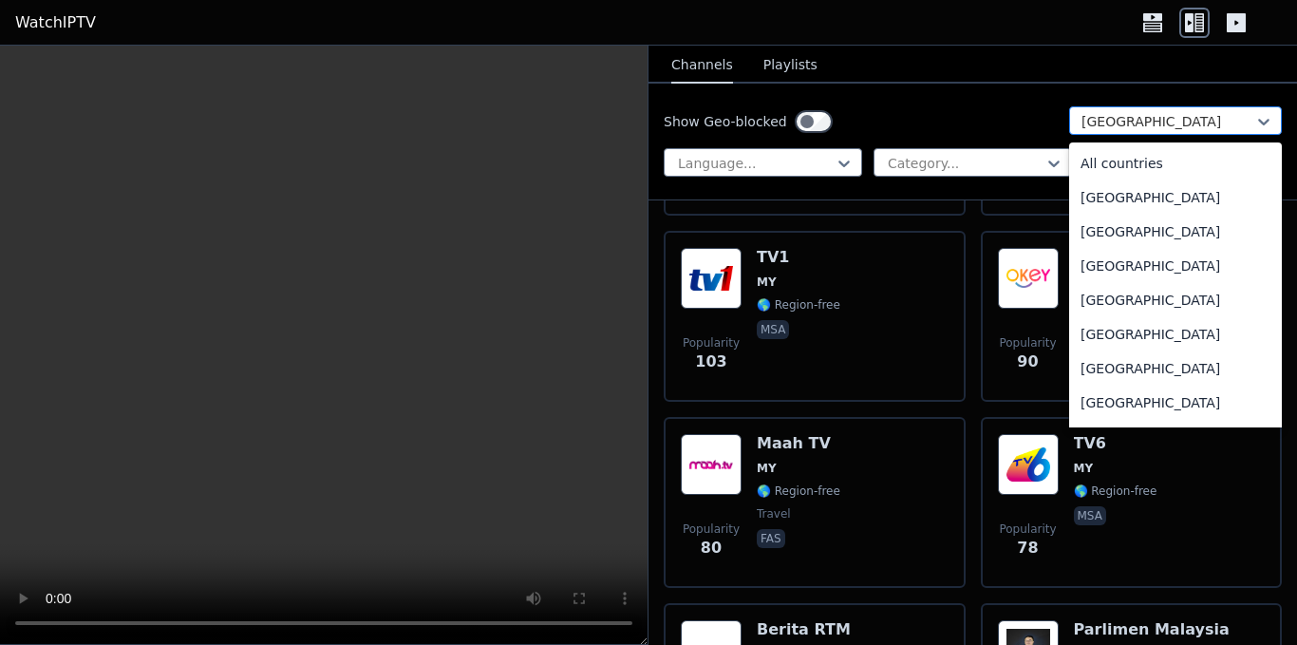
click at [1155, 122] on div at bounding box center [1167, 121] width 173 height 19
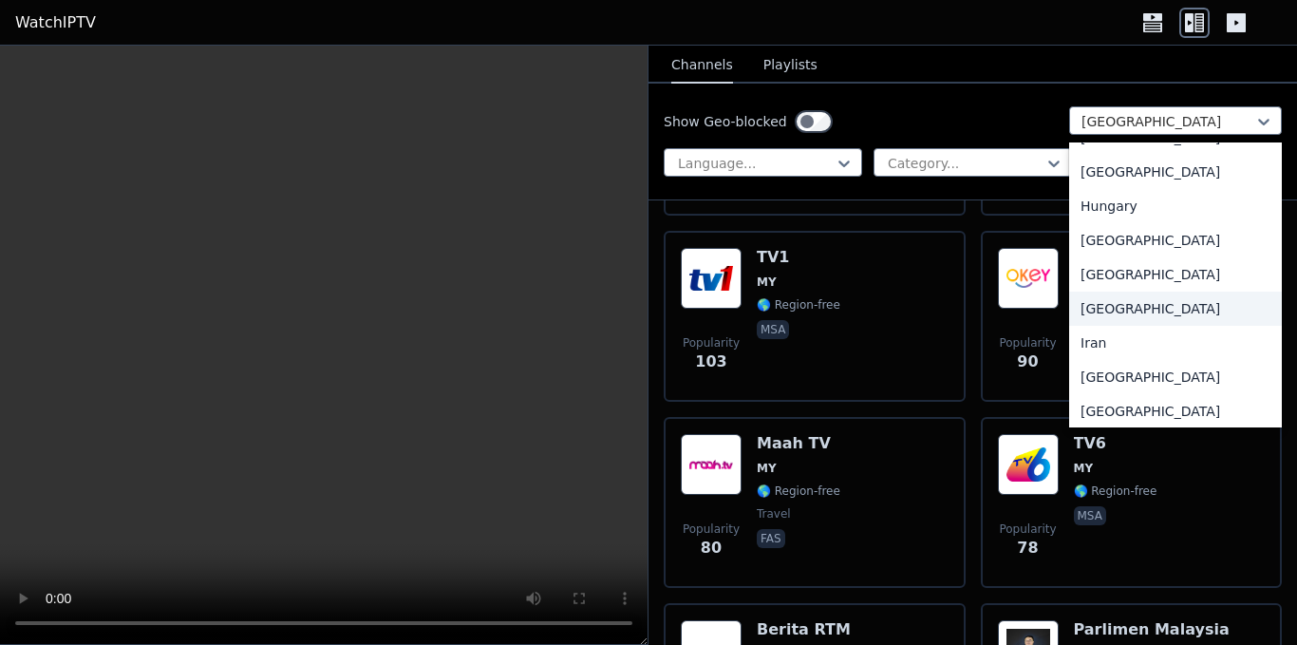
click at [1153, 326] on div "[GEOGRAPHIC_DATA]" at bounding box center [1175, 308] width 213 height 34
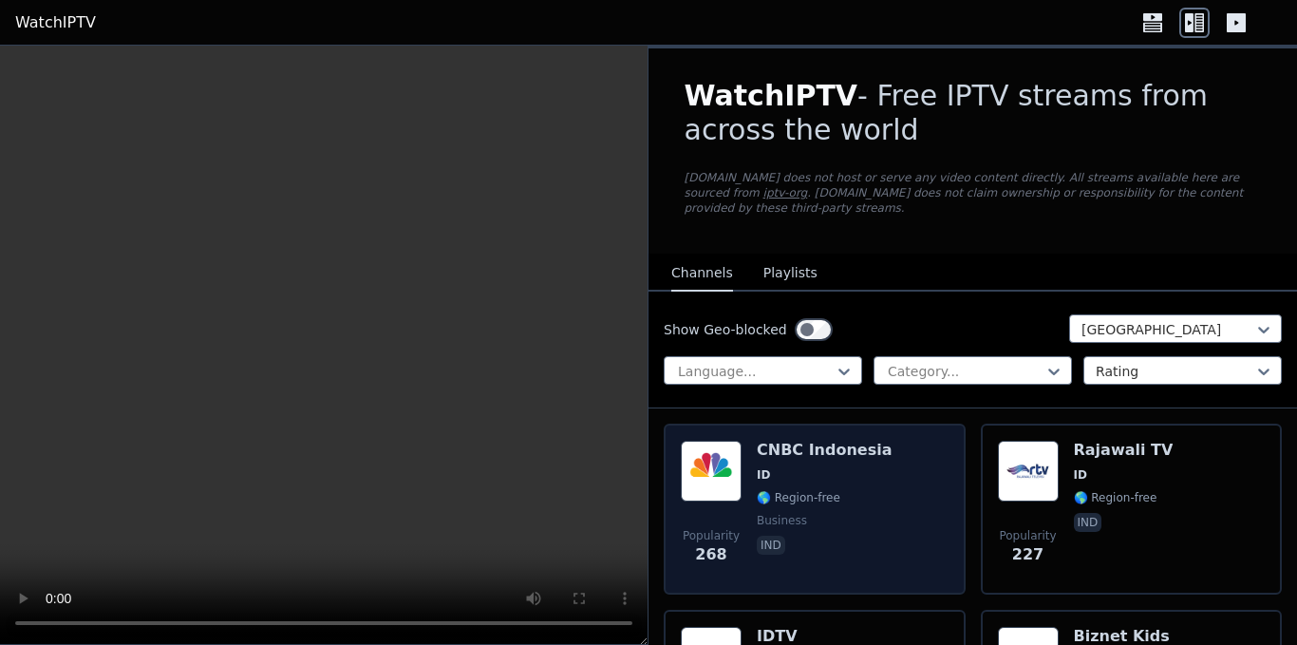
click at [828, 490] on span "🌎 Region-free" at bounding box center [799, 497] width 84 height 15
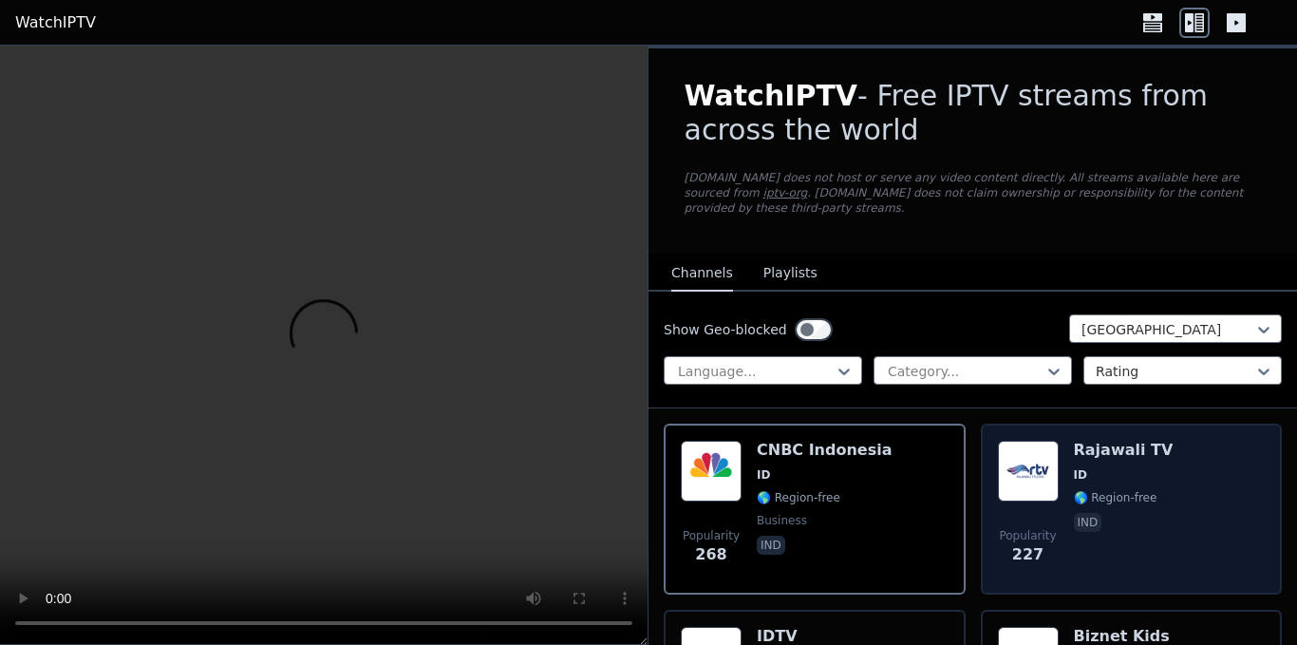
click at [1156, 459] on div "Popularity 227 Rajawali TV ID 🌎 Region-free ind" at bounding box center [1132, 508] width 268 height 137
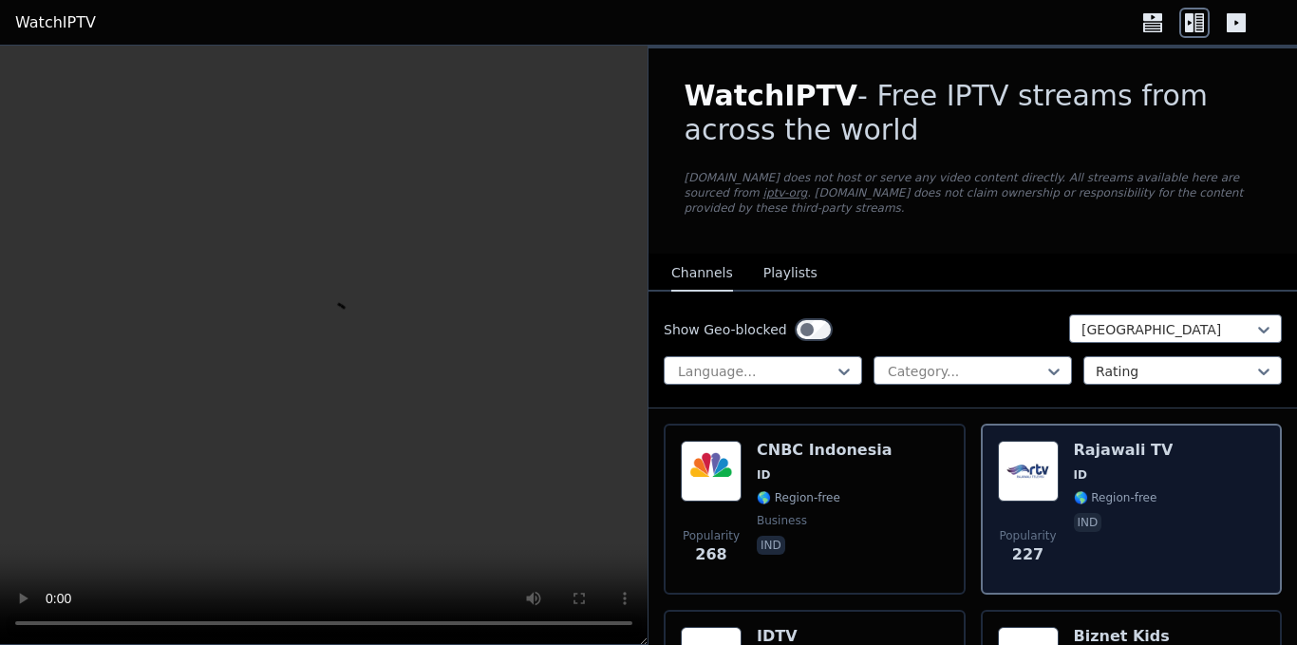
click at [1156, 459] on div "Popularity 227 Rajawali TV ID 🌎 Region-free ind" at bounding box center [1132, 508] width 268 height 137
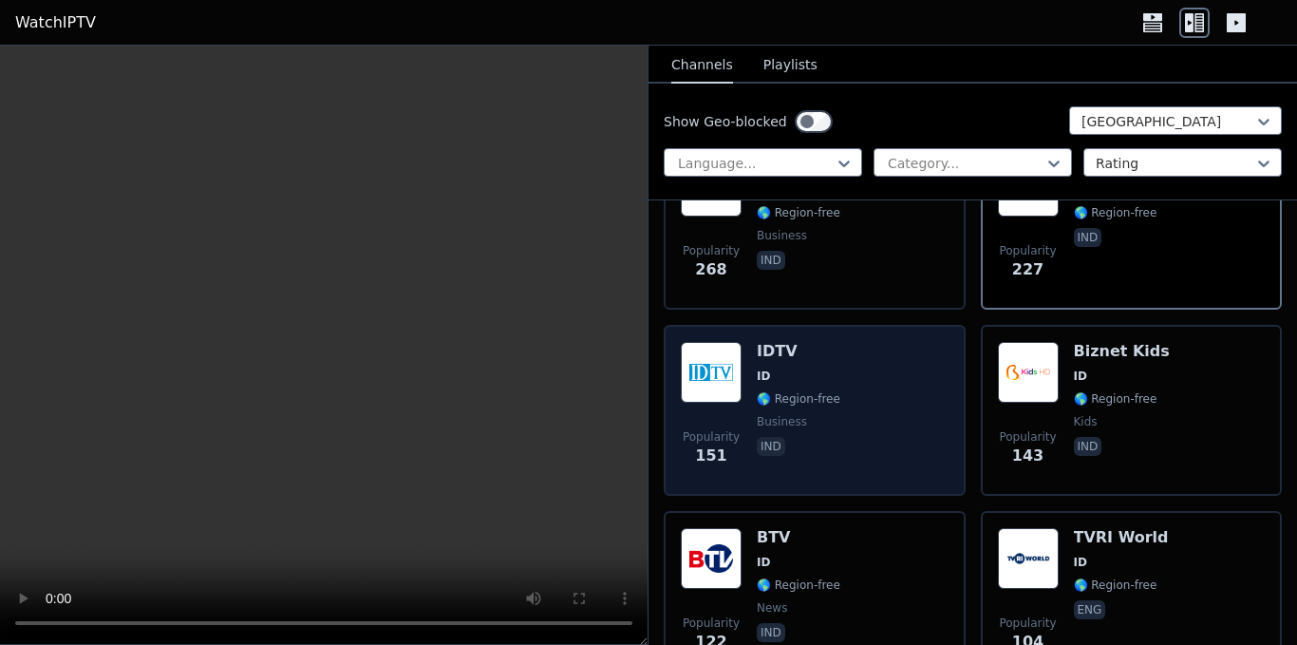
click at [835, 403] on div "Popularity 151 IDTV ID 🌎 Region-free business ind" at bounding box center [815, 410] width 268 height 137
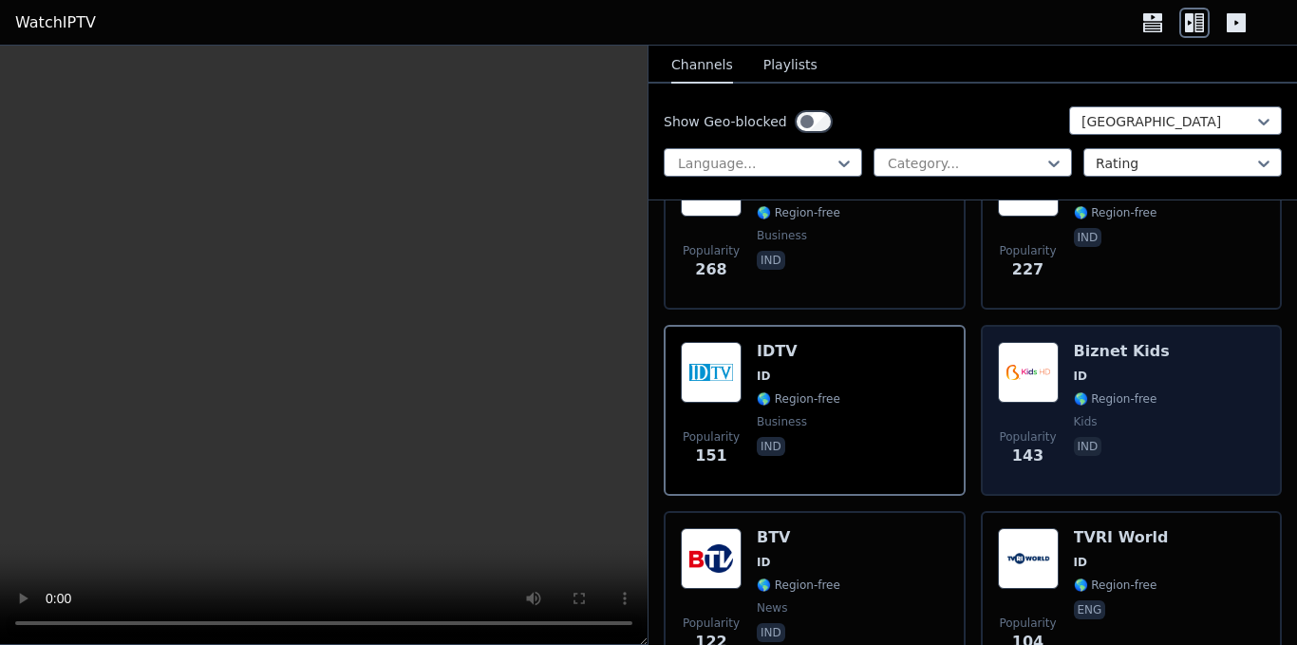
click at [1178, 407] on div "Popularity 143 Biznet Kids ID 🌎 Region-free kids ind" at bounding box center [1132, 410] width 268 height 137
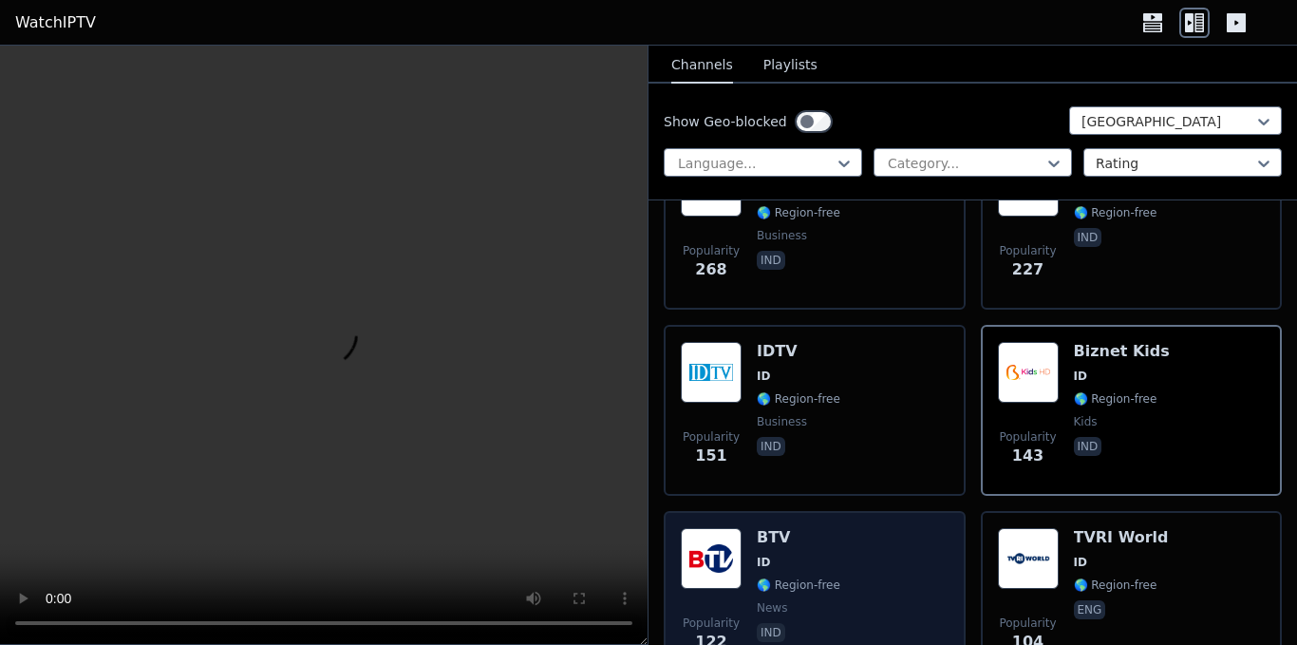
click at [899, 547] on div "Popularity 122 BTV ID 🌎 Region-free news ind" at bounding box center [815, 596] width 268 height 137
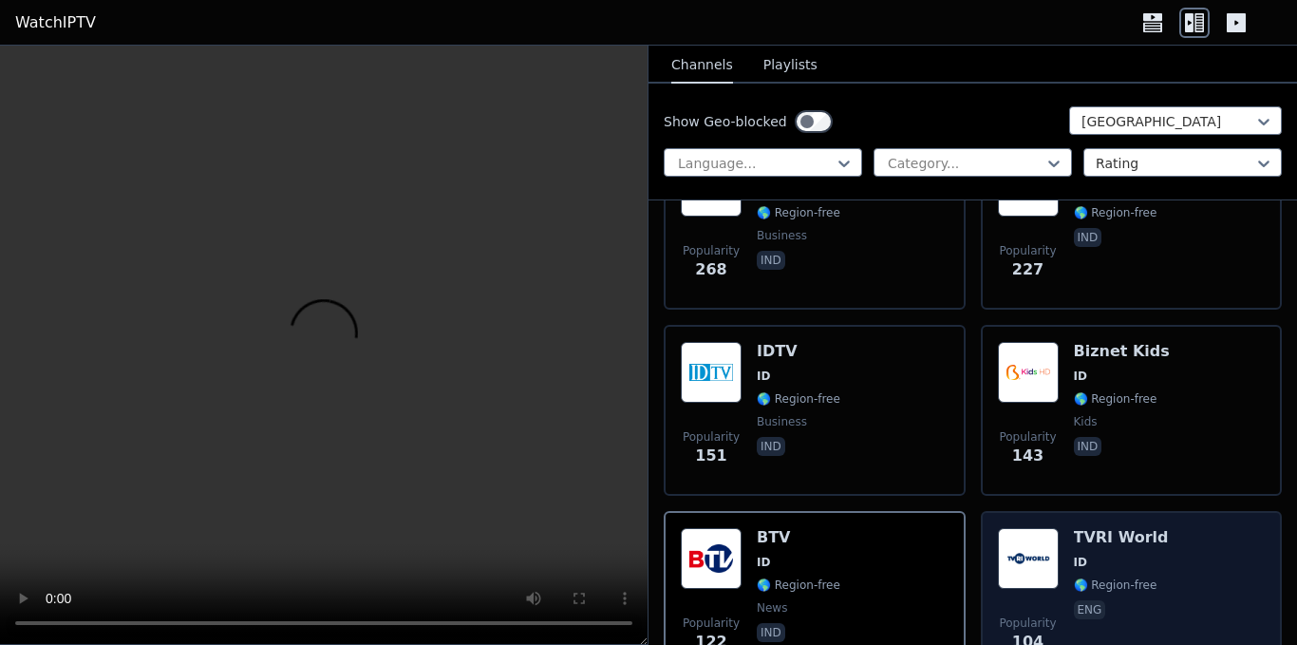
click at [1170, 563] on div "Popularity 104 TVRI World ID 🌎 Region-free eng" at bounding box center [1132, 596] width 268 height 137
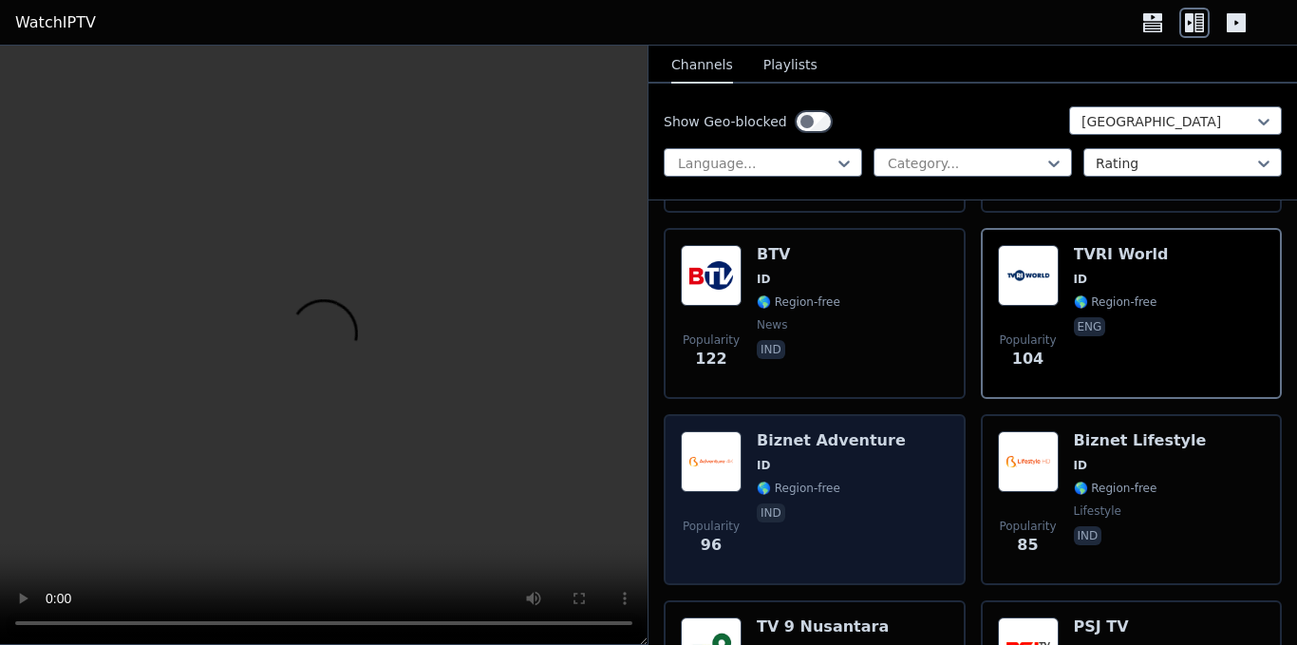
scroll to position [570, 0]
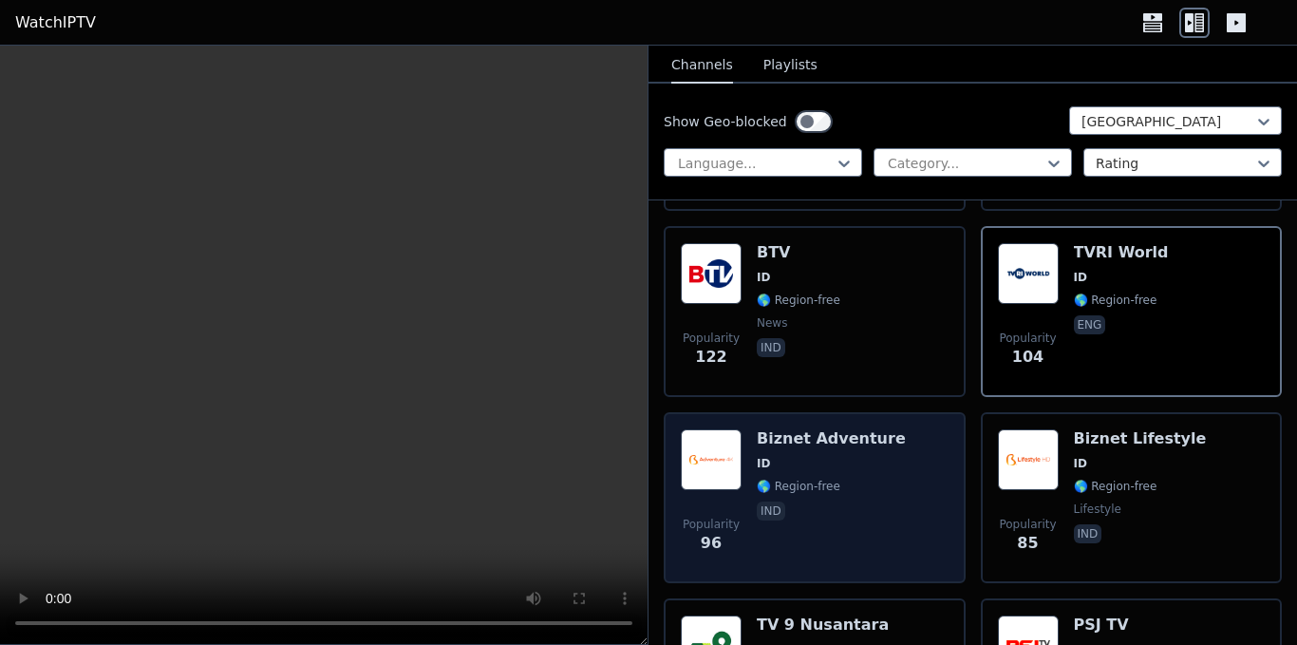
click at [794, 507] on span "ind" at bounding box center [831, 512] width 149 height 23
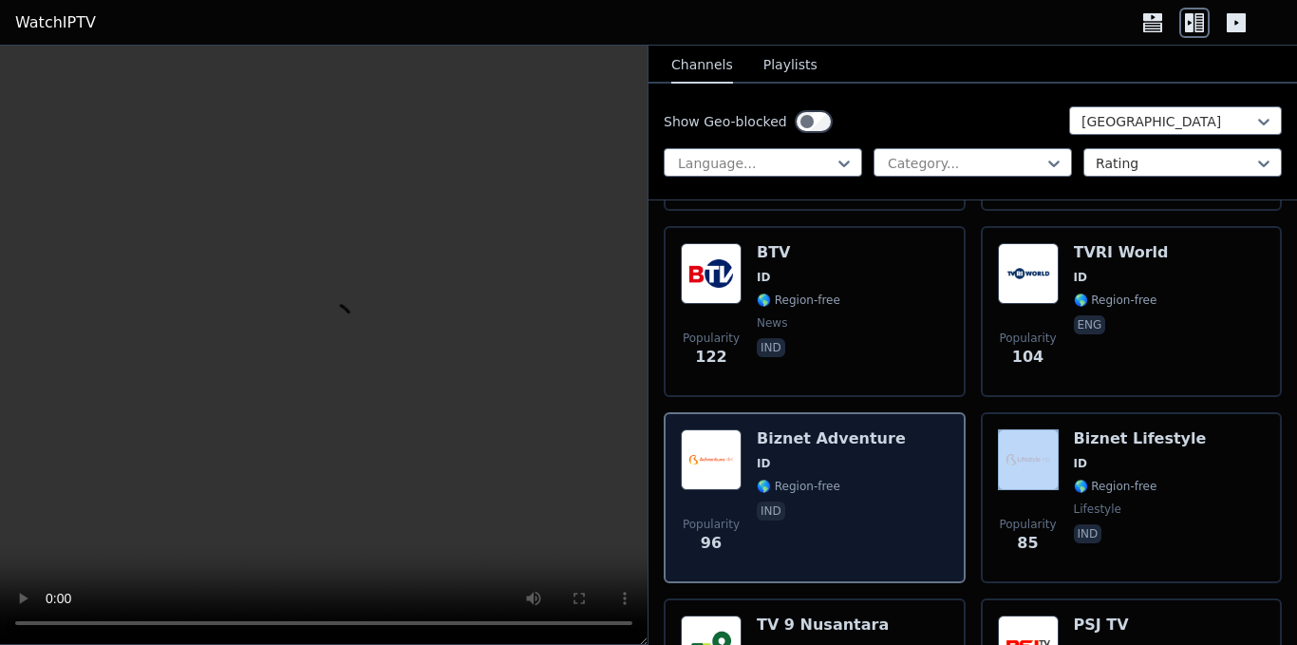
click at [794, 507] on span "ind" at bounding box center [831, 512] width 149 height 23
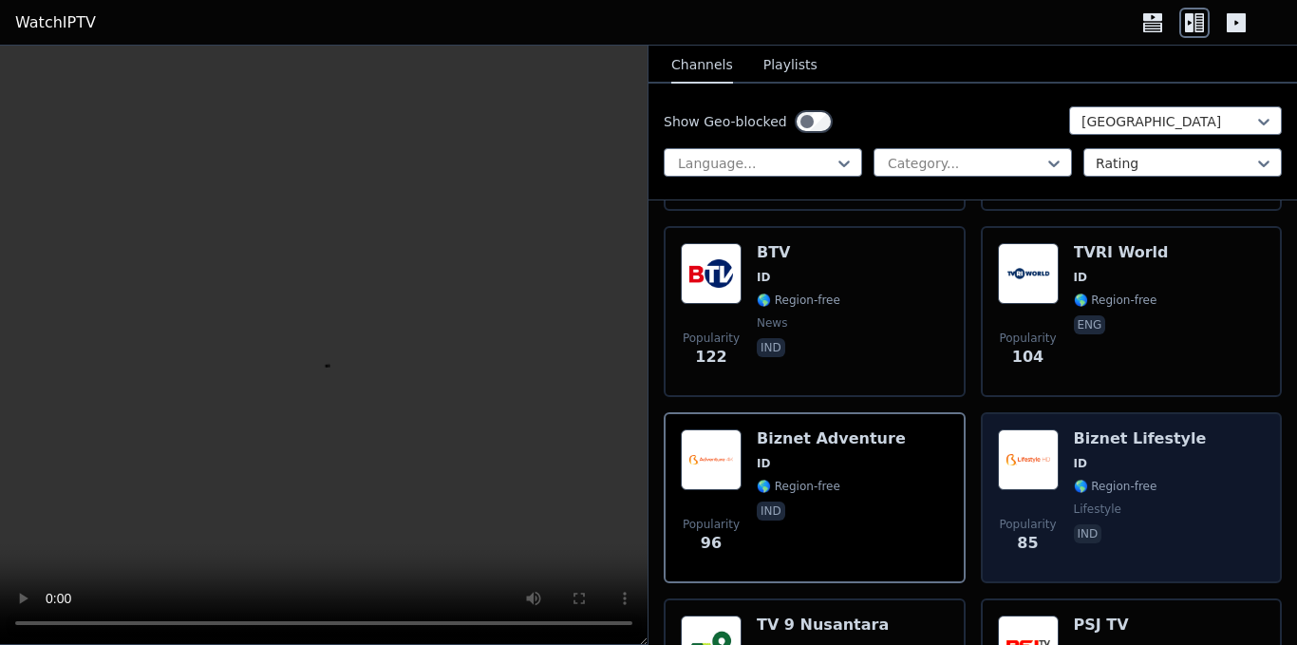
click at [1148, 501] on span "lifestyle" at bounding box center [1140, 508] width 133 height 15
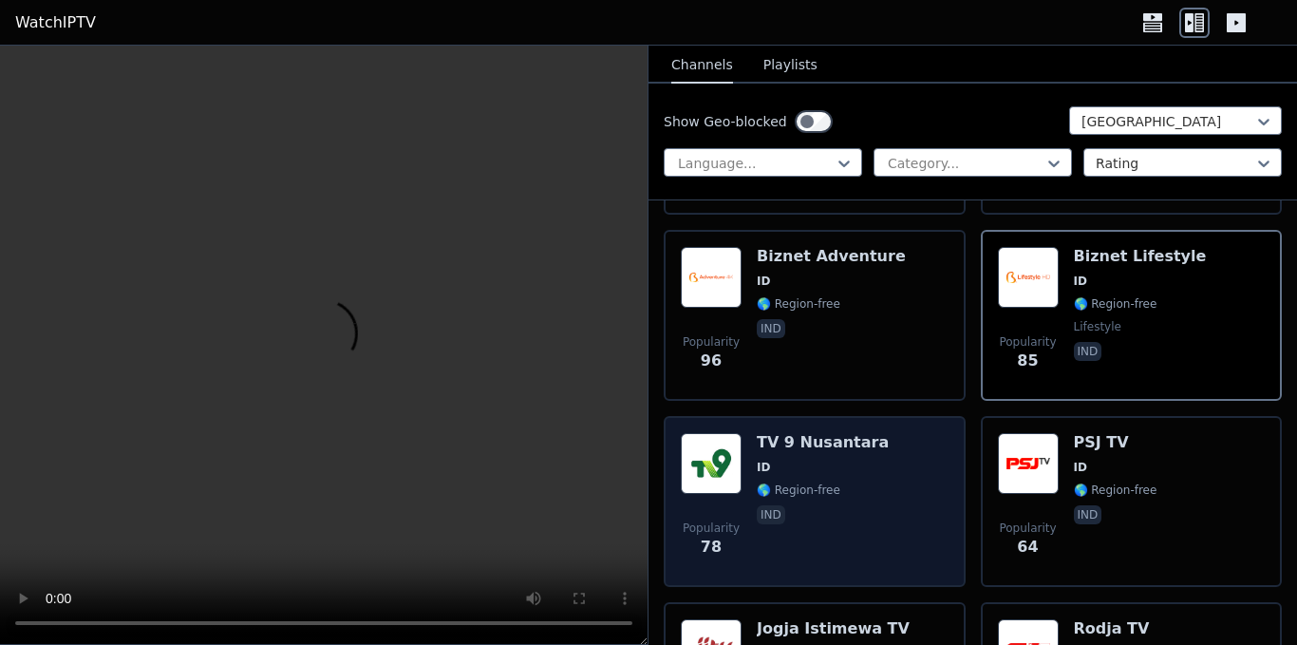
scroll to position [759, 0]
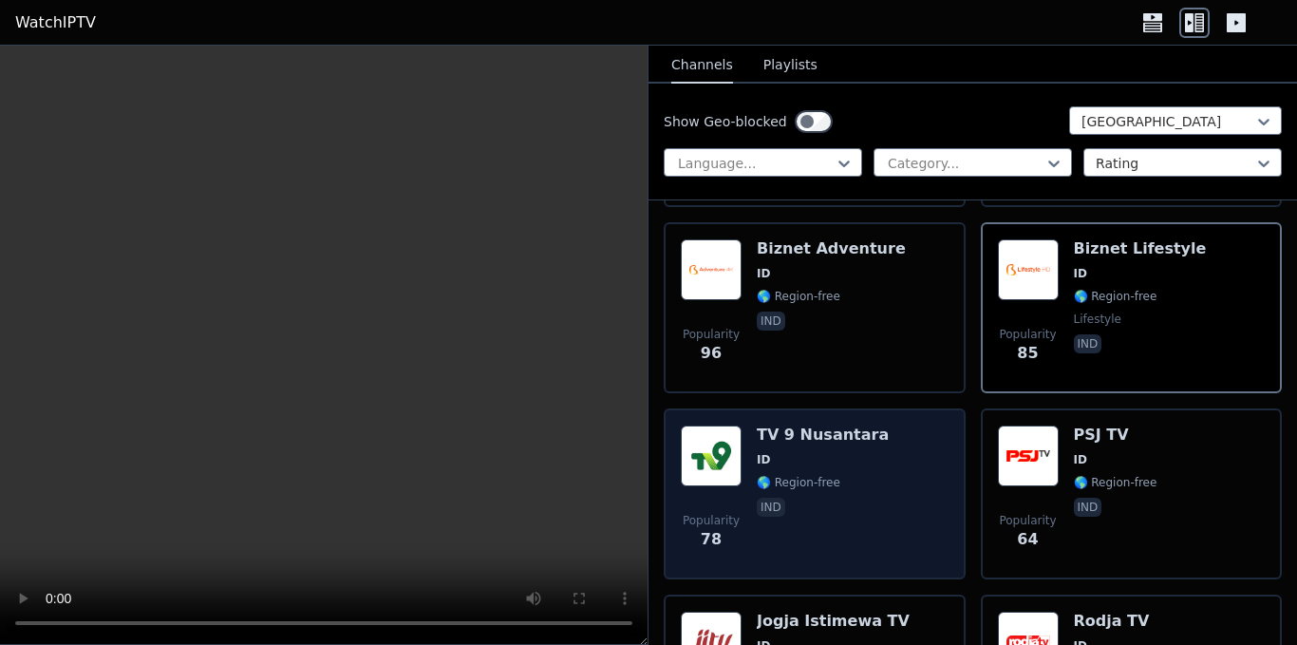
click at [833, 475] on span "🌎 Region-free" at bounding box center [823, 482] width 132 height 15
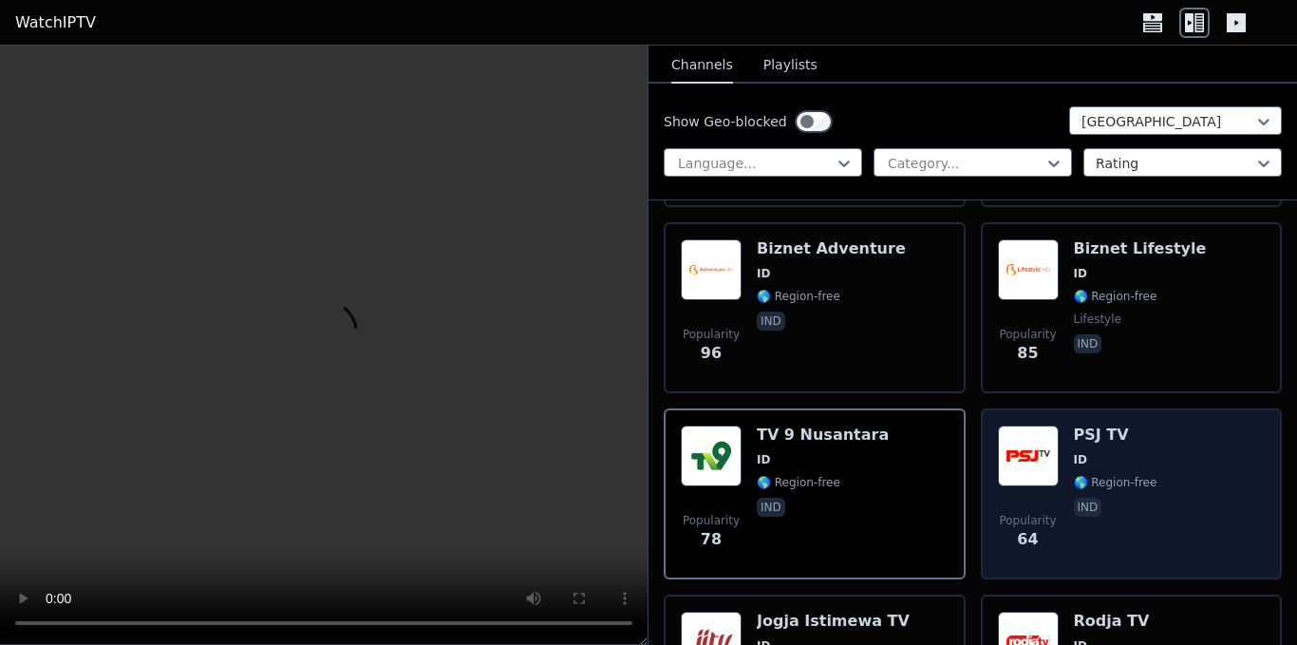
click at [1171, 468] on div "Popularity 64 PSJ TV ID 🌎 Region-free ind" at bounding box center [1132, 493] width 268 height 137
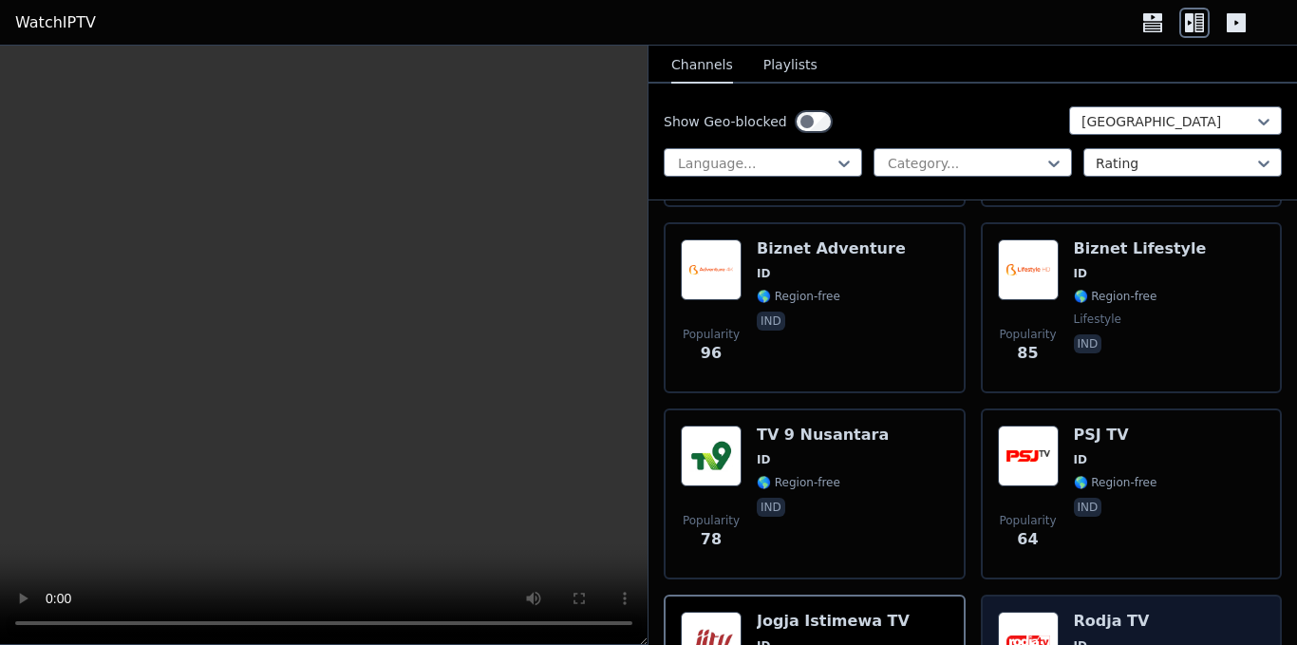
click at [1106, 611] on h6 "Rodja TV" at bounding box center [1116, 620] width 84 height 19
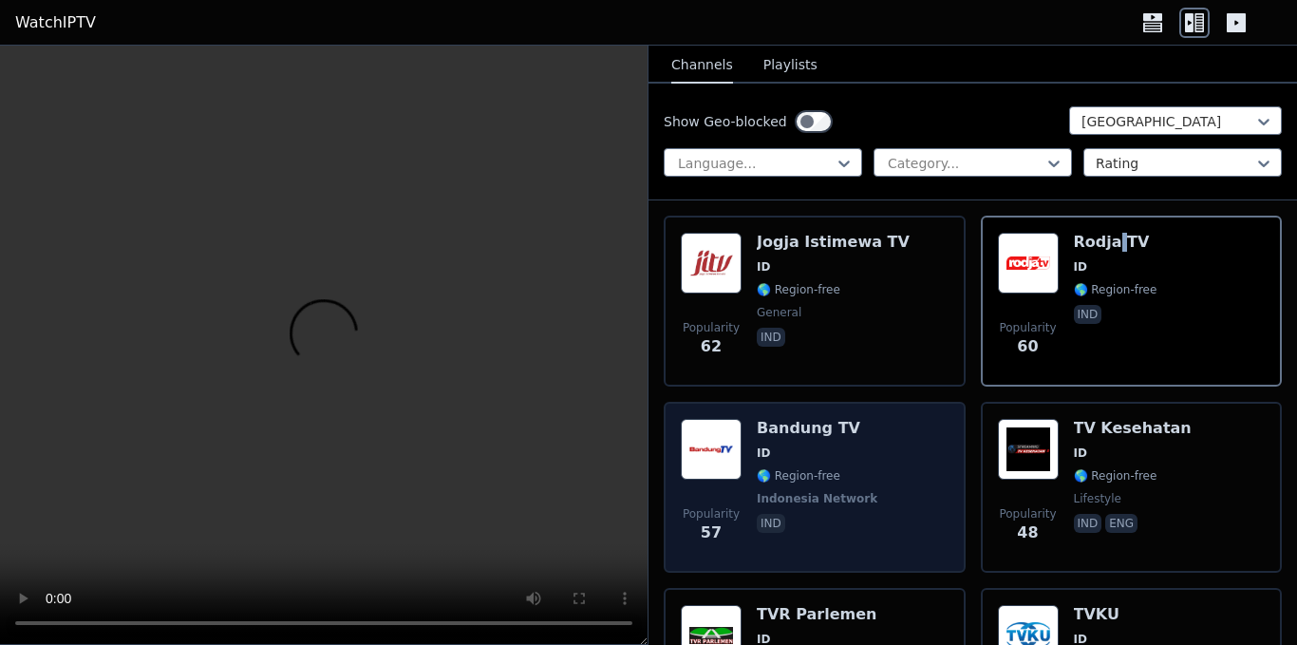
scroll to position [1139, 0]
click at [863, 482] on div "Popularity 57 Bandung TV ID 🌎 Region-free Indonesia Network ind" at bounding box center [815, 486] width 268 height 137
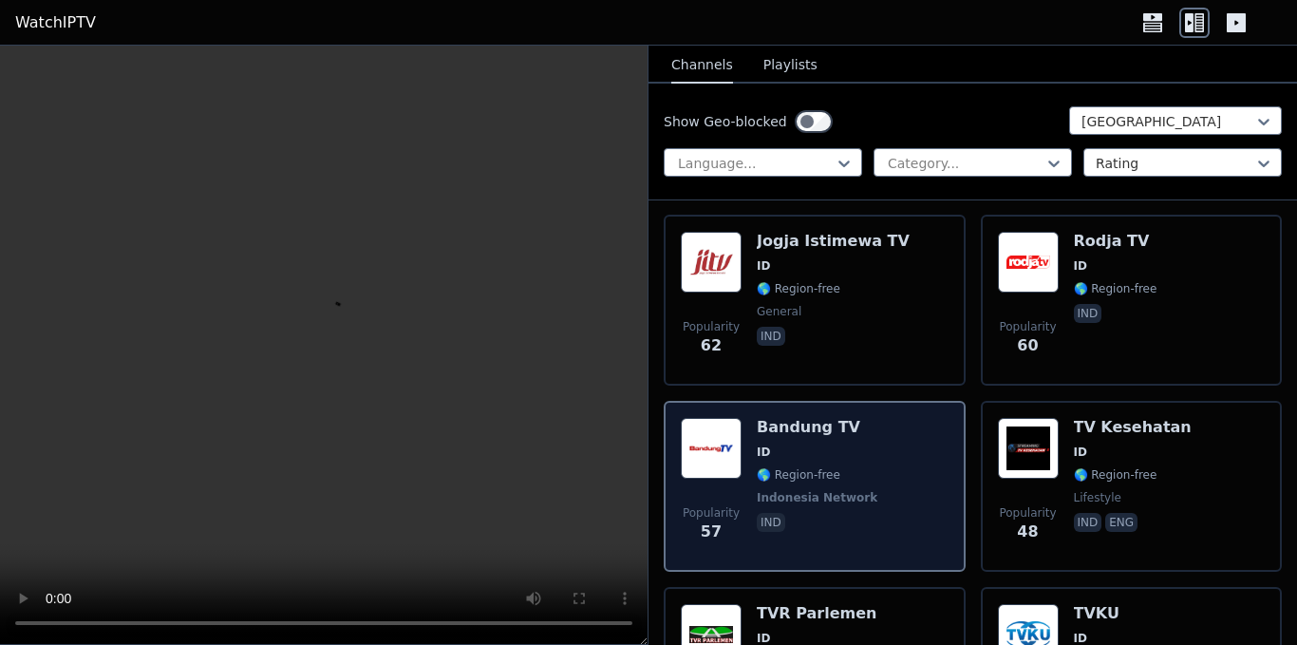
click at [863, 482] on div "Popularity 57 Bandung TV ID 🌎 Region-free Indonesia Network ind" at bounding box center [815, 486] width 268 height 137
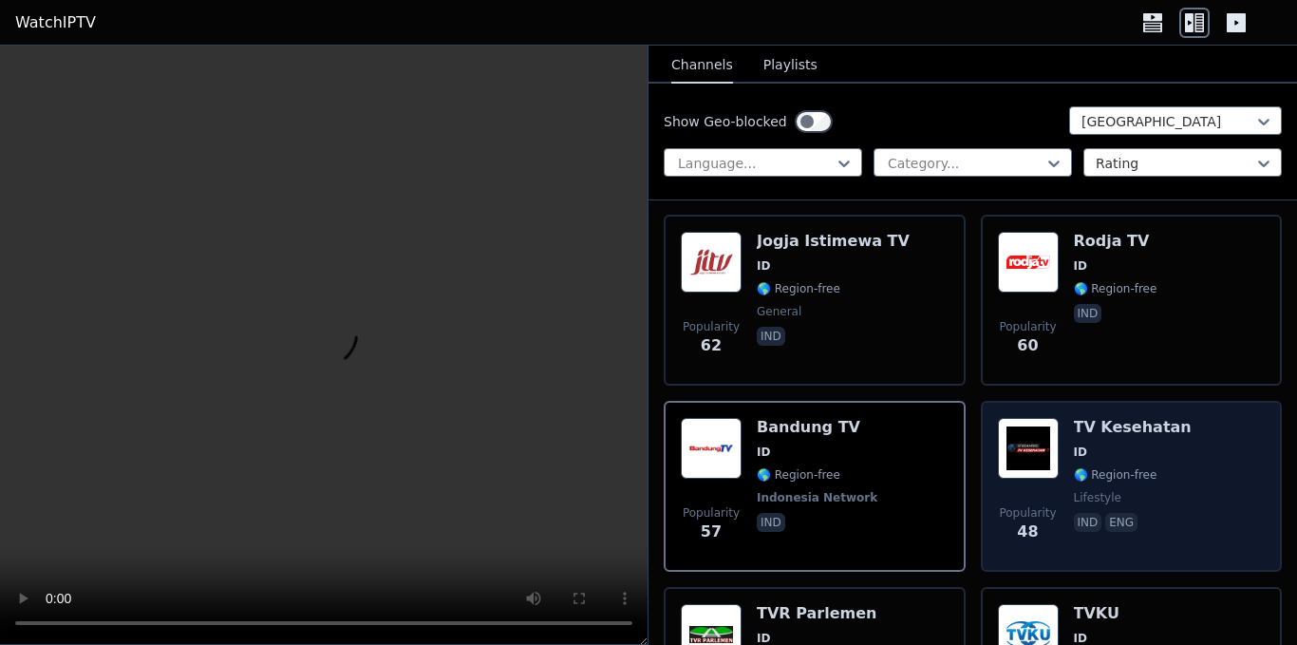
click at [1161, 478] on div "Popularity 48 TV Kesehatan ID 🌎 Region-free lifestyle ind eng" at bounding box center [1132, 486] width 268 height 137
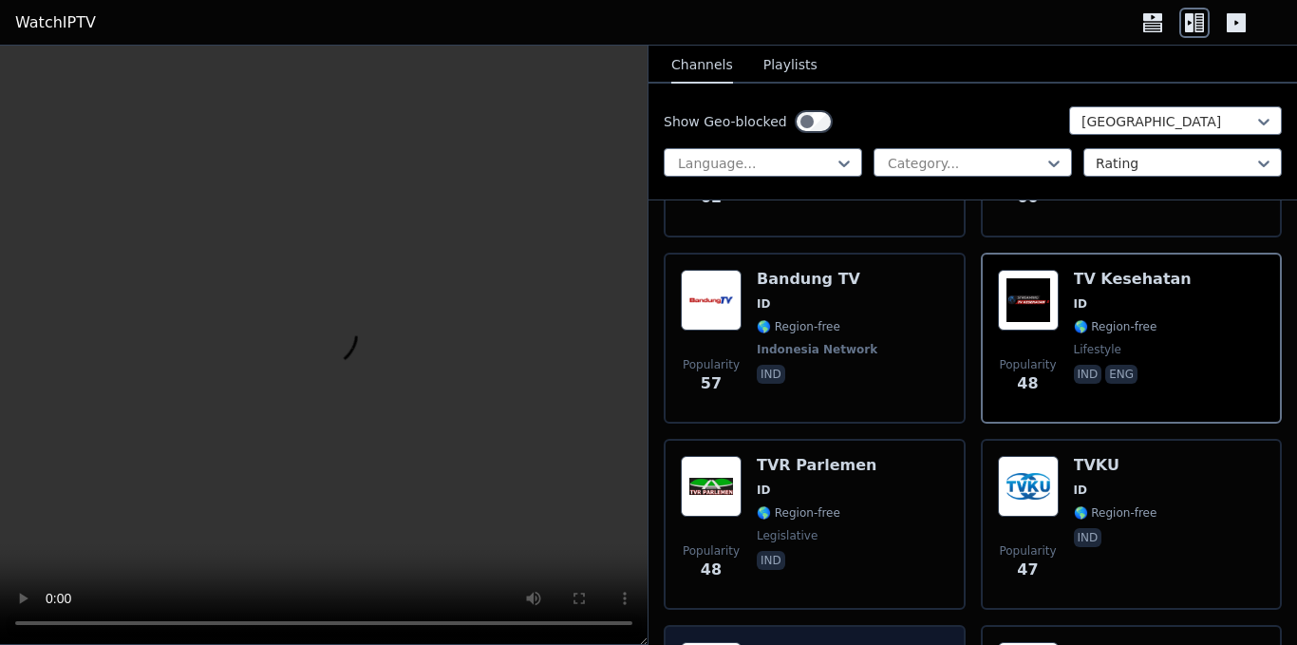
scroll to position [1424, 0]
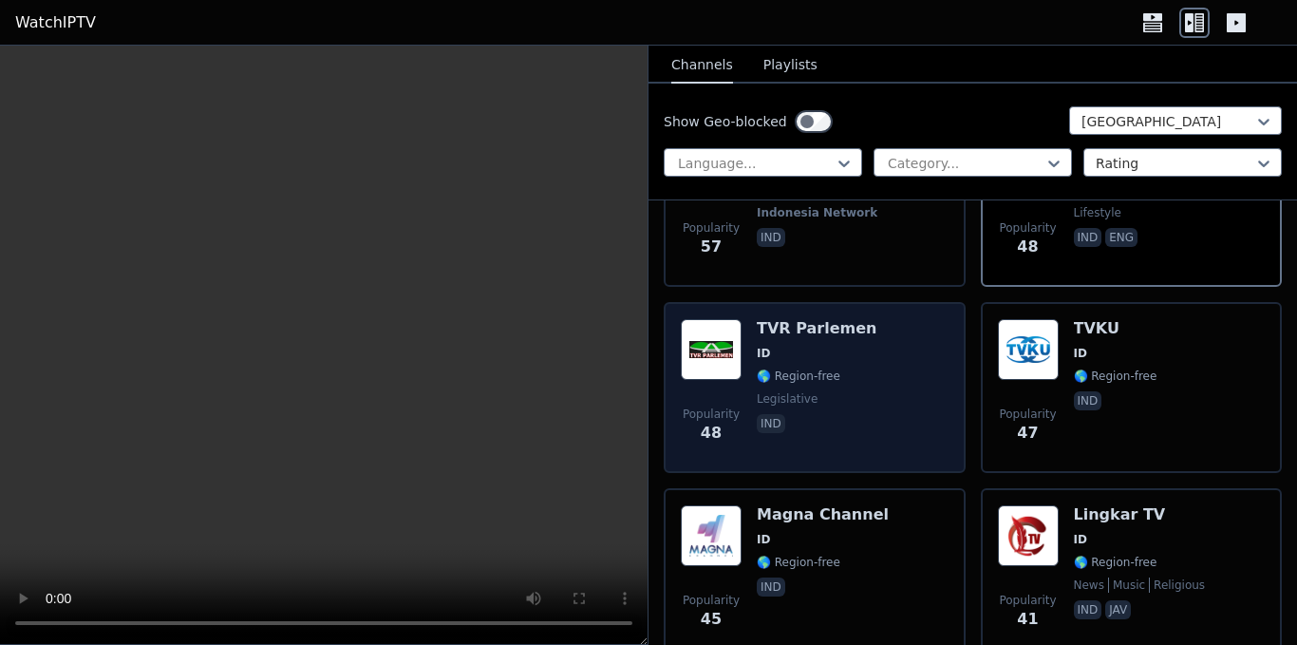
click at [876, 388] on div "Popularity 48 TVR Parlemen ID 🌎 Region-free legislative ind" at bounding box center [815, 387] width 268 height 137
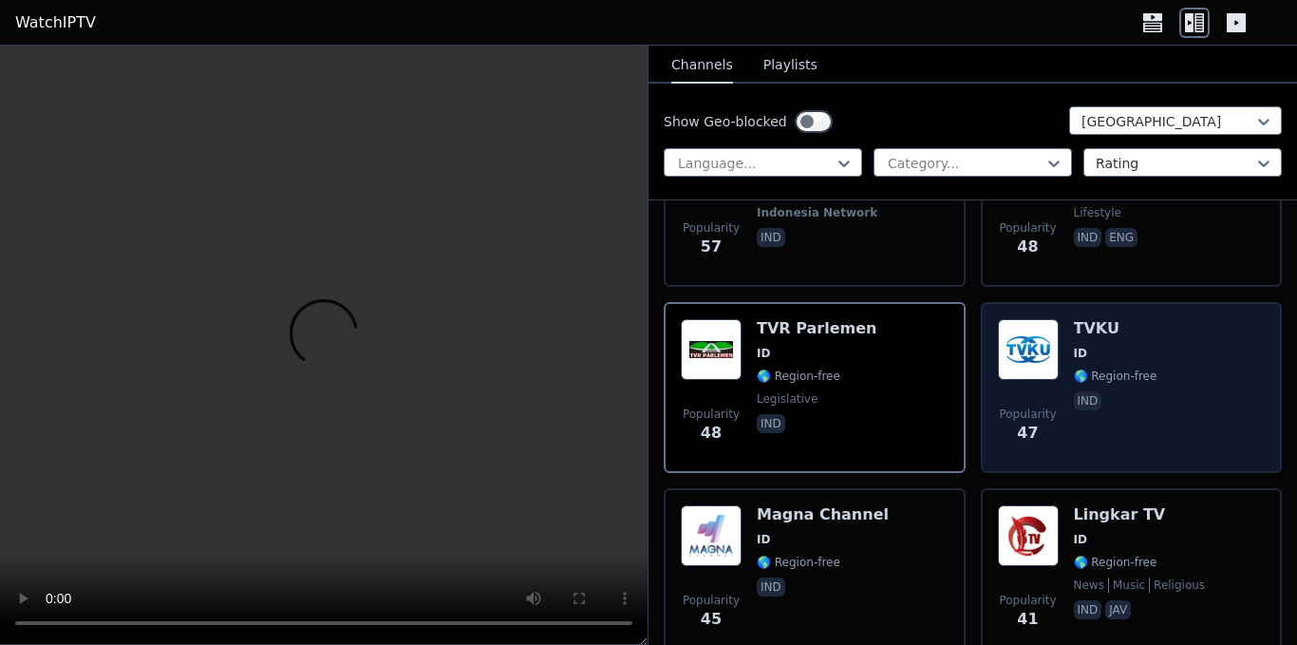
click at [1152, 393] on div "Popularity 47 TVKU ID 🌎 Region-free ind" at bounding box center [1132, 387] width 268 height 137
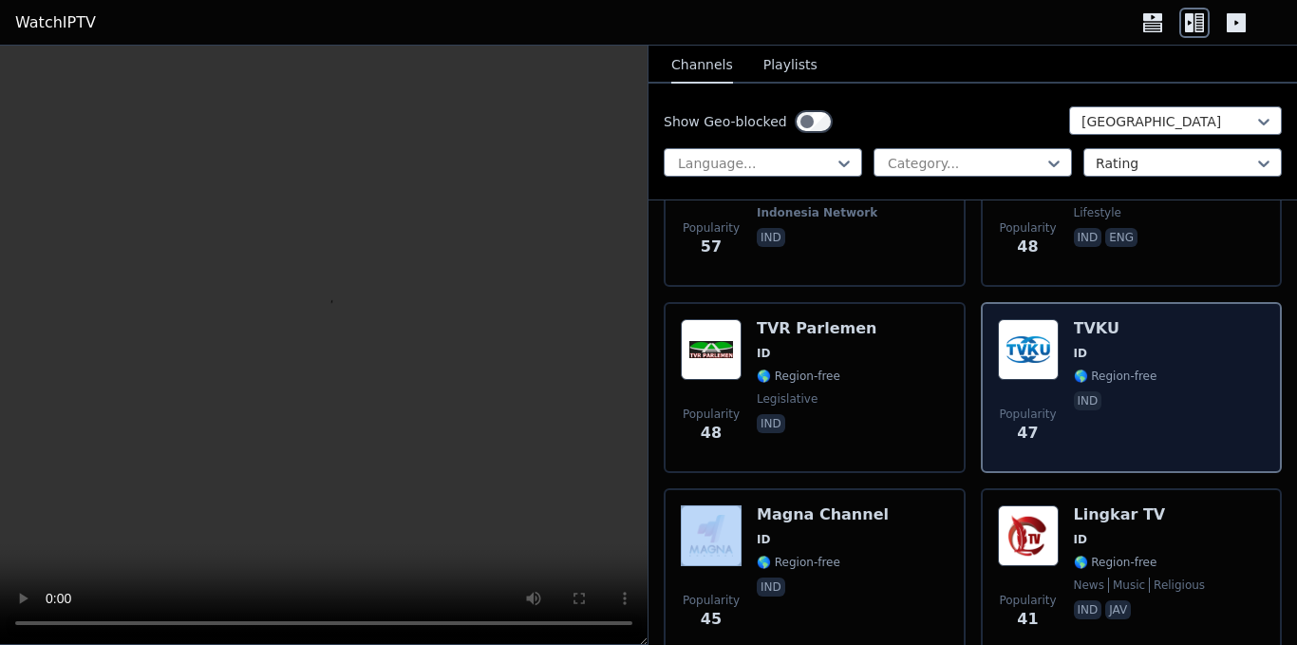
click at [1152, 393] on div "Popularity 47 TVKU ID 🌎 Region-free ind" at bounding box center [1132, 387] width 268 height 137
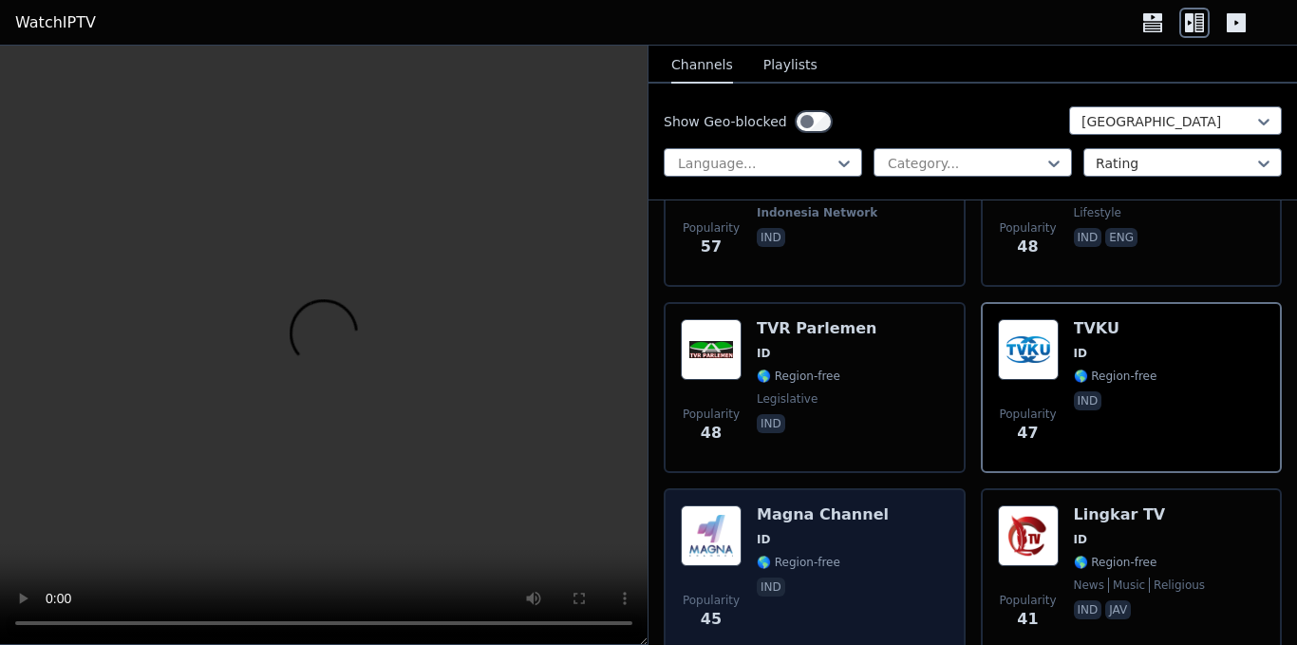
click at [859, 577] on span "ind" at bounding box center [823, 588] width 132 height 23
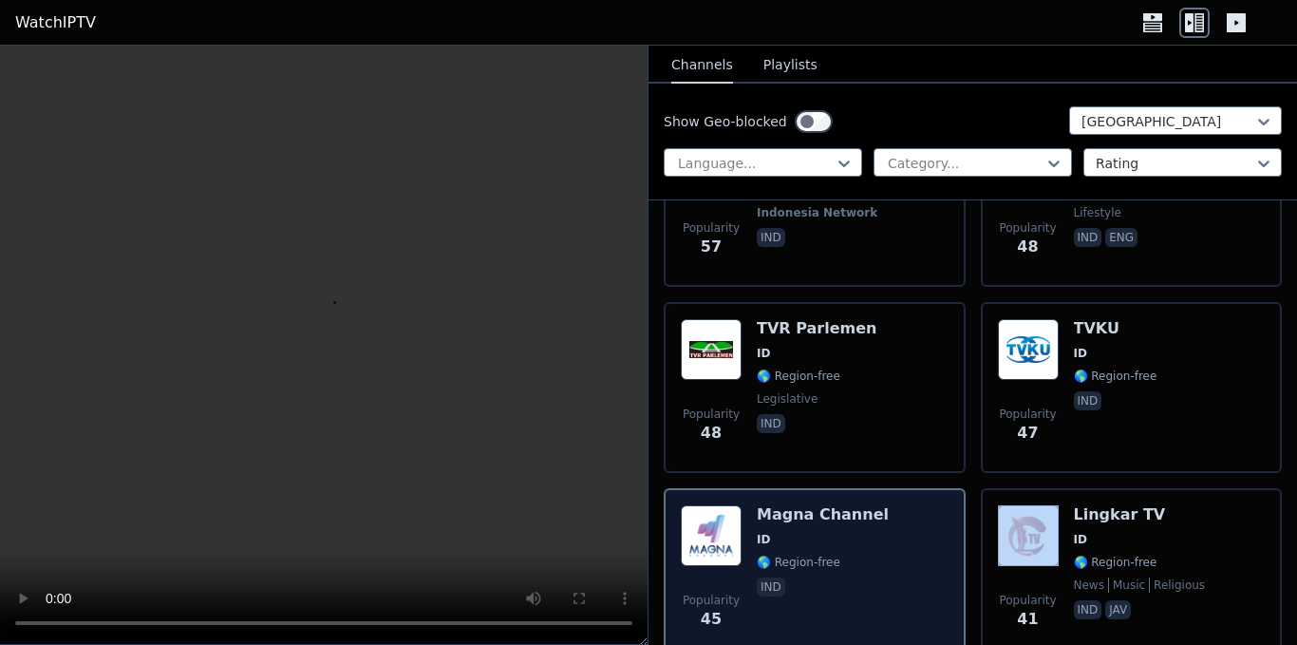
click at [859, 577] on span "ind" at bounding box center [823, 588] width 132 height 23
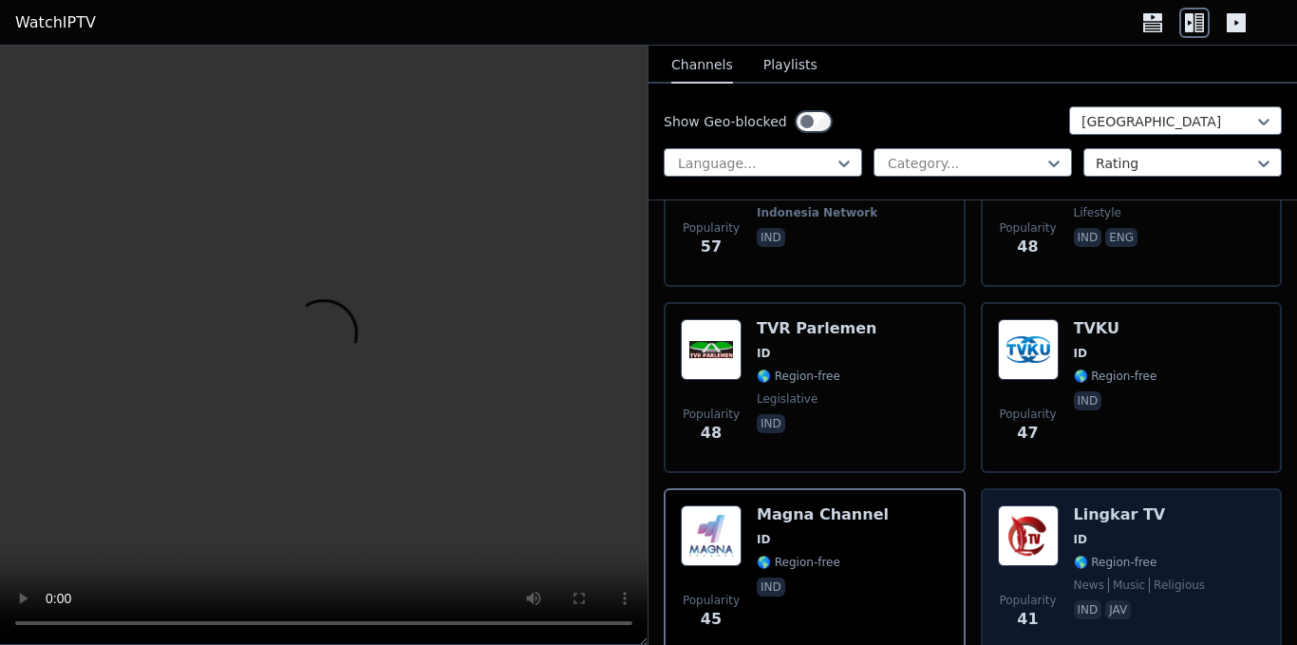
click at [1184, 531] on div "Popularity 41 Lingkar TV ID 🌎 Region-free news music religious ind [GEOGRAPHIC_…" at bounding box center [1132, 573] width 268 height 137
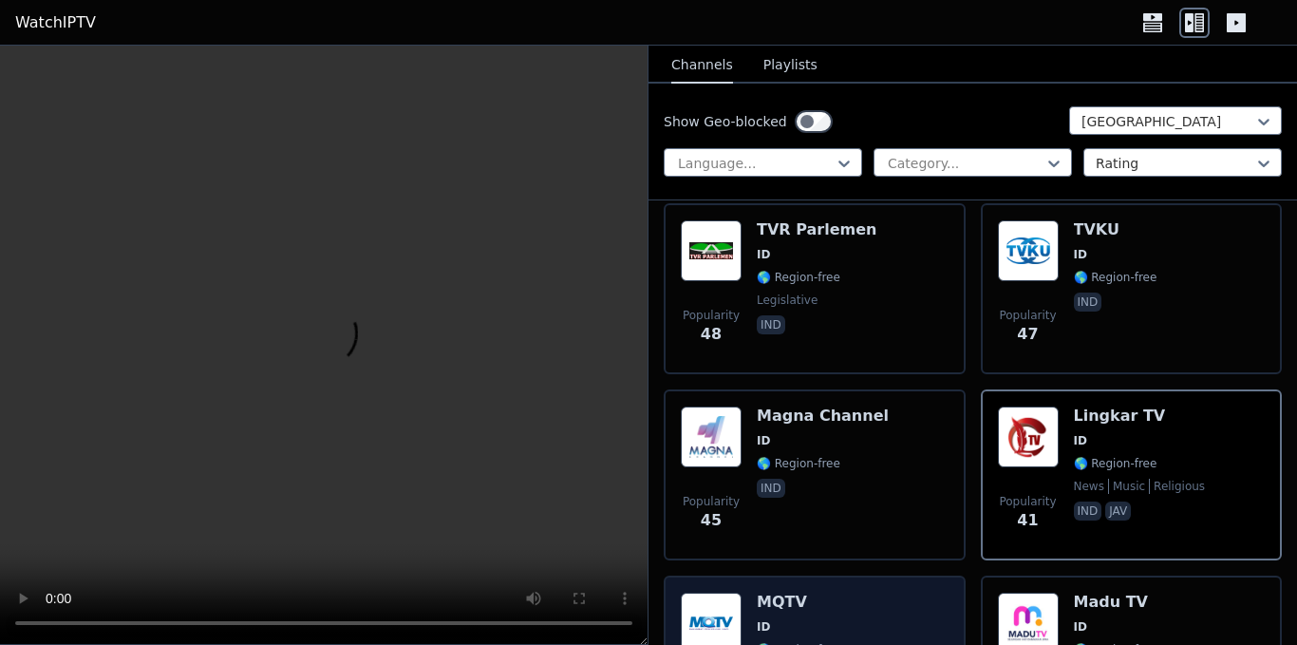
scroll to position [1614, 0]
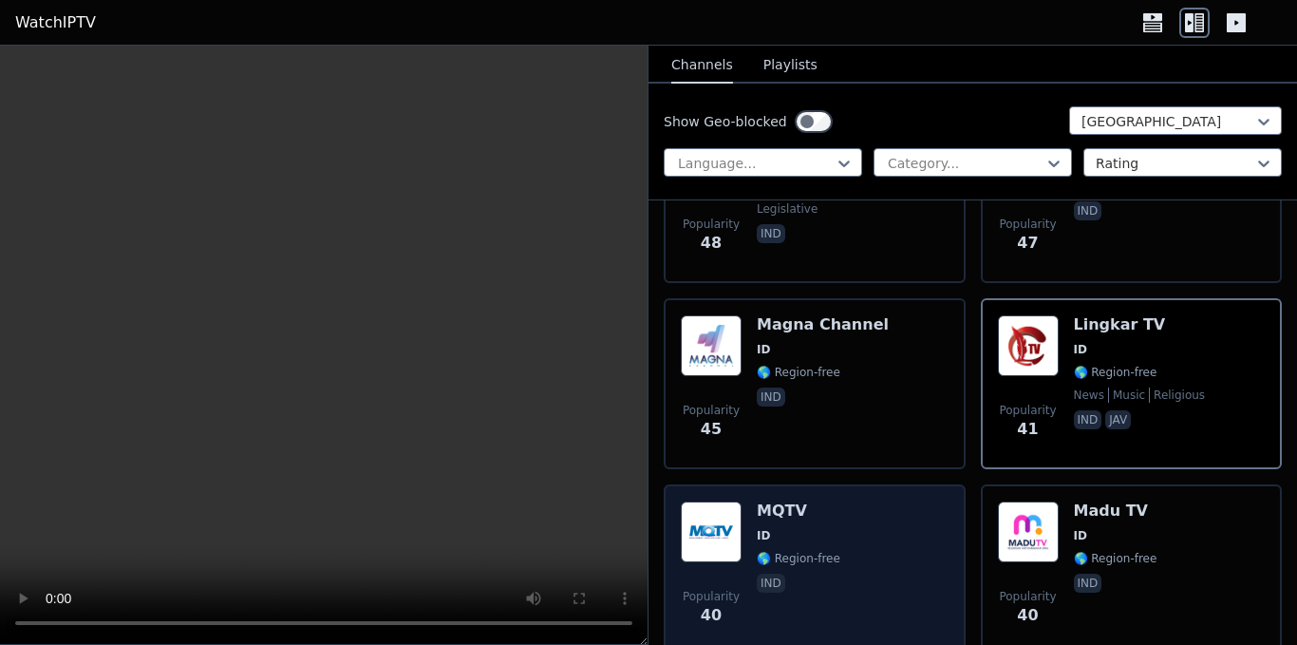
click at [880, 532] on div "Popularity 40 MQTV ID 🌎 Region-free ind" at bounding box center [815, 569] width 268 height 137
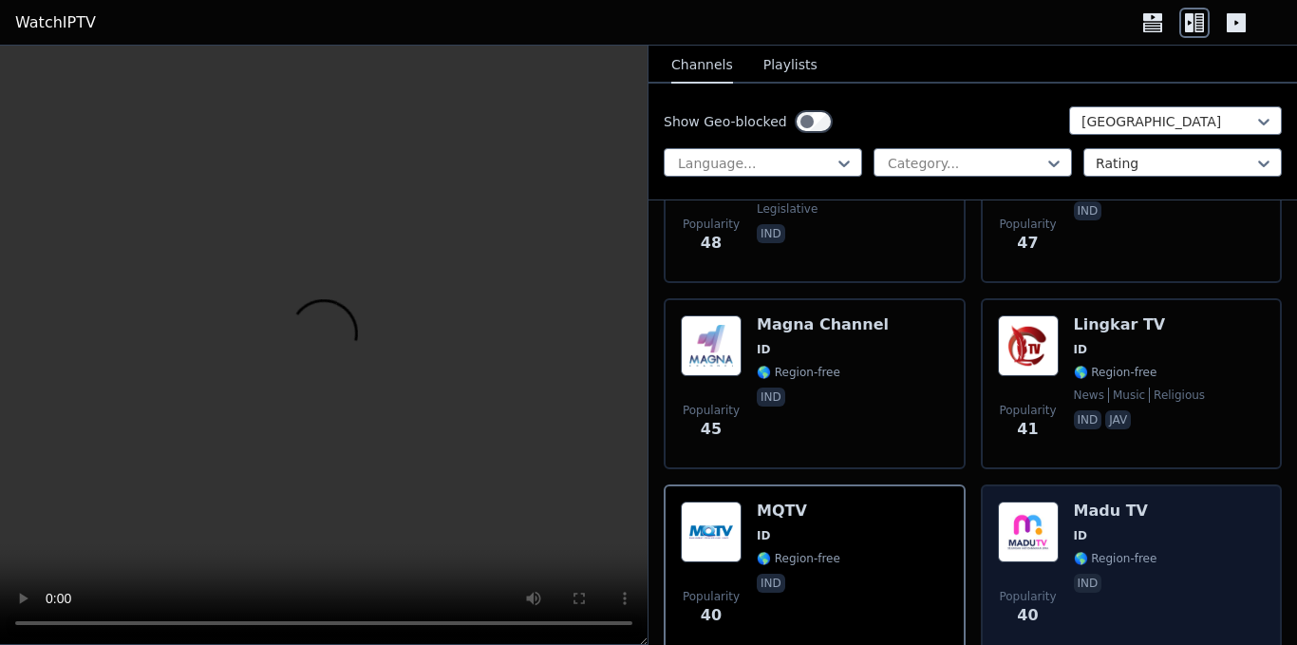
click at [1176, 548] on div "Popularity 40 Madu TV ID 🌎 Region-free ind" at bounding box center [1132, 569] width 268 height 137
click at [1163, 553] on div "Popularity 40 Madu TV ID 🌎 Region-free ind" at bounding box center [1132, 569] width 268 height 137
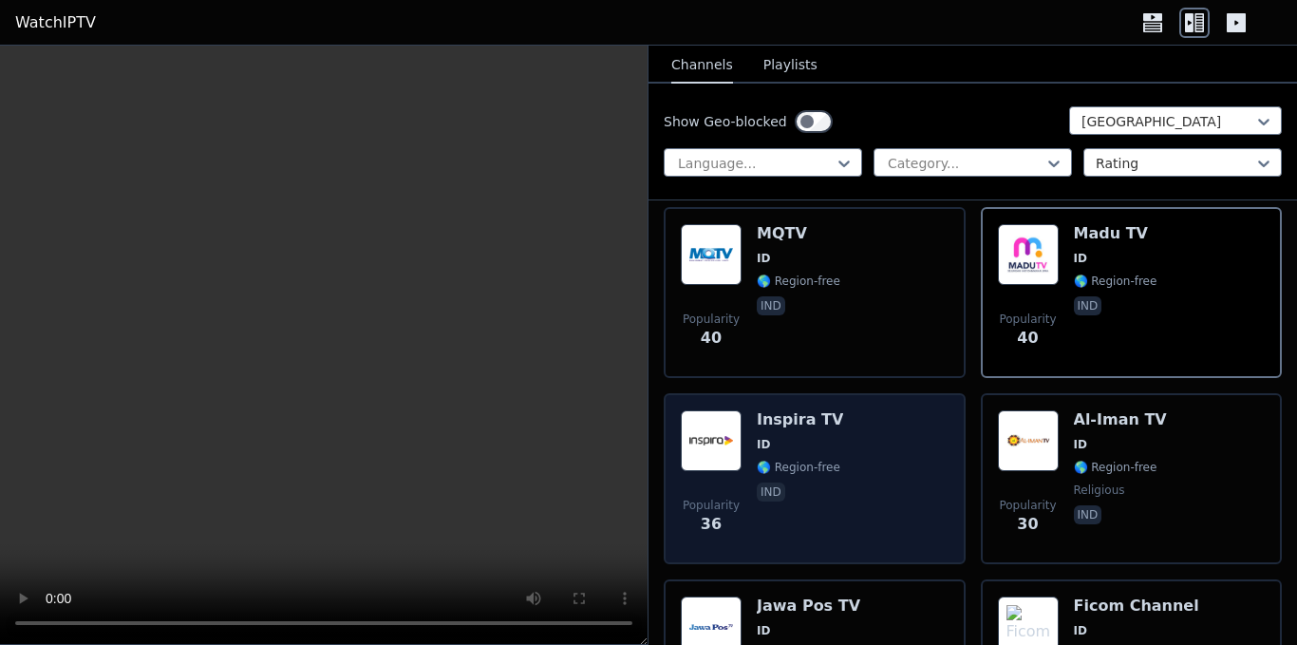
scroll to position [1899, 0]
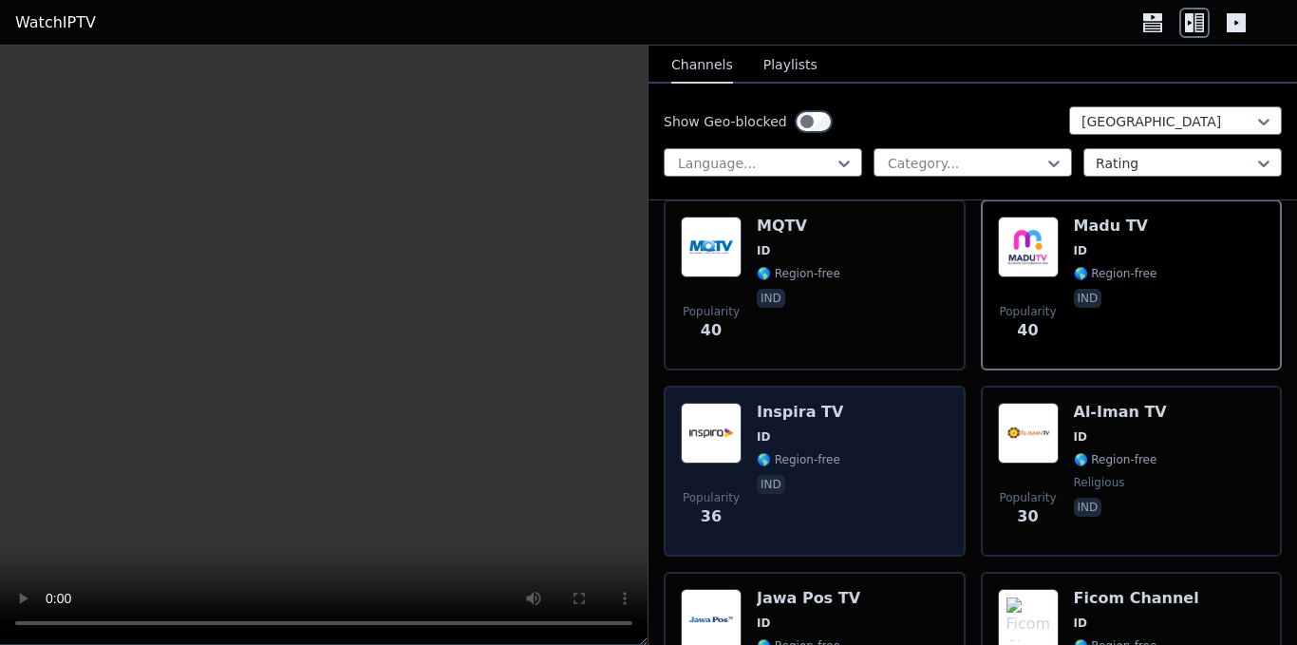
click at [852, 479] on div "Popularity 36 Inspira TV ID 🌎 Region-free ind" at bounding box center [815, 471] width 268 height 137
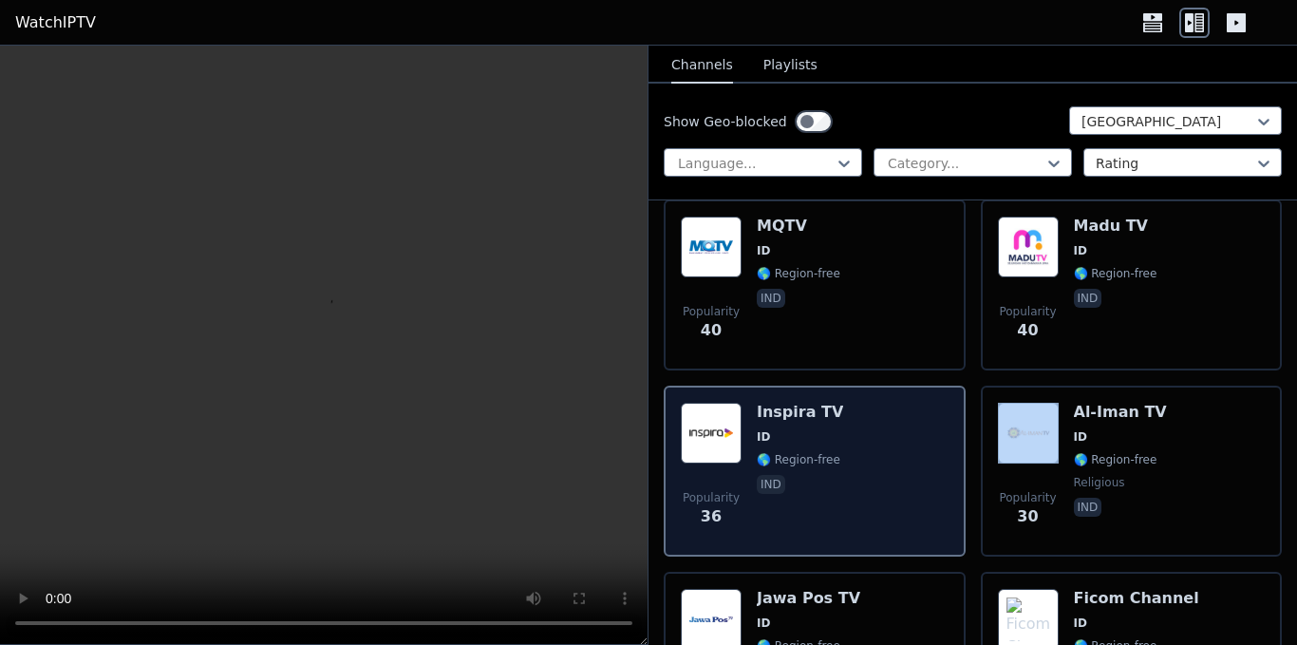
click at [852, 479] on div "Popularity 36 Inspira TV ID 🌎 Region-free ind" at bounding box center [815, 471] width 268 height 137
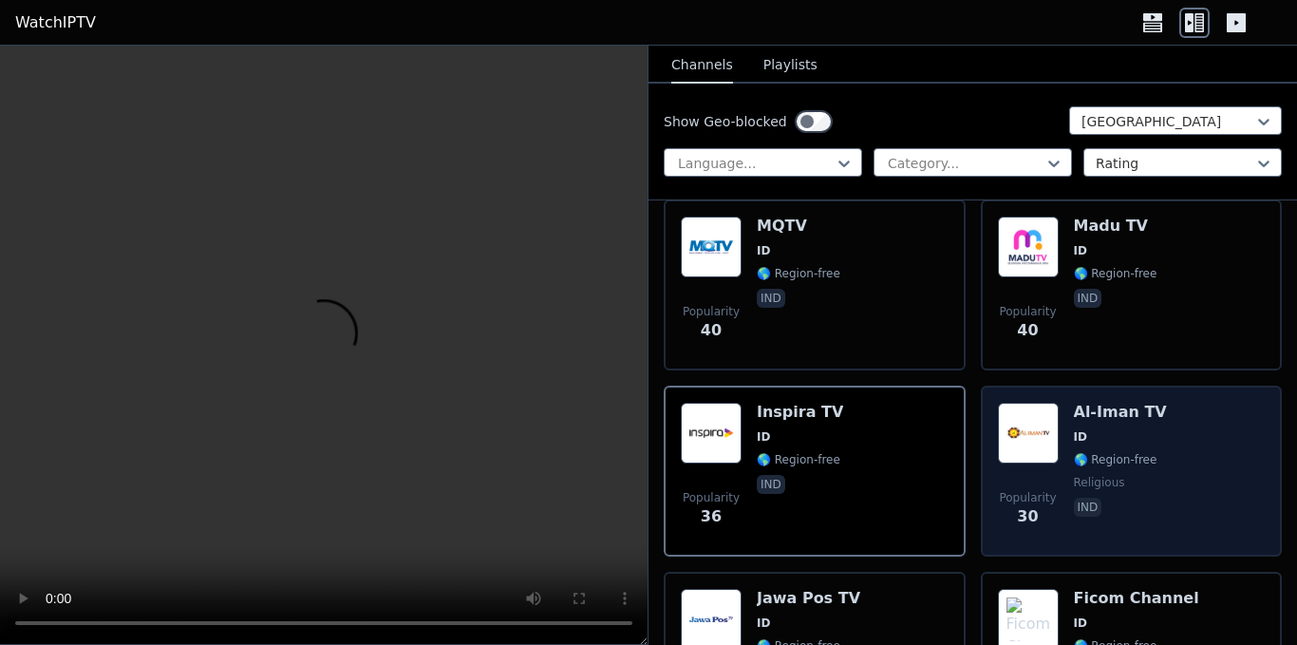
click at [1169, 440] on div "Popularity 30 Al-Iman TV ID 🌎 Region-free religious ind" at bounding box center [1132, 471] width 268 height 137
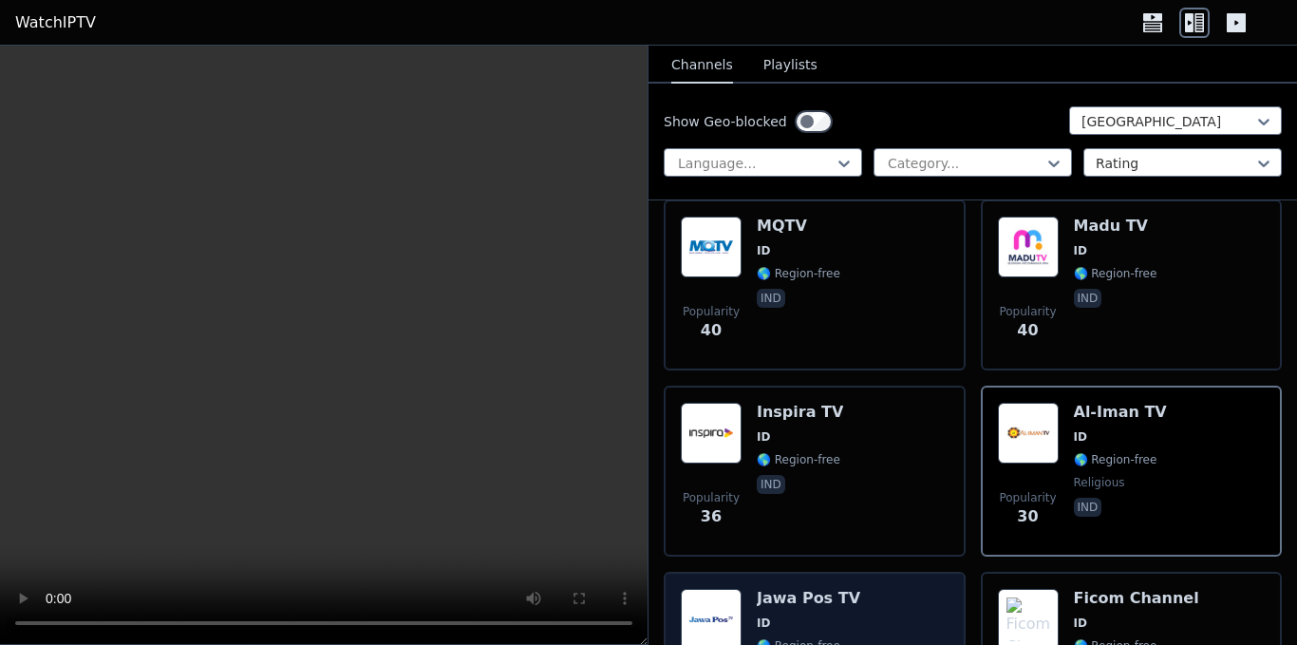
scroll to position [2088, 0]
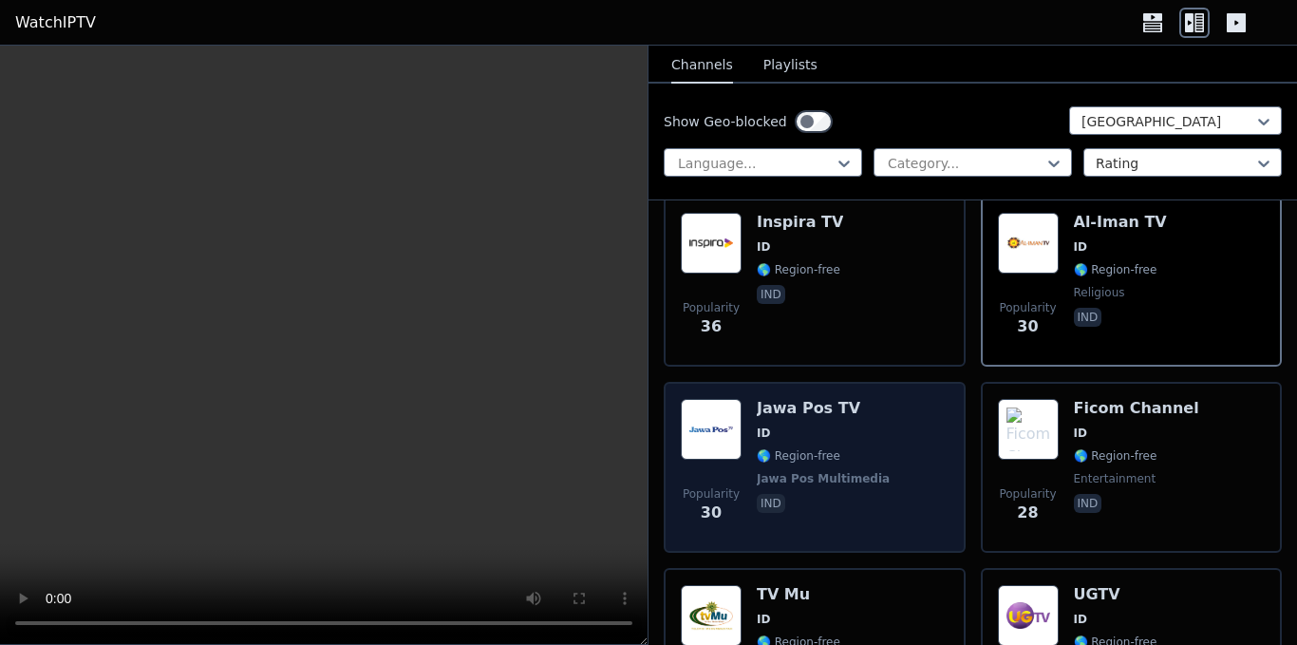
click at [889, 430] on div "Popularity 30 Jawa Pos TV ID 🌎 Region-free Jawa Pos Multimedia ind" at bounding box center [815, 467] width 268 height 137
click at [888, 429] on div "Popularity 30 Jawa Pos TV ID 🌎 Region-free Jawa Pos Multimedia ind" at bounding box center [815, 467] width 268 height 137
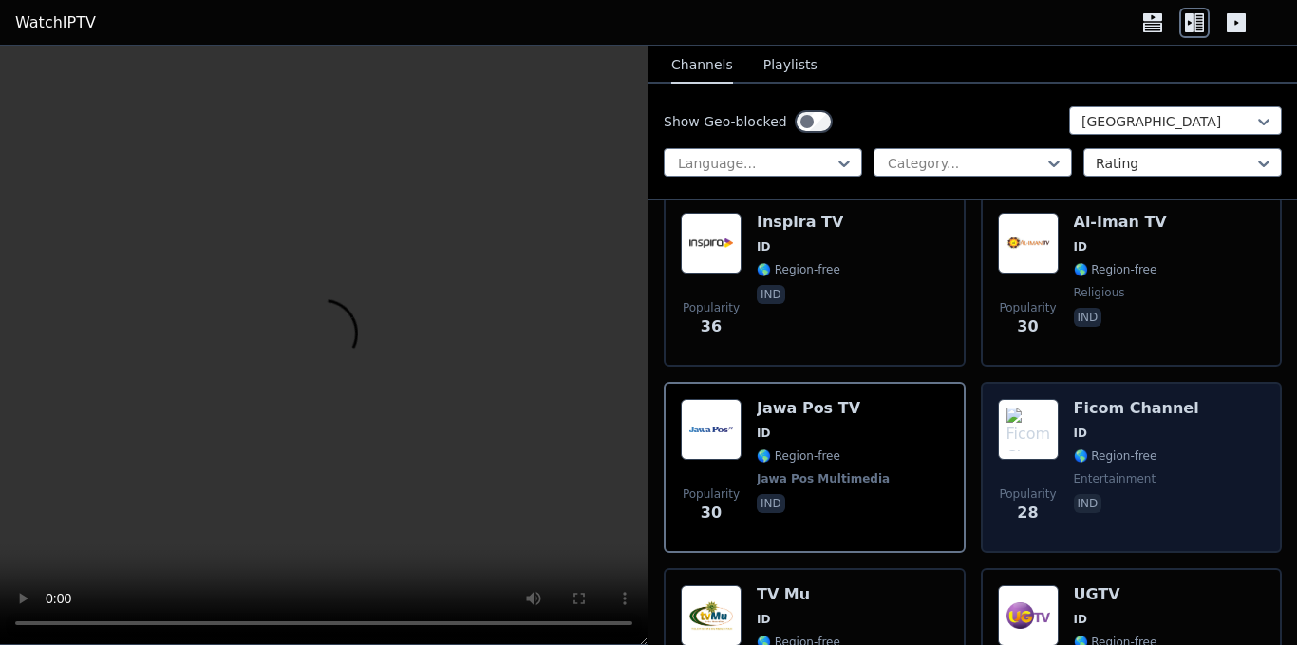
click at [1187, 445] on div "Popularity 28 Ficom Channel ID 🌎 Region-free entertainment ind" at bounding box center [1132, 467] width 268 height 137
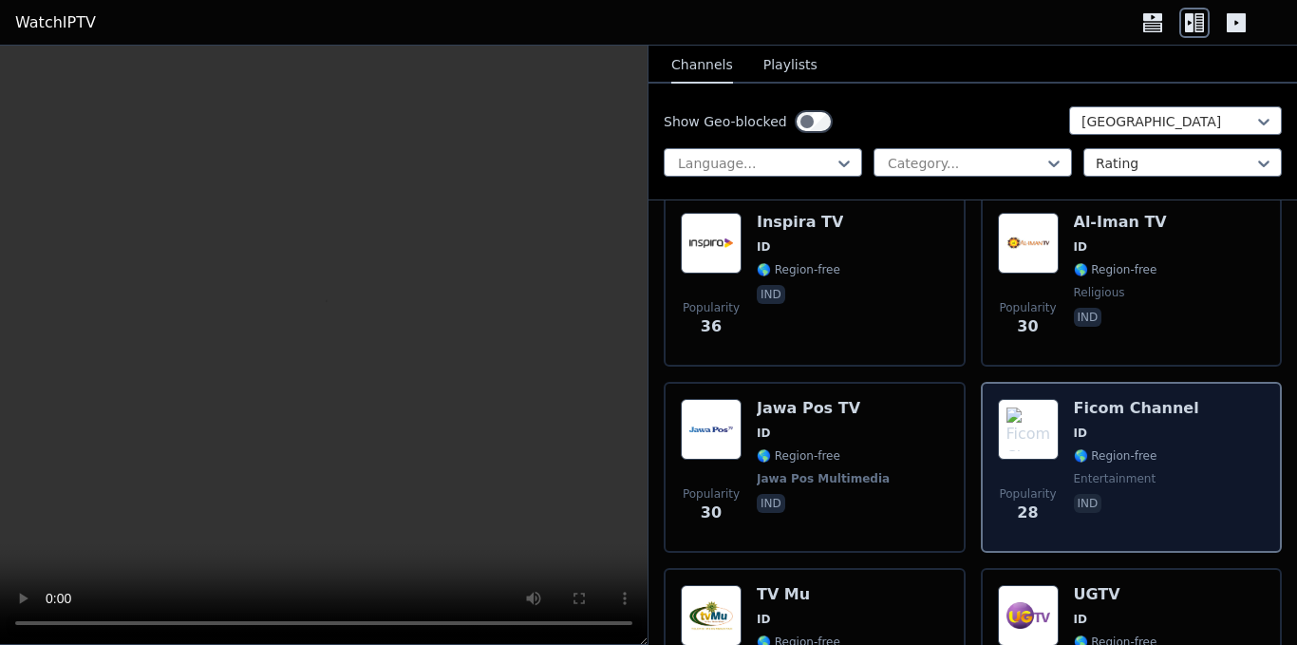
click at [1187, 445] on div "Popularity 28 Ficom Channel ID 🌎 Region-free entertainment ind" at bounding box center [1132, 467] width 268 height 137
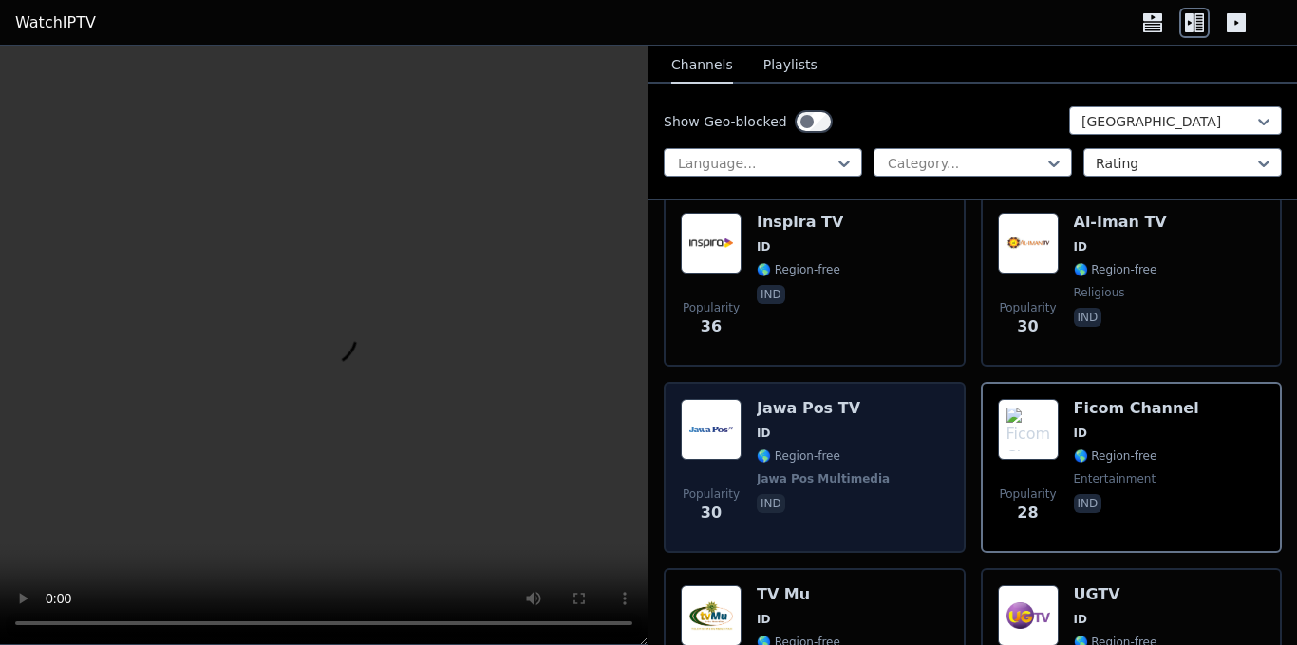
click at [855, 448] on span "🌎 Region-free" at bounding box center [825, 455] width 137 height 15
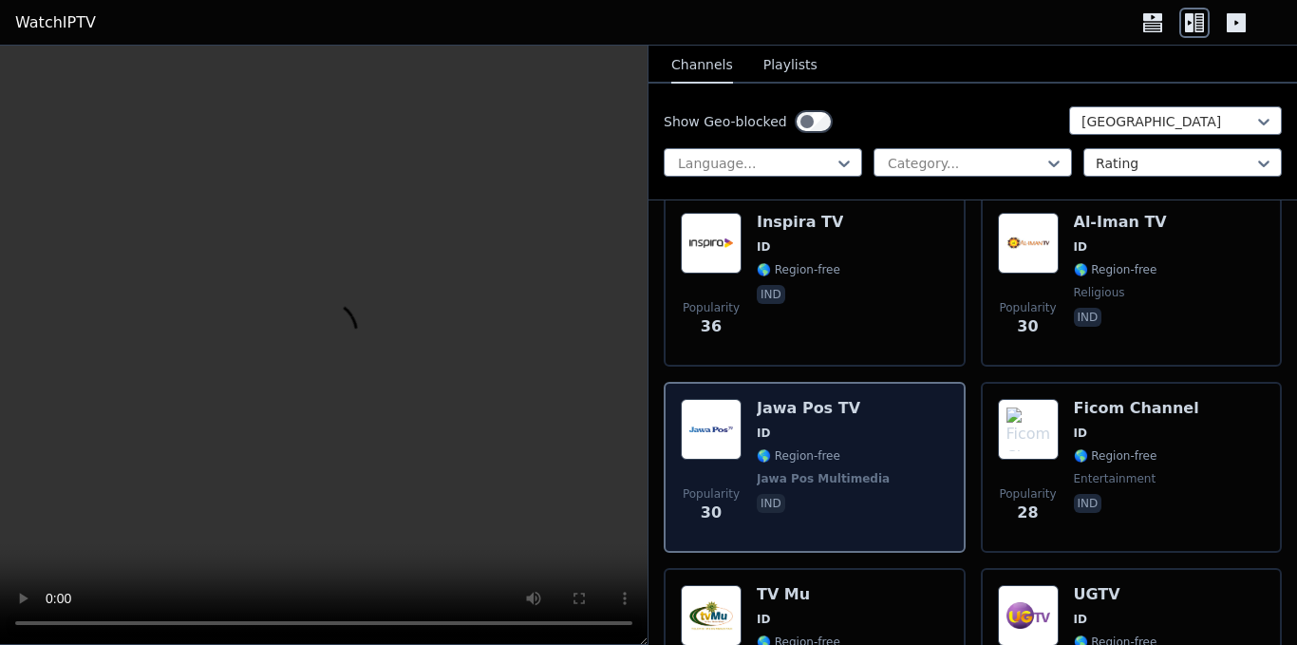
click at [855, 448] on span "🌎 Region-free" at bounding box center [825, 455] width 137 height 15
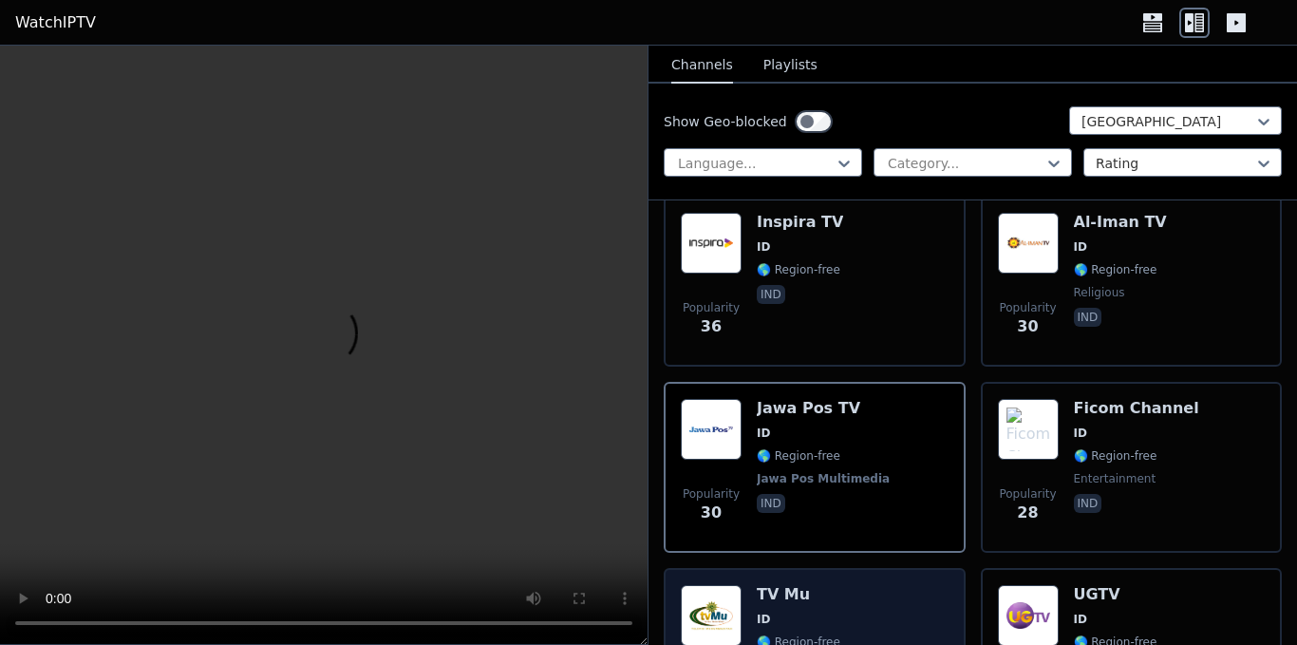
click at [856, 593] on div "Popularity 28 TV Mu ID 🌎 Region-free ind" at bounding box center [815, 653] width 268 height 137
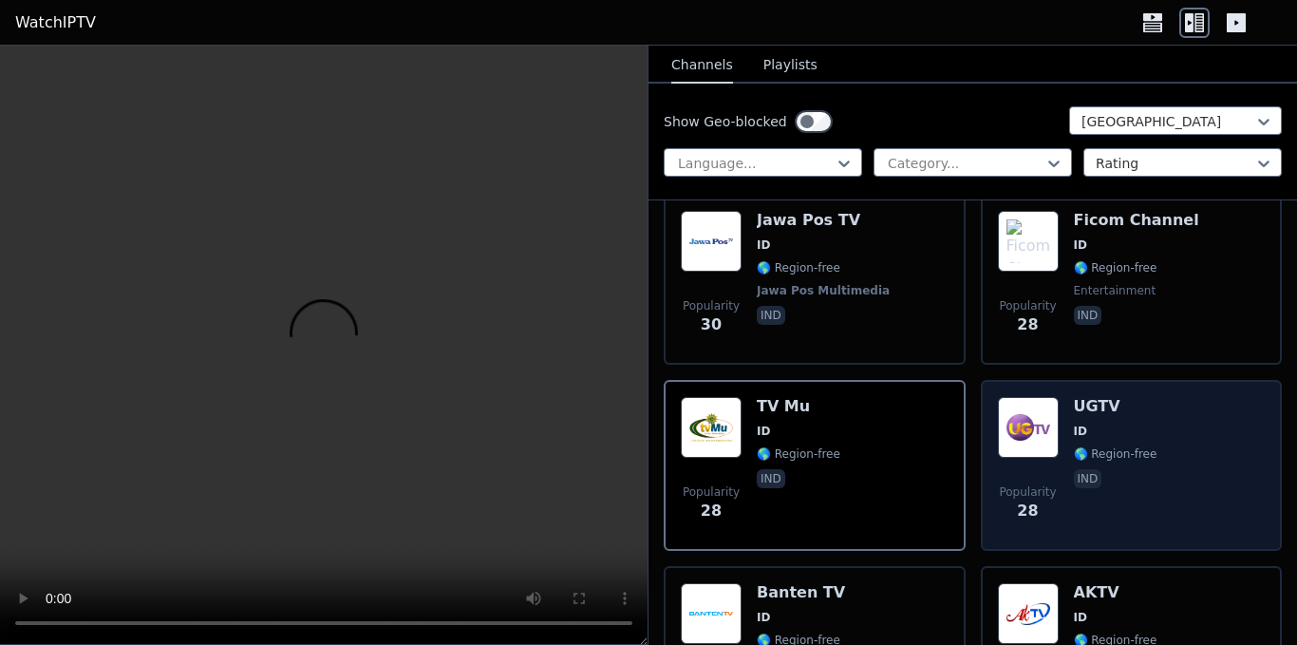
scroll to position [2278, 0]
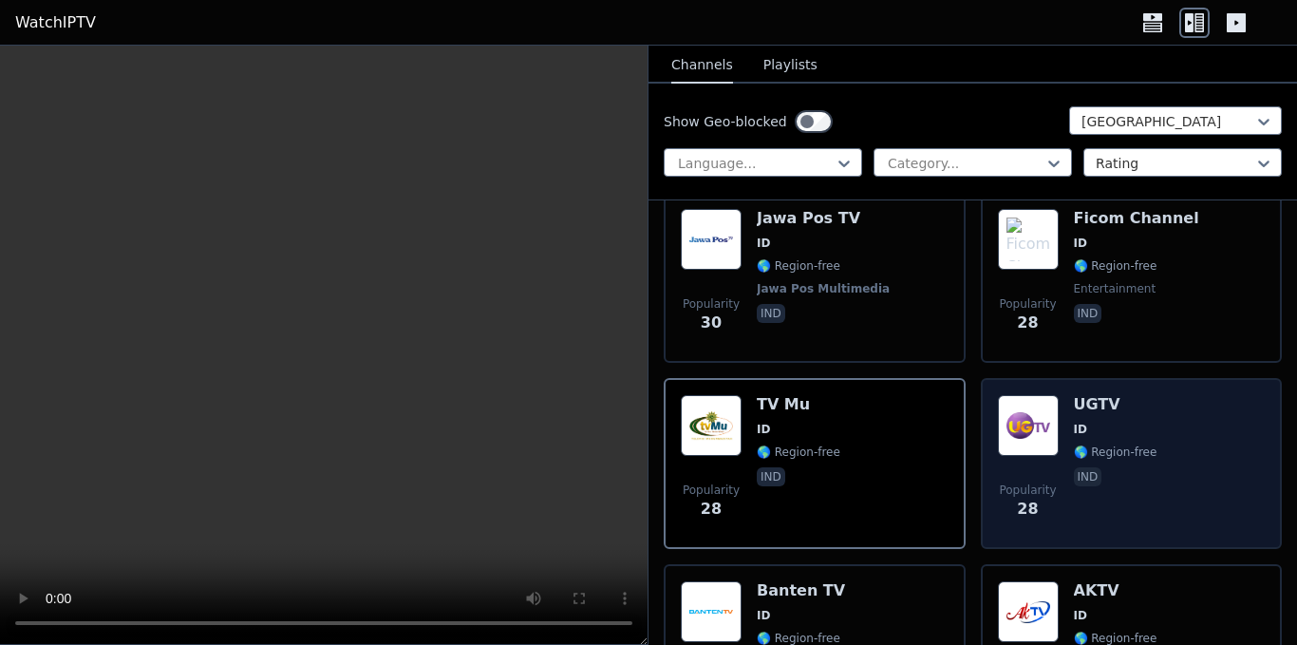
click at [1171, 433] on div "Popularity 28 UGTV ID 🌎 Region-free ind" at bounding box center [1132, 463] width 268 height 137
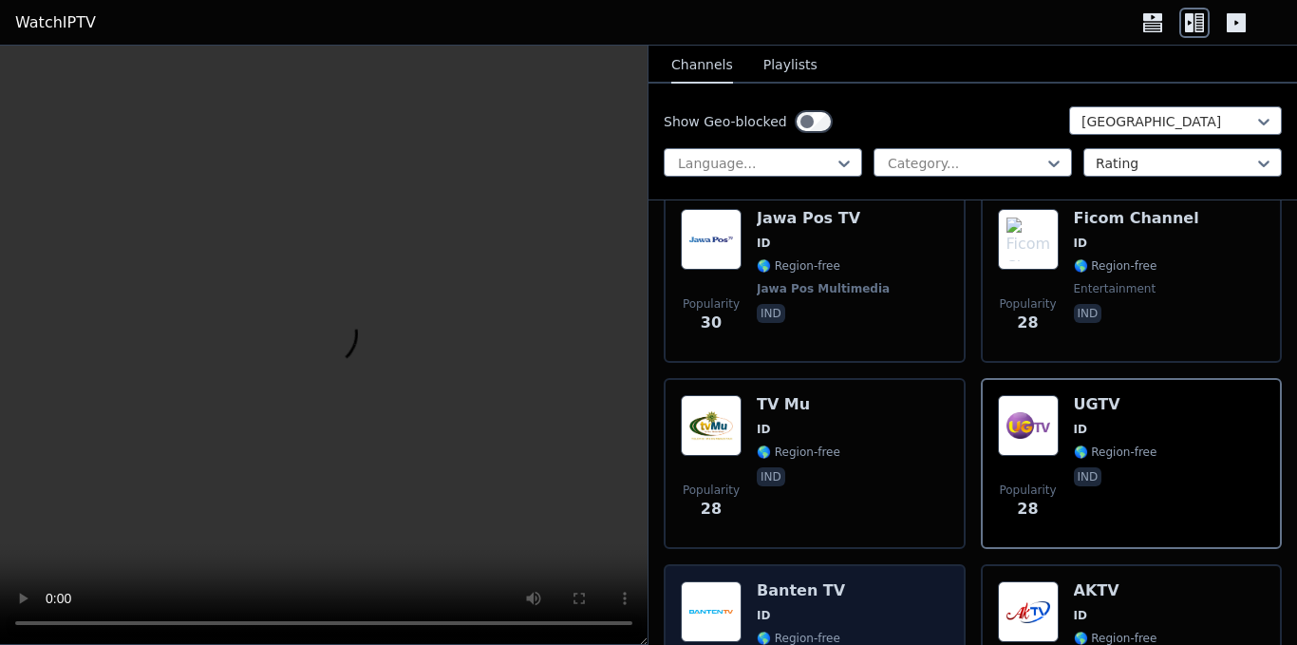
click at [856, 608] on span "ID" at bounding box center [825, 615] width 137 height 15
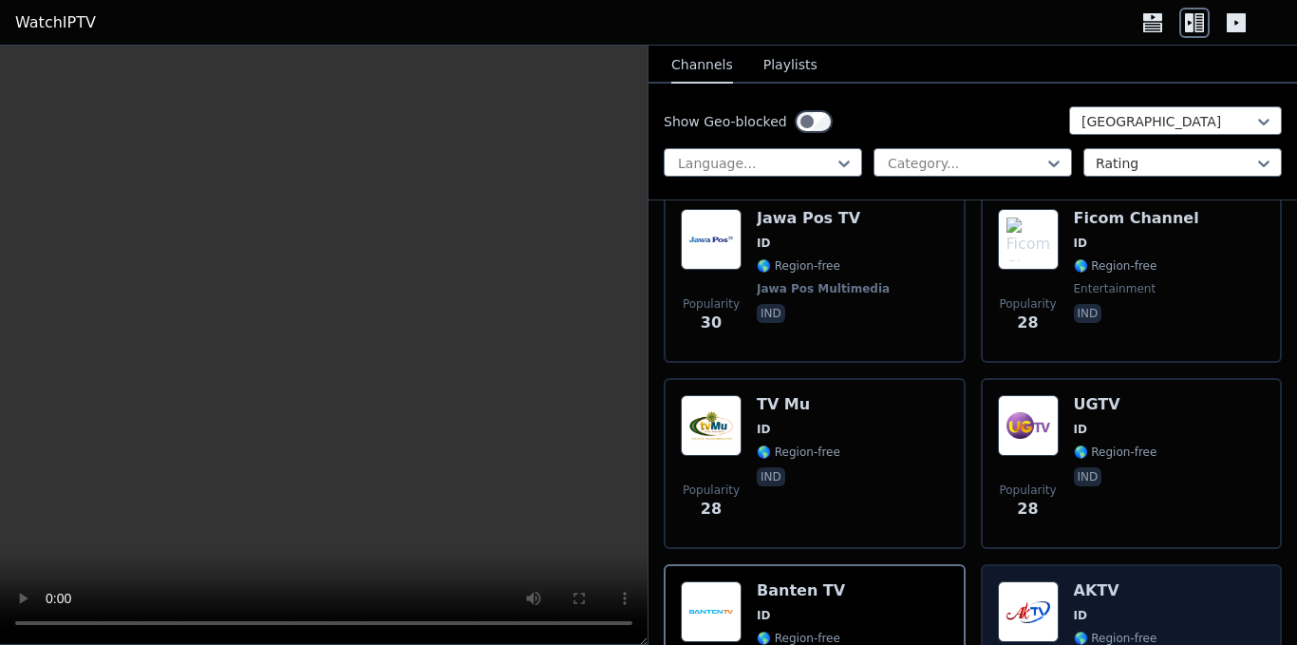
click at [1198, 593] on div "Popularity 25 AKTV ID 🌎 Region-free general ind" at bounding box center [1132, 649] width 268 height 137
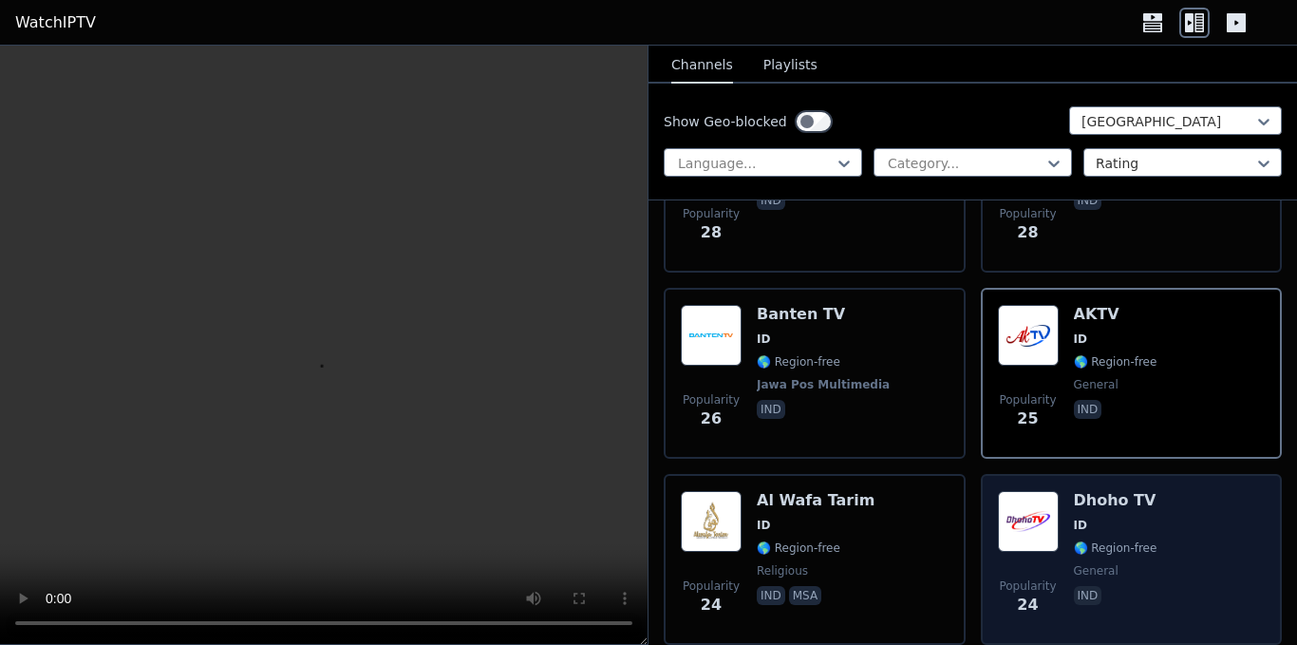
scroll to position [2563, 0]
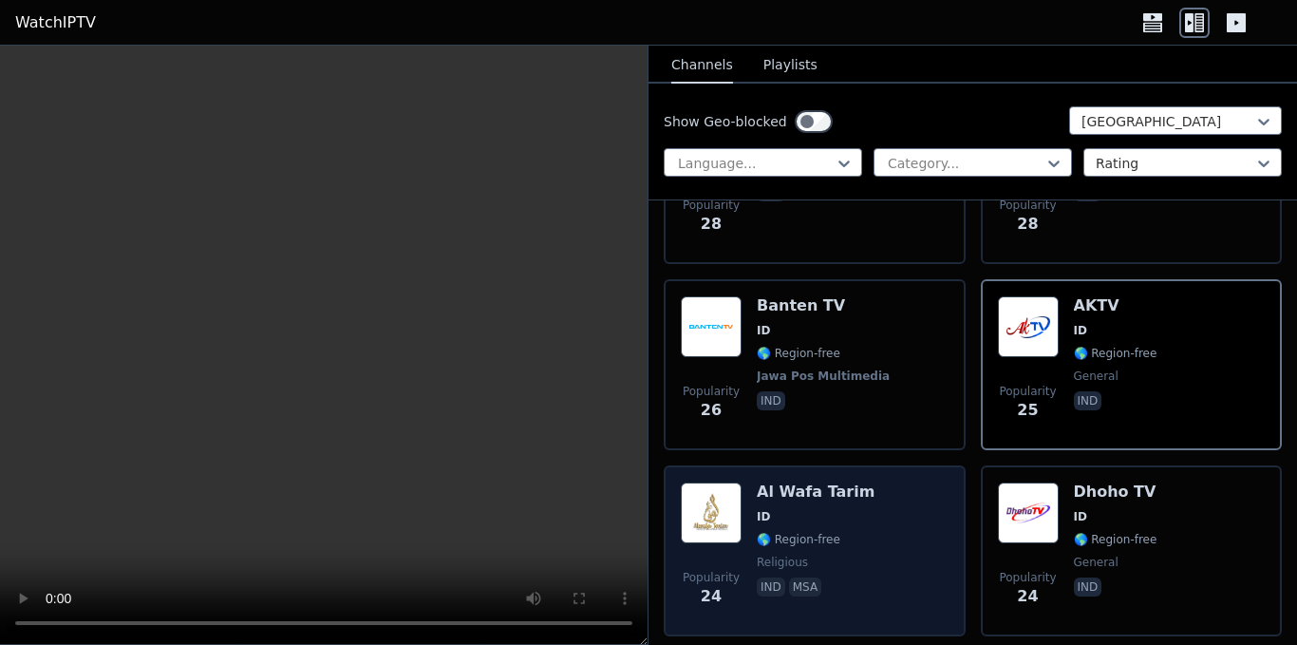
click at [841, 509] on span "ID" at bounding box center [816, 516] width 118 height 15
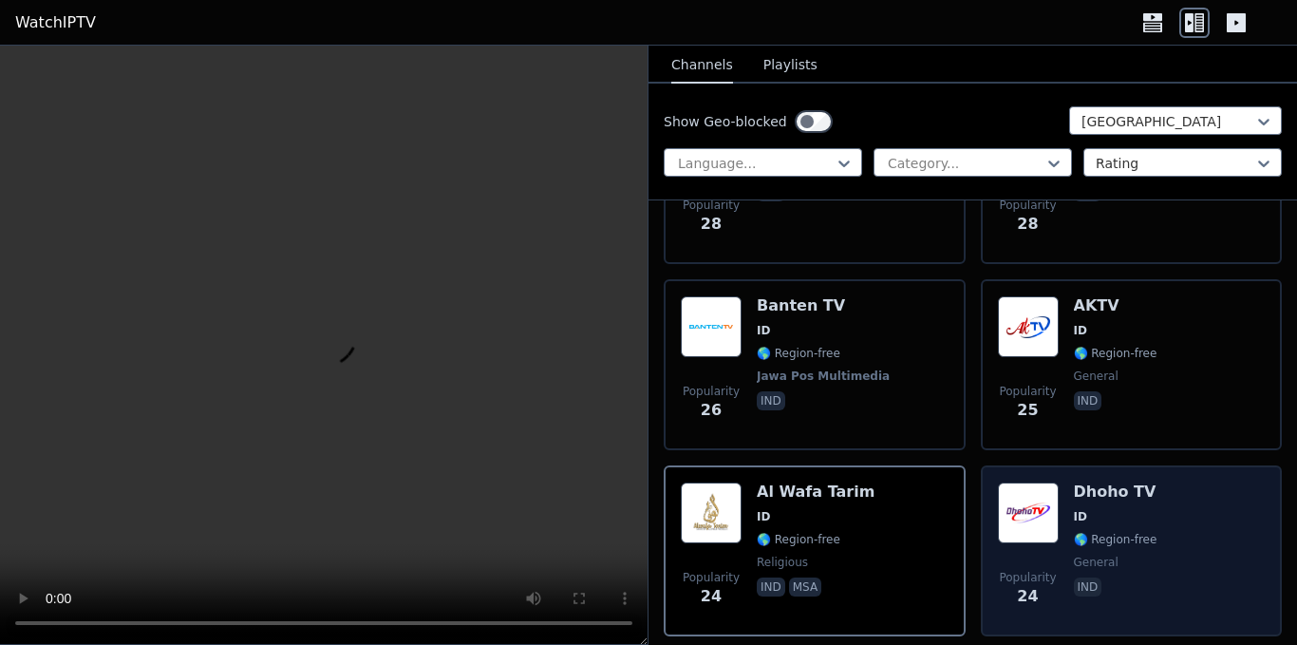
click at [1147, 524] on div "Popularity 24 Dhoho TV ID 🌎 Region-free general ind" at bounding box center [1132, 550] width 268 height 137
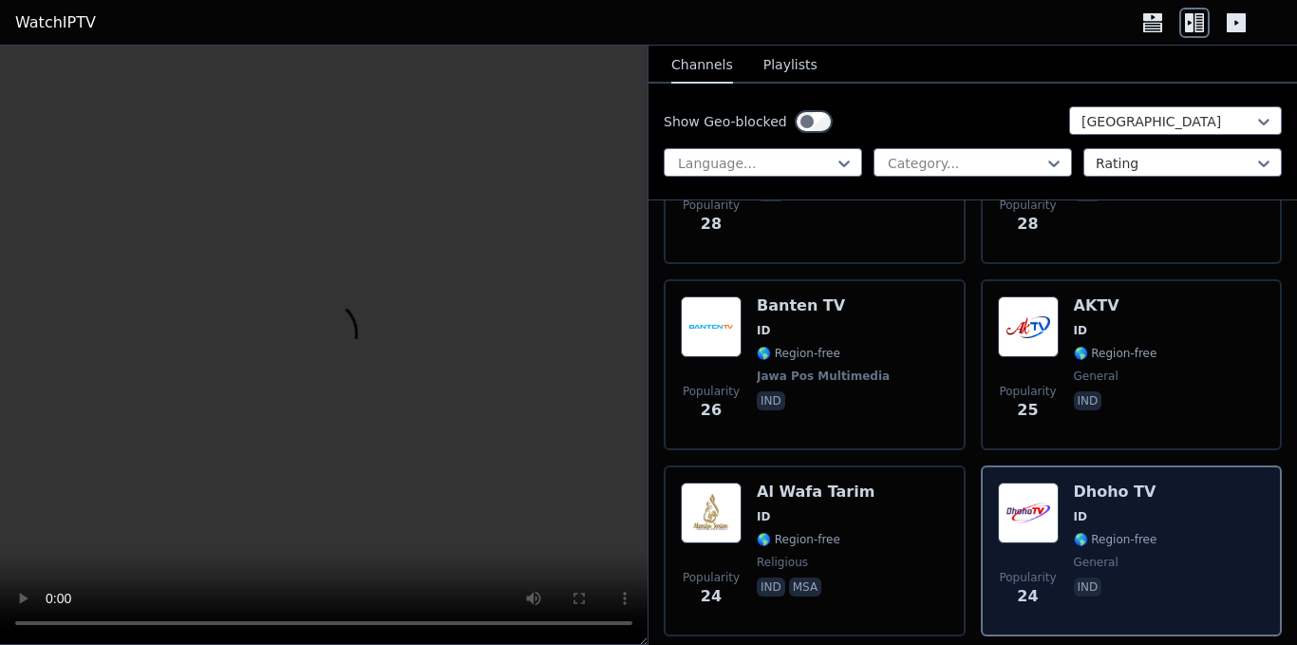
click at [1147, 524] on div "Popularity 24 Dhoho TV ID 🌎 Region-free general ind" at bounding box center [1132, 550] width 268 height 137
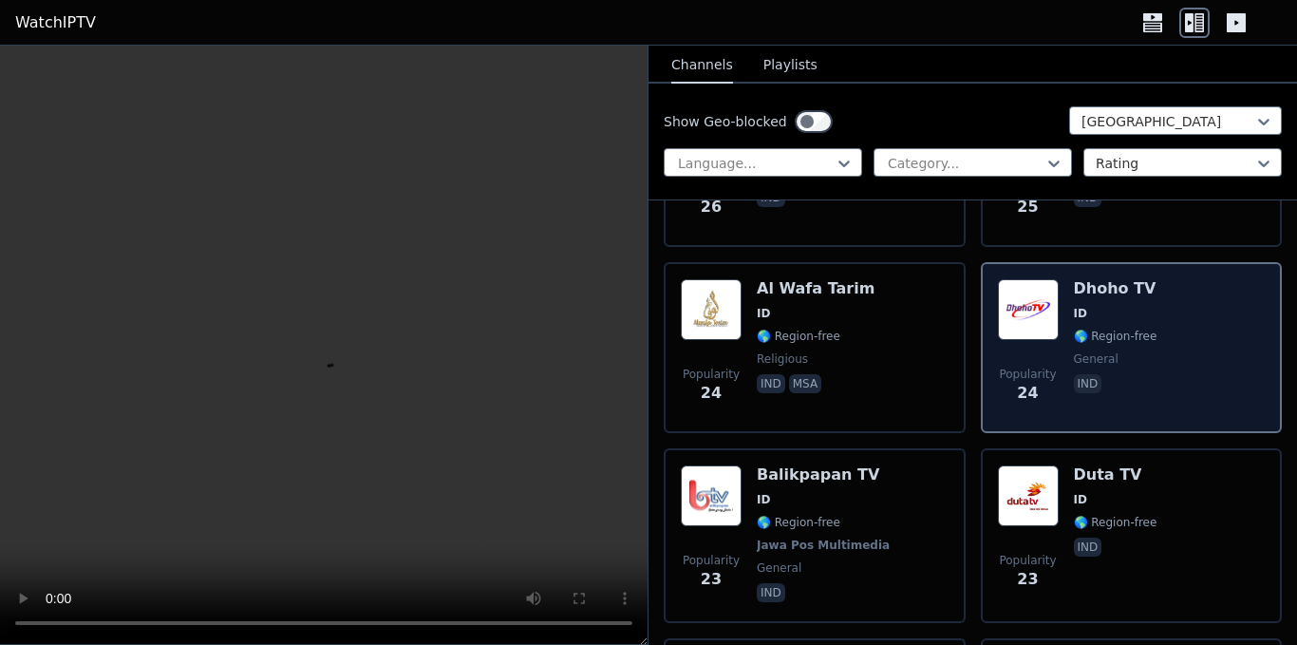
scroll to position [2848, 0]
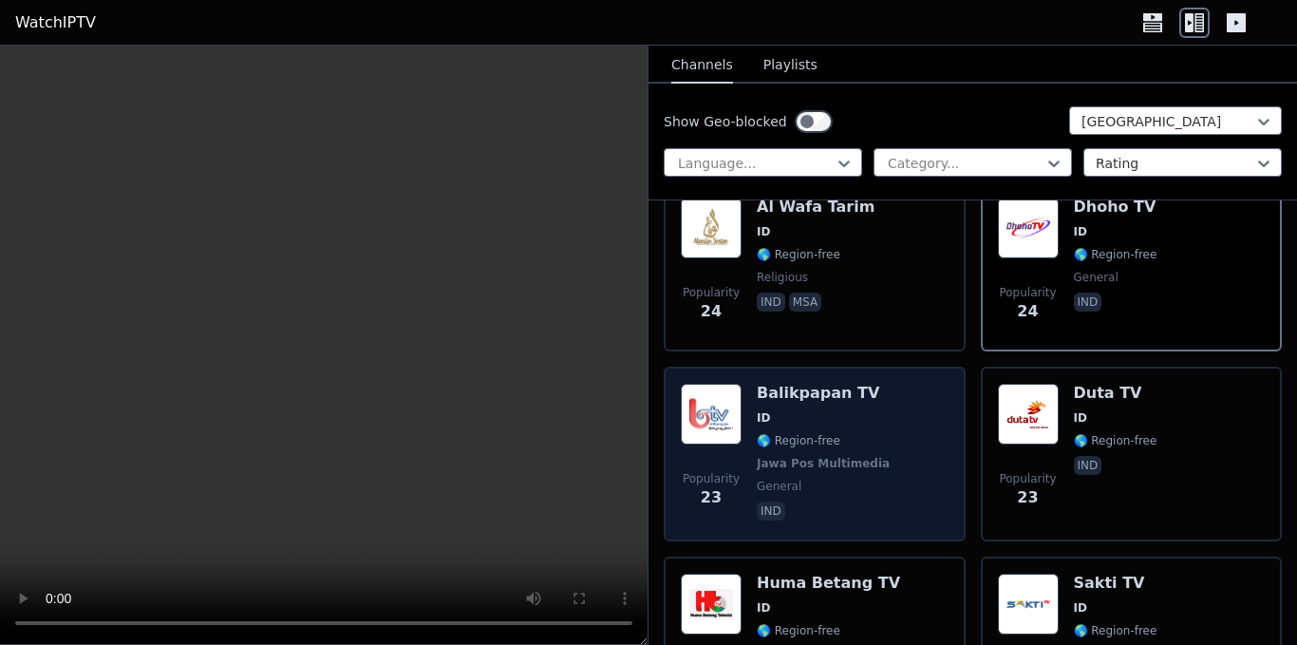
click at [846, 433] on span "🌎 Region-free" at bounding box center [825, 440] width 137 height 15
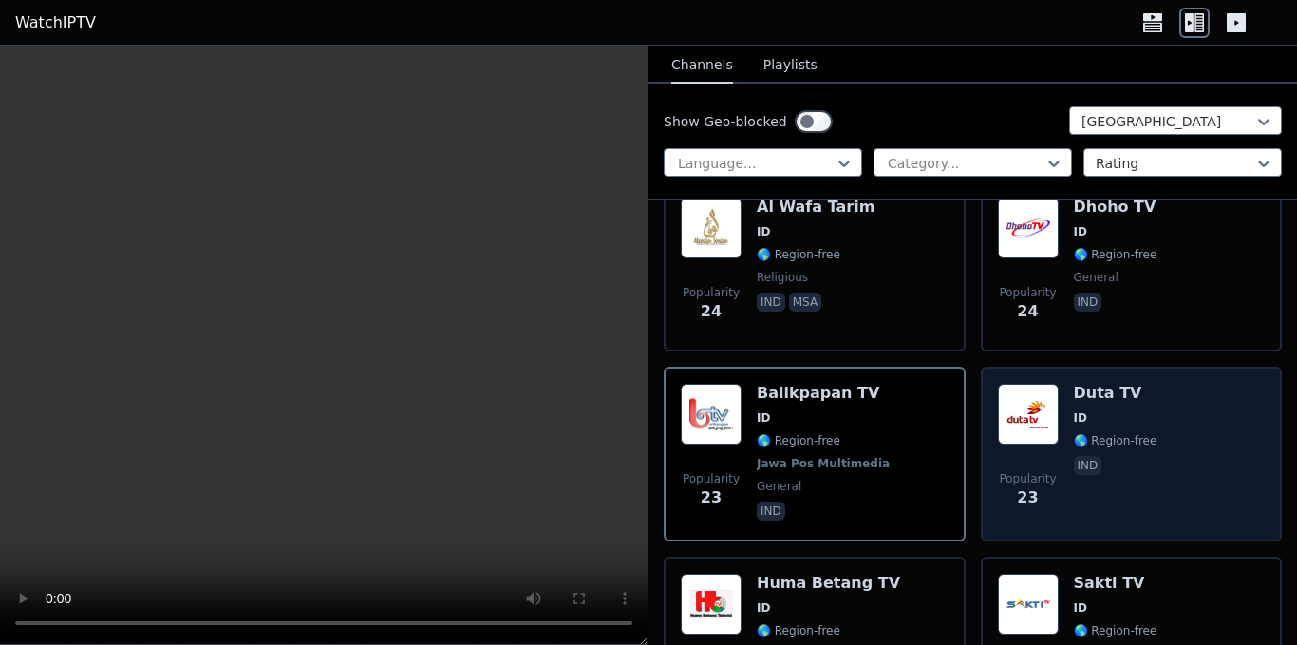
click at [1154, 420] on div "Popularity 23 Duta TV ID 🌎 Region-free ind" at bounding box center [1132, 454] width 268 height 140
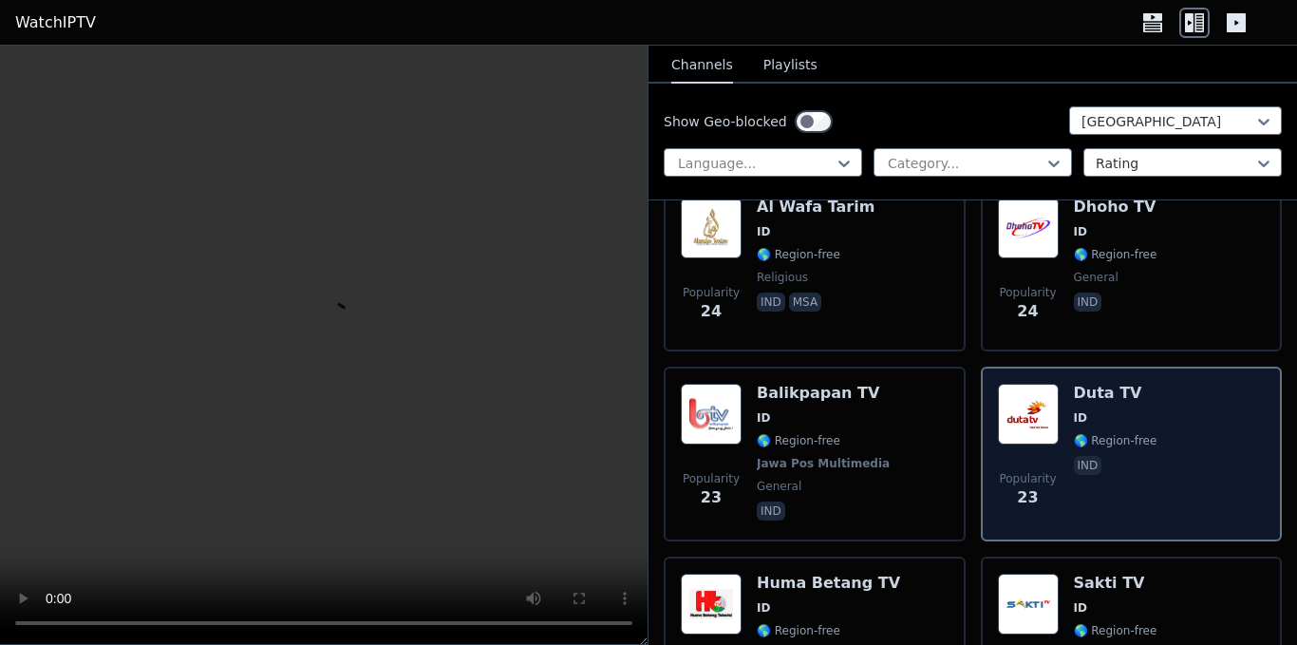
click at [1154, 420] on div "Popularity 23 Duta TV ID 🌎 Region-free ind" at bounding box center [1132, 454] width 268 height 140
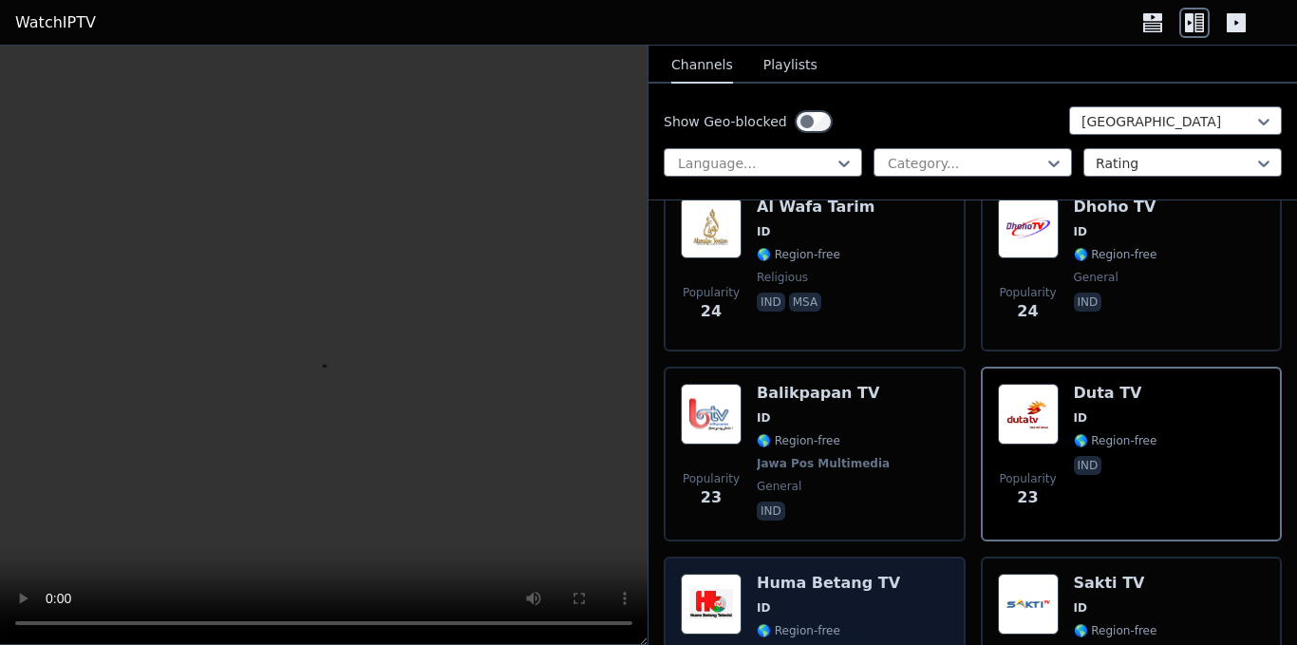
click at [864, 604] on div "Huma Betang TV ID 🌎 Region-free ind" at bounding box center [828, 641] width 143 height 137
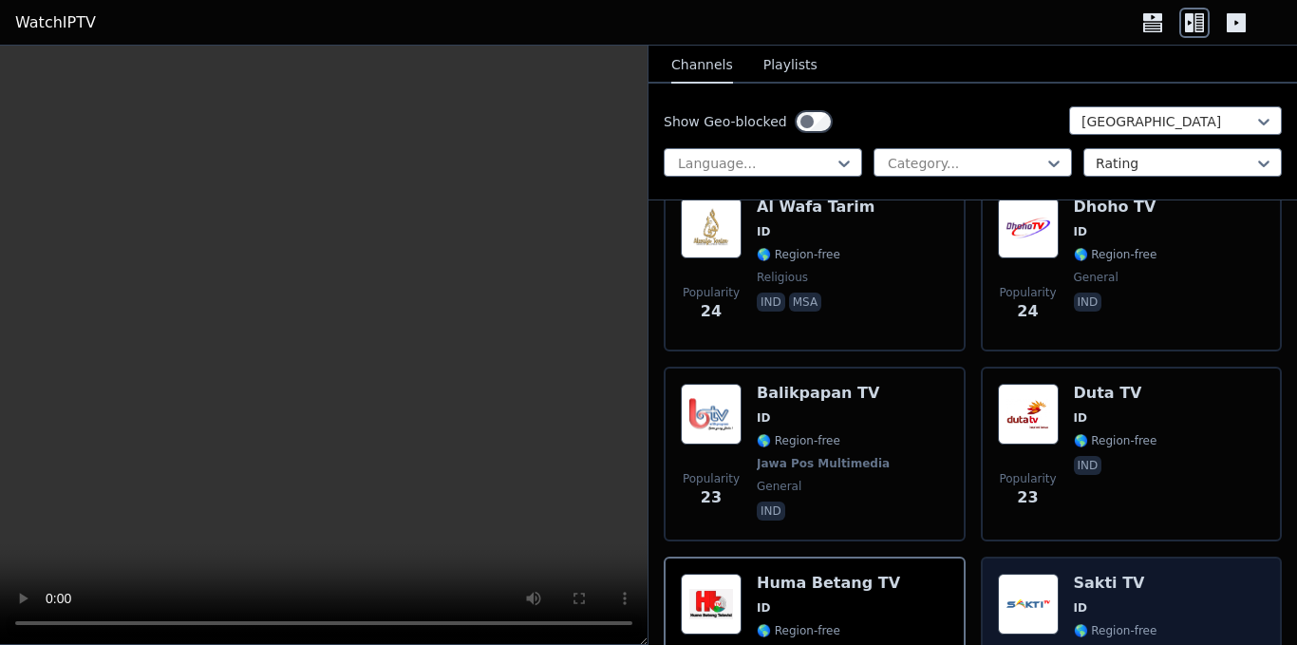
click at [1124, 600] on span "ID" at bounding box center [1116, 607] width 84 height 15
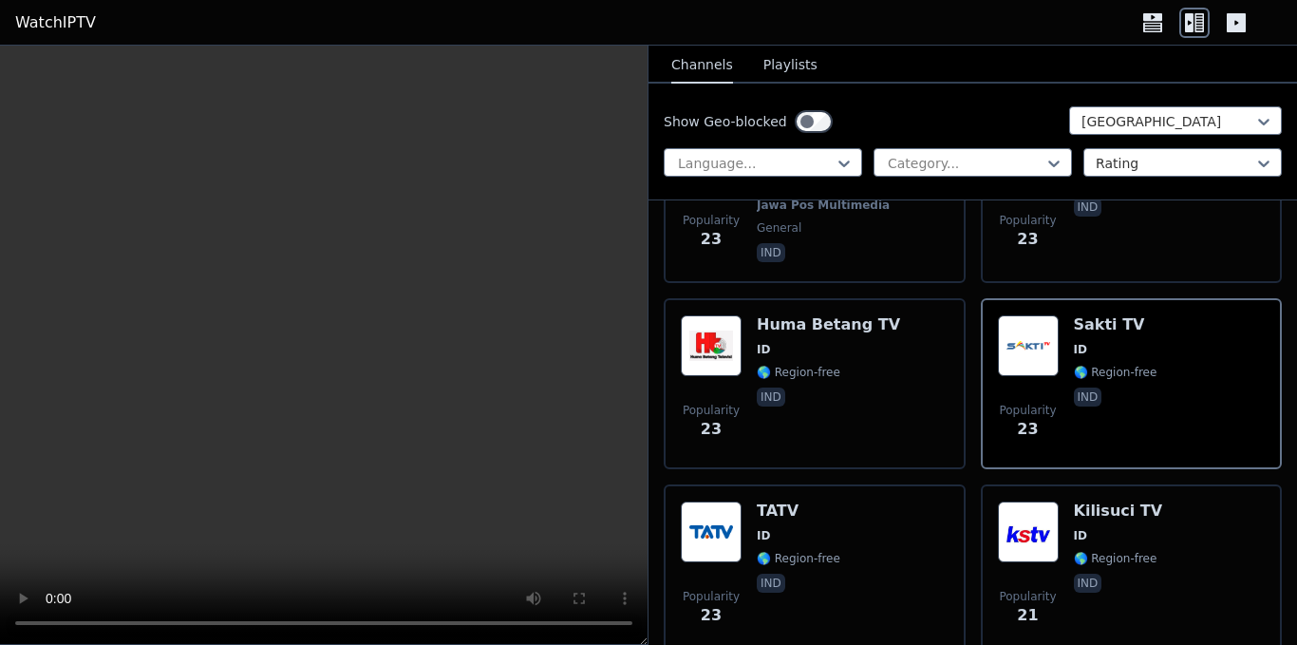
scroll to position [3133, 0]
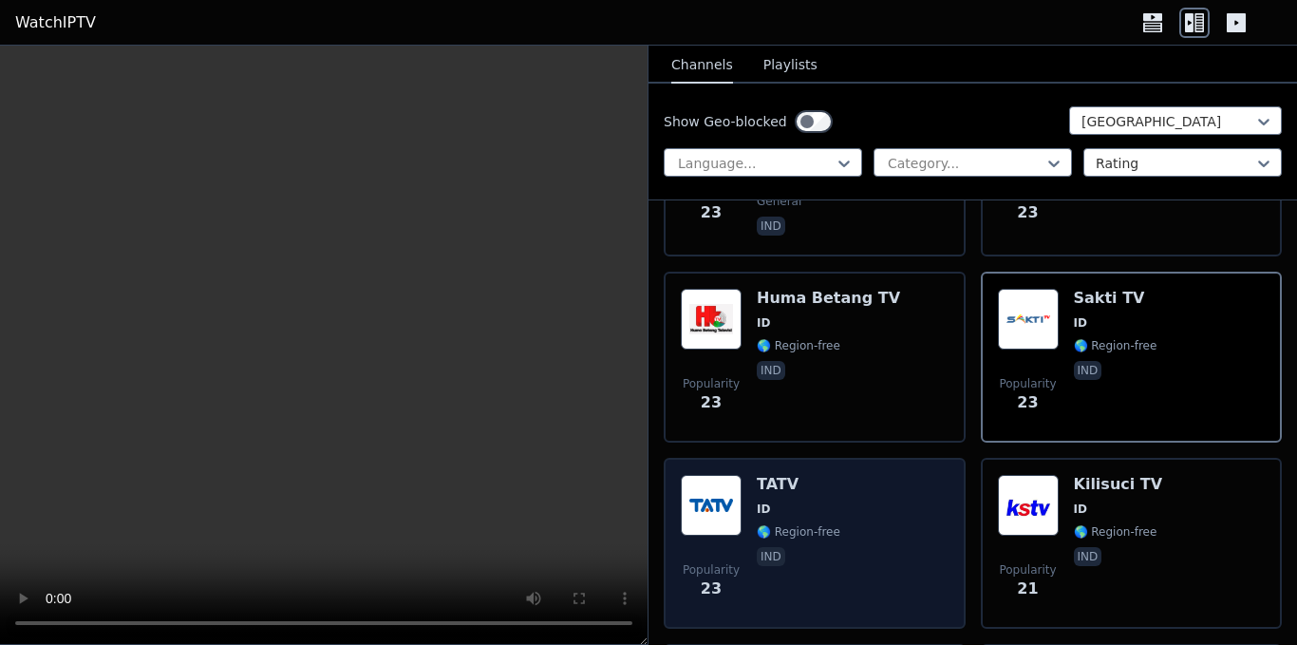
click at [785, 503] on div "TATV ID 🌎 Region-free ind" at bounding box center [799, 543] width 84 height 137
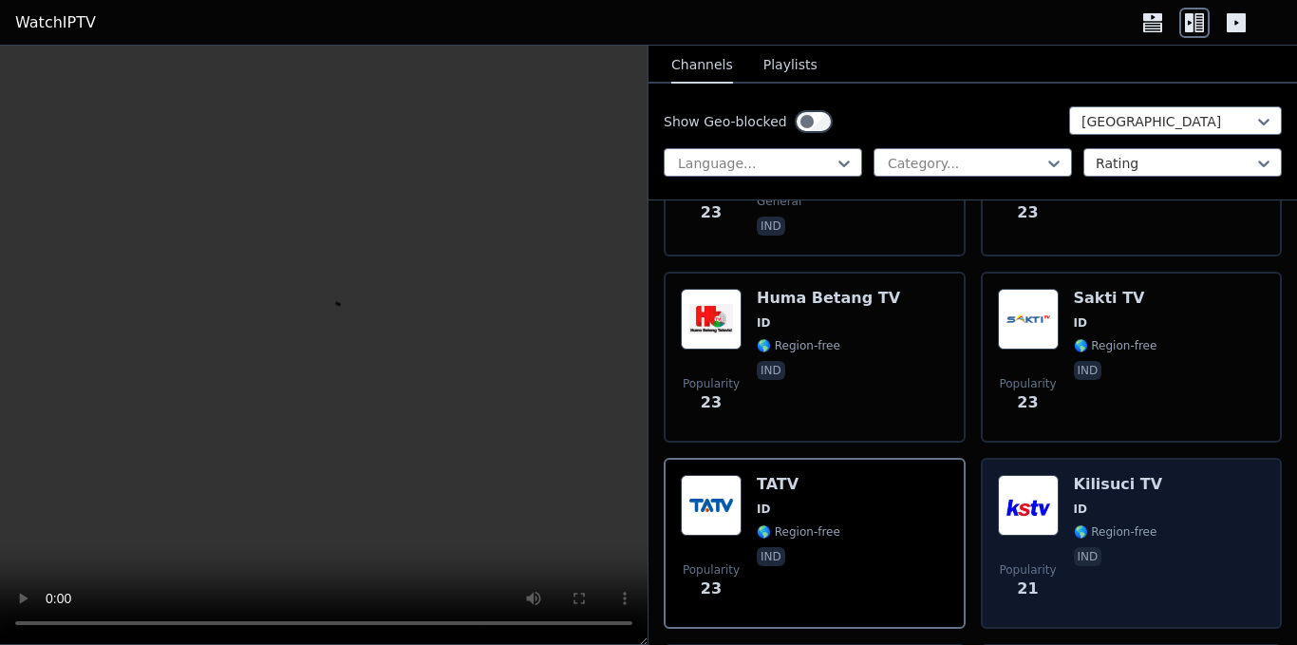
click at [1153, 530] on div "Popularity 21 Kilisuci TV ID 🌎 Region-free ind" at bounding box center [1132, 543] width 268 height 137
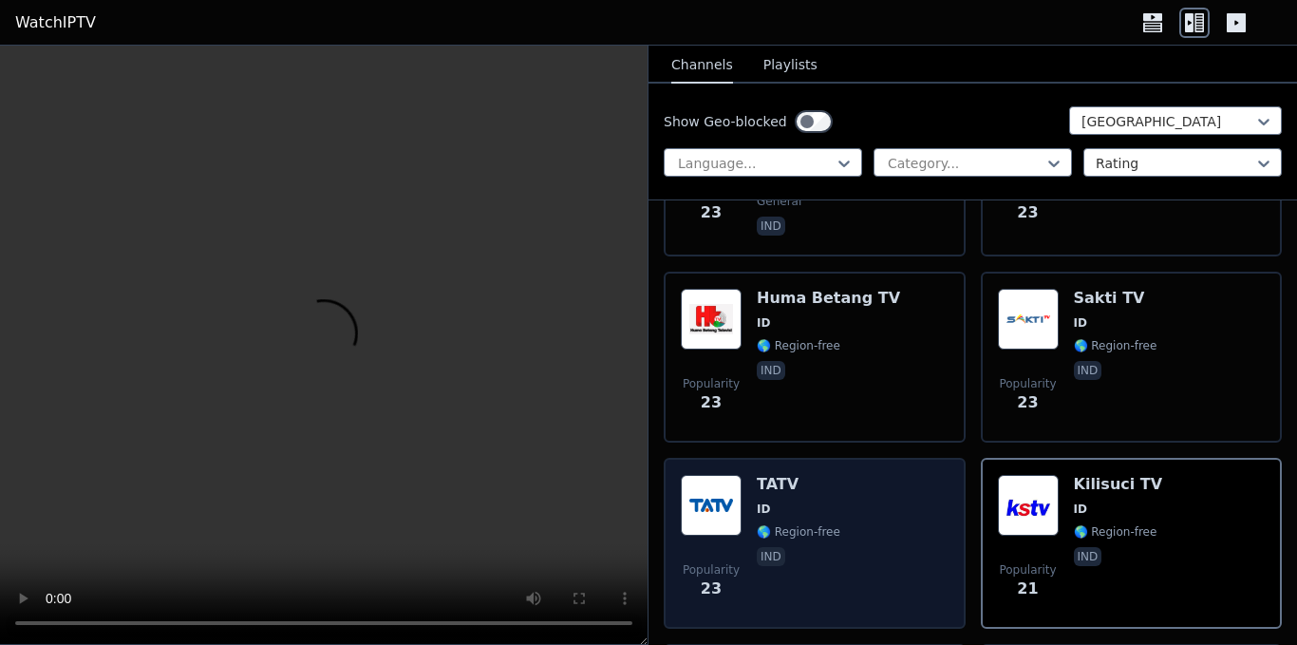
click at [803, 530] on div "TATV ID 🌎 Region-free ind" at bounding box center [799, 543] width 84 height 137
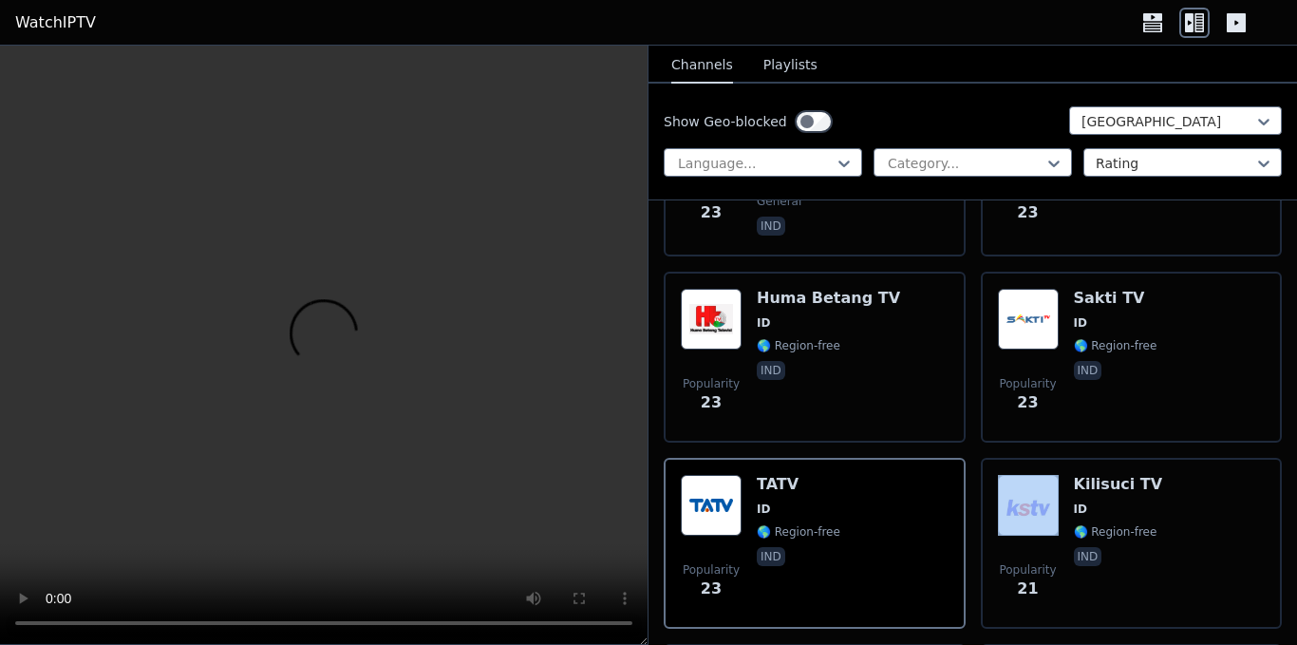
scroll to position [3228, 0]
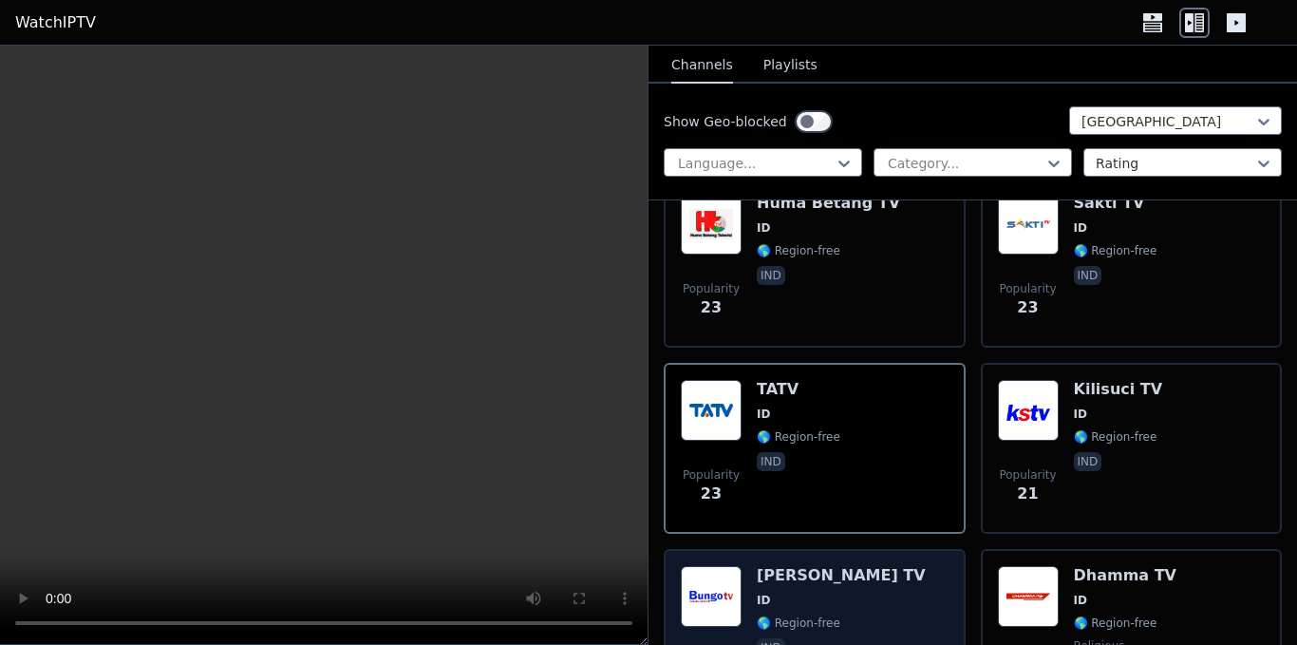
click at [772, 594] on div "[PERSON_NAME] TV ID 🌎 Region-free ind" at bounding box center [841, 634] width 169 height 137
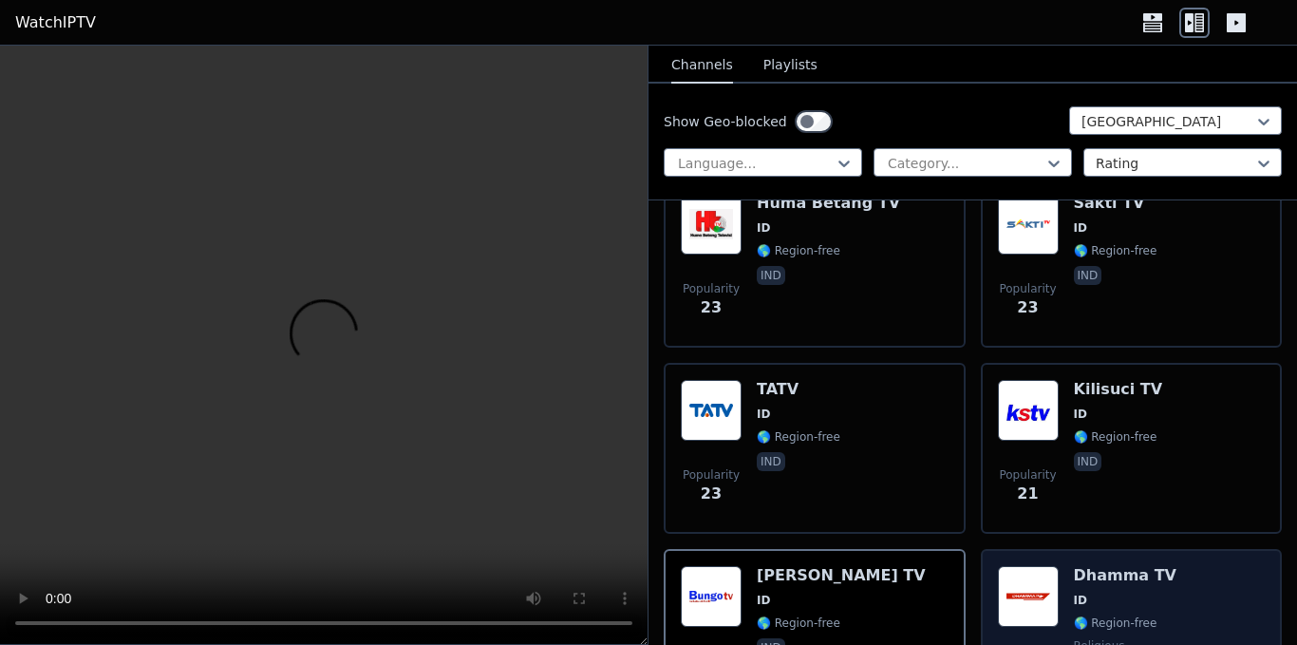
click at [1164, 590] on div "Popularity 20 Dhamma TV ID 🌎 Region-free religious ind" at bounding box center [1132, 634] width 268 height 137
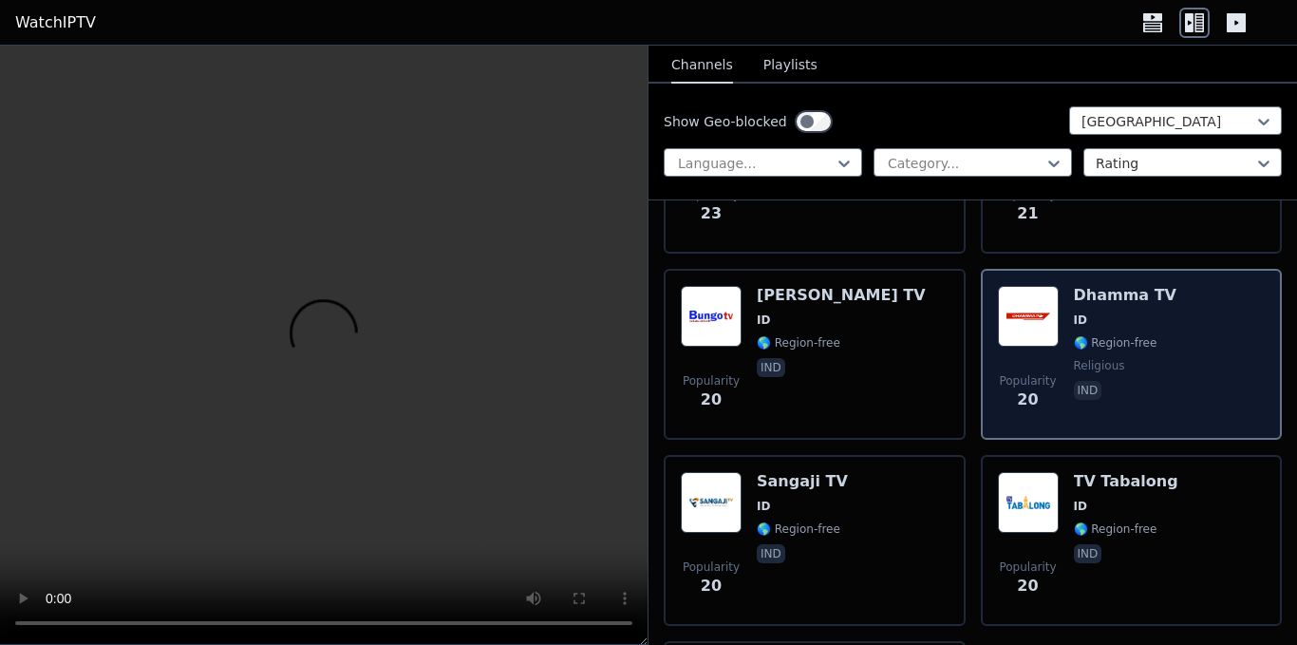
scroll to position [3512, 0]
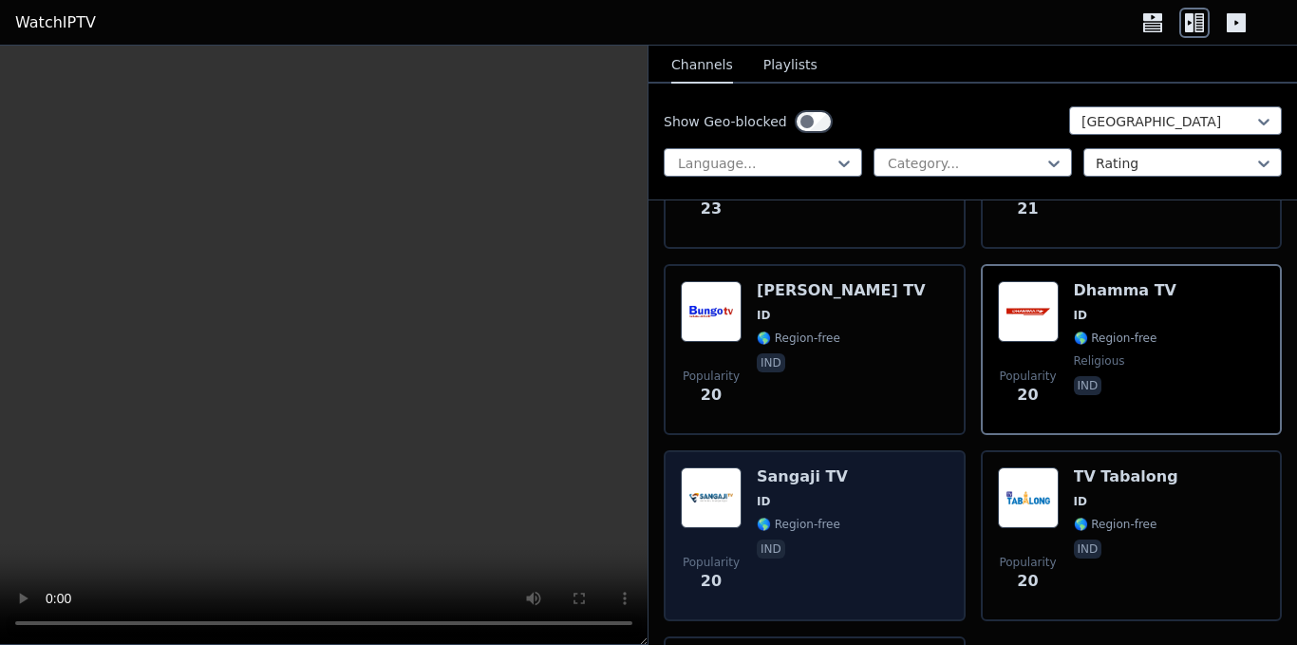
click at [890, 526] on div "Popularity 20 Sangaji TV ID 🌎 Region-free ind" at bounding box center [815, 535] width 268 height 137
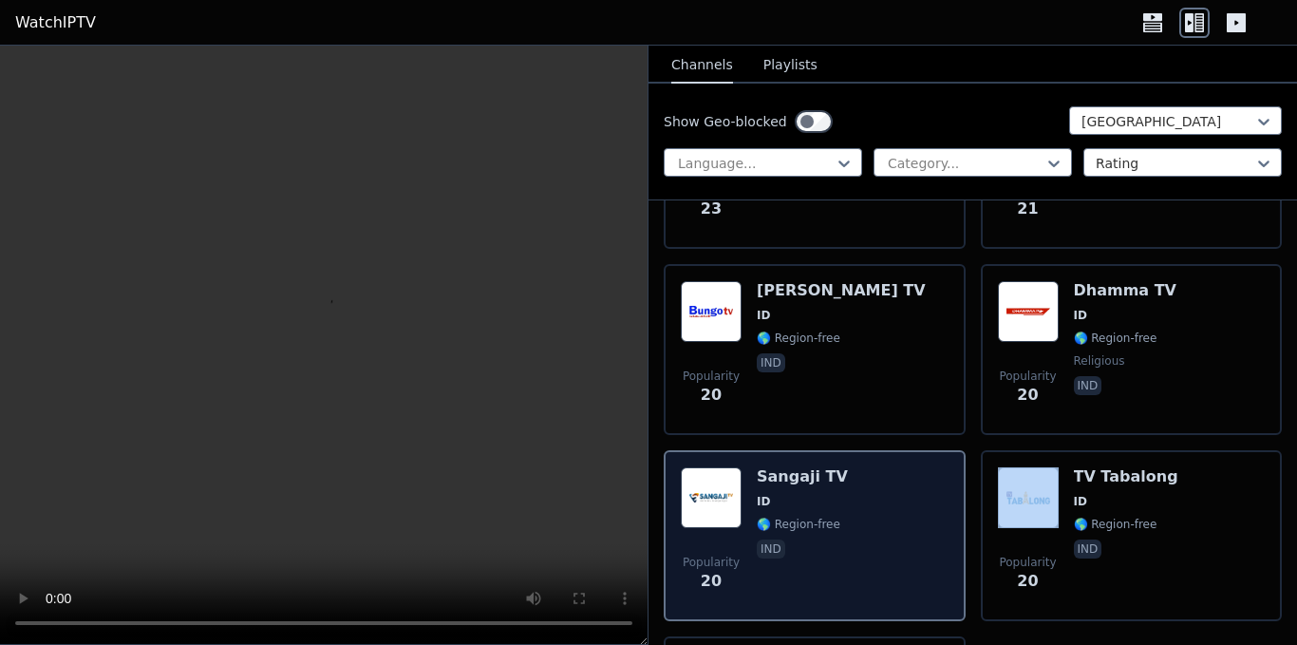
click at [890, 526] on div "Popularity 20 Sangaji TV ID 🌎 Region-free ind" at bounding box center [815, 535] width 268 height 137
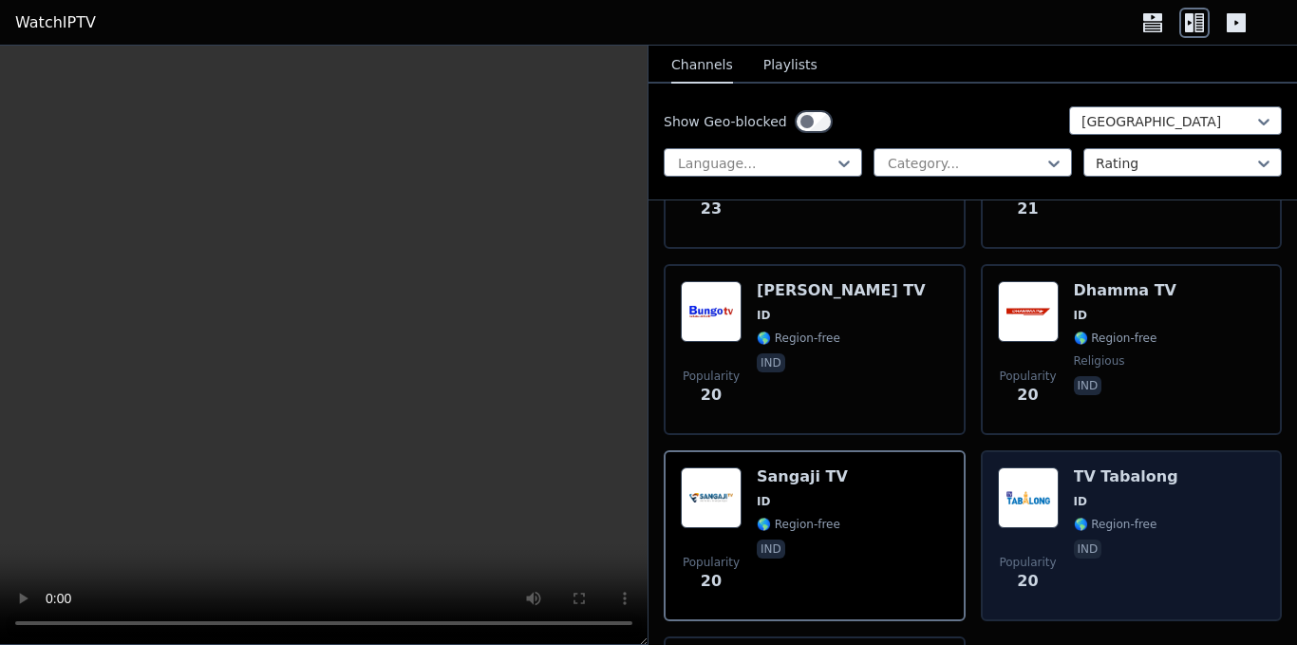
click at [1108, 517] on div "TV Tabalong ID 🌎 Region-free ind" at bounding box center [1126, 535] width 104 height 137
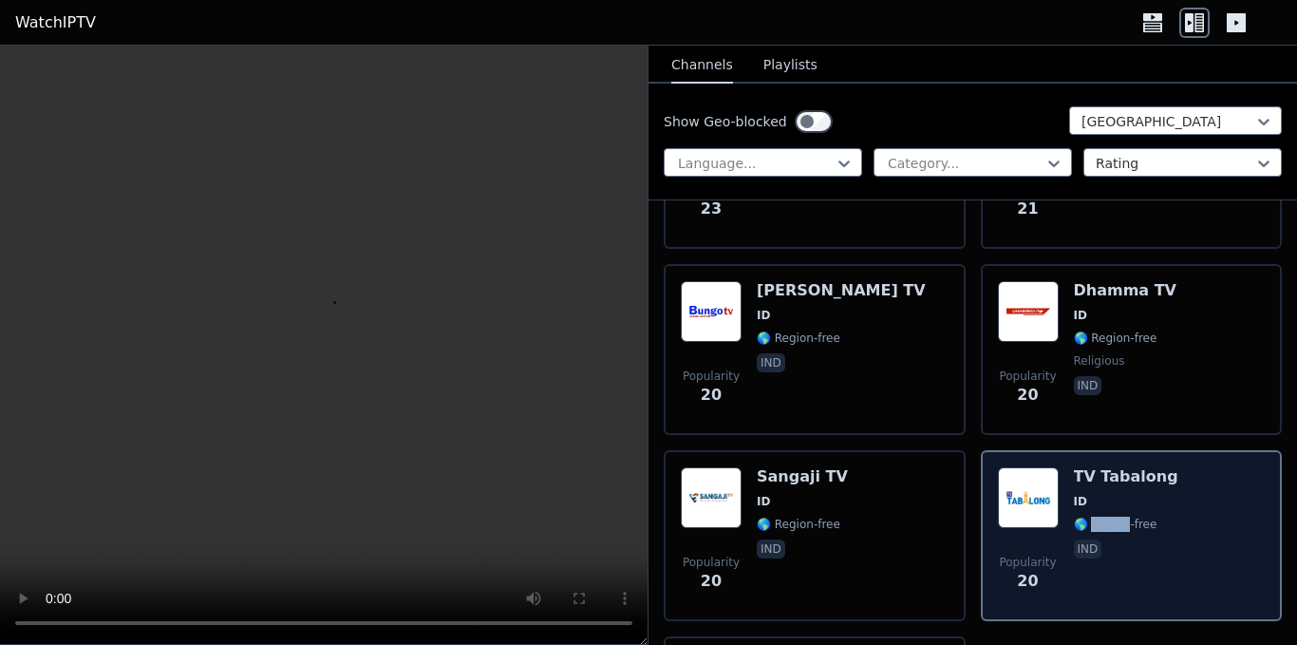
click at [1108, 517] on div "TV Tabalong ID 🌎 Region-free ind" at bounding box center [1126, 535] width 104 height 137
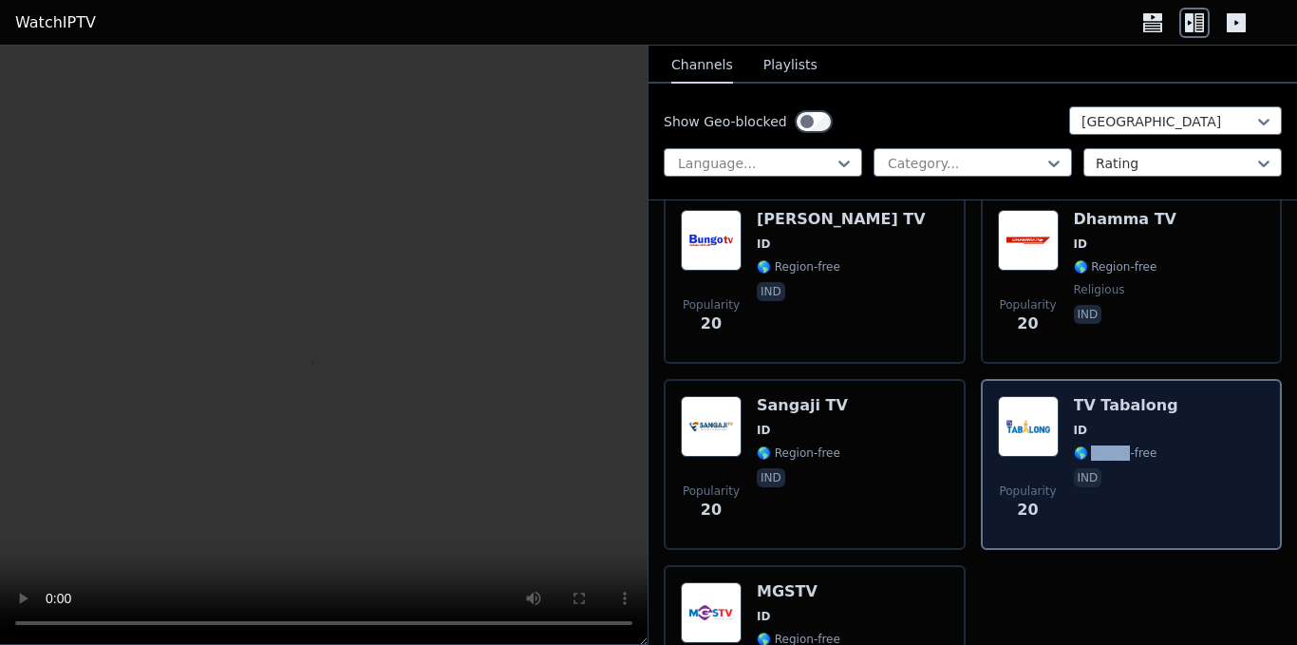
scroll to position [3739, 0]
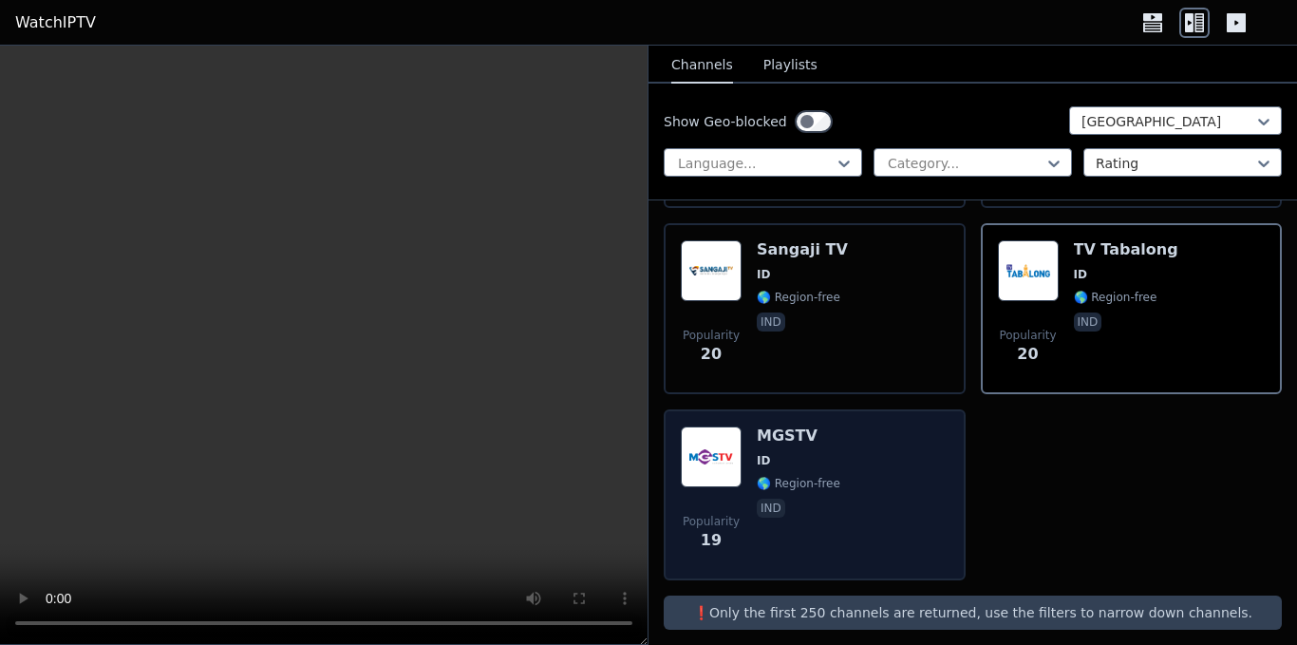
click at [833, 487] on div "Popularity 19 MGSTV ID 🌎 Region-free ind" at bounding box center [815, 494] width 268 height 137
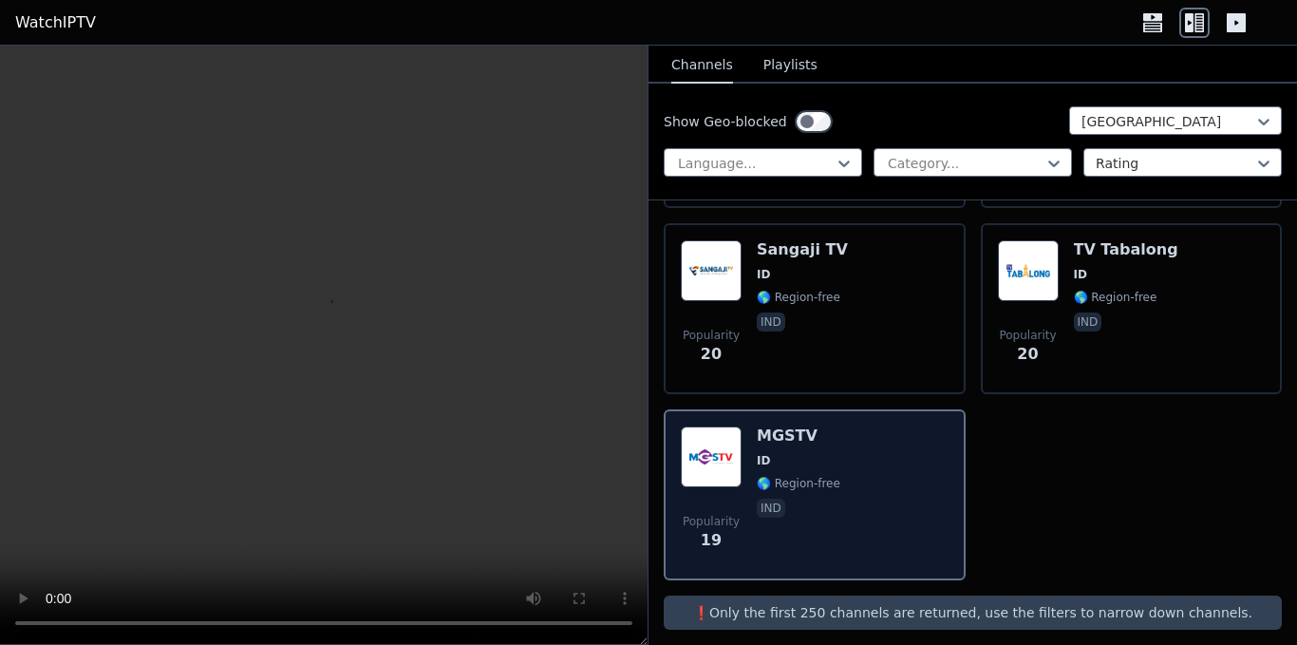
click at [833, 487] on div "Popularity 19 MGSTV ID 🌎 Region-free ind" at bounding box center [815, 494] width 268 height 137
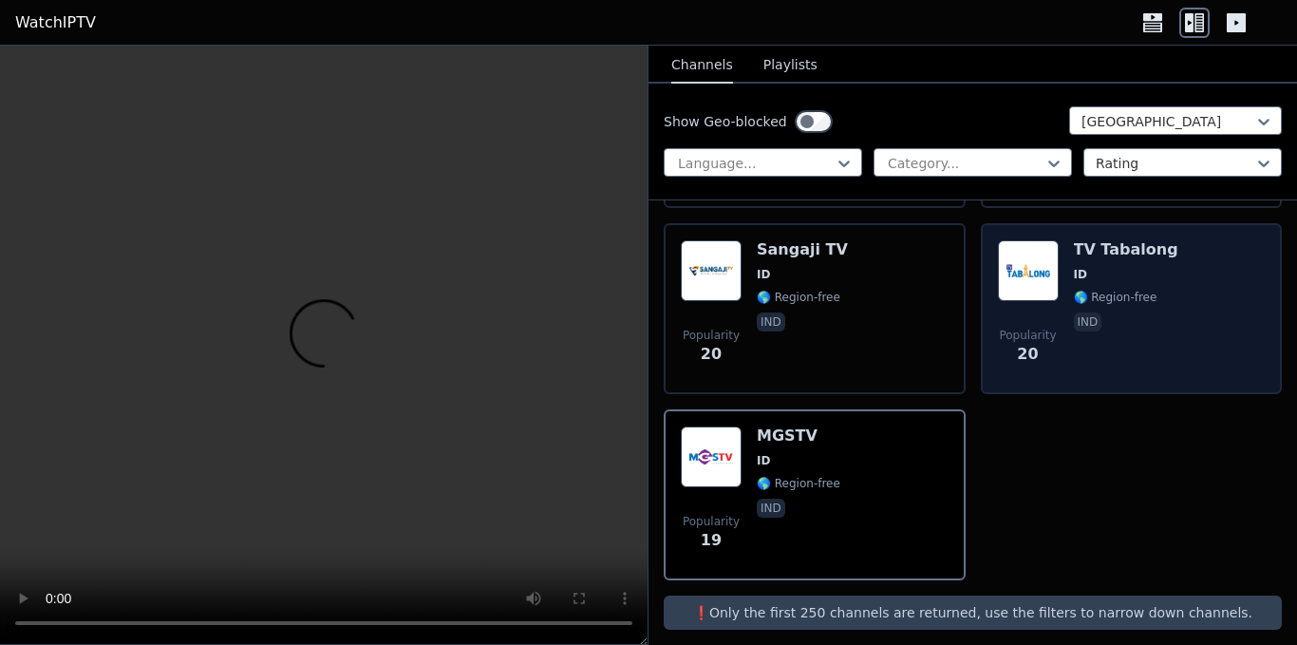
click at [1138, 324] on div "TV Tabalong ID 🌎 Region-free ind" at bounding box center [1126, 308] width 104 height 137
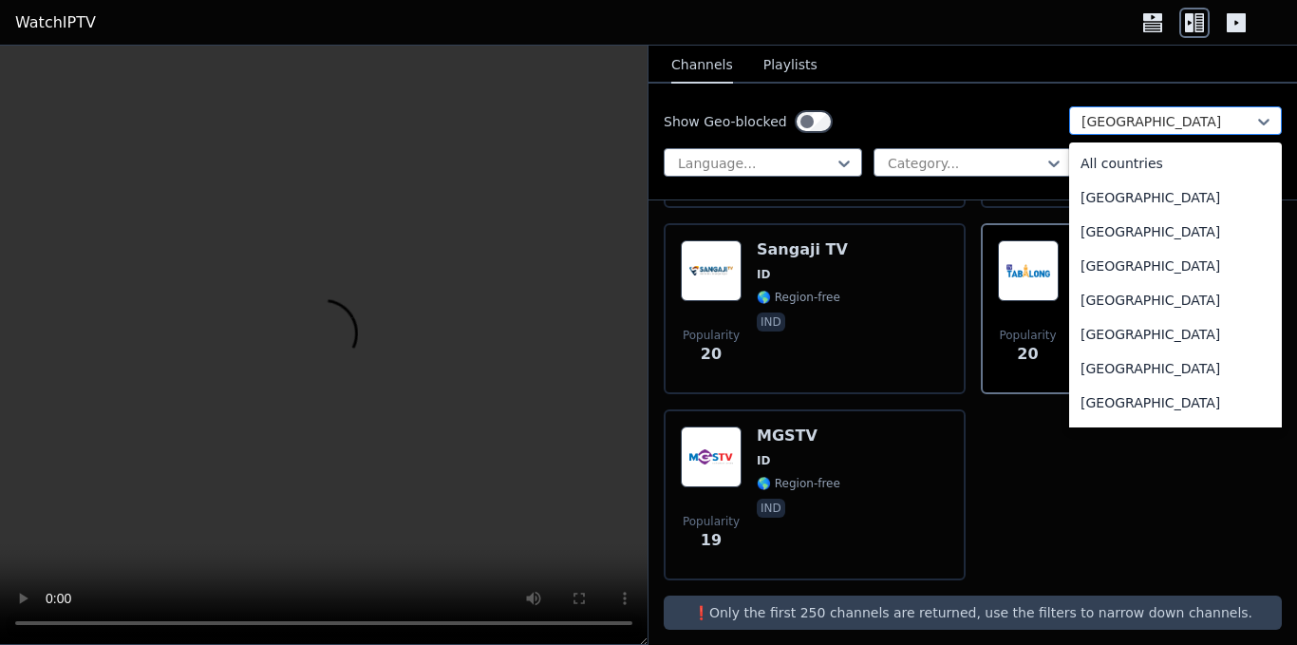
click at [1141, 121] on div at bounding box center [1167, 121] width 173 height 19
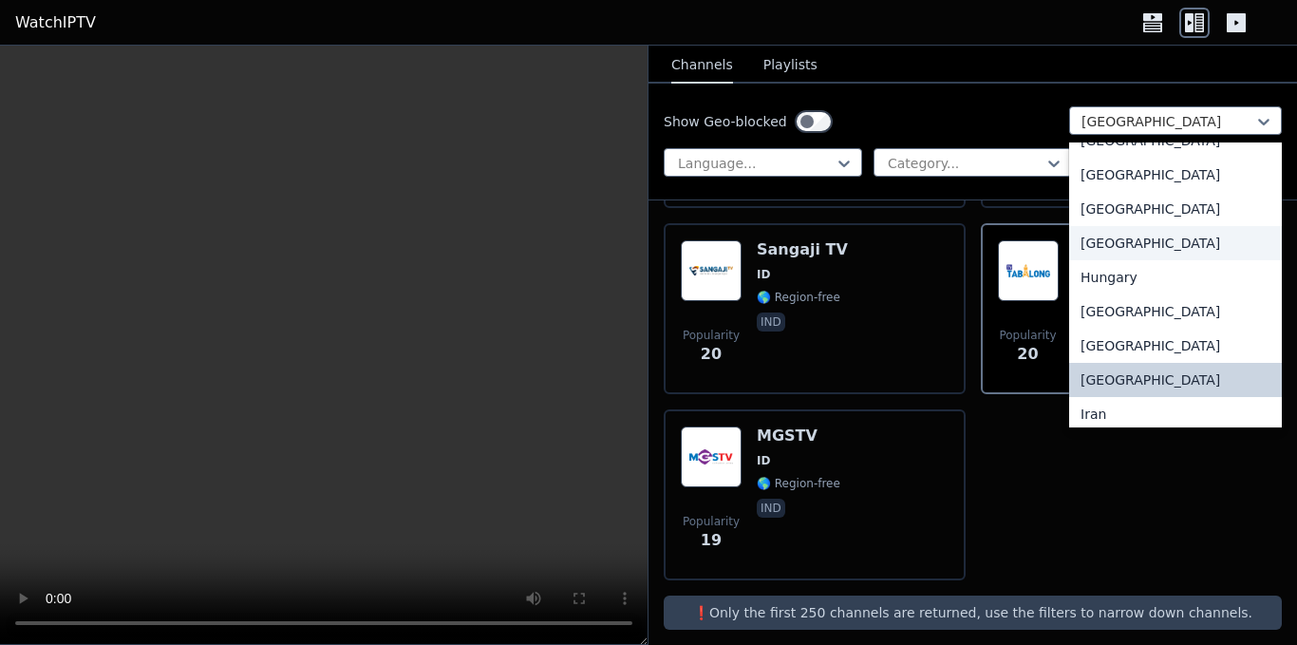
scroll to position [2839, 0]
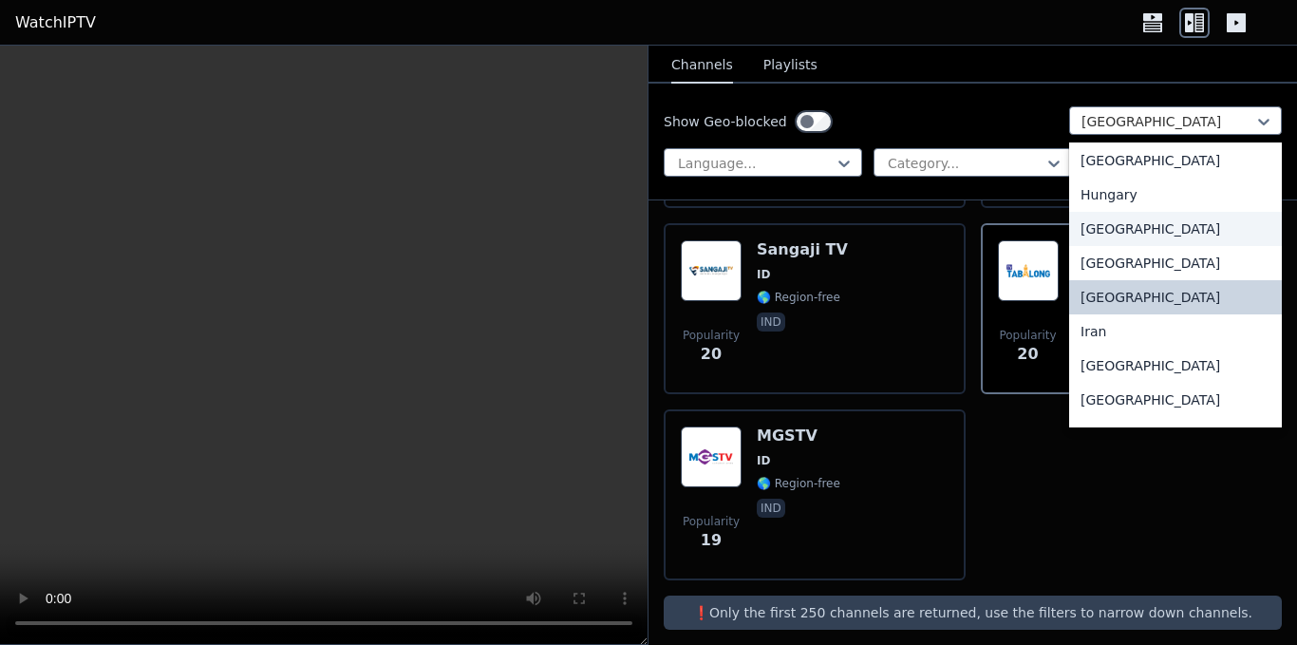
click at [1117, 246] on div "[GEOGRAPHIC_DATA]" at bounding box center [1175, 229] width 213 height 34
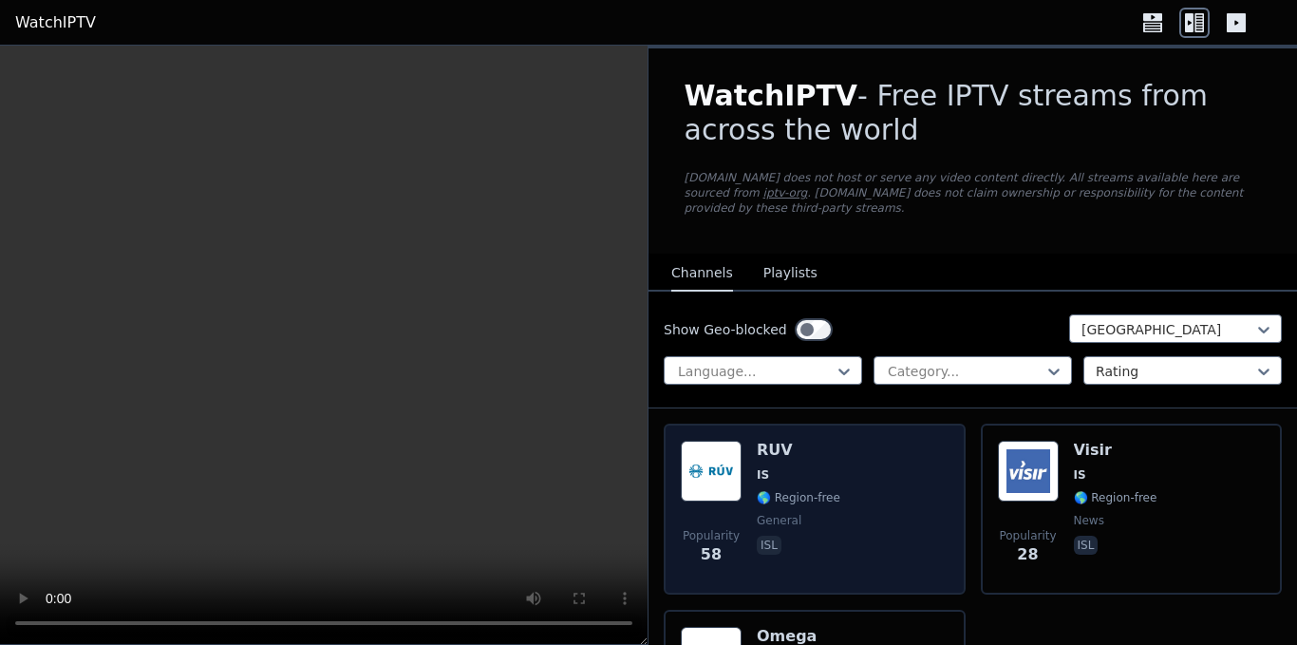
click at [860, 482] on div "Popularity 58 RUV IS 🌎 Region-free general isl" at bounding box center [815, 508] width 268 height 137
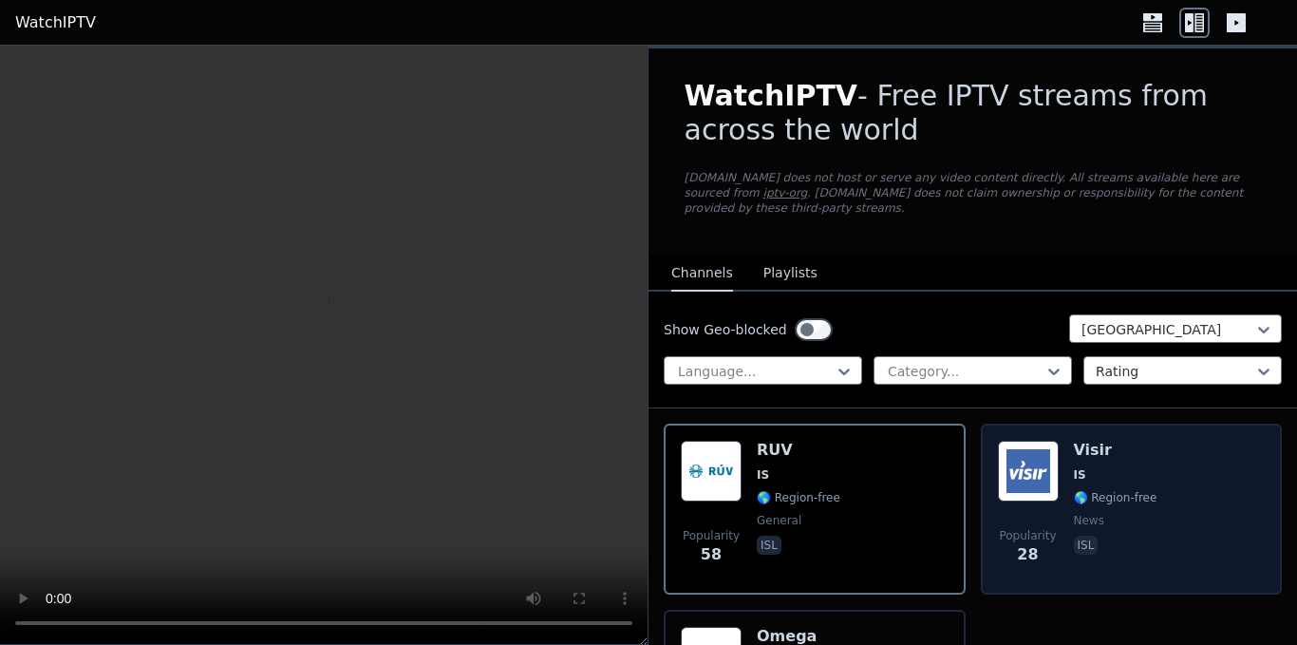
click at [1152, 479] on div "Popularity 28 Visir IS 🌎 Region-free news isl" at bounding box center [1132, 508] width 268 height 137
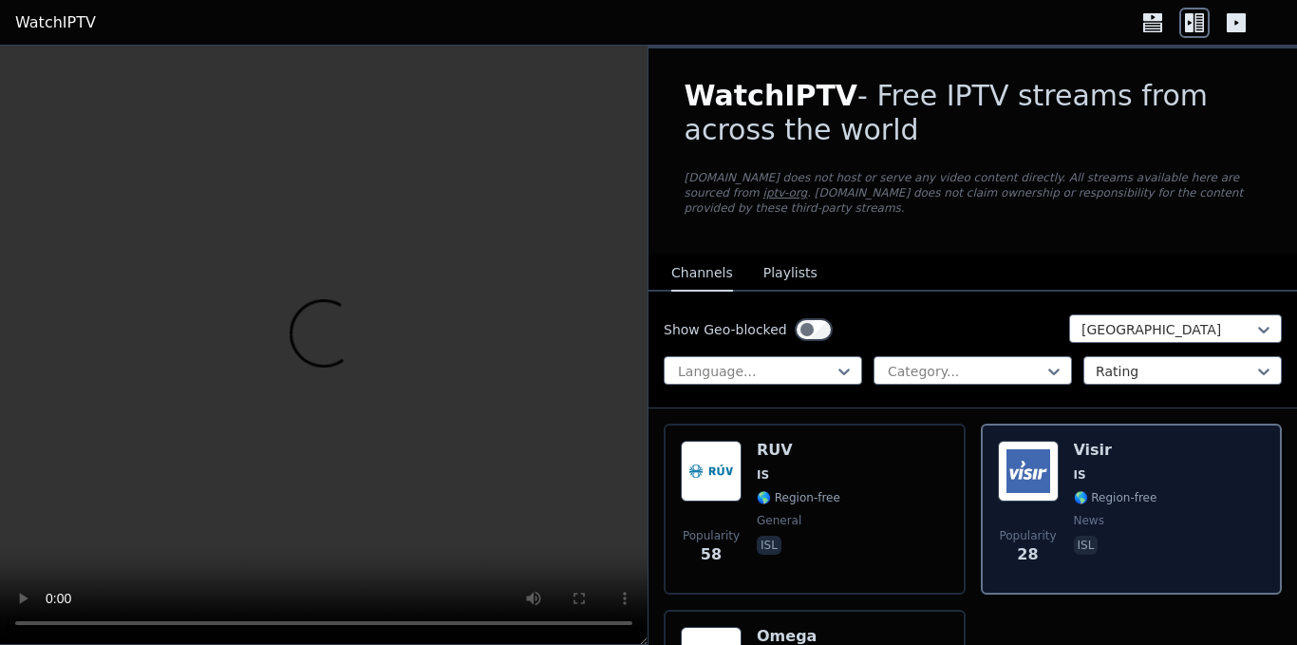
click at [1152, 479] on div "Popularity 28 Visir IS 🌎 Region-free news isl" at bounding box center [1132, 508] width 268 height 137
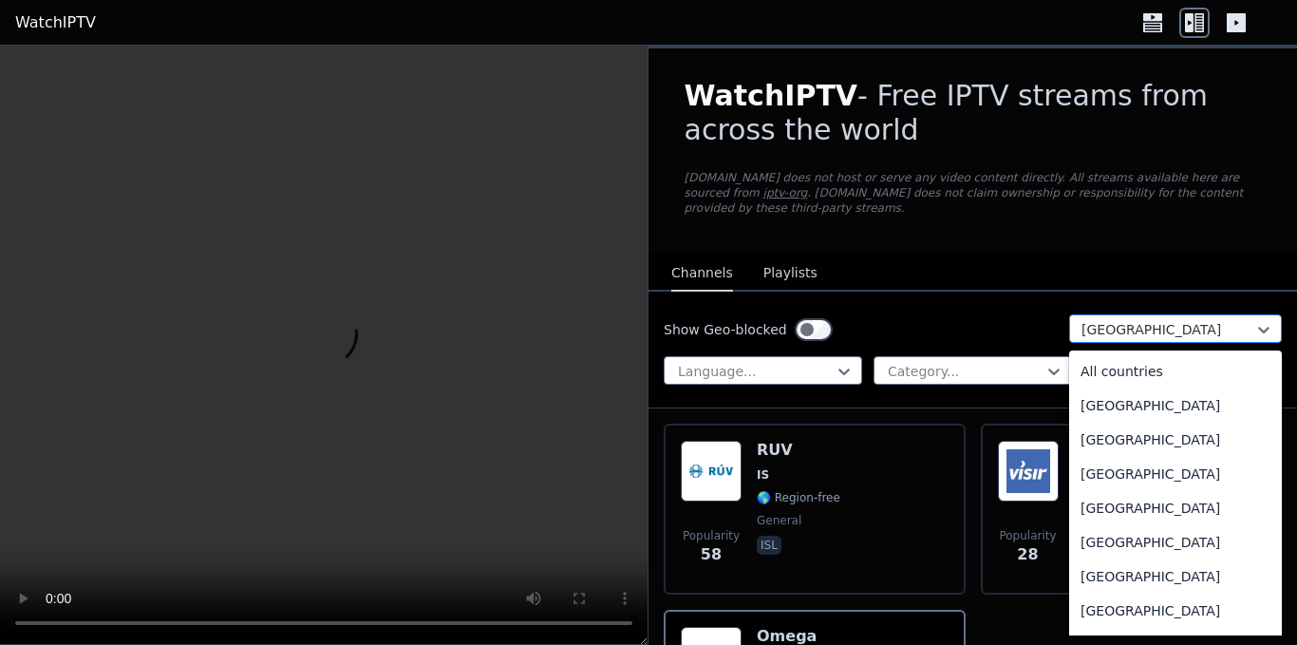
click at [1197, 320] on div at bounding box center [1167, 329] width 173 height 19
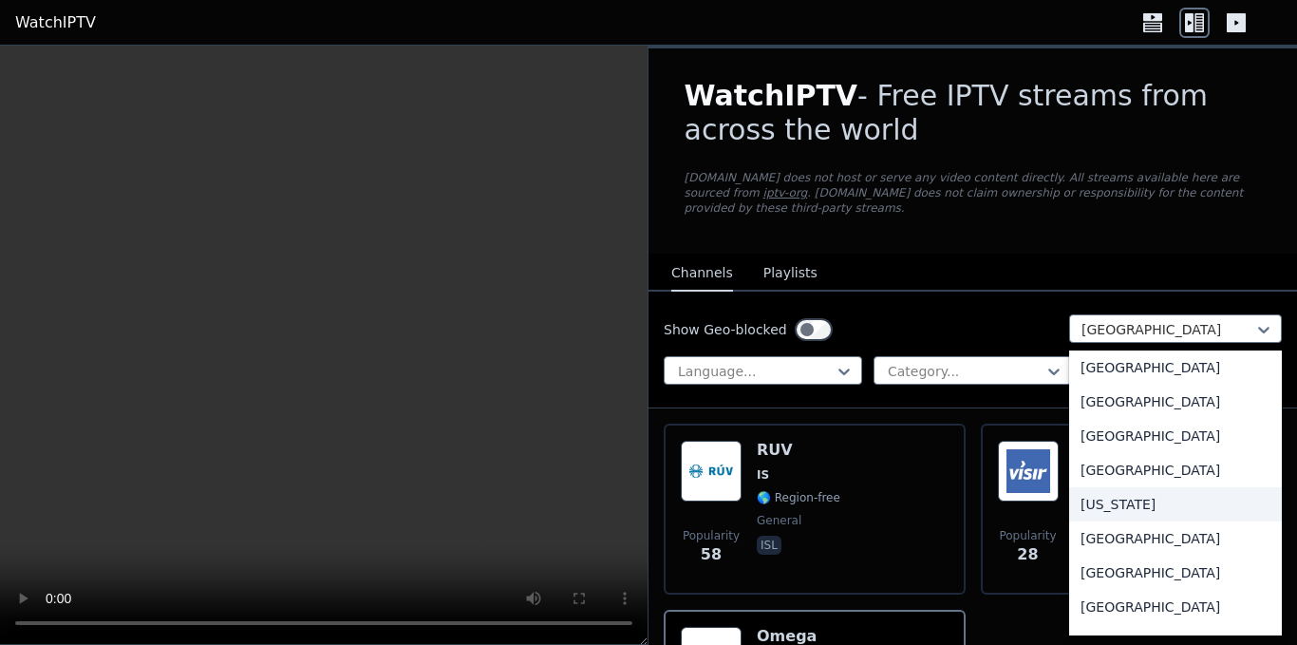
scroll to position [2688, 0]
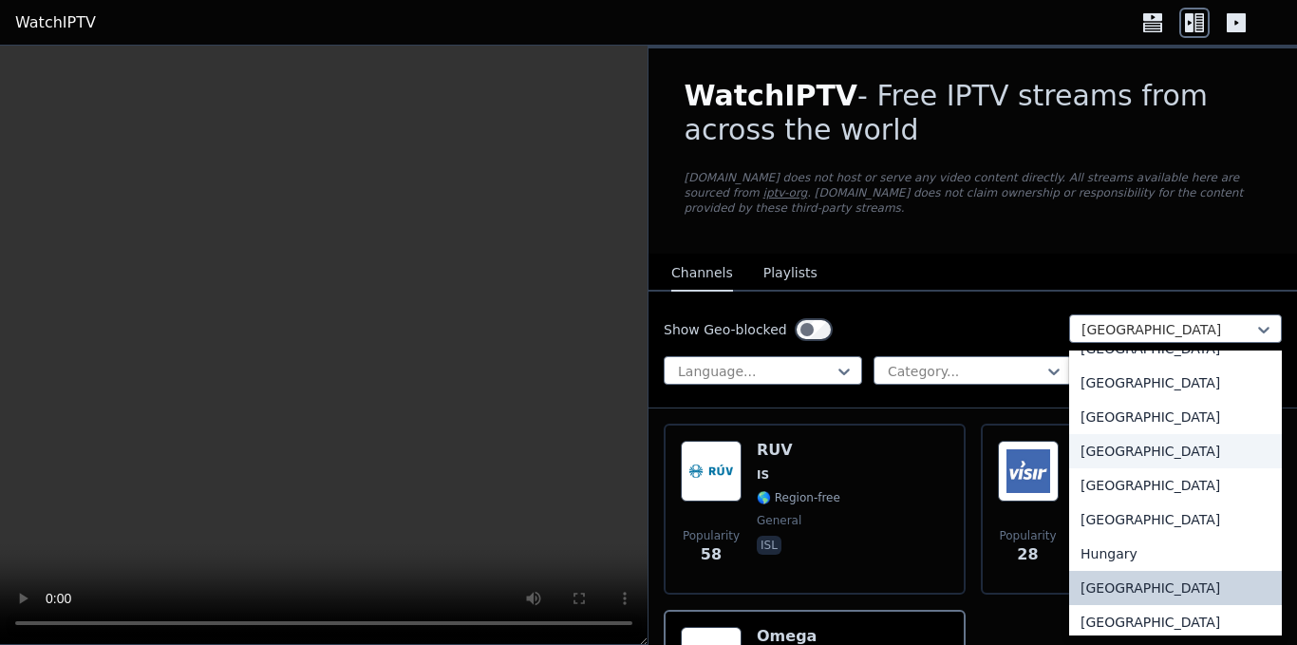
click at [1128, 457] on div "[GEOGRAPHIC_DATA]" at bounding box center [1175, 451] width 213 height 34
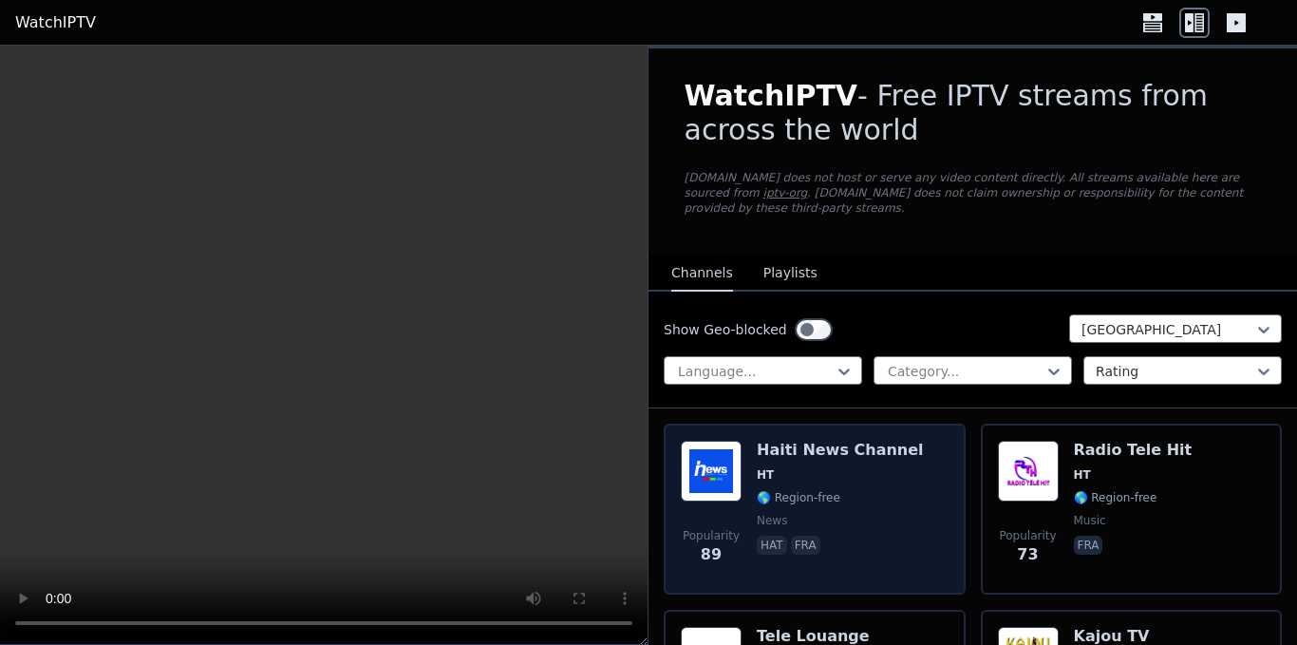
click at [830, 490] on span "🌎 Region-free" at bounding box center [799, 497] width 84 height 15
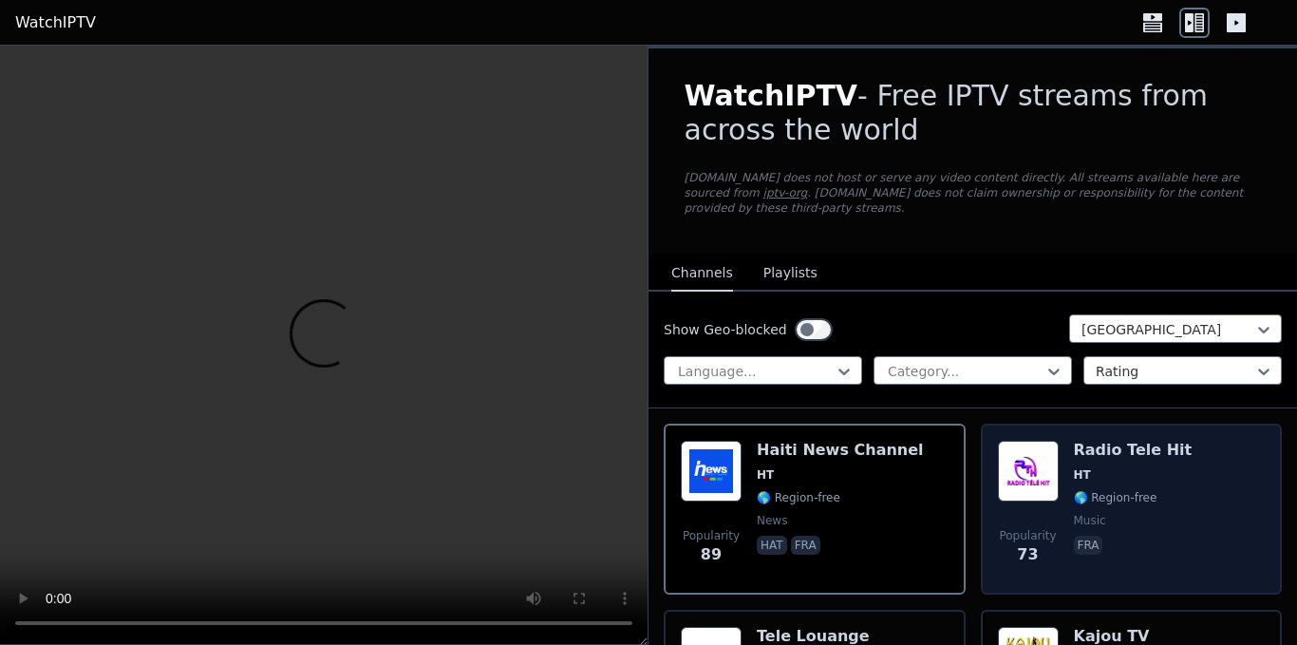
click at [1145, 490] on span "🌎 Region-free" at bounding box center [1133, 497] width 119 height 15
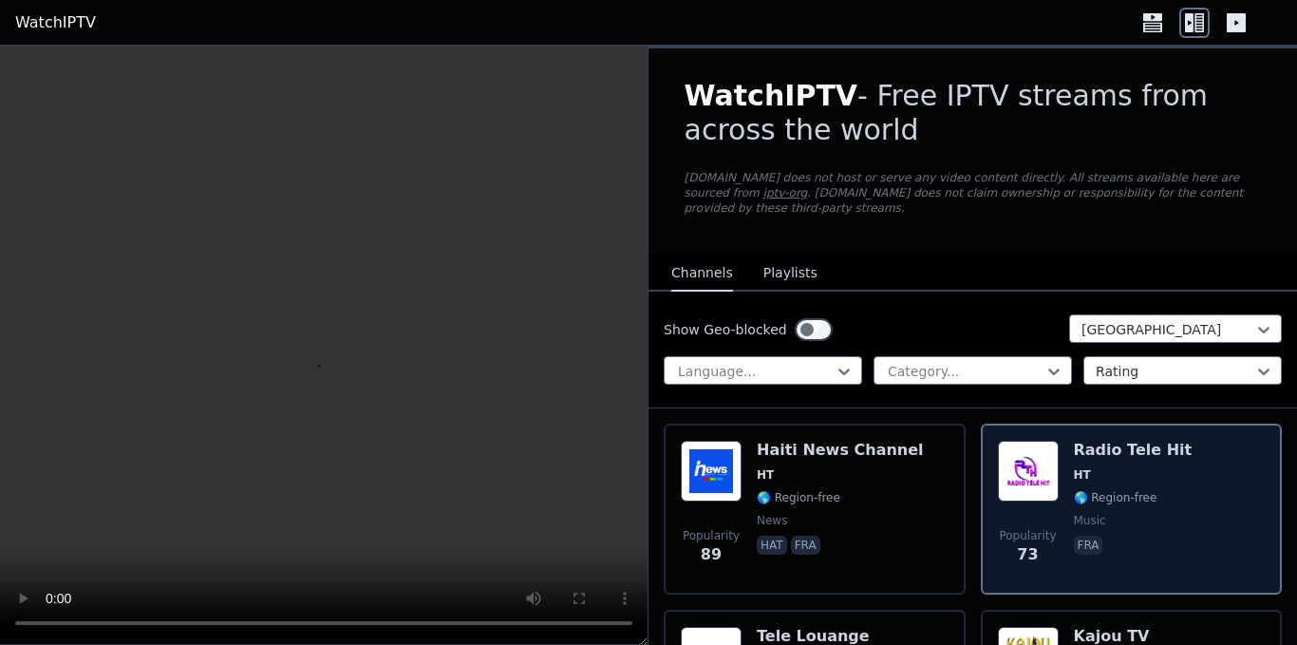
click at [1145, 490] on span "🌎 Region-free" at bounding box center [1133, 497] width 119 height 15
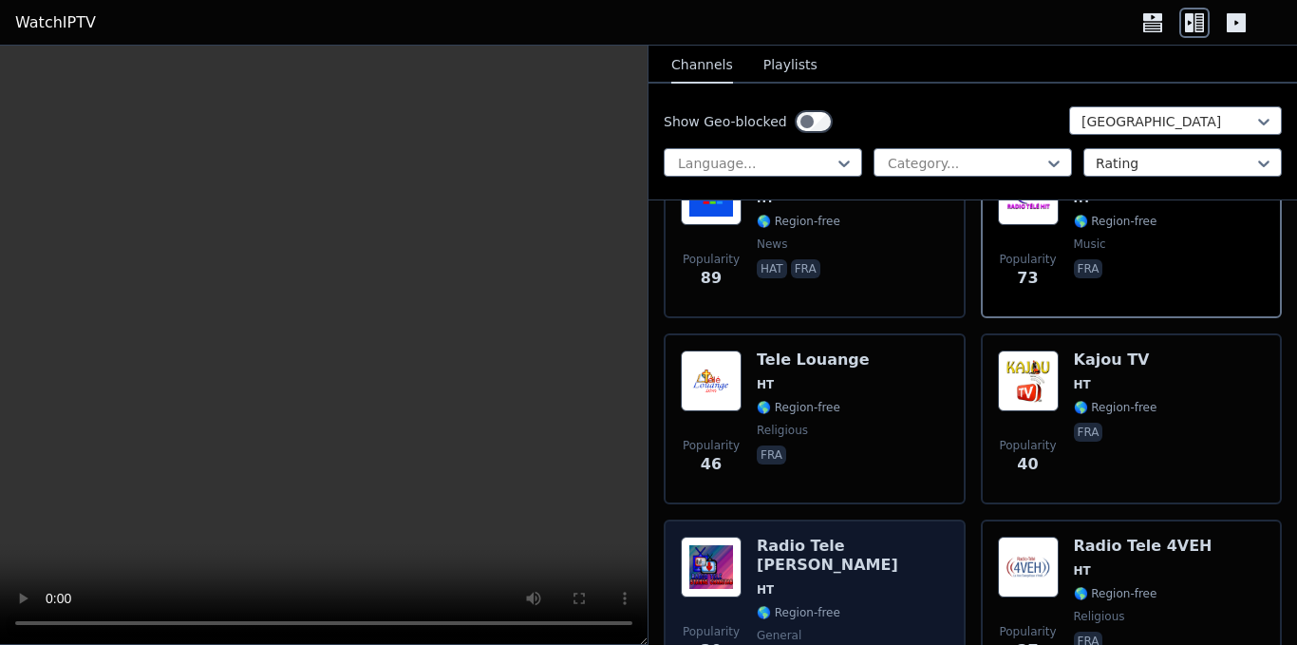
scroll to position [285, 0]
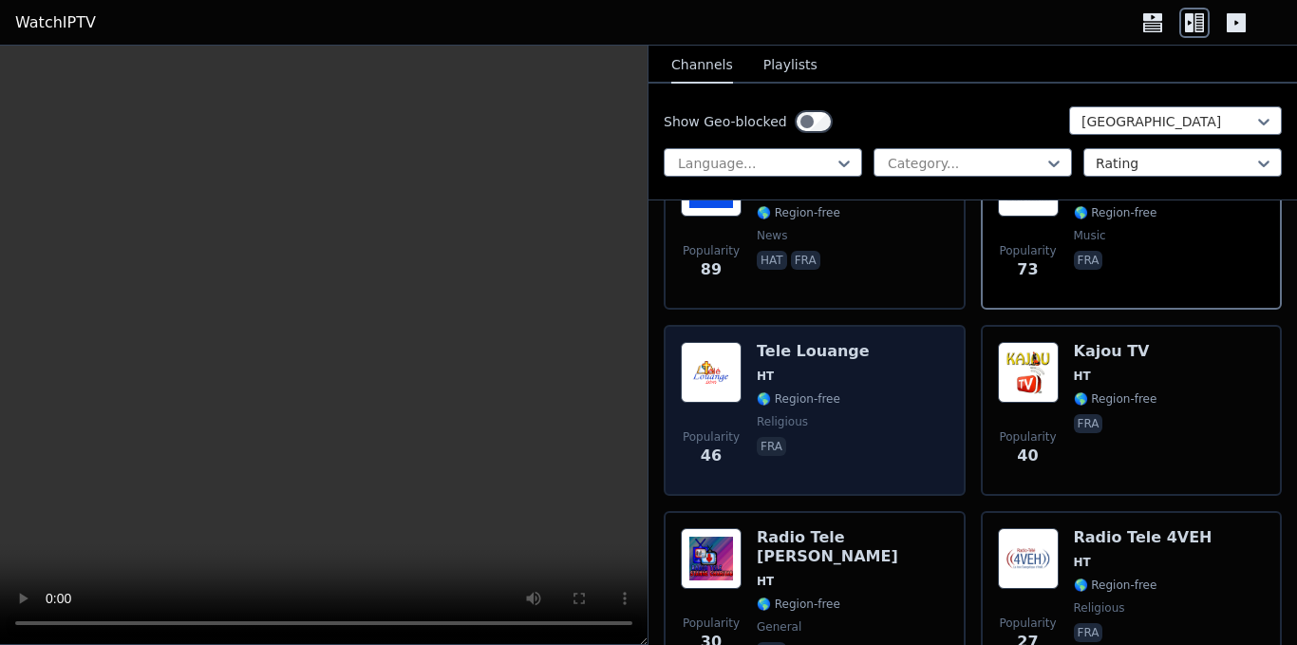
click at [826, 395] on div "Tele Louange HT 🌎 Region-free religious fra" at bounding box center [813, 410] width 113 height 137
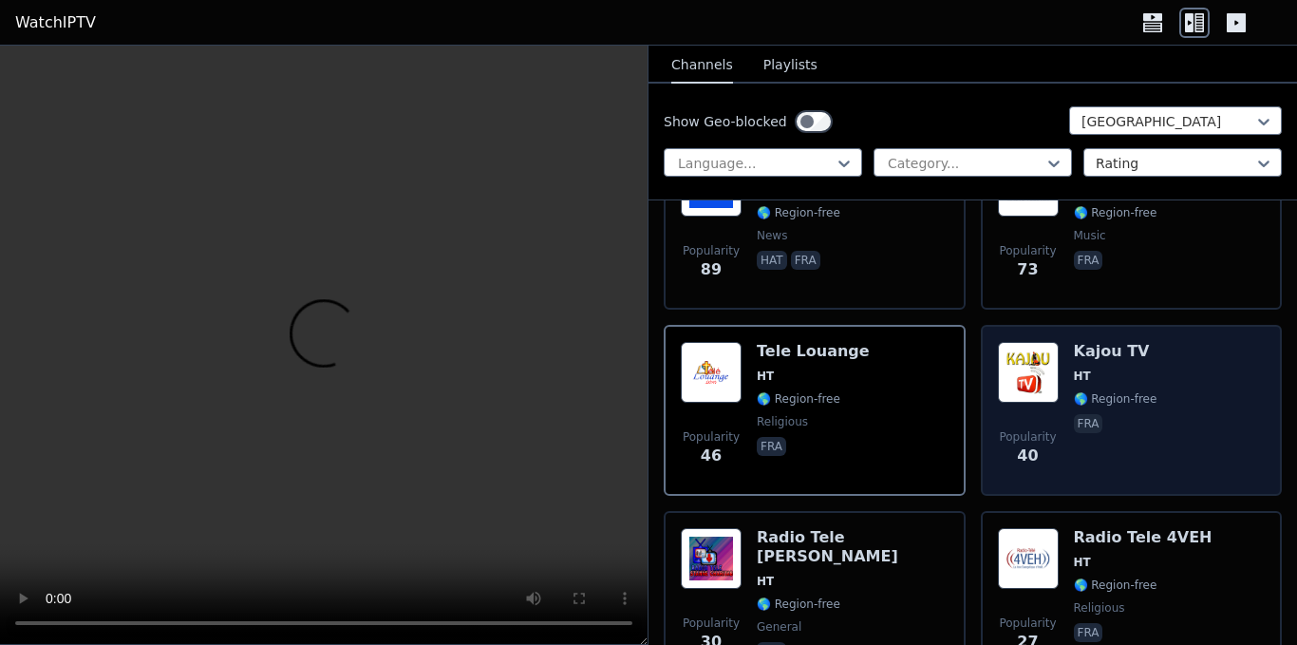
click at [1185, 403] on div "Popularity 40 Kajou TV HT 🌎 Region-free fra" at bounding box center [1132, 410] width 268 height 137
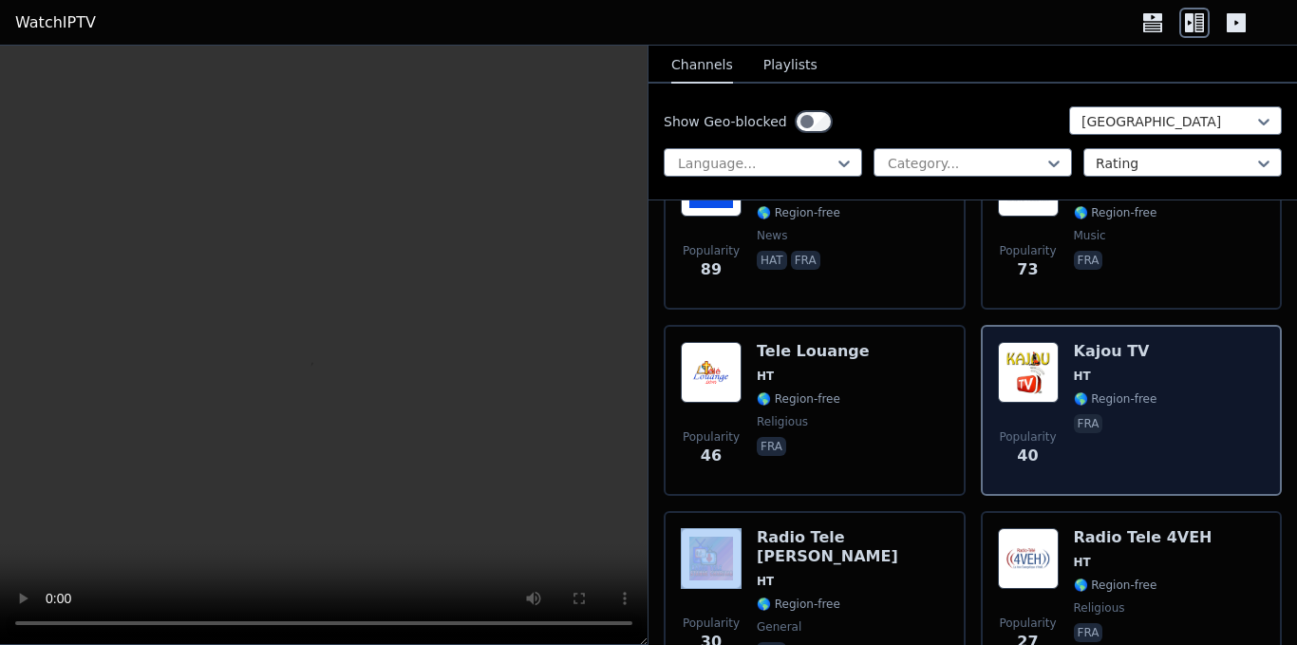
click at [1185, 403] on div "Popularity 40 Kajou TV HT 🌎 Region-free fra" at bounding box center [1132, 410] width 268 height 137
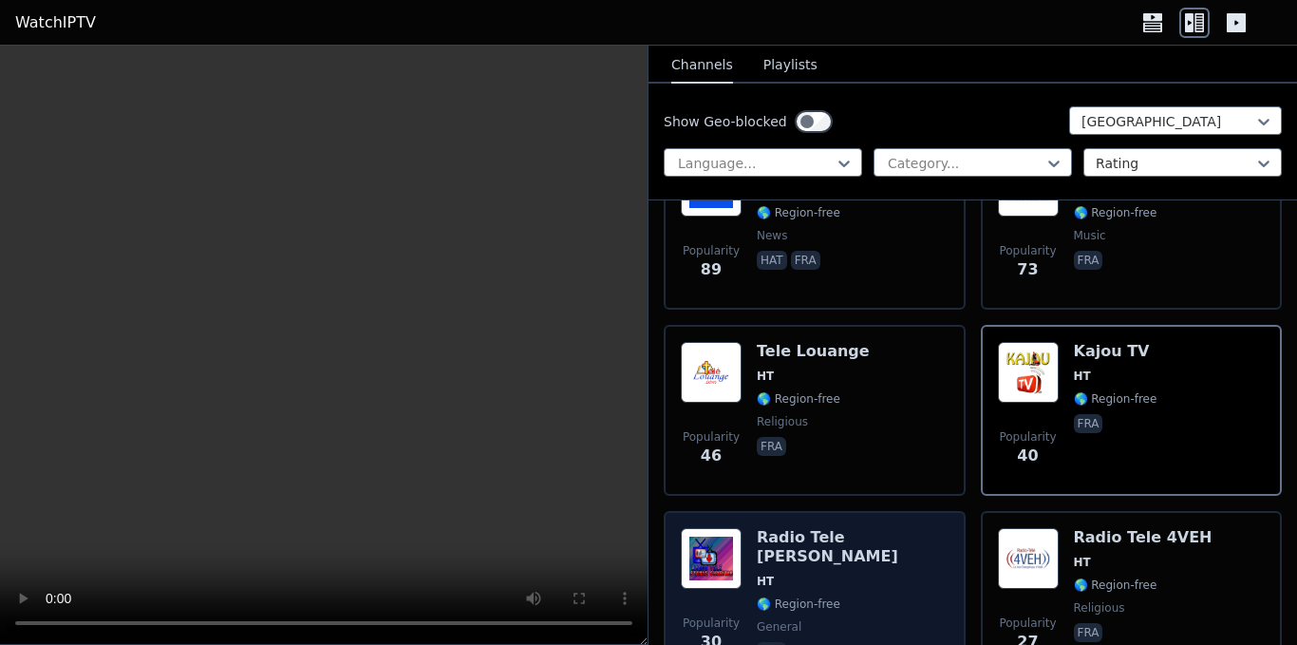
click at [873, 544] on h6 "Radio Tele [PERSON_NAME]" at bounding box center [853, 547] width 192 height 38
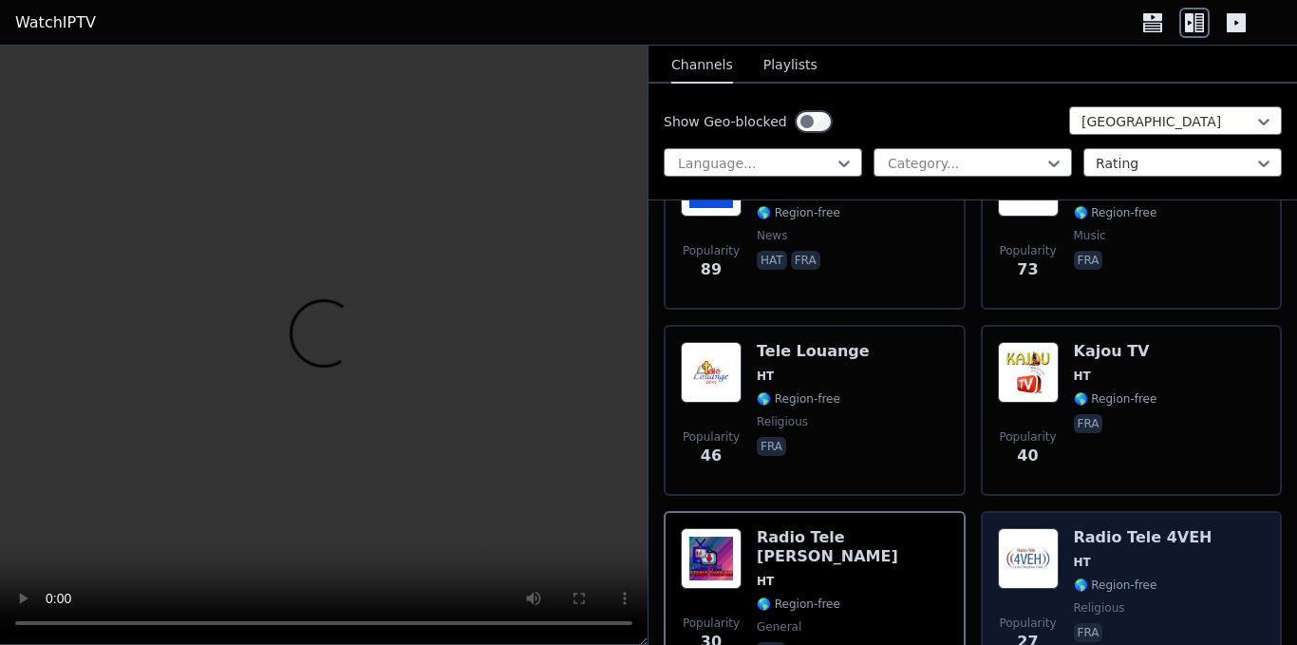
click at [1134, 554] on span "HT" at bounding box center [1143, 561] width 139 height 15
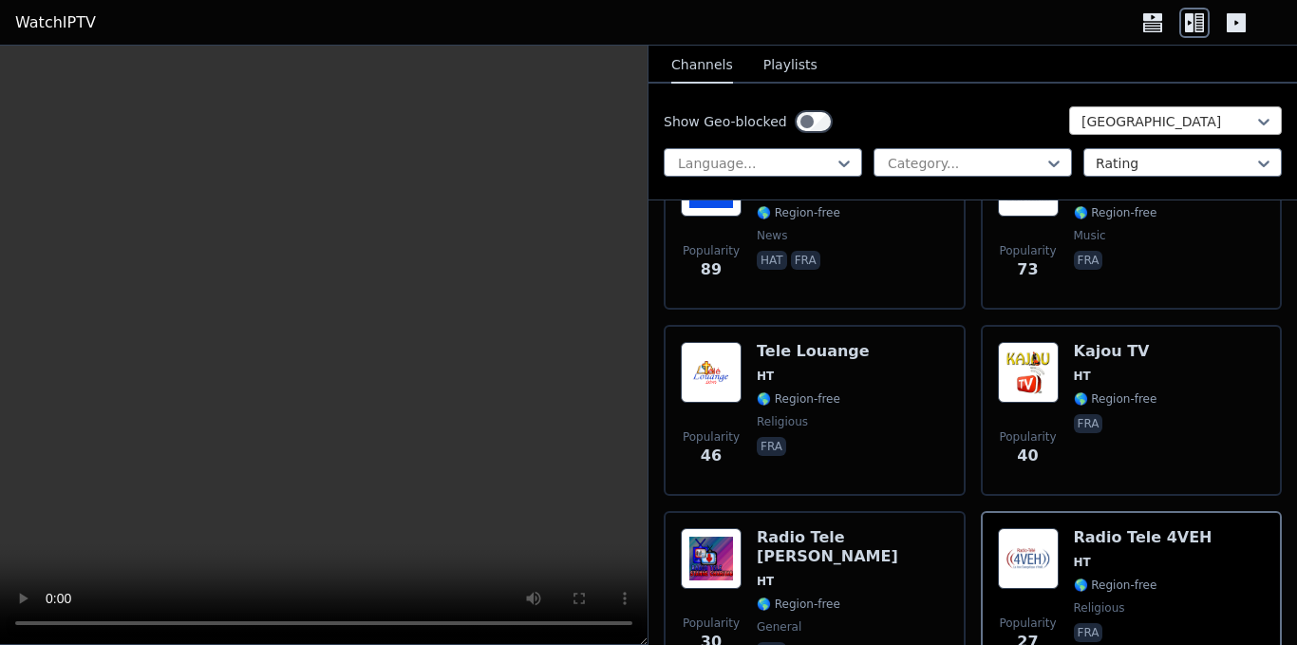
click at [1215, 114] on div at bounding box center [1167, 121] width 173 height 19
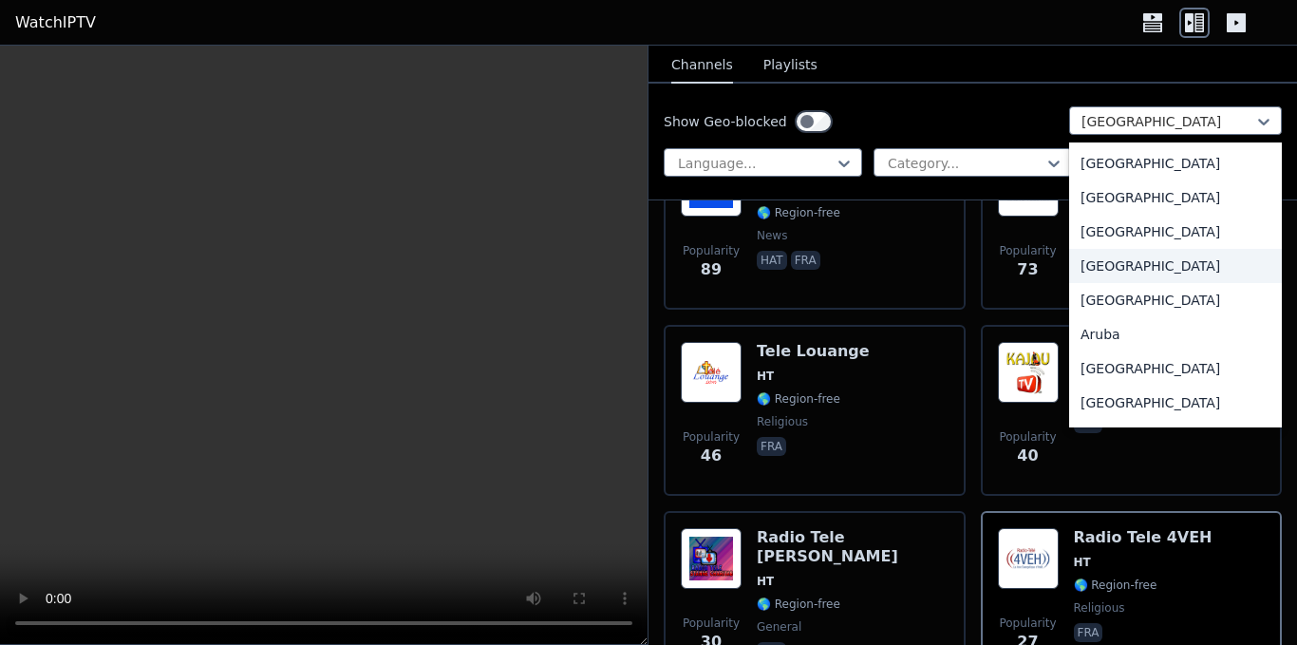
scroll to position [190, 0]
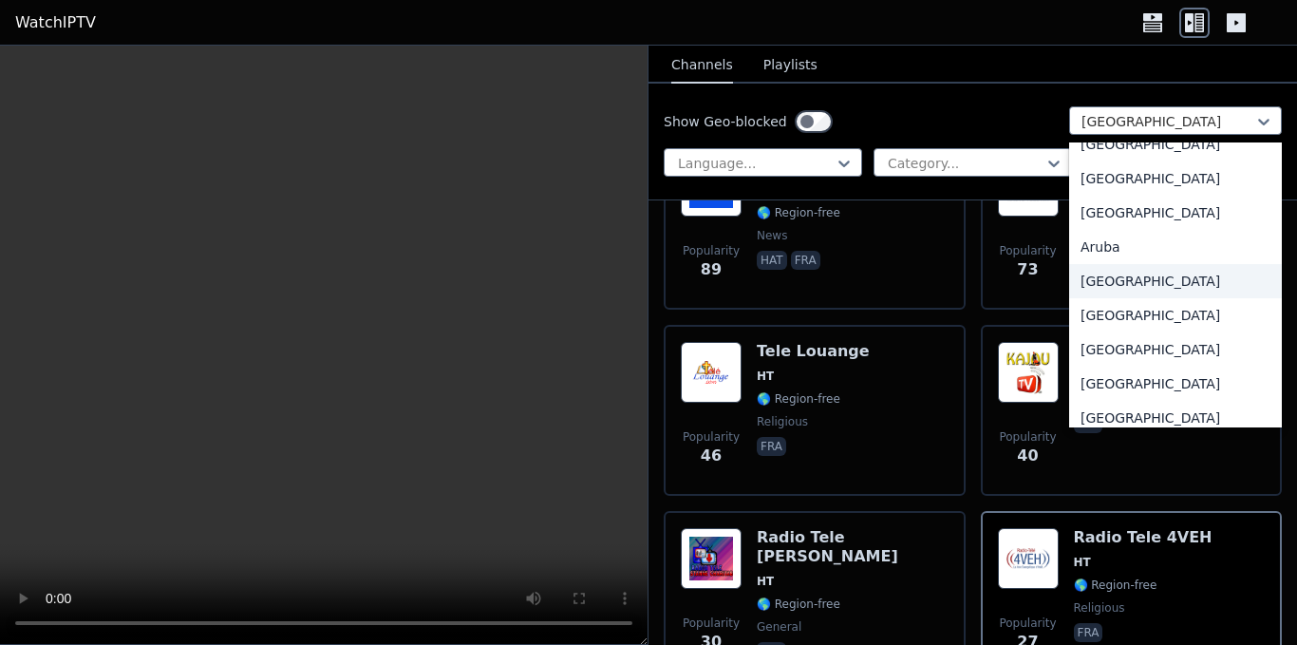
click at [1160, 281] on div "[GEOGRAPHIC_DATA]" at bounding box center [1175, 281] width 213 height 34
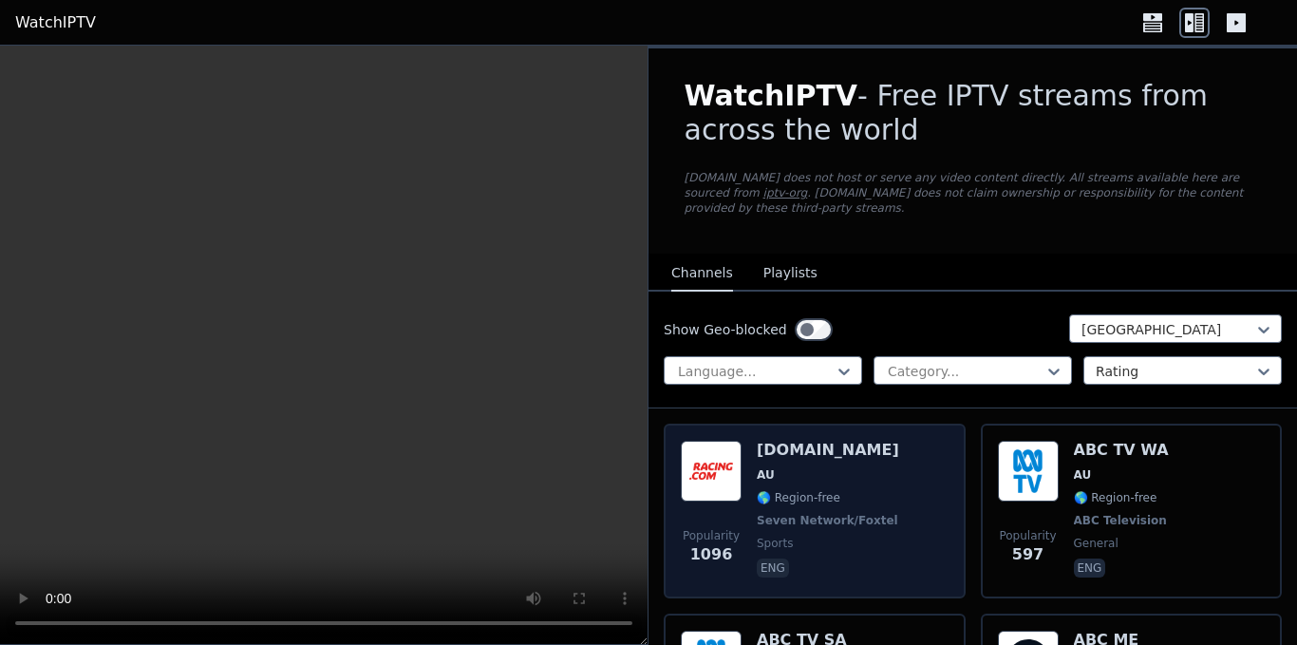
click at [852, 490] on span "🌎 Region-free" at bounding box center [829, 497] width 145 height 15
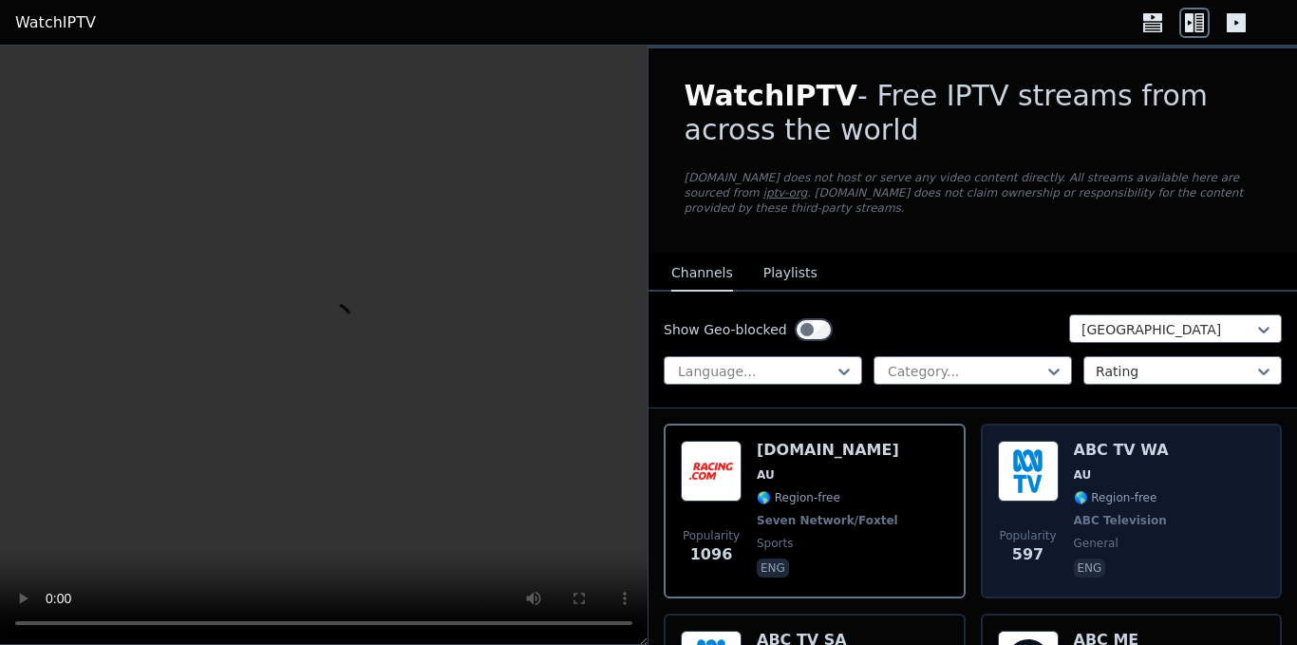
click at [1134, 490] on span "🌎 Region-free" at bounding box center [1116, 497] width 84 height 15
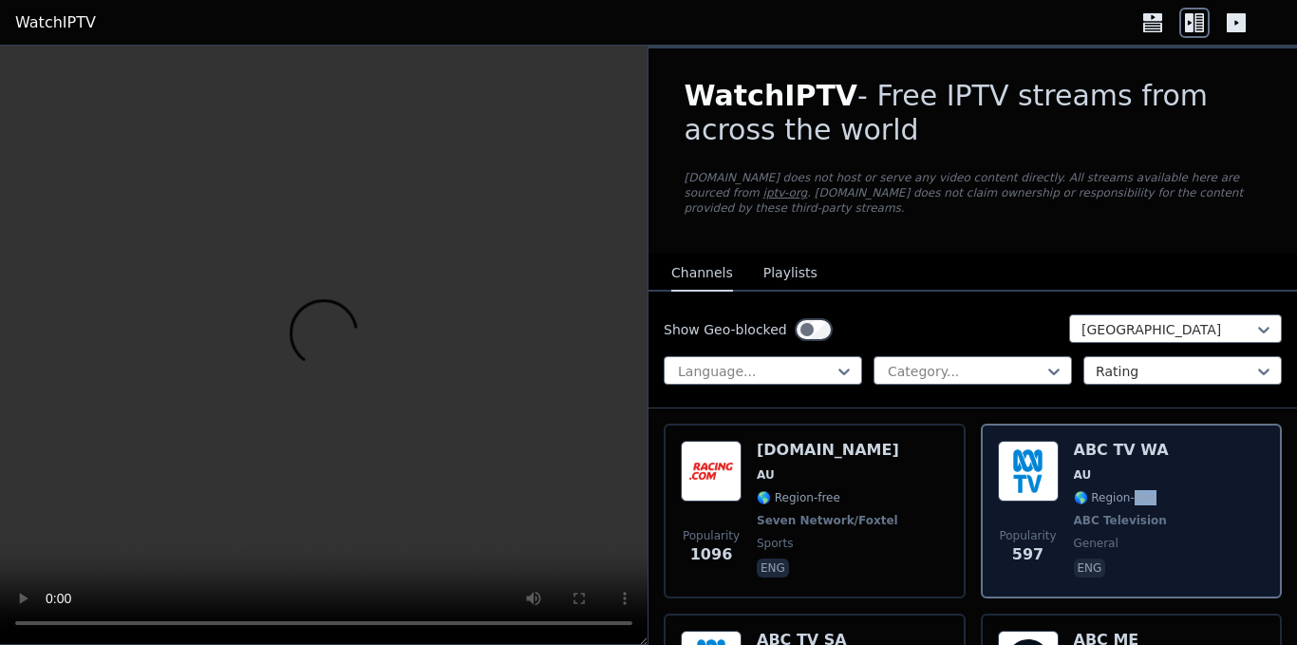
click at [1134, 490] on span "🌎 Region-free" at bounding box center [1116, 497] width 84 height 15
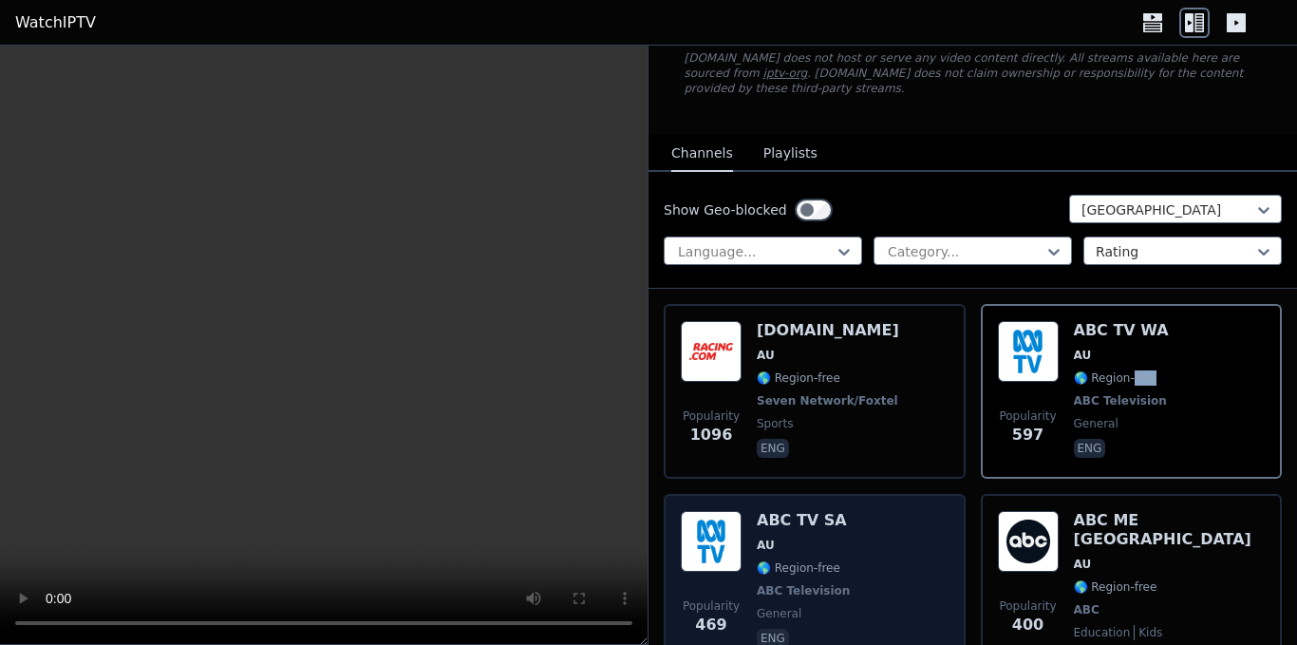
scroll to position [285, 0]
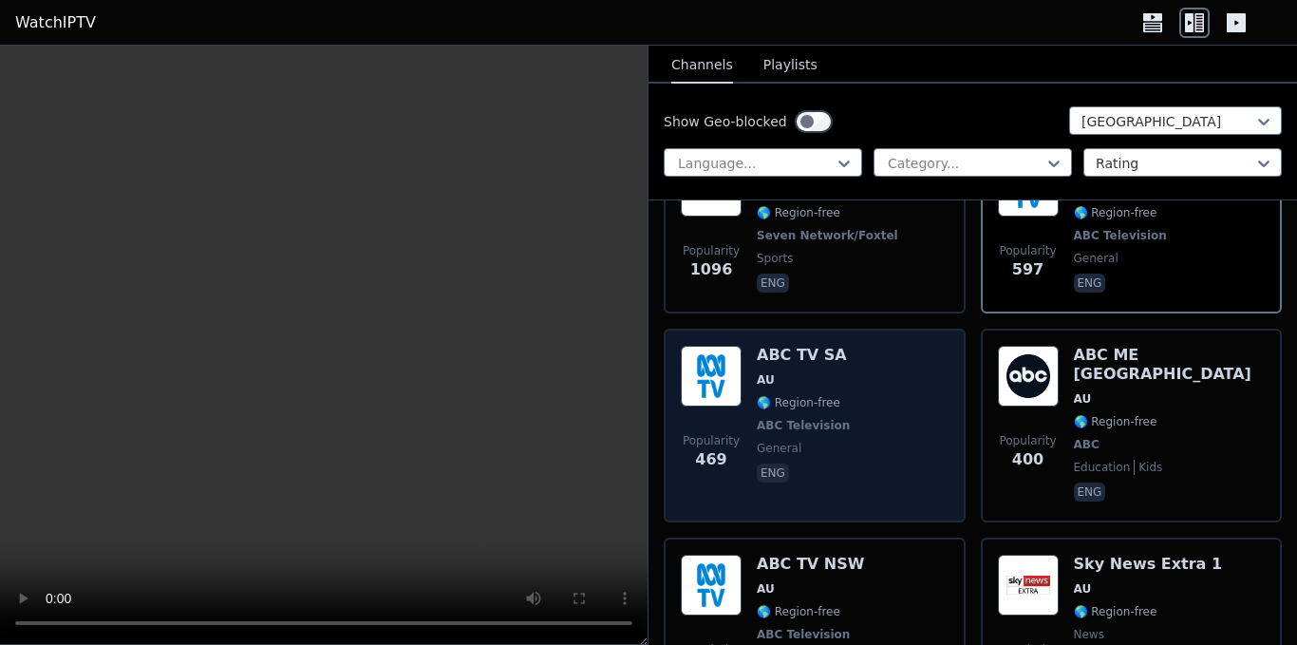
click at [850, 378] on div "Popularity 469 ABC TV SA AU 🌎 Region-free ABC Television general eng" at bounding box center [815, 425] width 268 height 159
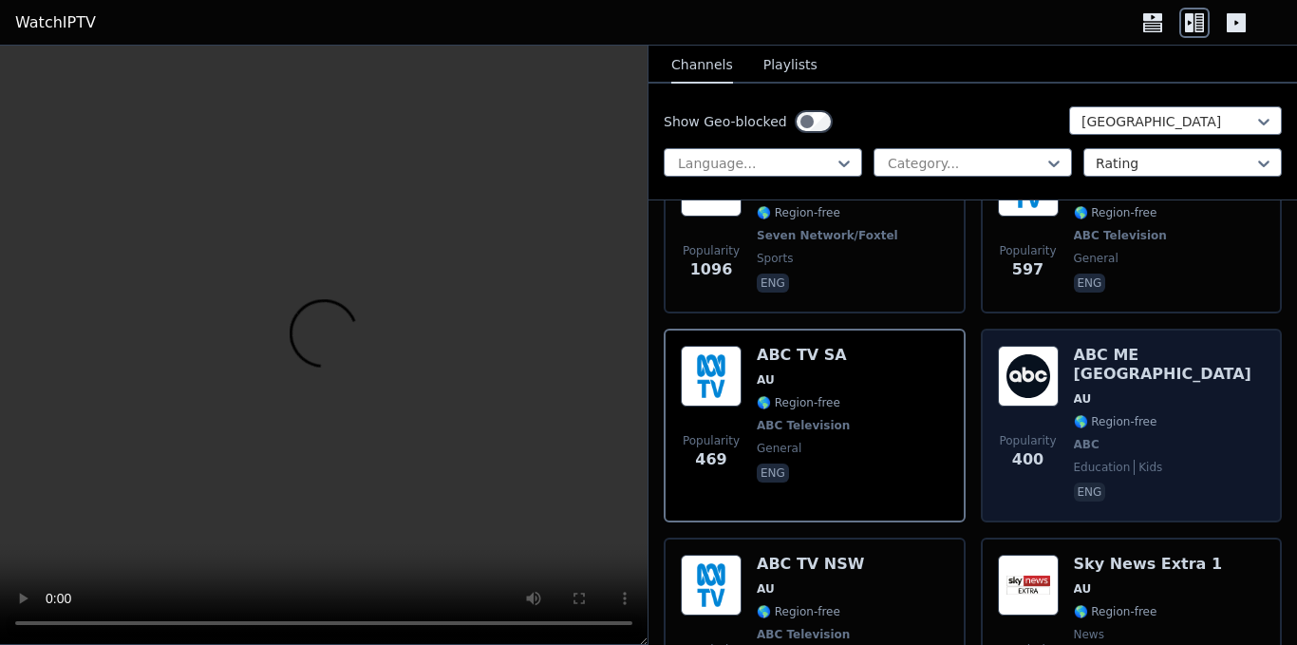
click at [1186, 390] on div "Popularity 400 ABC ME [GEOGRAPHIC_DATA] AU 🌎 Region-free ABC education kids eng" at bounding box center [1132, 425] width 268 height 159
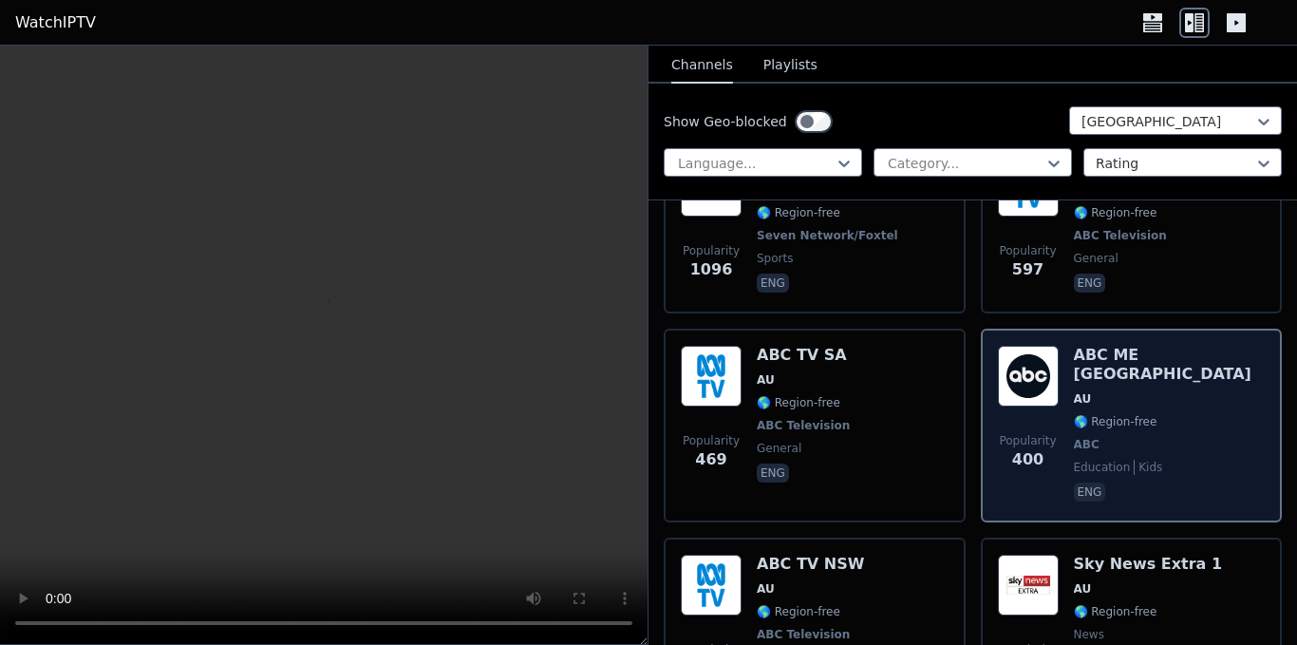
click at [1186, 390] on div "Popularity 400 ABC ME [GEOGRAPHIC_DATA] AU 🌎 Region-free ABC education kids eng" at bounding box center [1132, 425] width 268 height 159
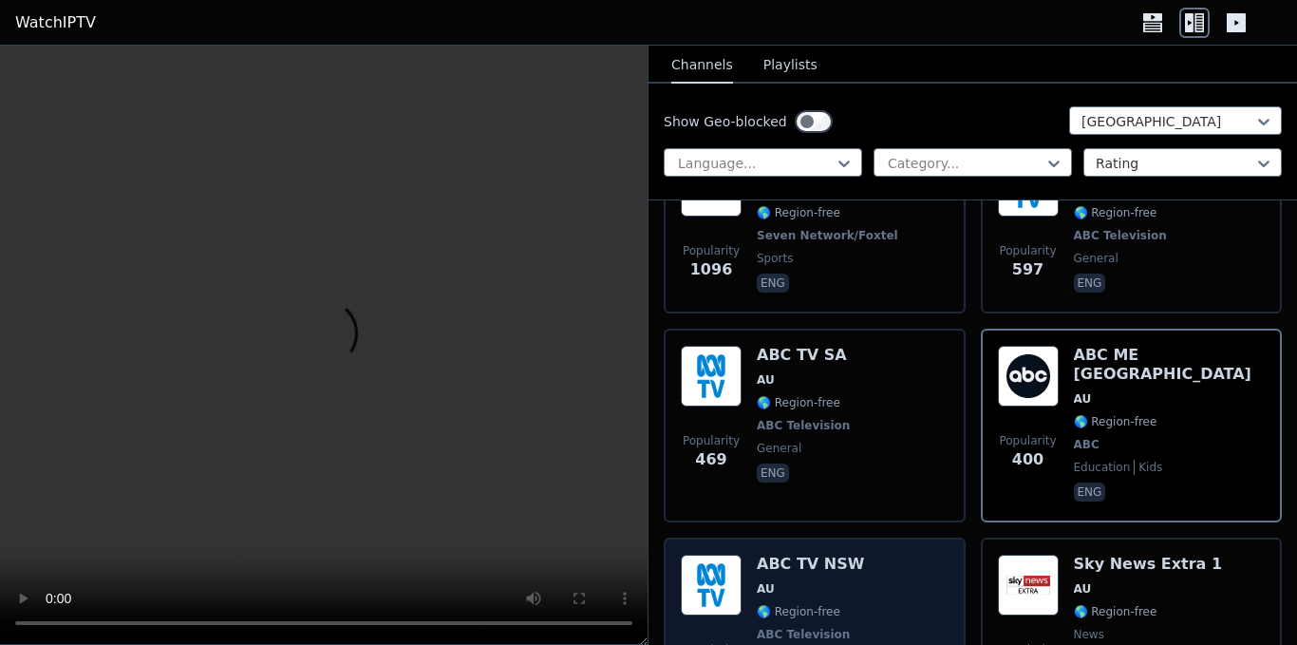
click at [855, 554] on div "Popularity 374 ABC TV NSW AU 🌎 Region-free ABC Television general eng" at bounding box center [815, 624] width 268 height 140
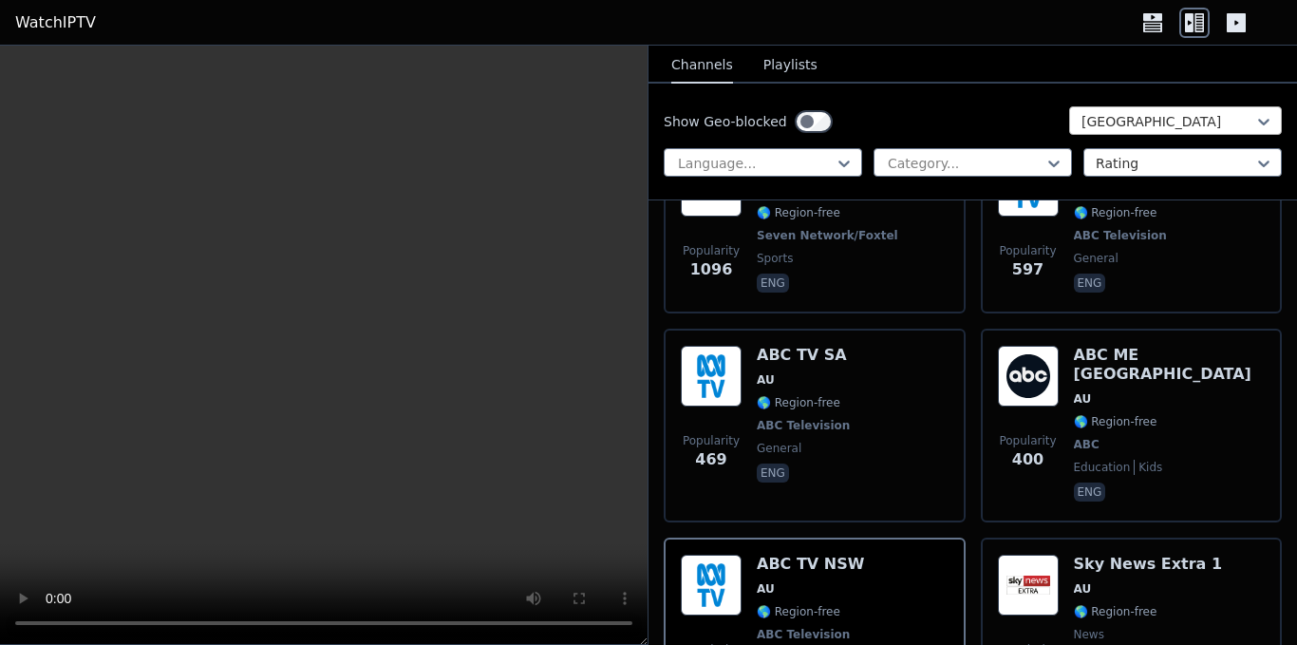
click at [1182, 127] on div at bounding box center [1167, 121] width 173 height 19
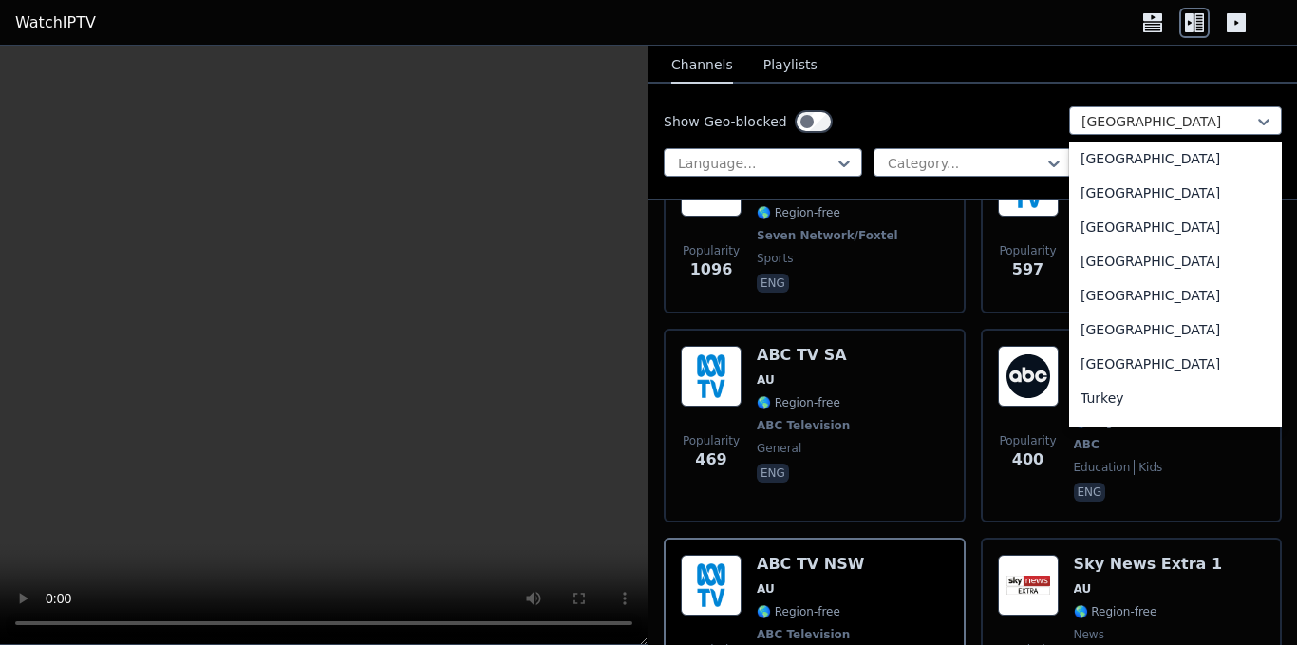
scroll to position [6305, 0]
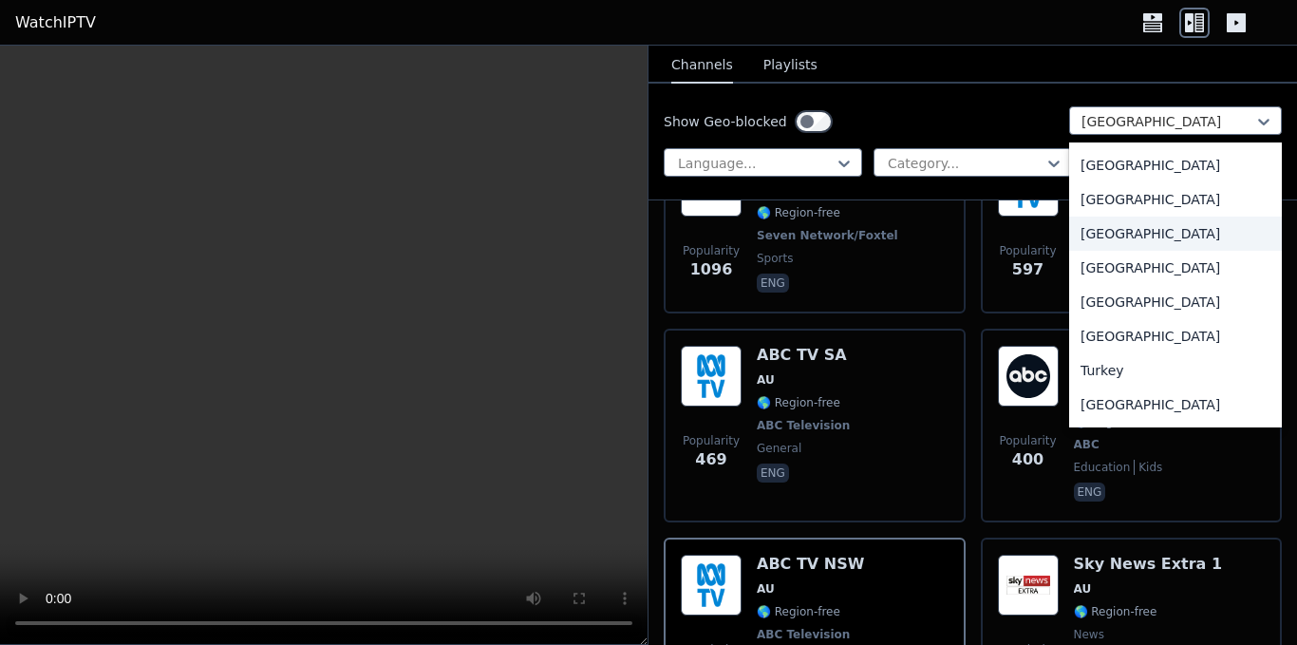
click at [1133, 235] on div "[GEOGRAPHIC_DATA]" at bounding box center [1175, 233] width 213 height 34
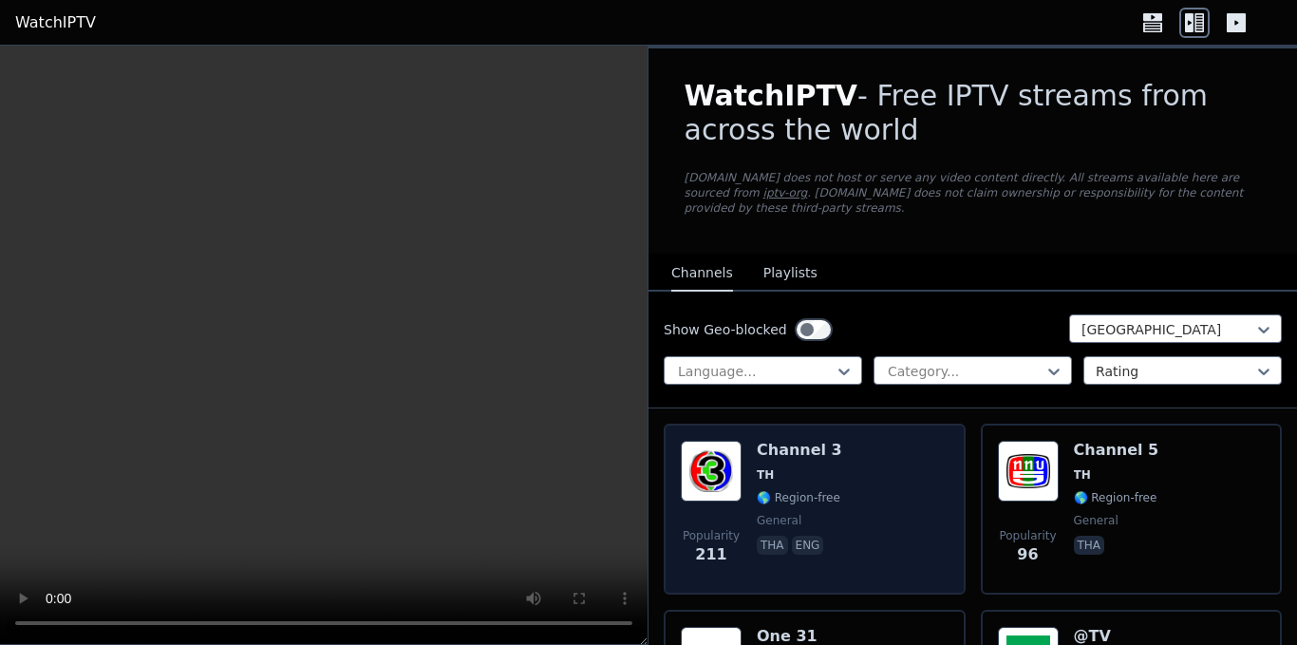
click at [833, 471] on div "Popularity 211 Channel 3 TH 🌎 Region-free general tha eng" at bounding box center [815, 508] width 268 height 137
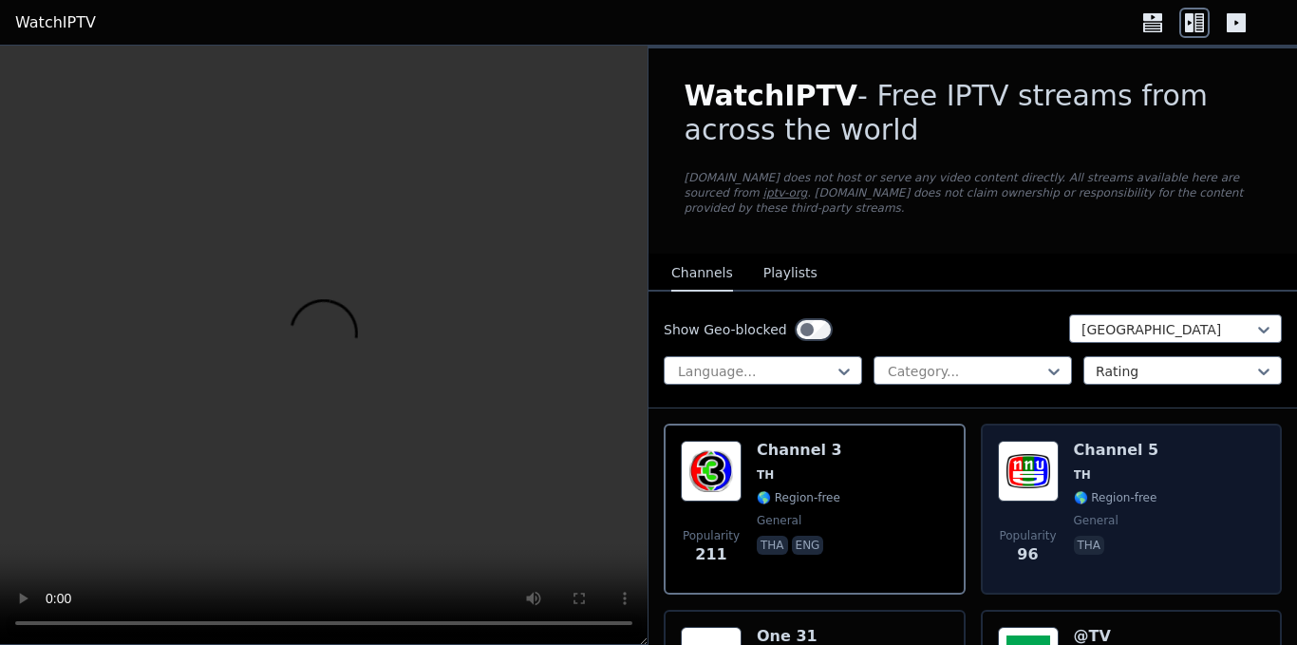
click at [1107, 467] on span "TH" at bounding box center [1116, 474] width 85 height 15
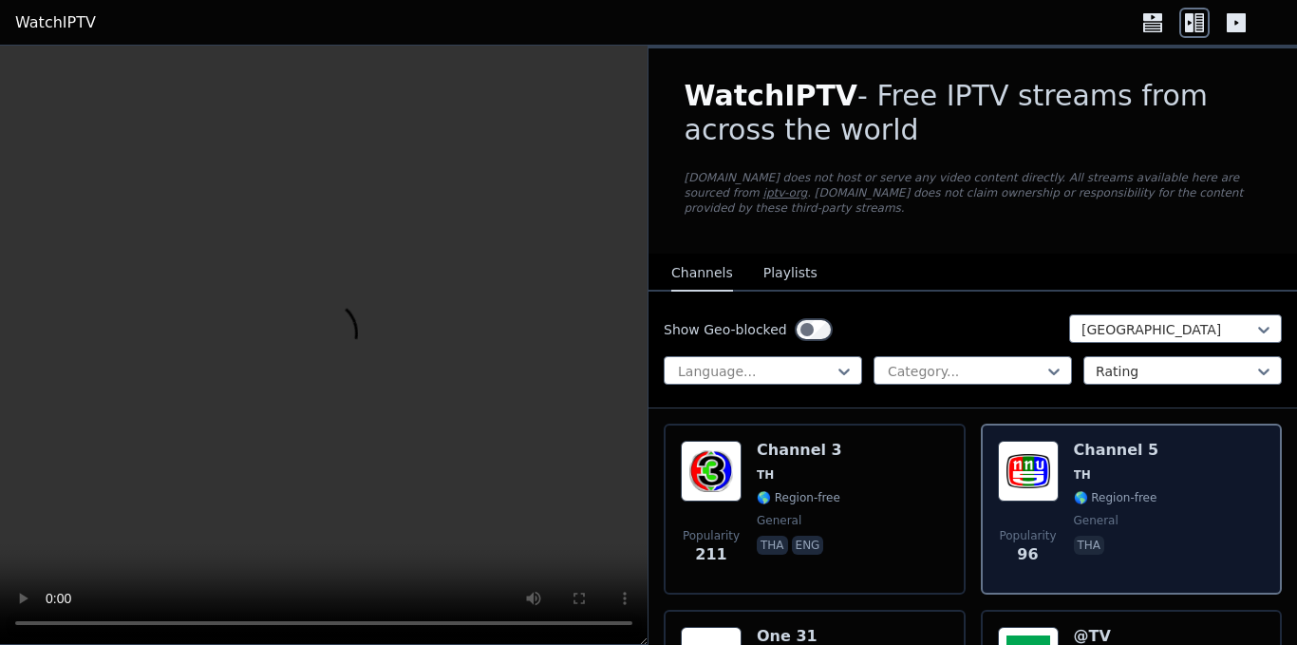
click at [1107, 467] on span "TH" at bounding box center [1116, 474] width 85 height 15
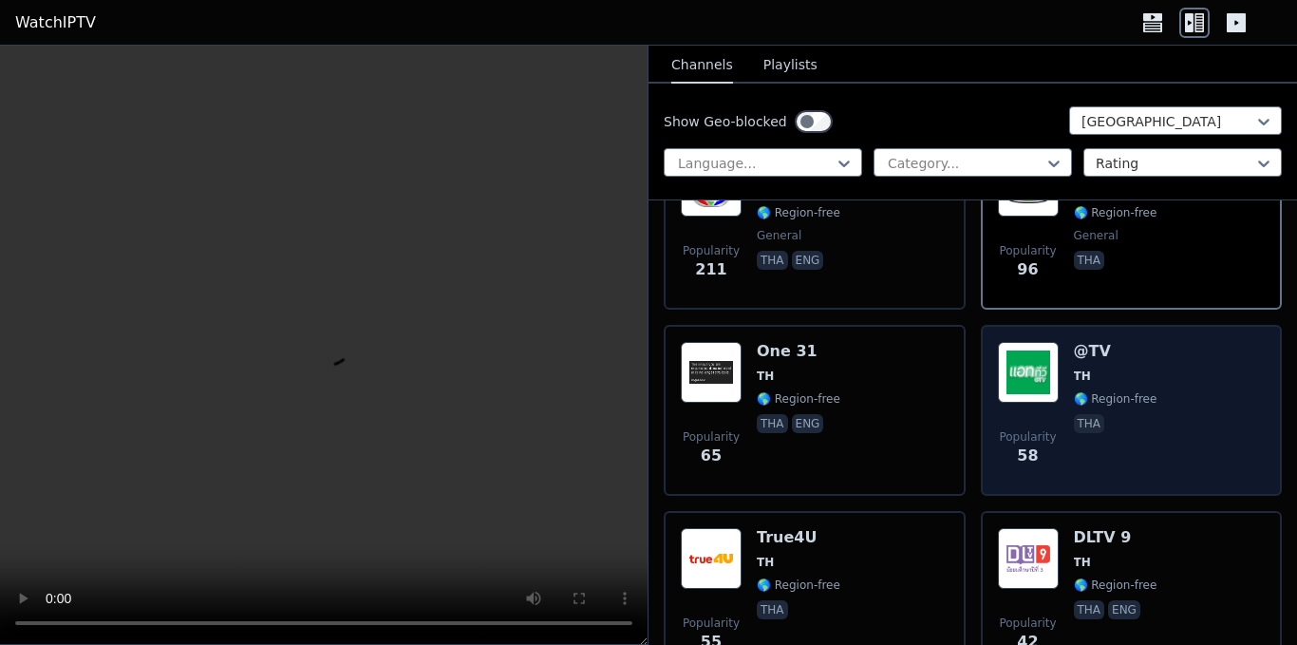
scroll to position [190, 0]
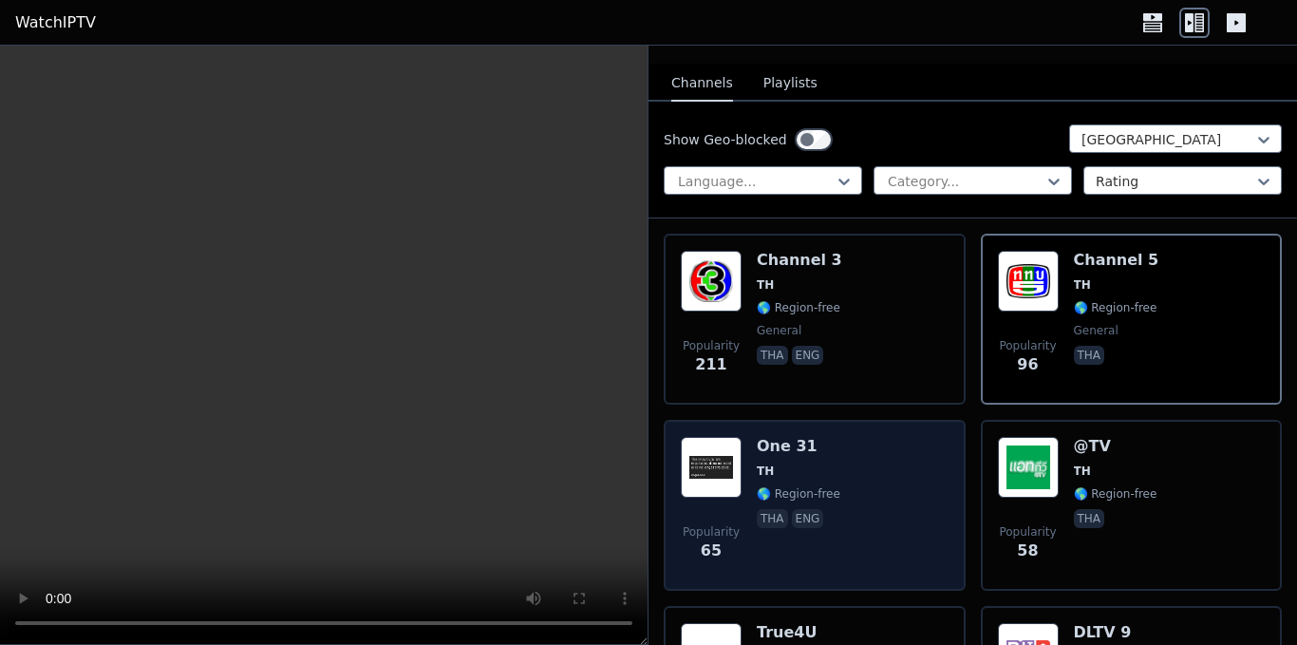
click at [846, 499] on div "Popularity 65 One 31 TH 🌎 Region-free tha eng" at bounding box center [815, 505] width 268 height 137
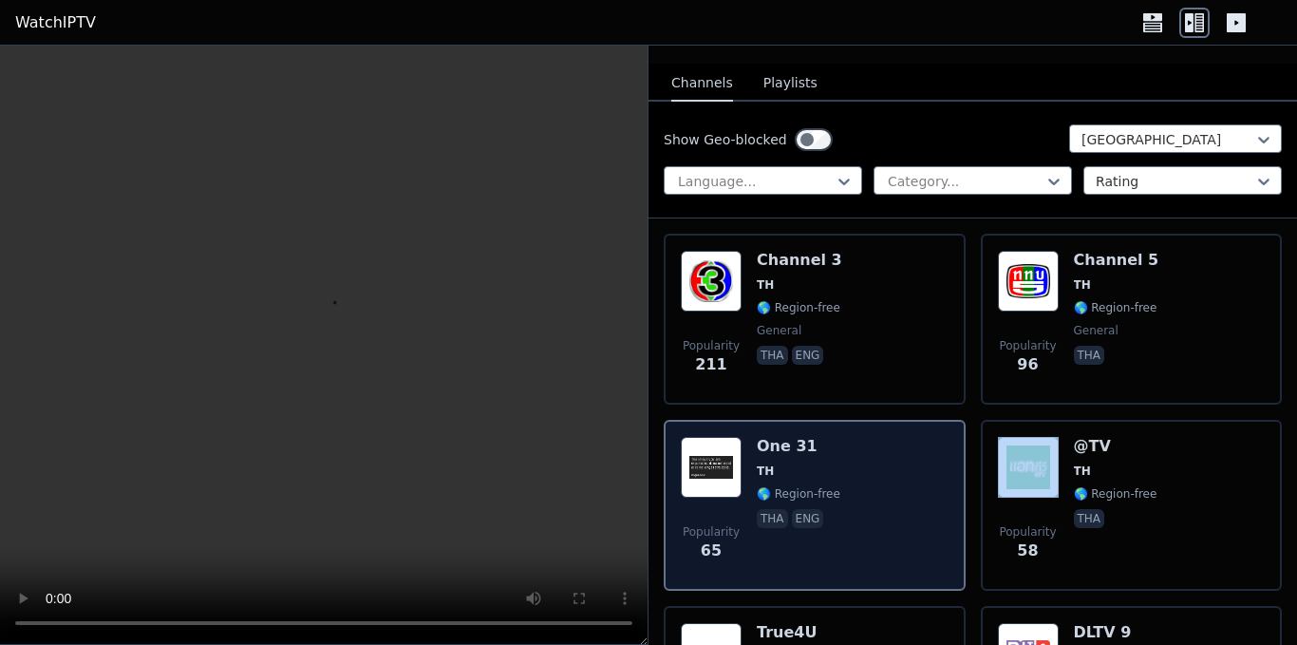
click at [846, 499] on div "Popularity 65 One 31 TH 🌎 Region-free tha eng" at bounding box center [815, 505] width 268 height 137
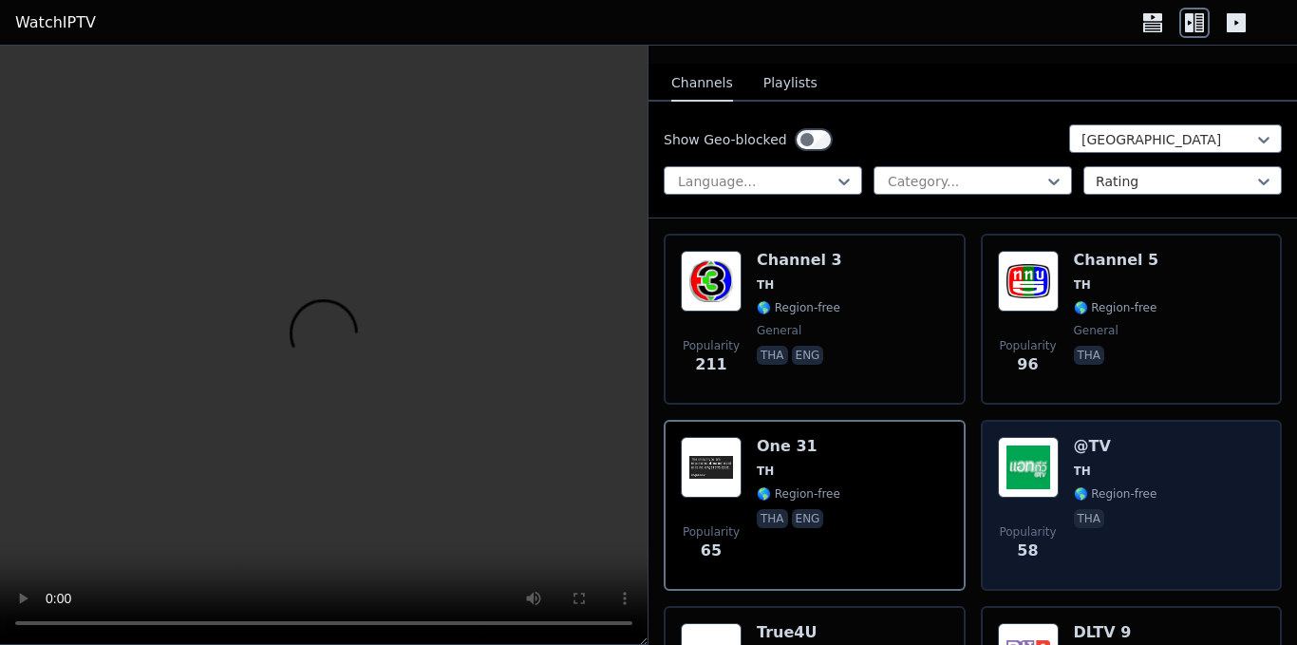
click at [1152, 463] on div "Popularity 58 @TV TH 🌎 Region-free tha" at bounding box center [1132, 505] width 268 height 137
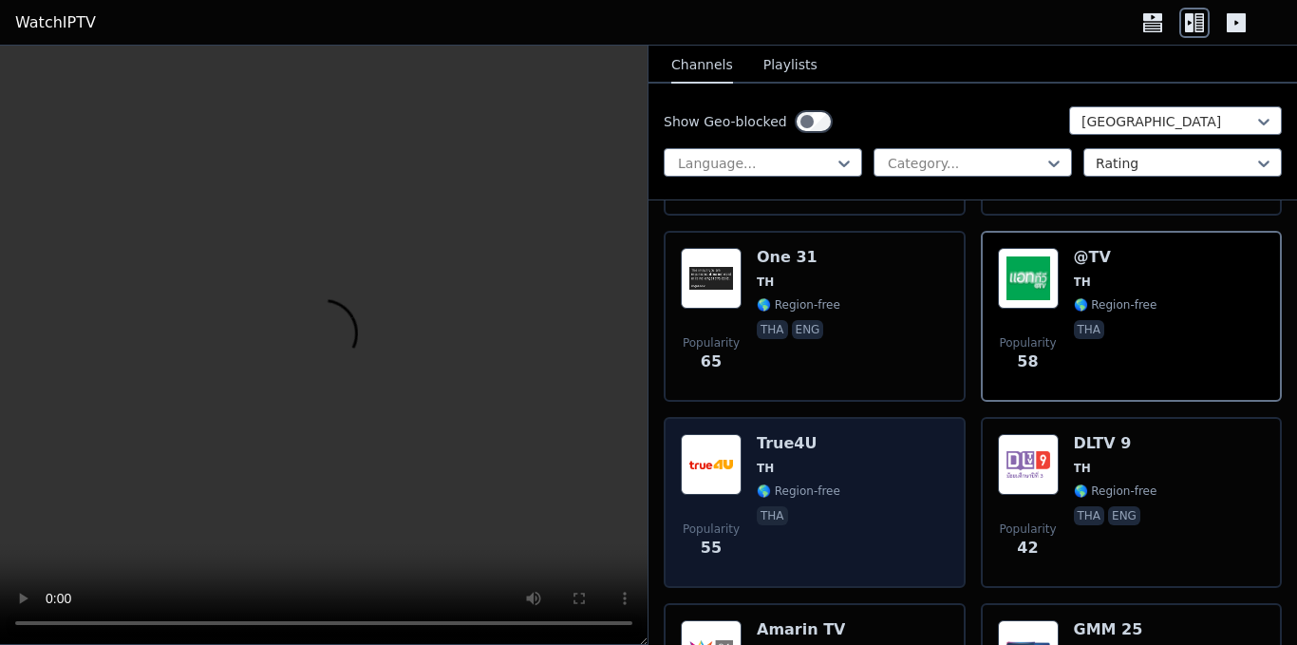
scroll to position [380, 0]
click at [832, 465] on div "Popularity 55 True4U TH 🌎 Region-free tha" at bounding box center [815, 501] width 268 height 137
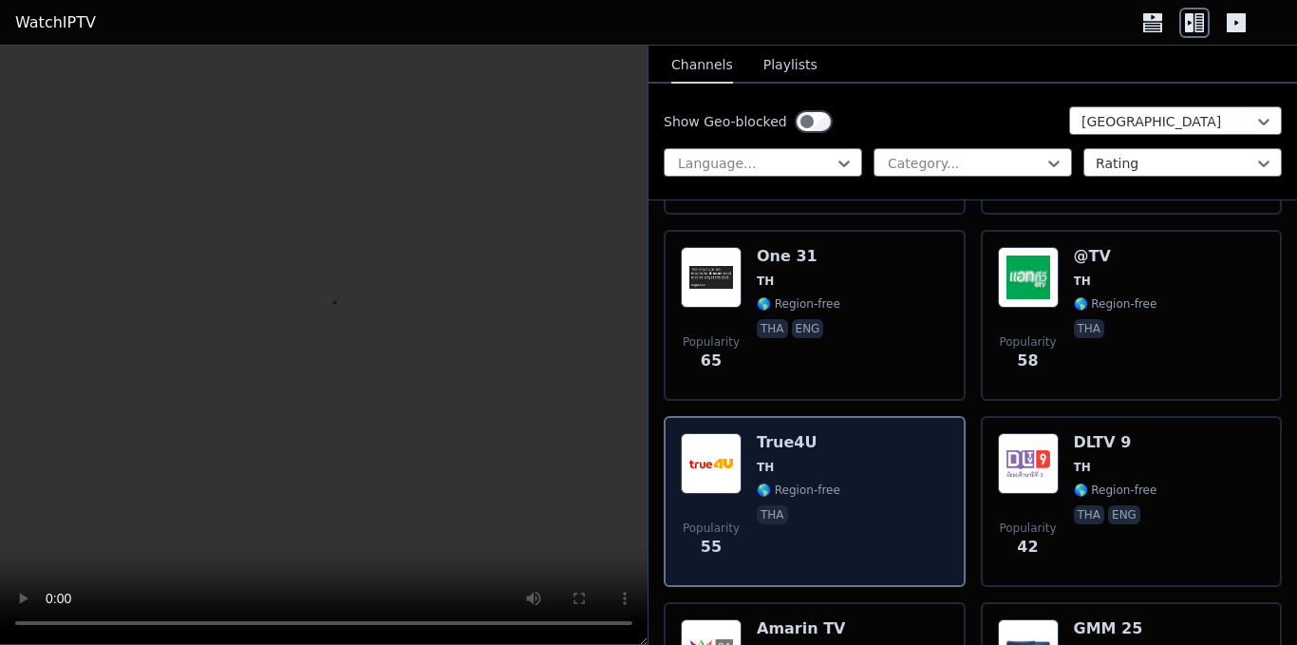
click at [832, 465] on div "Popularity 55 True4U TH 🌎 Region-free tha" at bounding box center [815, 501] width 268 height 137
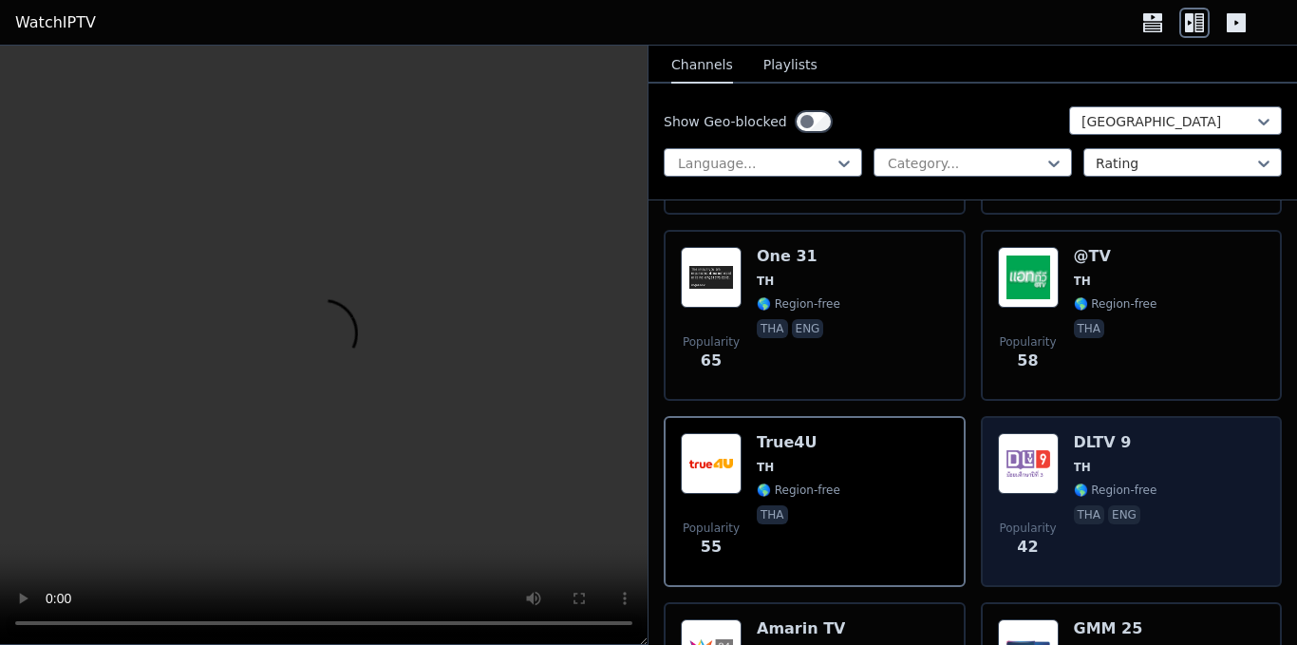
click at [1139, 482] on span "🌎 Region-free" at bounding box center [1116, 489] width 84 height 15
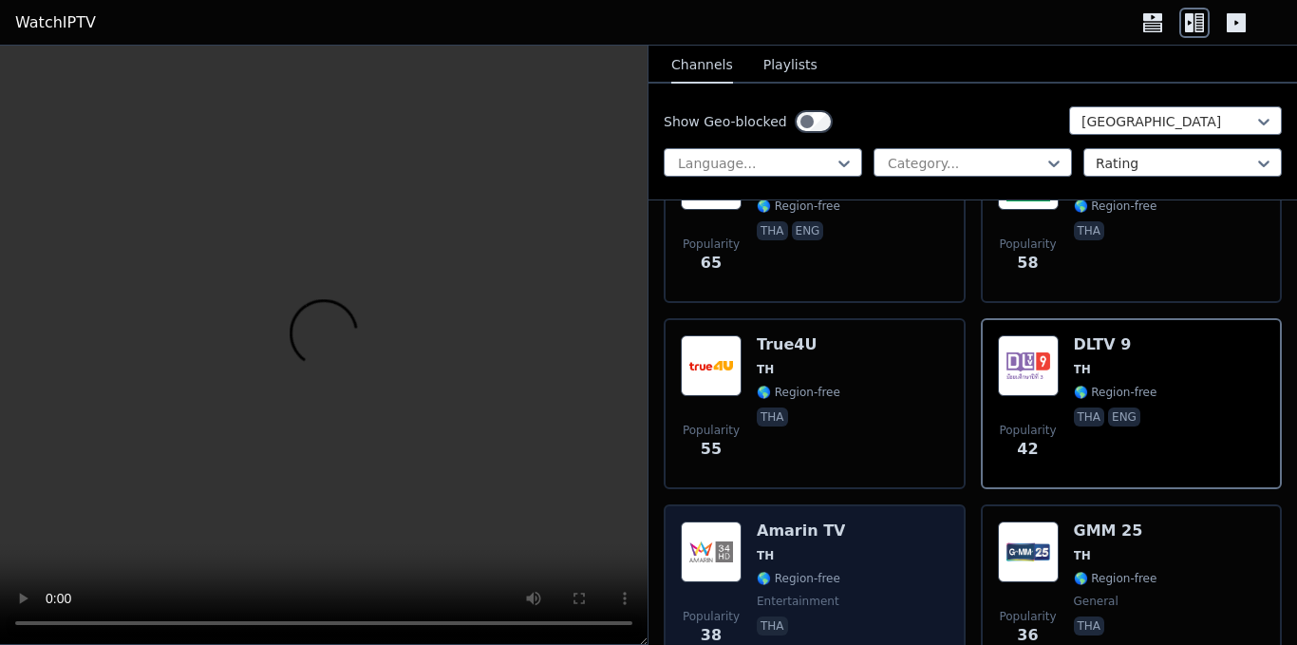
scroll to position [570, 0]
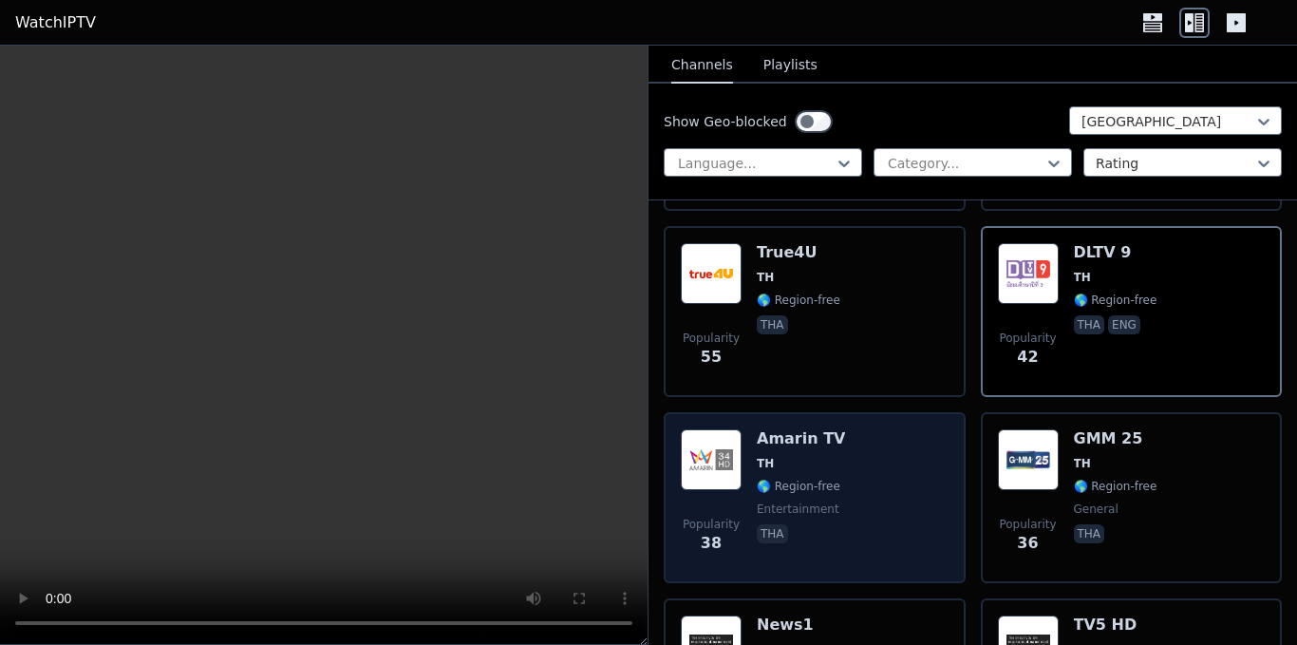
click at [821, 501] on span "entertainment" at bounding box center [798, 508] width 83 height 15
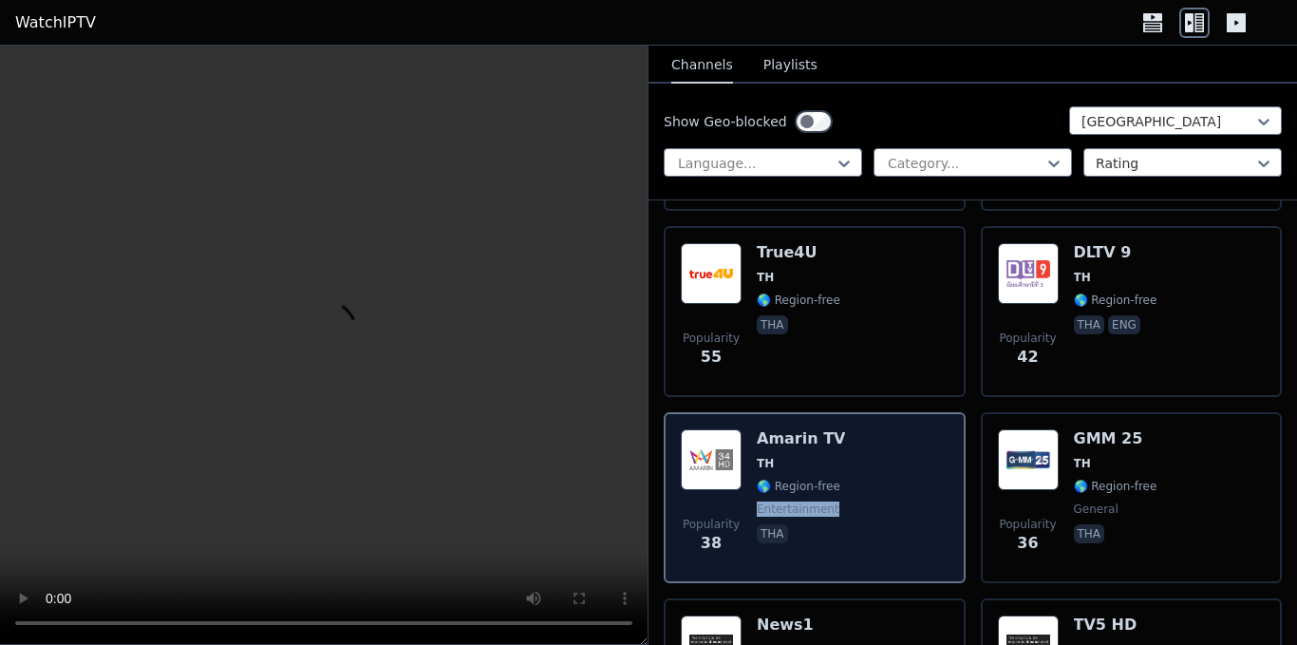
click at [821, 501] on span "entertainment" at bounding box center [798, 508] width 83 height 15
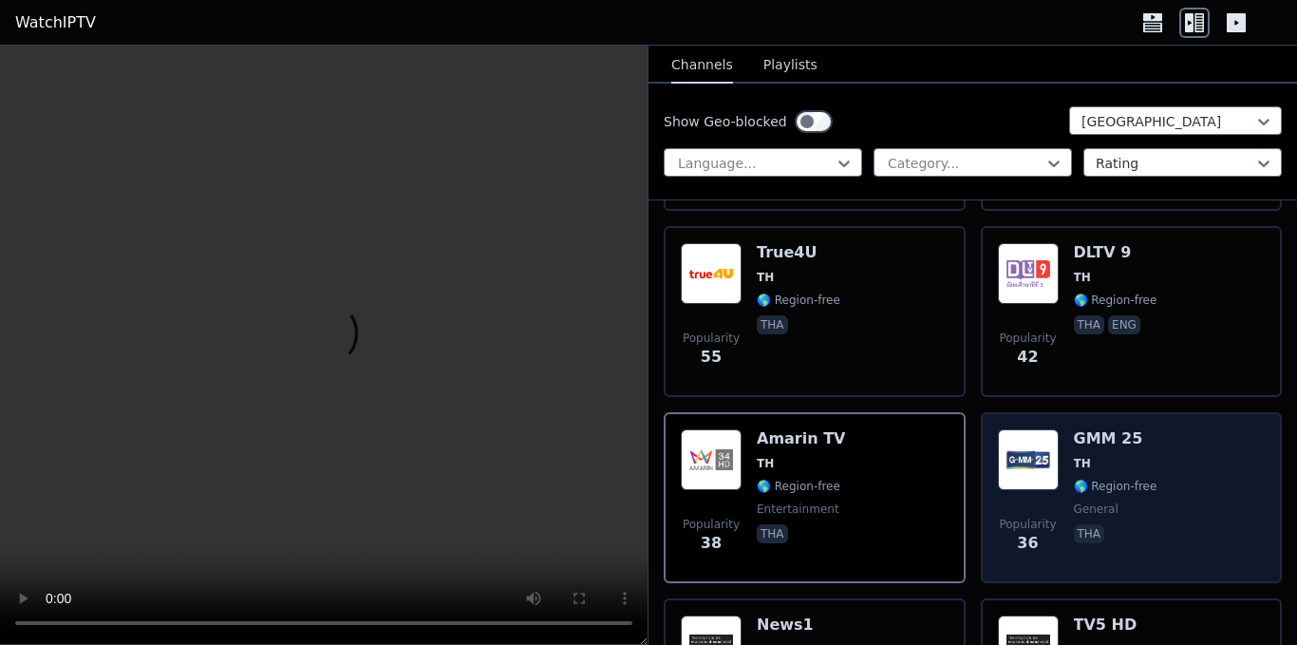
click at [1142, 480] on div "Popularity 36 GMM 25 TH 🌎 Region-free general tha" at bounding box center [1132, 497] width 268 height 137
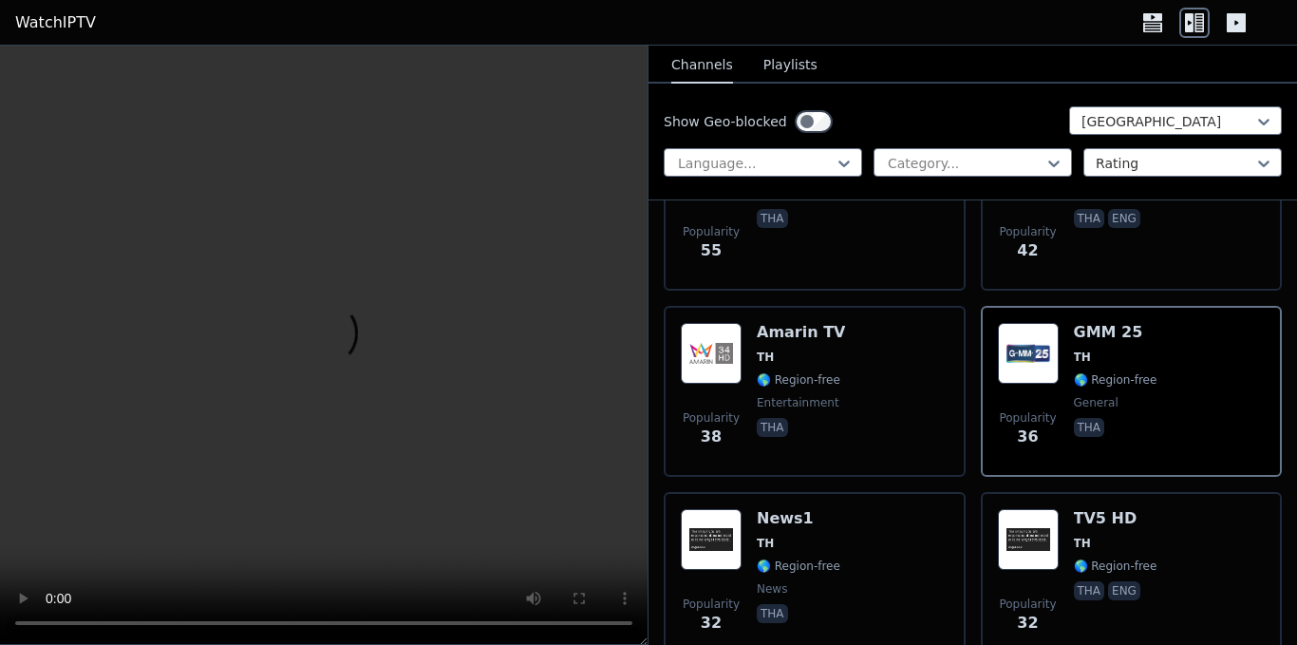
scroll to position [854, 0]
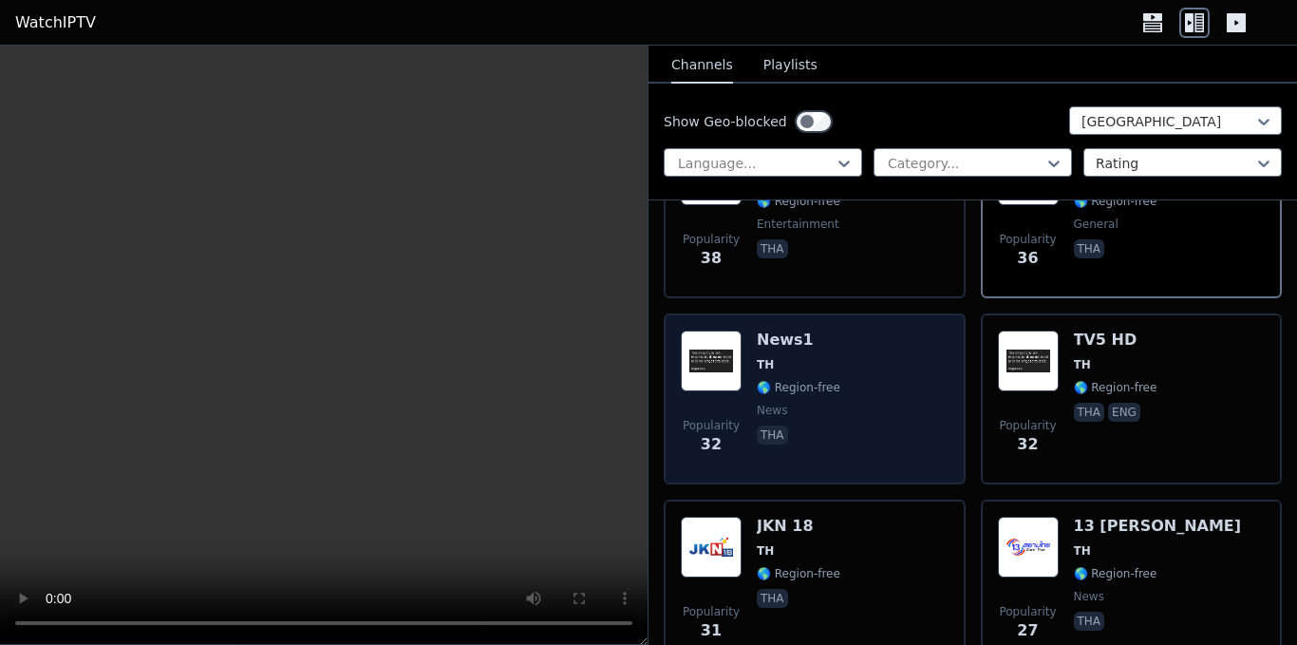
click at [841, 395] on div "Popularity 32 News1 TH 🌎 Region-free news tha" at bounding box center [815, 398] width 268 height 137
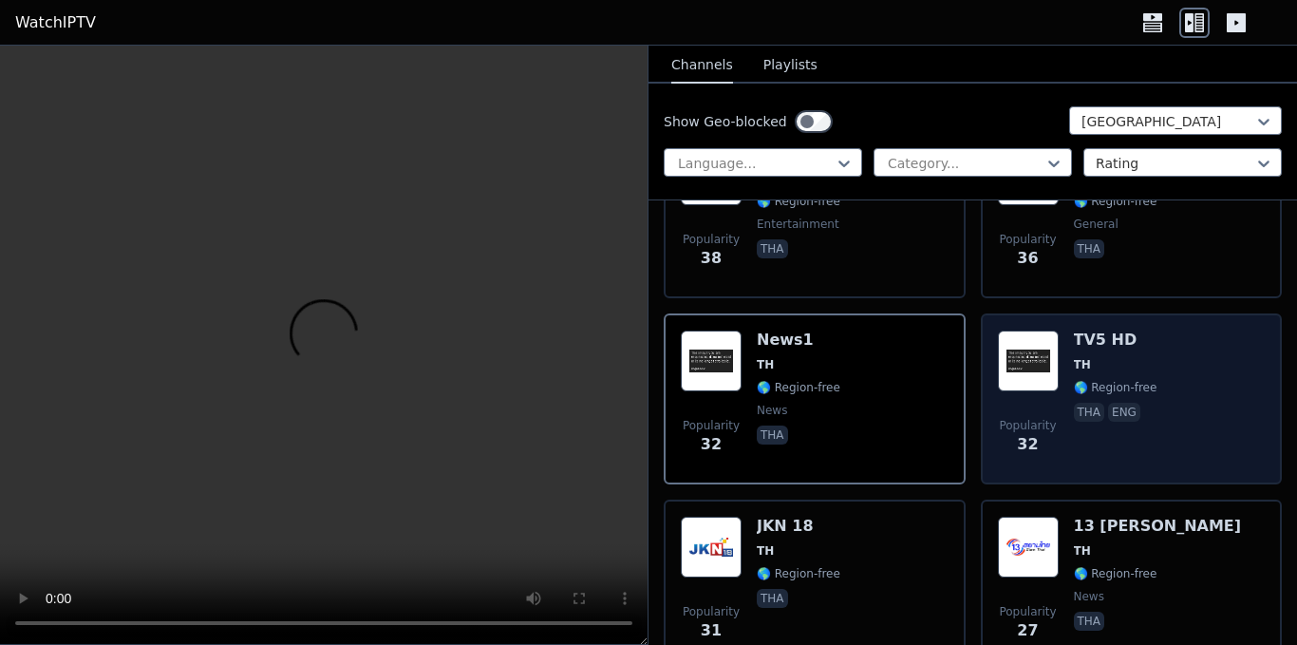
click at [1165, 370] on div "Popularity 32 TV5 HD TH 🌎 Region-free tha eng" at bounding box center [1132, 398] width 268 height 137
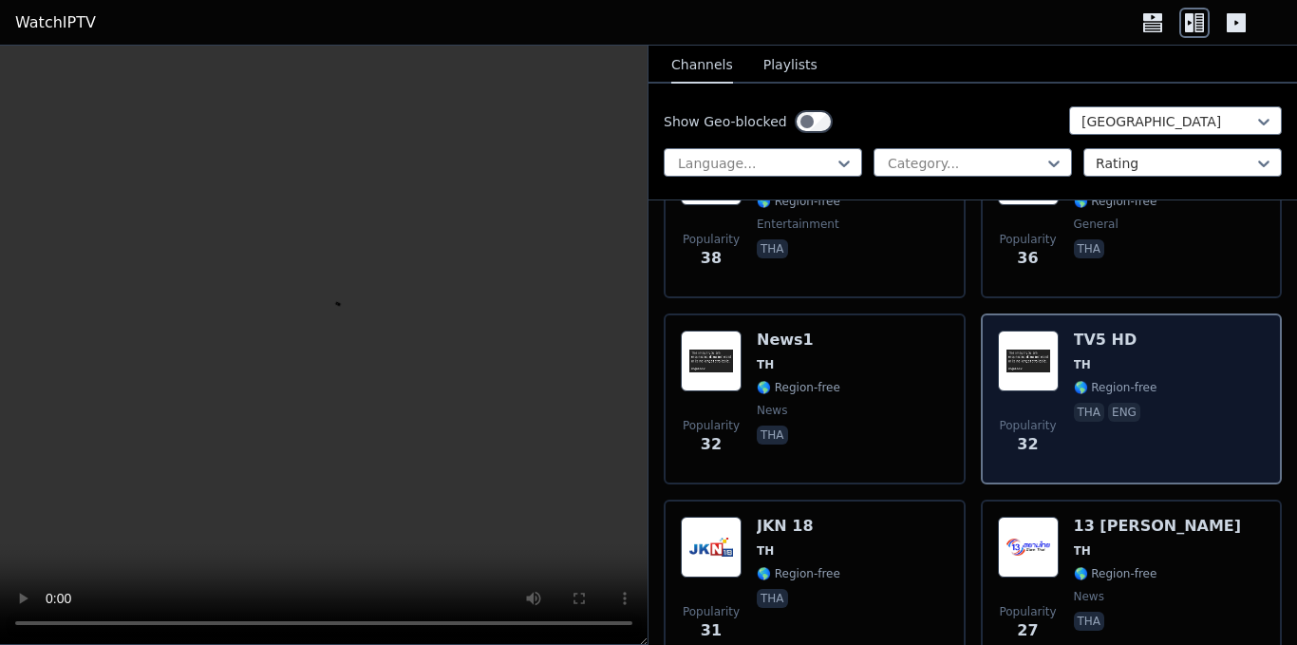
click at [1165, 370] on div "Popularity 32 TV5 HD TH 🌎 Region-free tha eng" at bounding box center [1132, 398] width 268 height 137
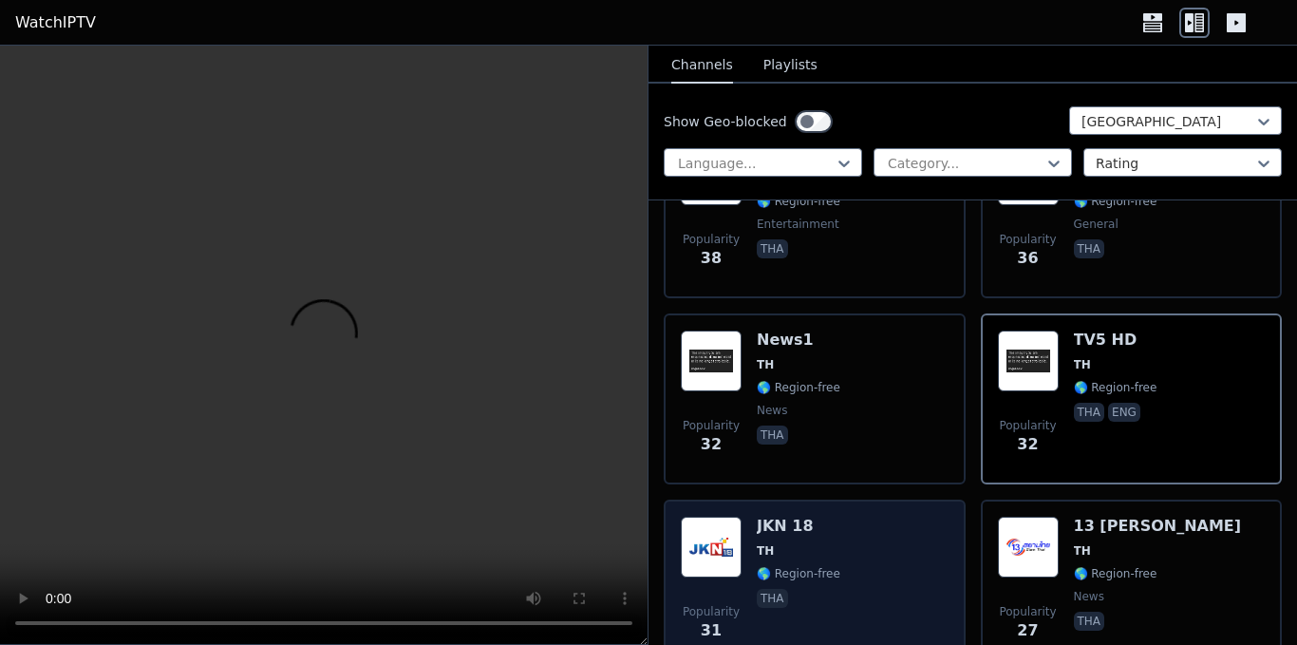
click at [876, 554] on div "Popularity 31 JKN 18 TH 🌎 Region-free tha" at bounding box center [815, 584] width 268 height 137
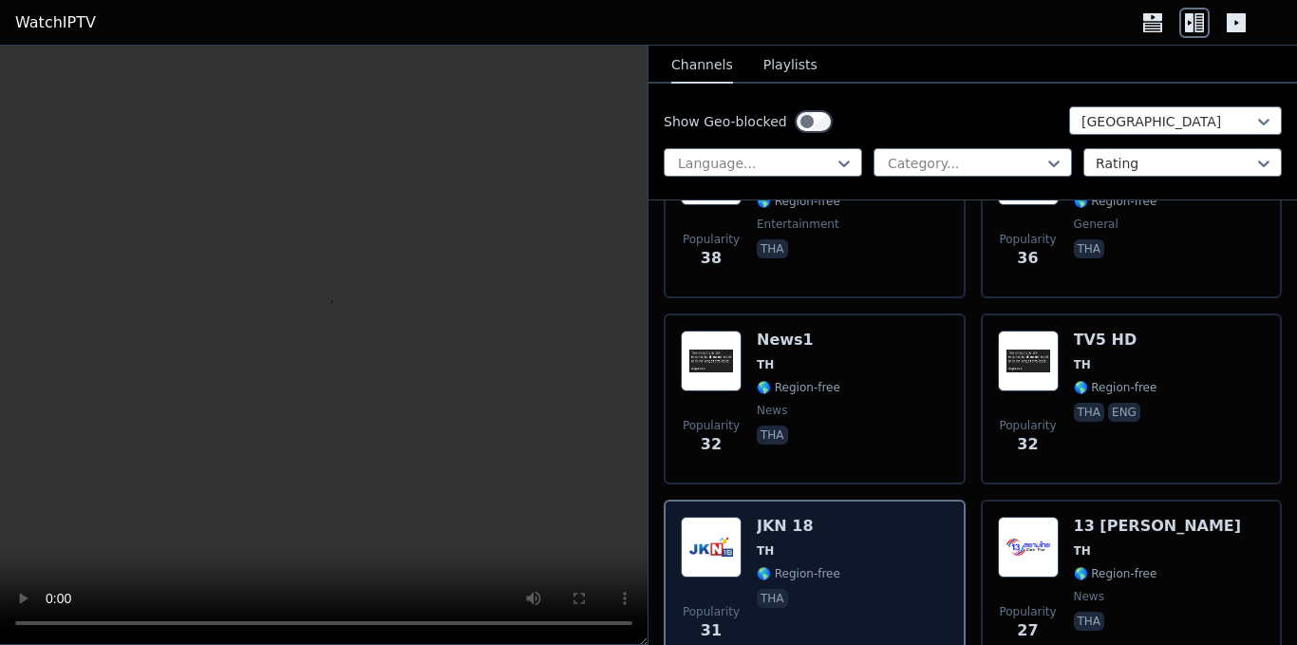
click at [876, 554] on div "Popularity 31 JKN 18 TH 🌎 Region-free tha" at bounding box center [815, 584] width 268 height 137
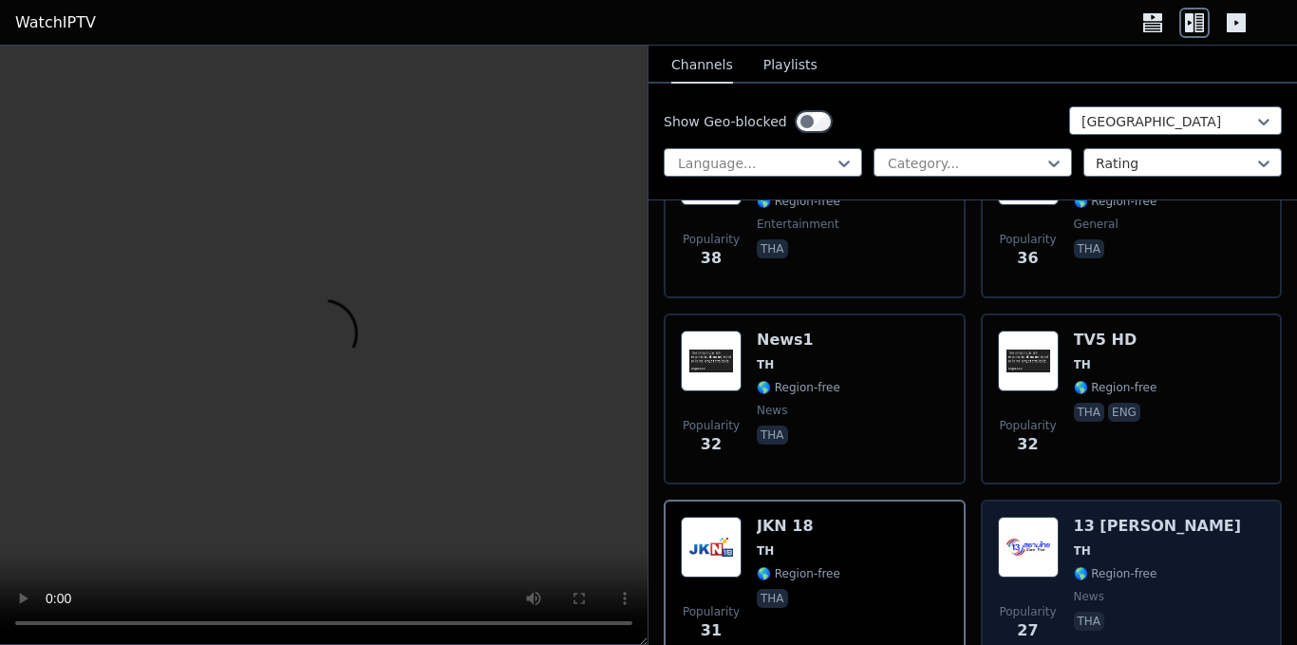
click at [1154, 542] on div "Popularity 27 13 Siam Thai TH 🌎 Region-free news tha" at bounding box center [1132, 584] width 268 height 137
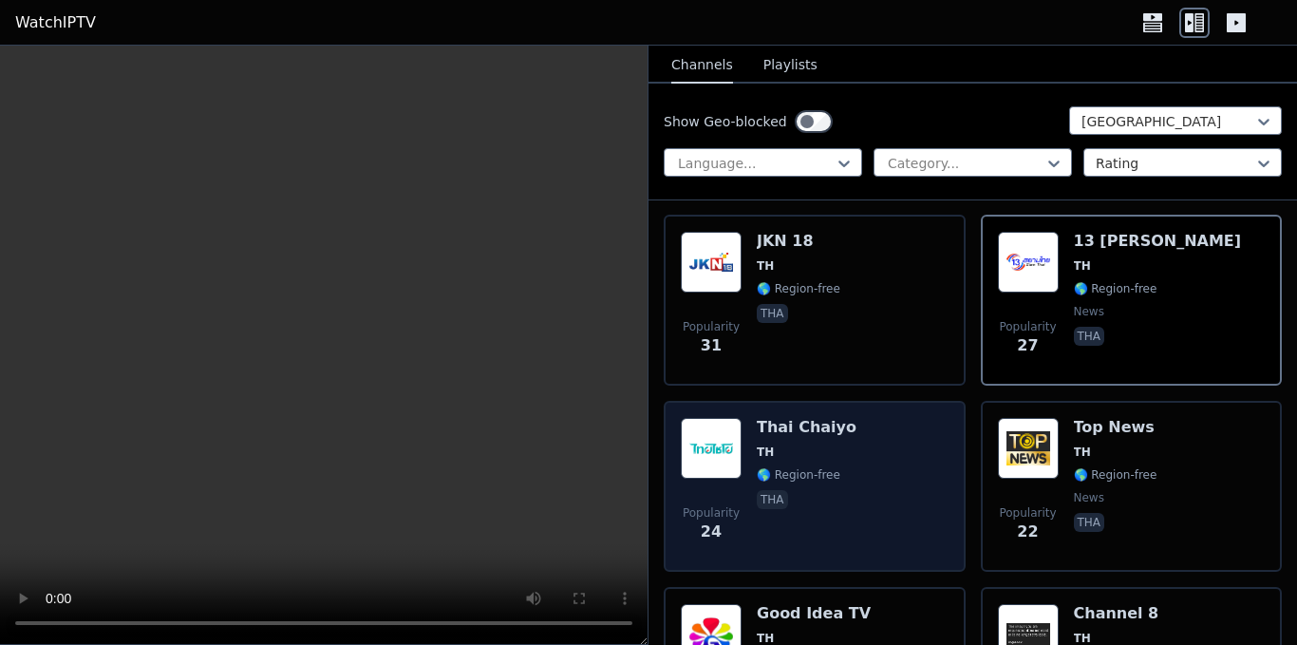
click at [896, 482] on div "Popularity 24 Thai Chaiyo TH 🌎 Region-free tha" at bounding box center [815, 486] width 268 height 137
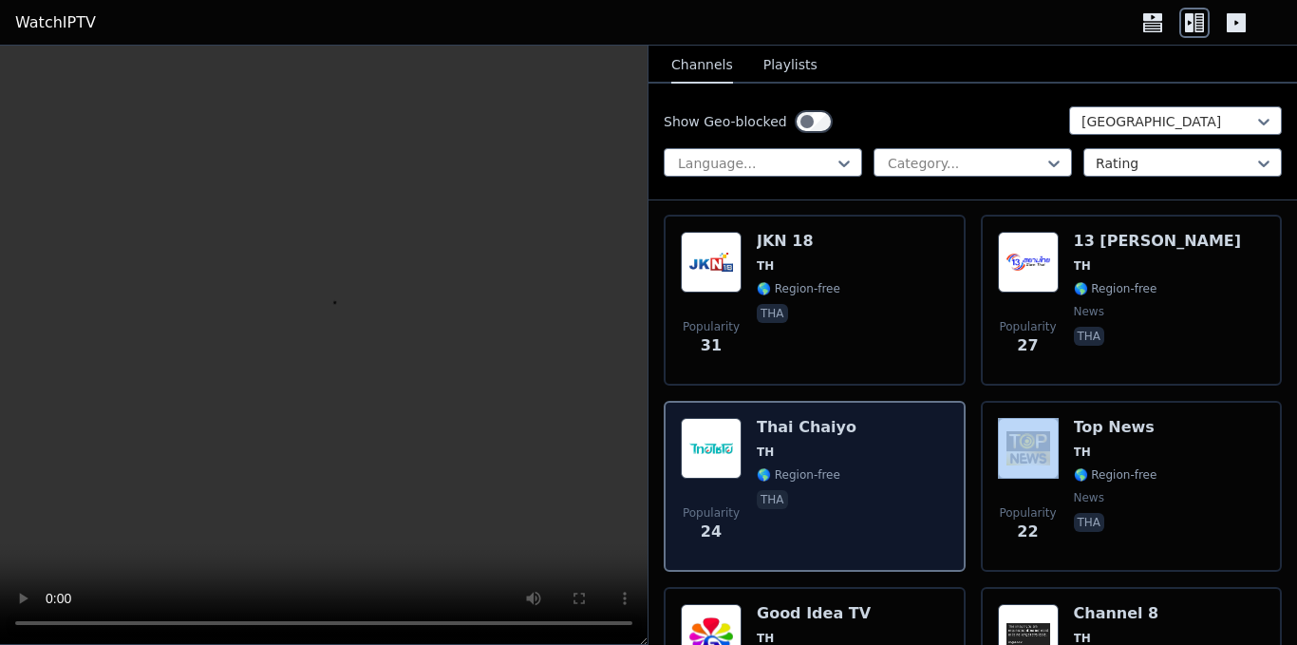
click at [896, 482] on div "Popularity 24 Thai Chaiyo TH 🌎 Region-free tha" at bounding box center [815, 486] width 268 height 137
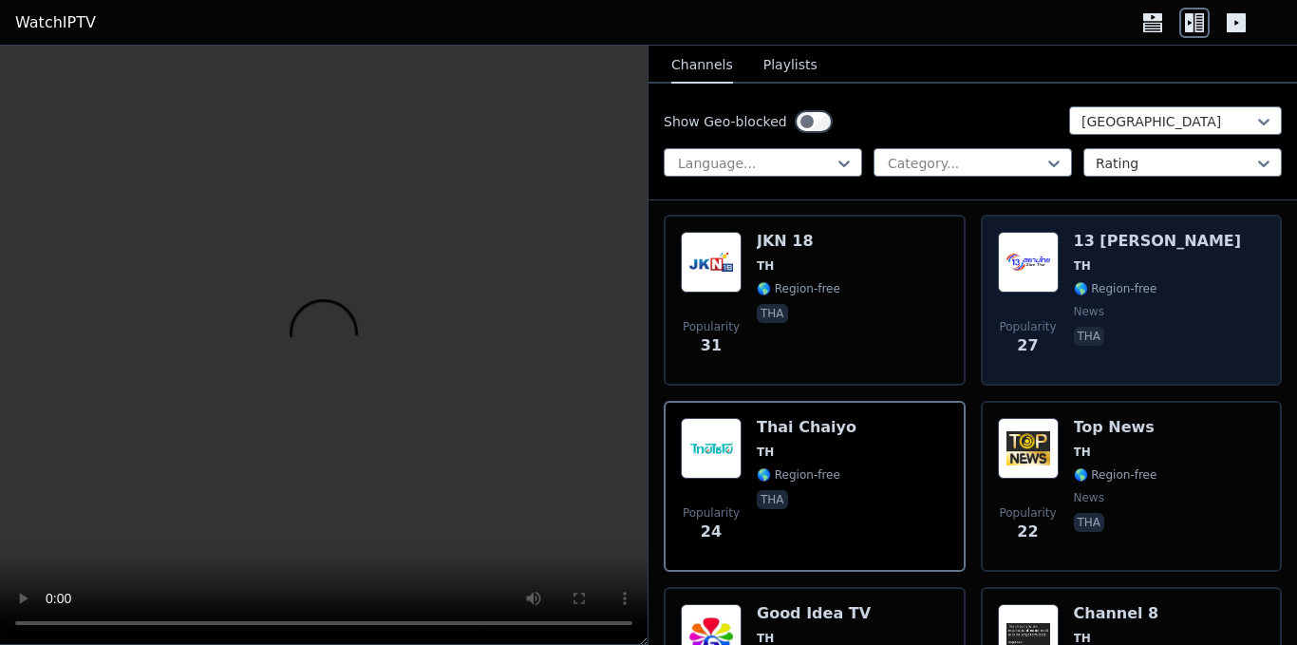
click at [1176, 303] on div "Popularity 27 13 Siam Thai TH 🌎 Region-free news tha" at bounding box center [1132, 300] width 268 height 137
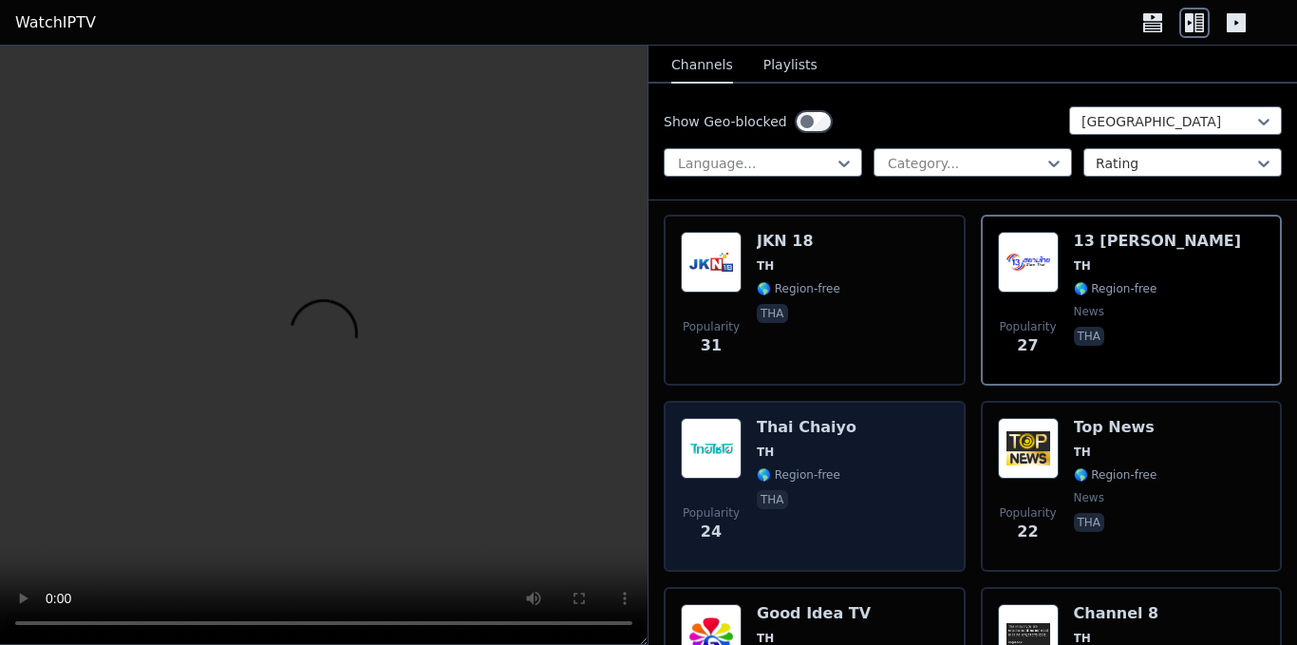
click at [871, 490] on div "Popularity 24 Thai Chaiyo TH 🌎 Region-free tha" at bounding box center [815, 486] width 268 height 137
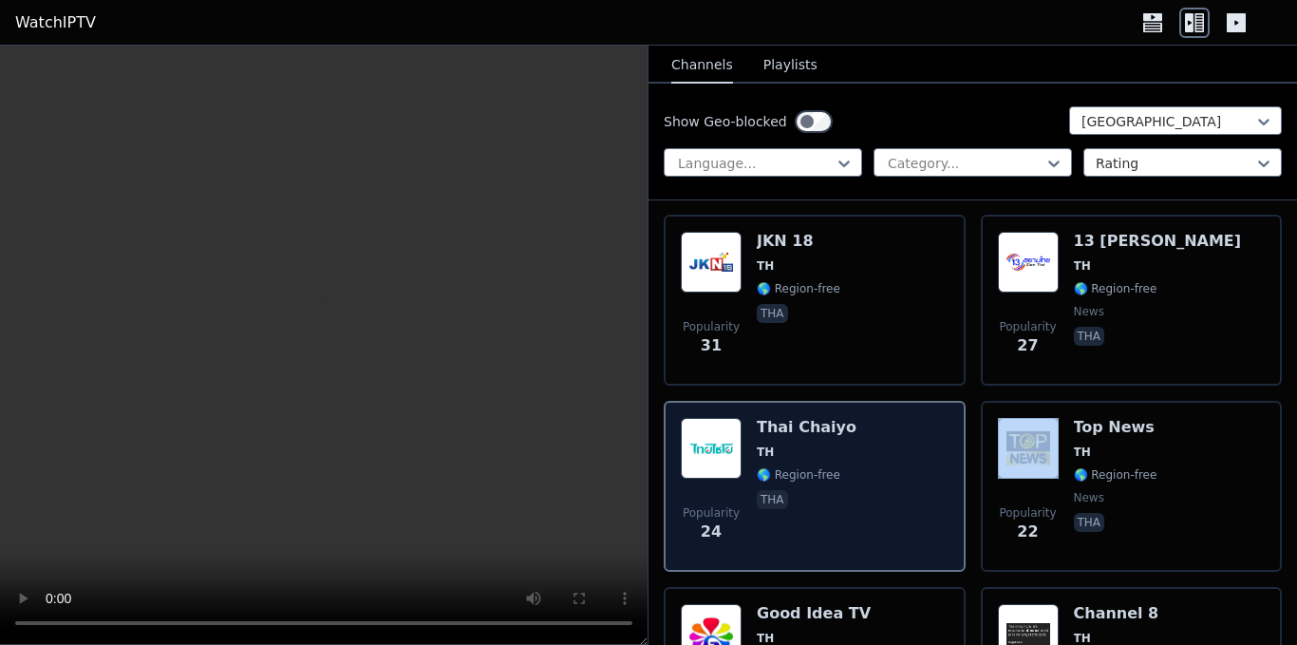
click at [871, 490] on div "Popularity 24 Thai Chaiyo TH 🌎 Region-free tha" at bounding box center [815, 486] width 268 height 137
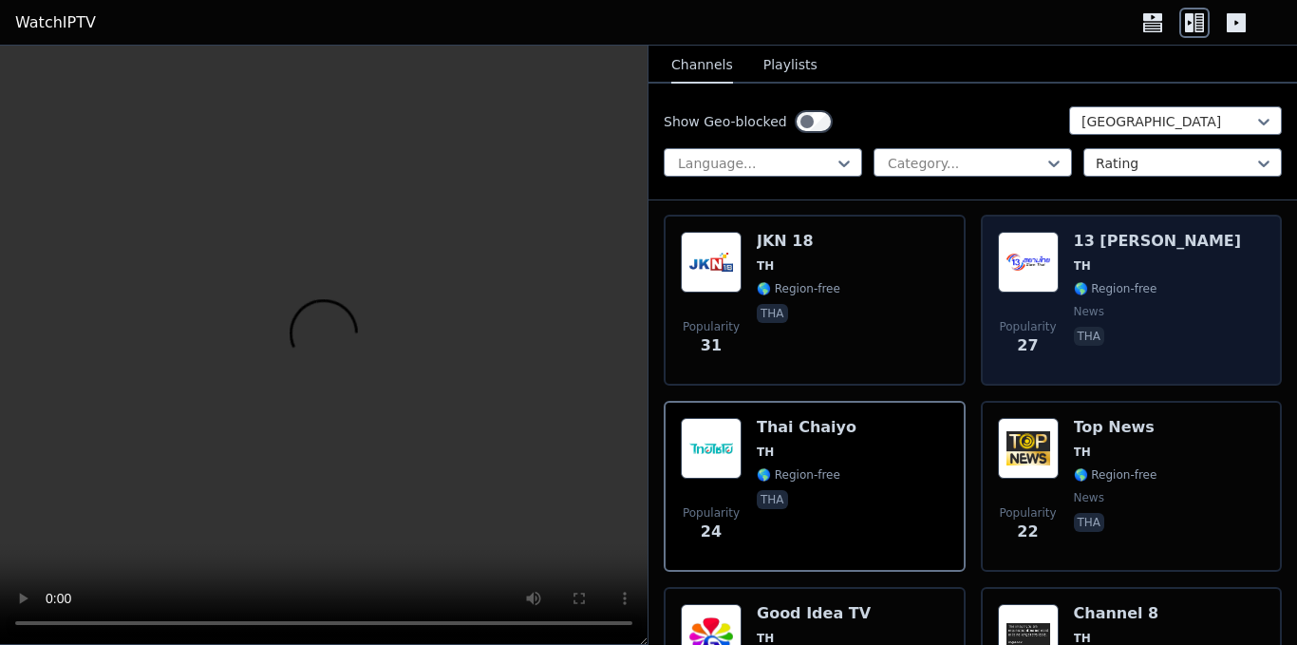
click at [1165, 257] on div "Popularity 27 13 Siam Thai TH 🌎 Region-free news tha" at bounding box center [1132, 300] width 268 height 137
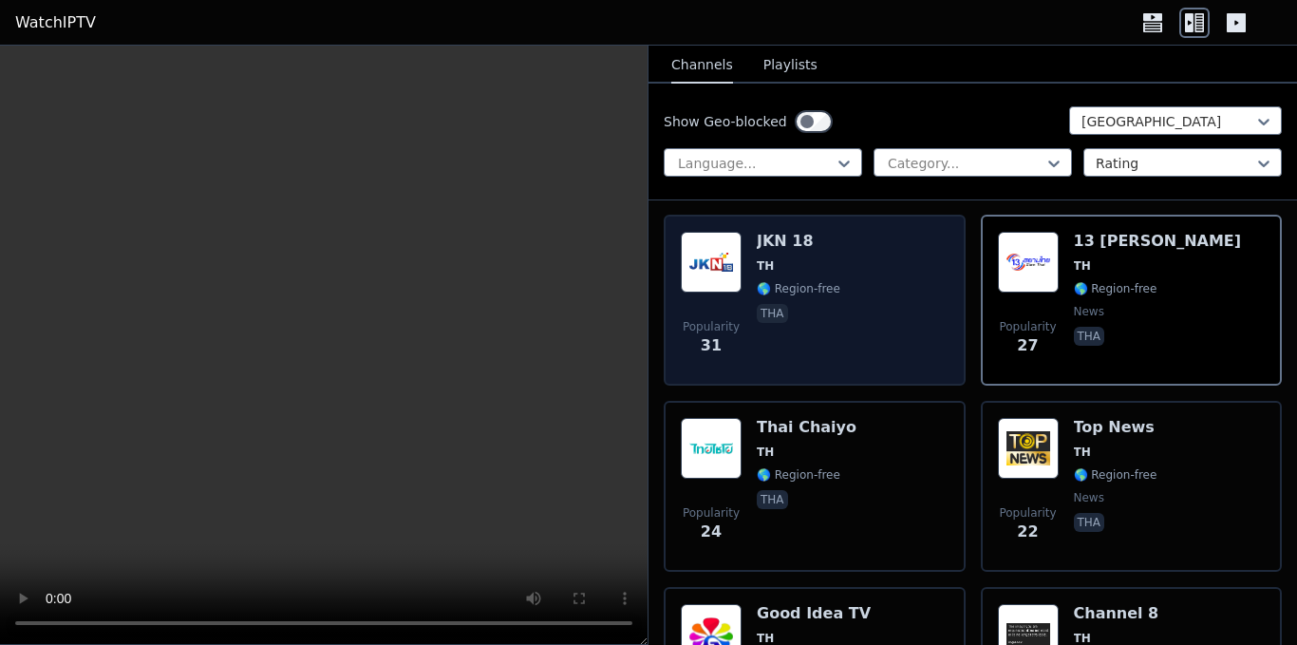
click at [812, 304] on span "tha" at bounding box center [799, 315] width 84 height 23
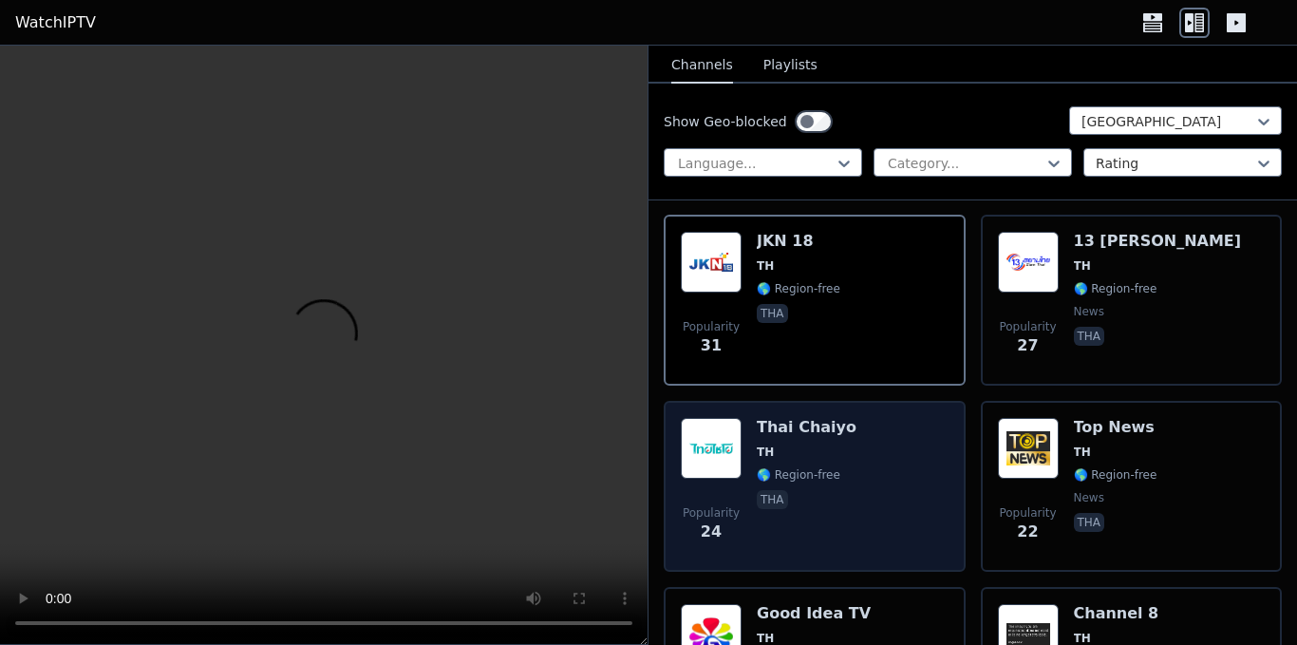
click at [824, 469] on div "Thai Chaiyo TH 🌎 Region-free tha" at bounding box center [807, 486] width 100 height 137
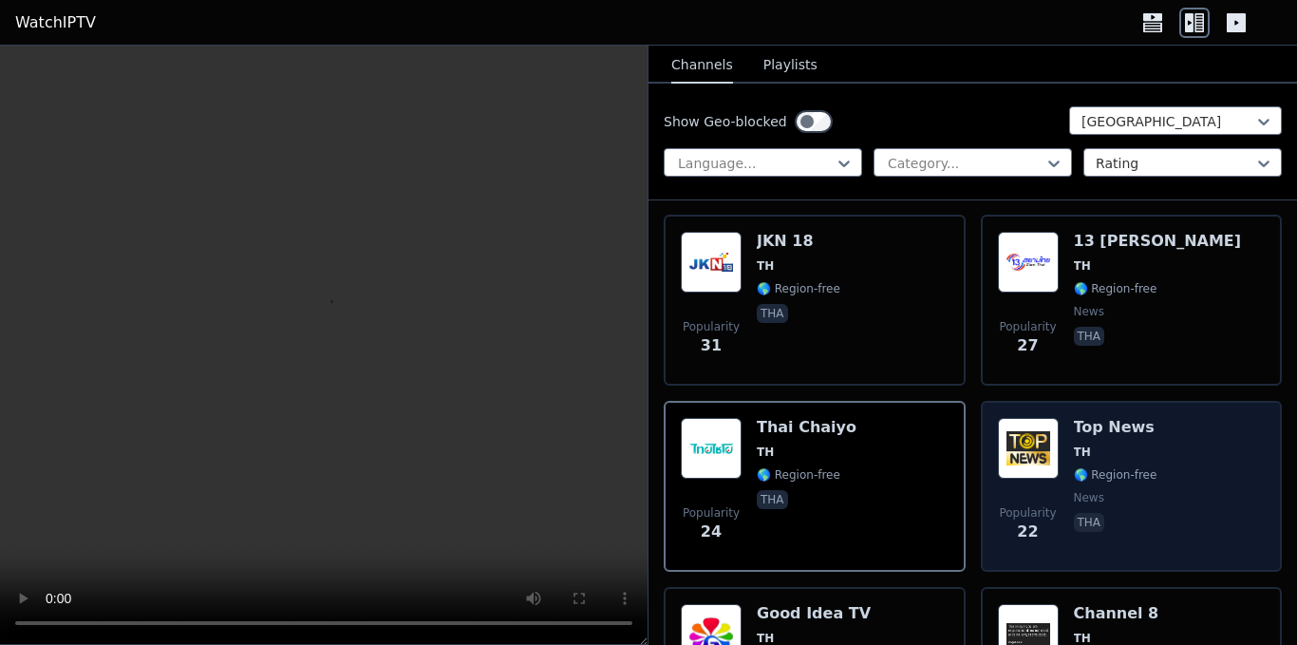
click at [1097, 467] on span "🌎 Region-free" at bounding box center [1116, 474] width 84 height 15
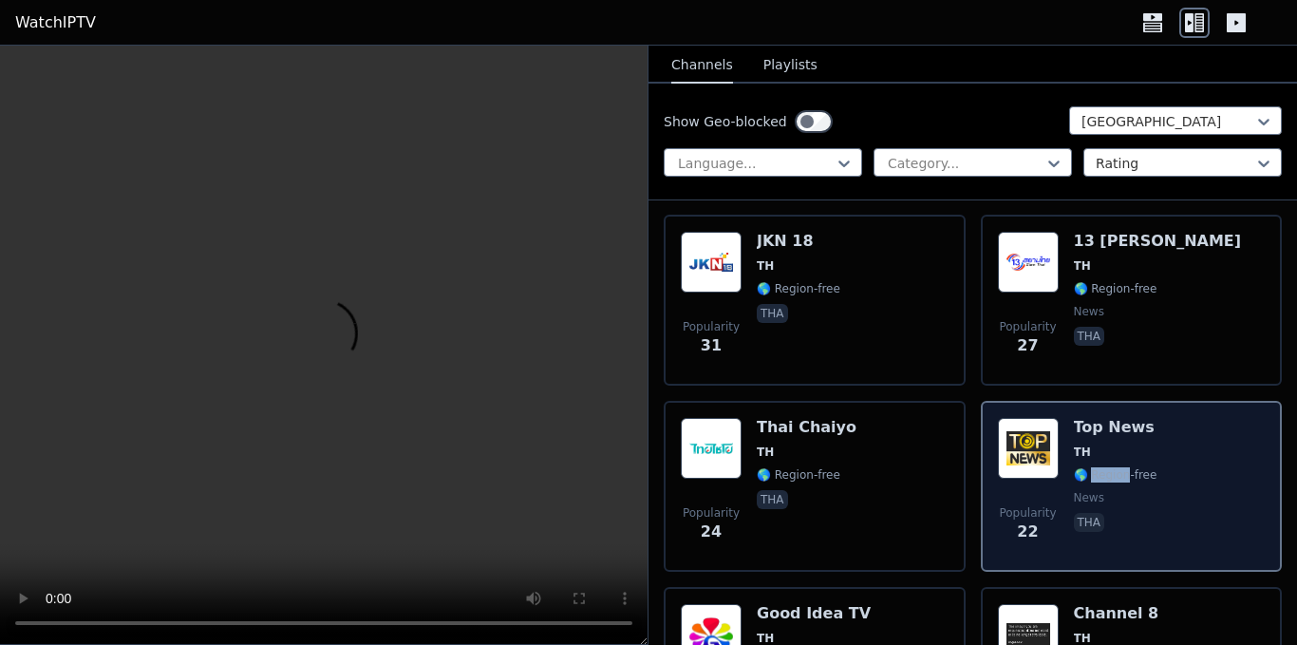
click at [1097, 467] on span "🌎 Region-free" at bounding box center [1116, 474] width 84 height 15
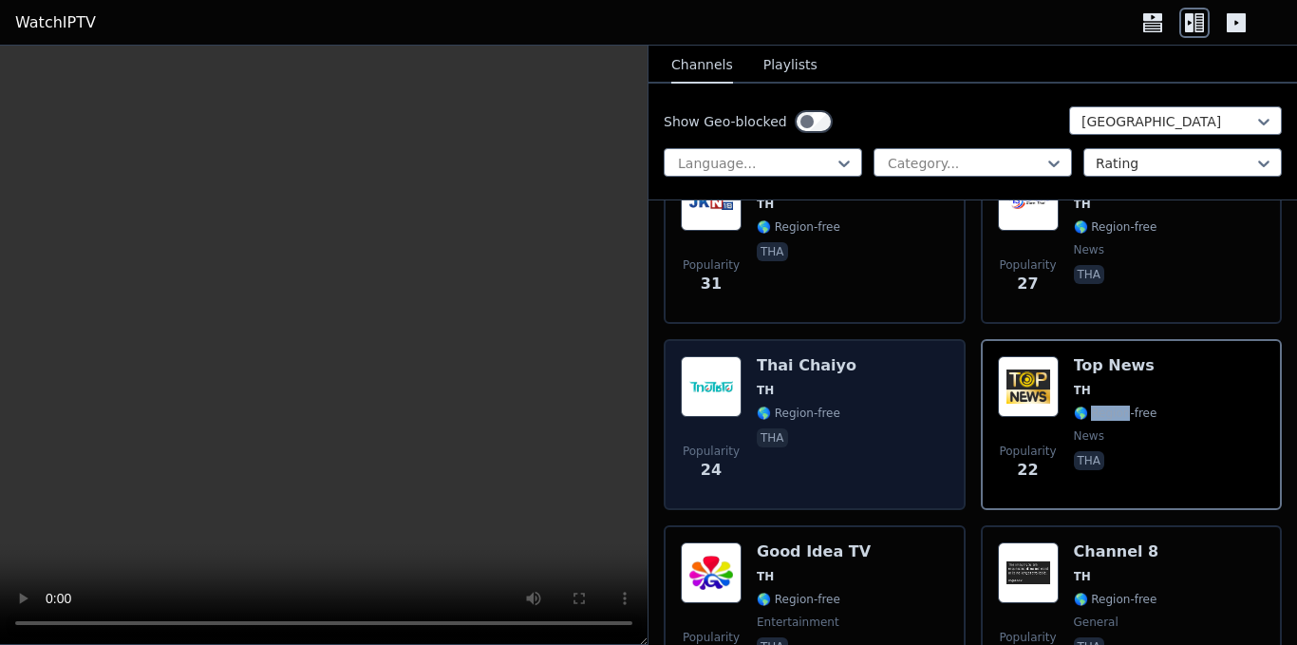
scroll to position [1234, 0]
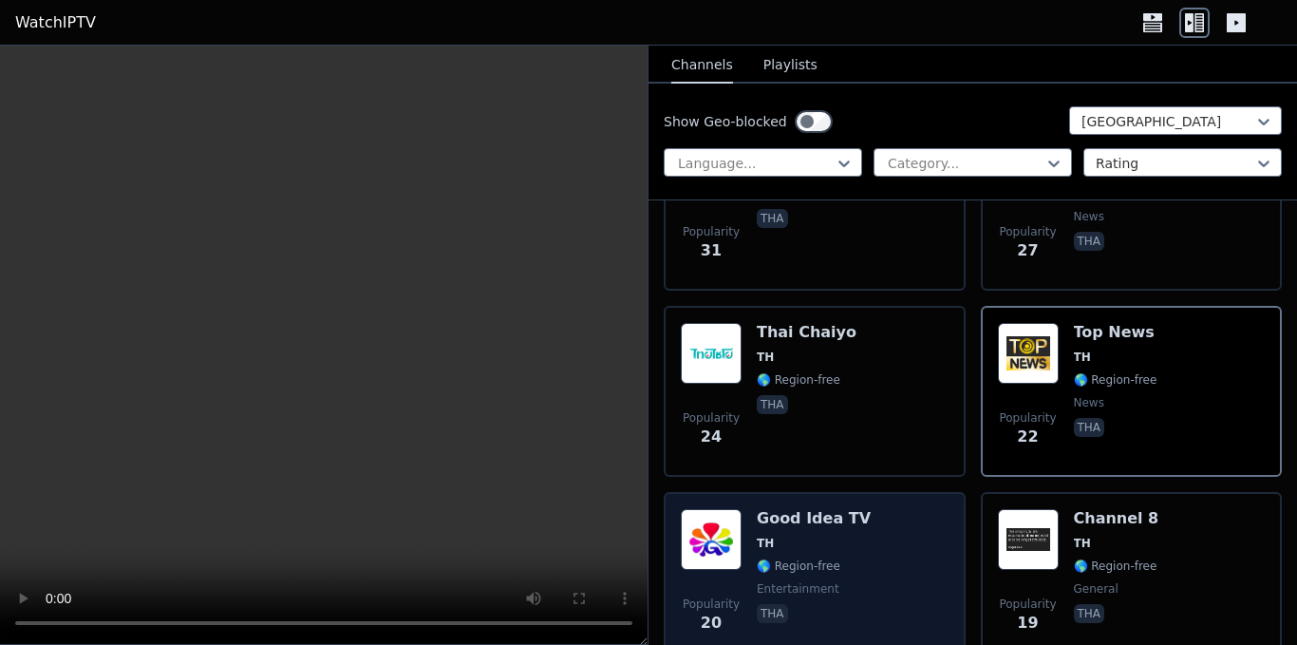
click at [808, 535] on div "Good Idea TV TH 🌎 Region-free entertainment tha" at bounding box center [814, 577] width 114 height 137
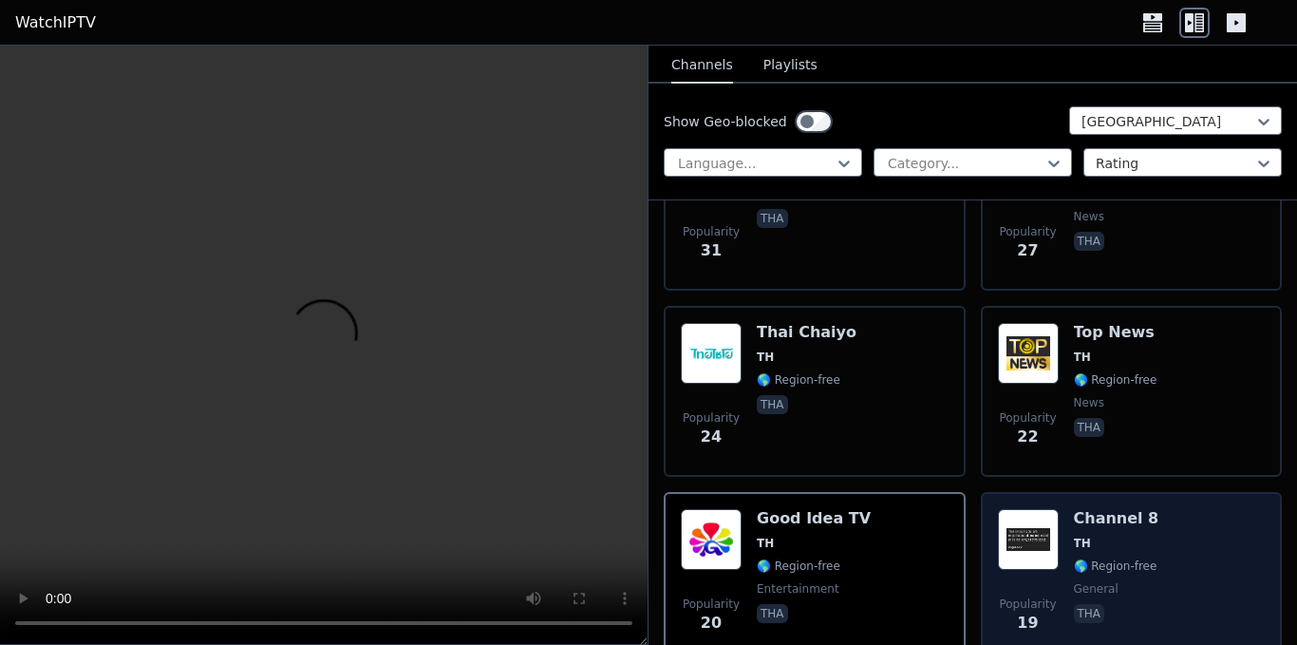
click at [1122, 541] on div "Channel 8 TH 🌎 Region-free general tha" at bounding box center [1116, 577] width 85 height 137
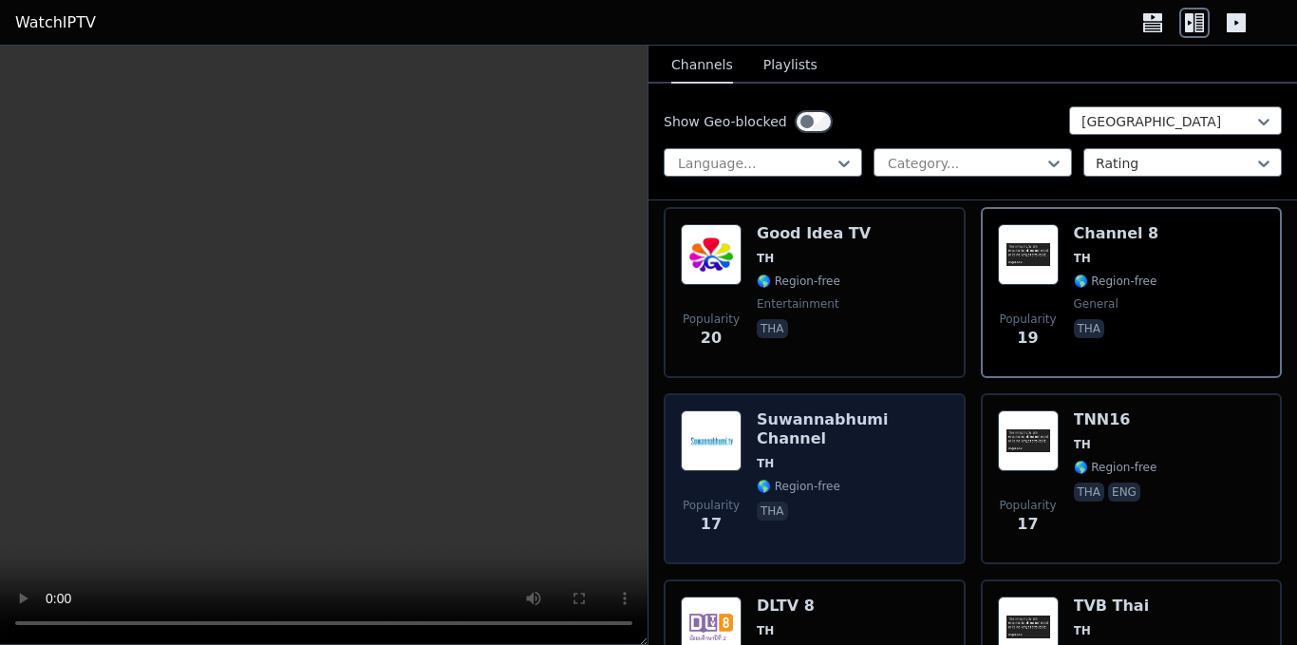
click at [838, 501] on span "tha" at bounding box center [853, 512] width 192 height 23
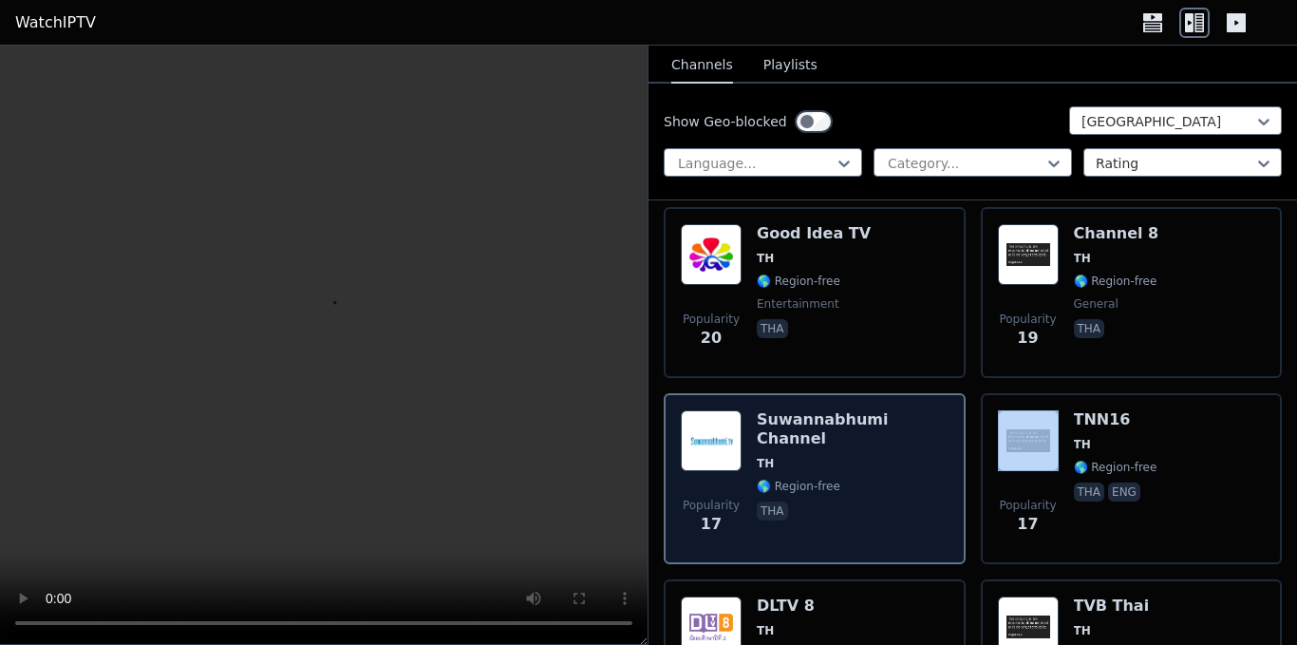
click at [838, 501] on span "tha" at bounding box center [853, 512] width 192 height 23
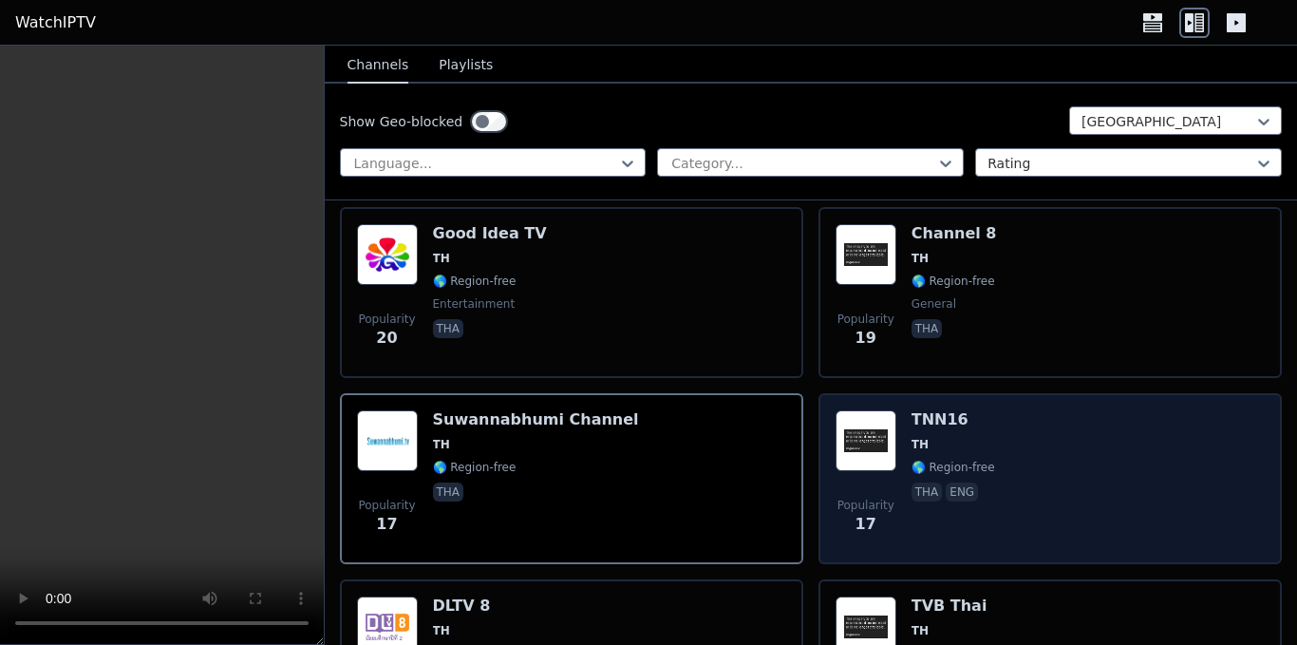
click at [1003, 443] on div "Popularity 17 TNN16 TH 🌎 Region-free tha eng" at bounding box center [1049, 478] width 429 height 137
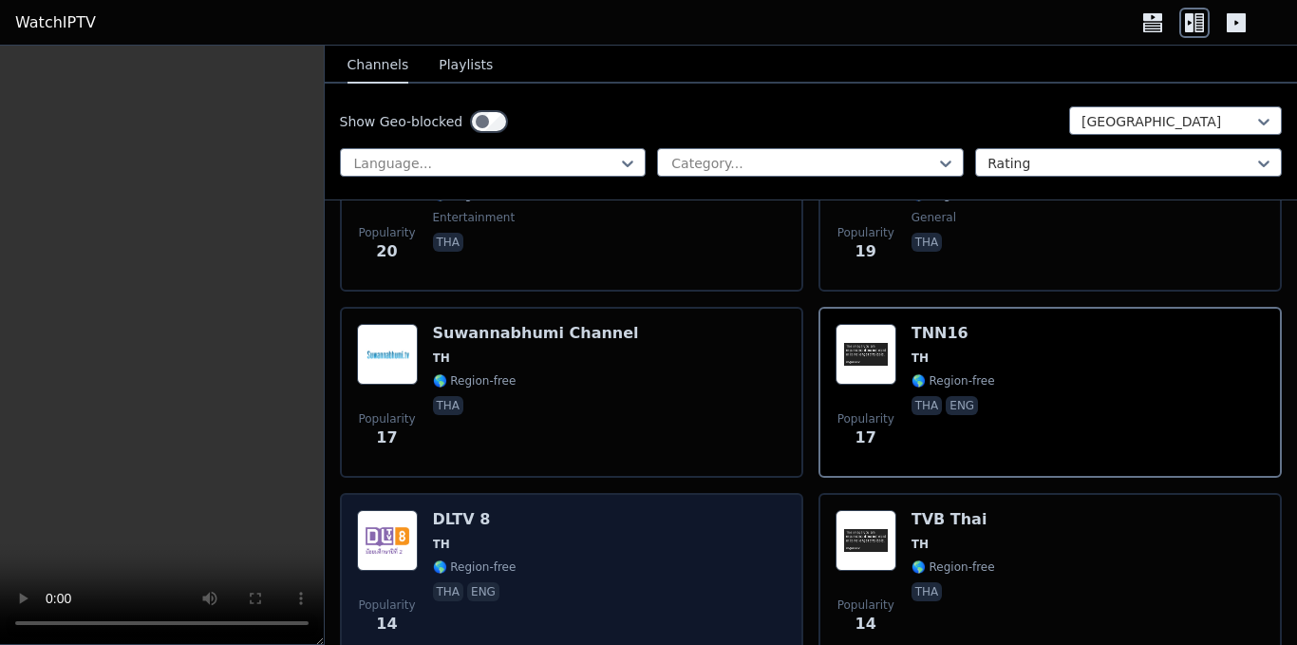
scroll to position [1709, 0]
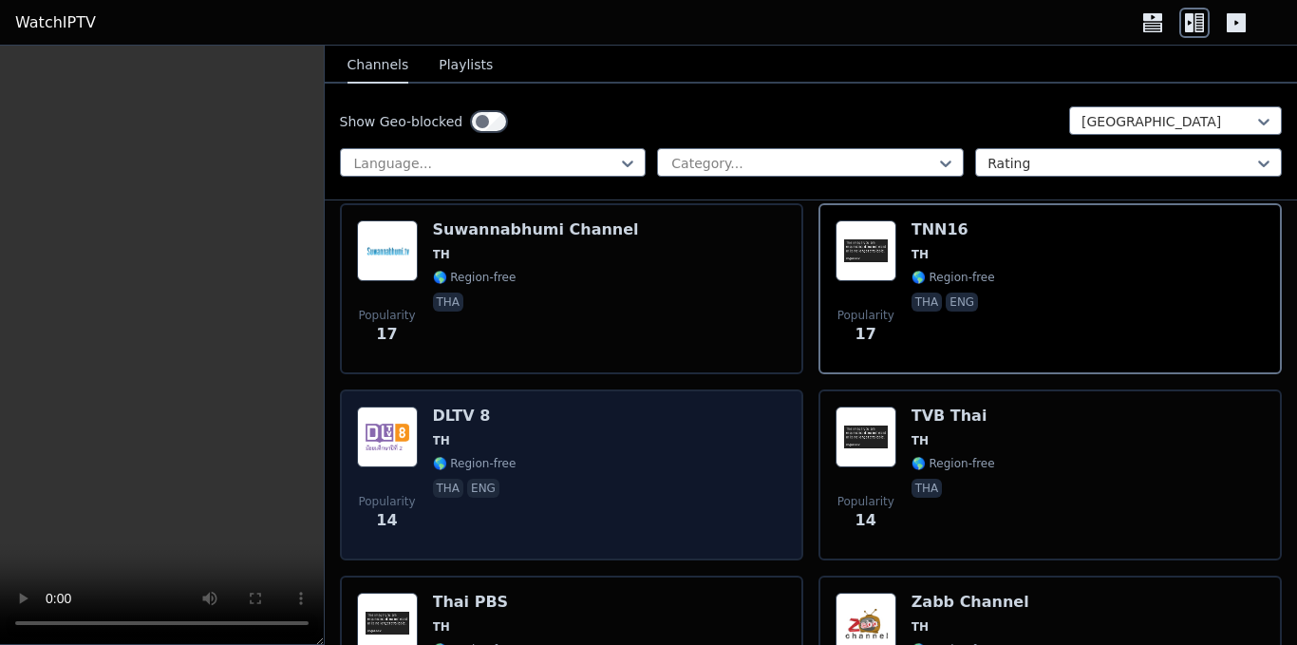
click at [644, 418] on div "Popularity 14 DLTV 8 TH 🌎 Region-free tha eng" at bounding box center [571, 474] width 429 height 137
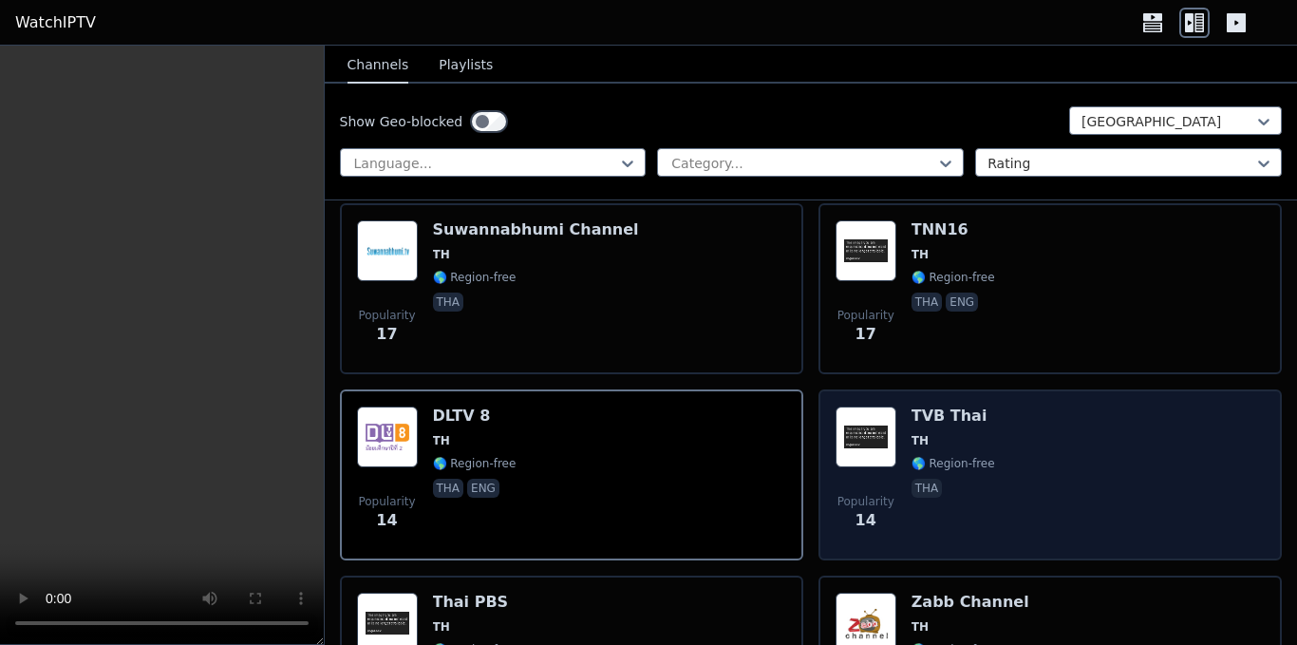
click at [1070, 472] on div "Popularity 14 TVB Thai TH 🌎 Region-free tha" at bounding box center [1049, 474] width 429 height 137
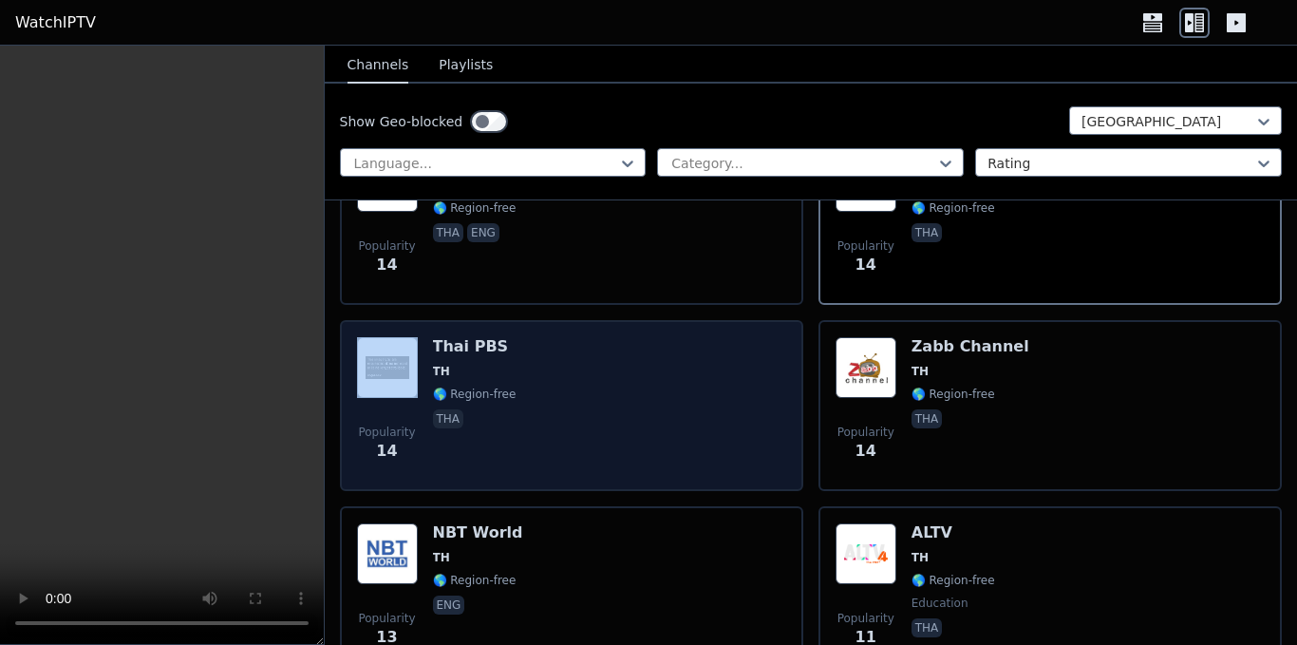
scroll to position [1994, 0]
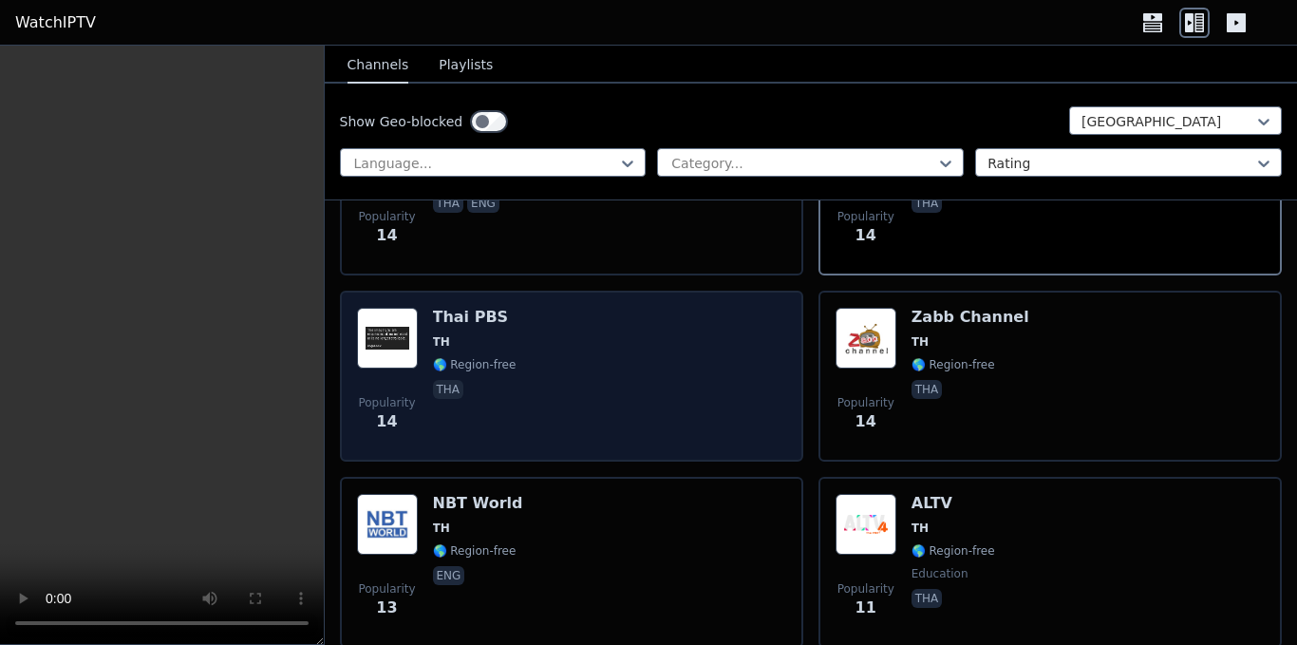
click at [623, 378] on div "Popularity 14 Thai PBS TH 🌎 Region-free tha" at bounding box center [571, 376] width 429 height 137
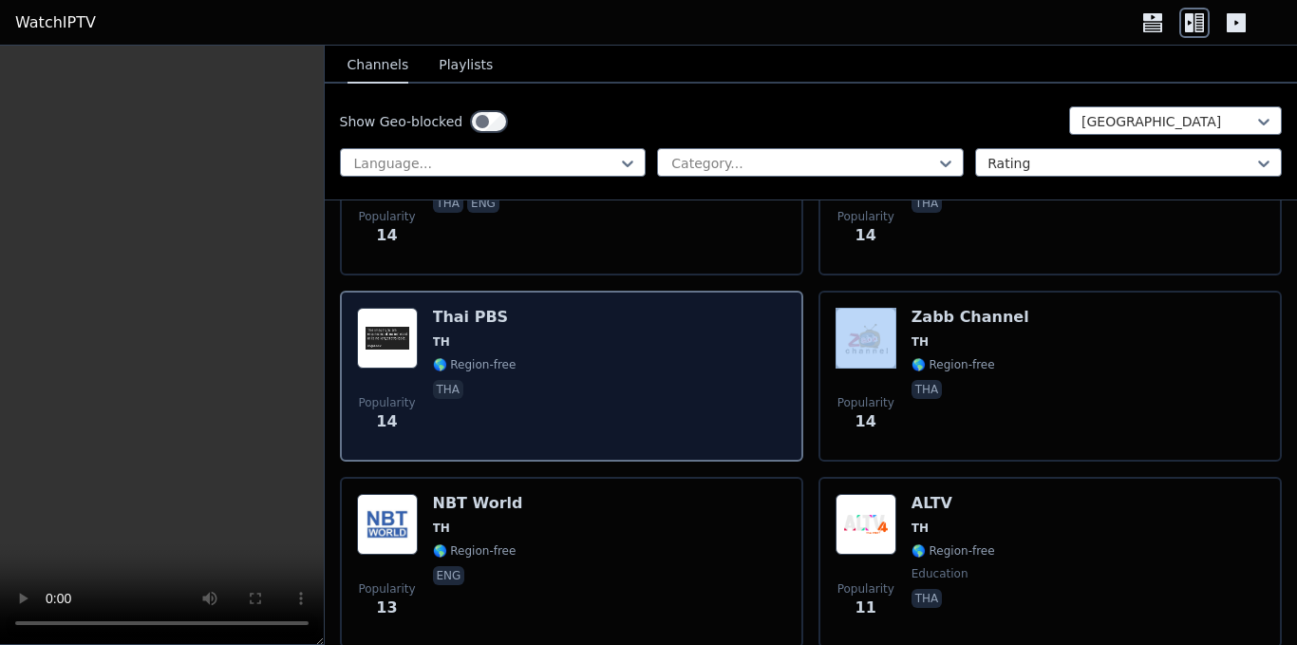
click at [623, 378] on div "Popularity 14 Thai PBS TH 🌎 Region-free tha" at bounding box center [571, 376] width 429 height 137
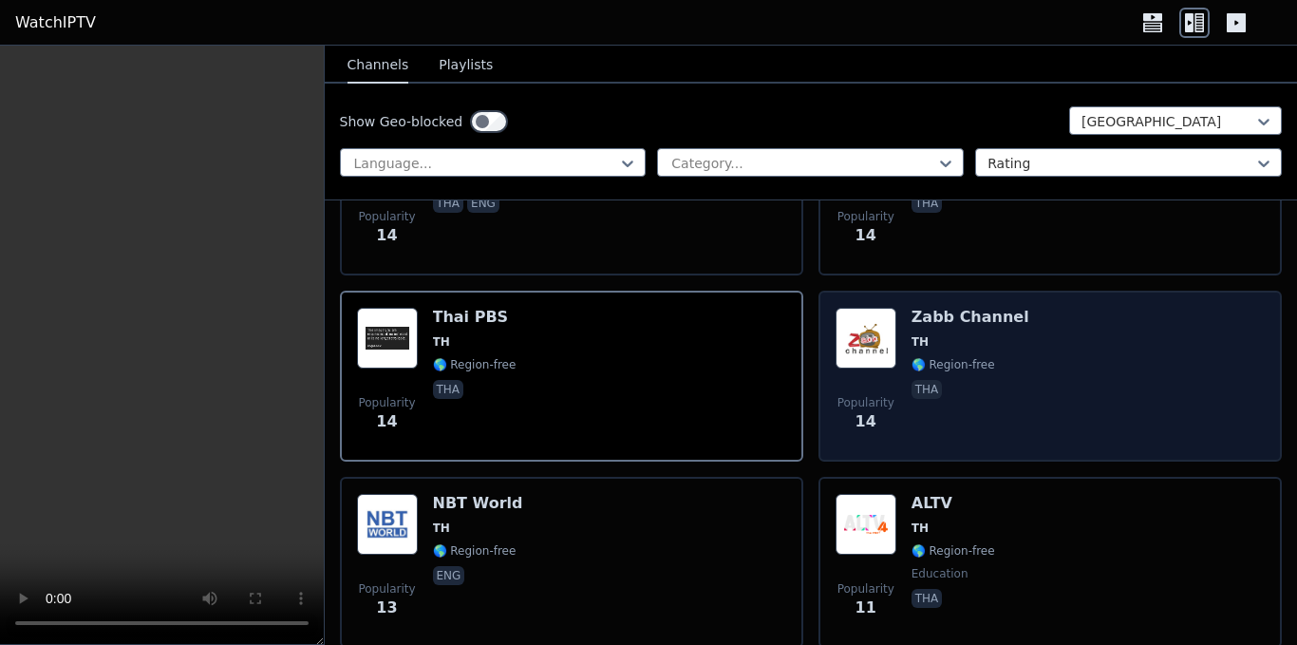
click at [1135, 365] on div "Popularity 14 Zabb Channel TH 🌎 Region-free tha" at bounding box center [1049, 376] width 429 height 137
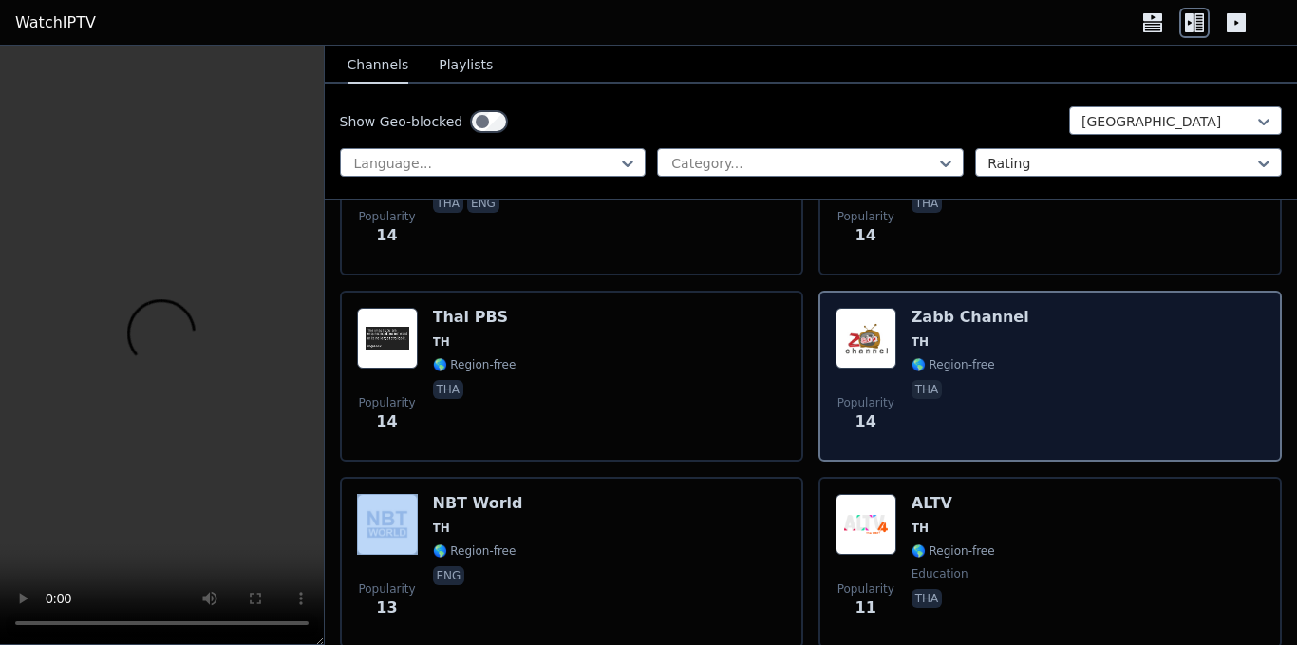
click at [1135, 365] on div "Popularity 14 Zabb Channel TH 🌎 Region-free tha" at bounding box center [1049, 376] width 429 height 137
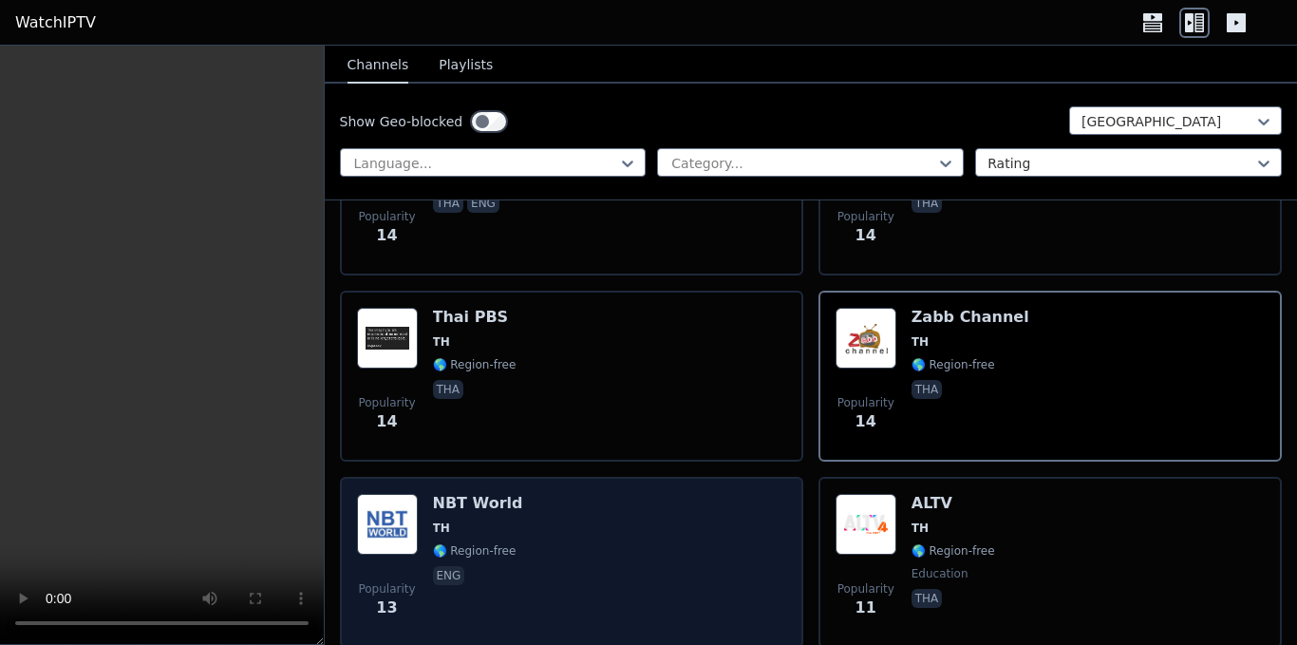
click at [688, 575] on div "Popularity 13 NBT World TH 🌎 Region-free eng" at bounding box center [571, 562] width 429 height 137
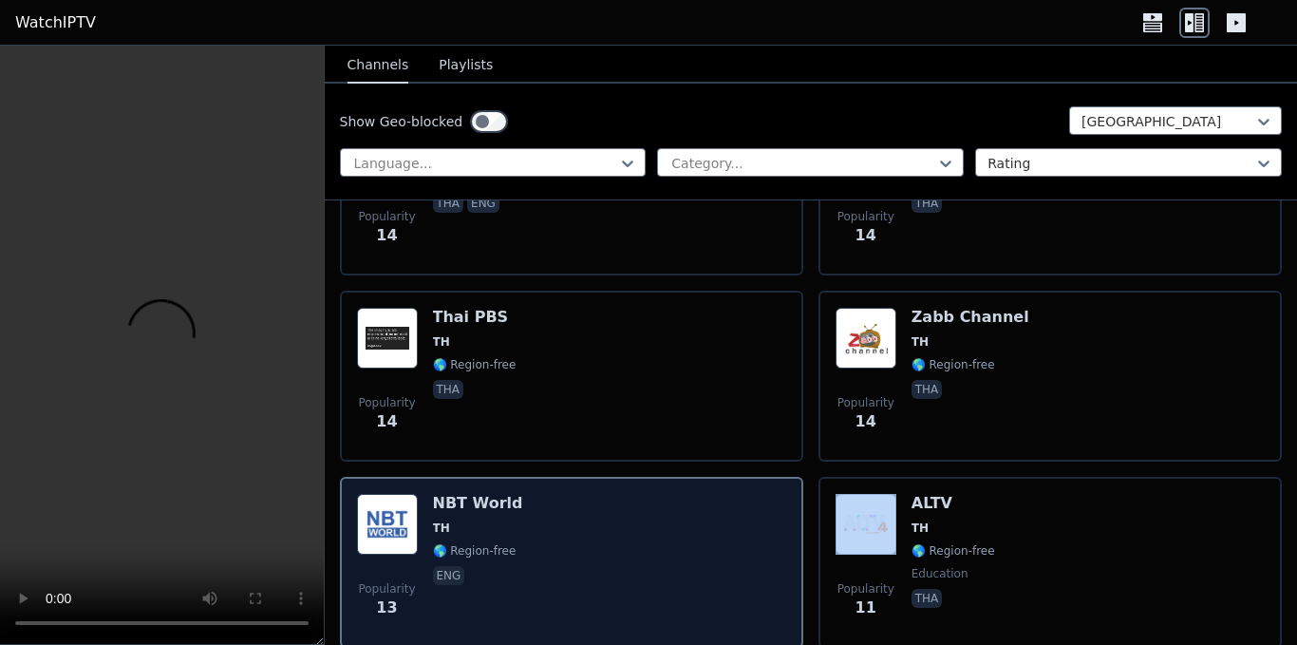
click at [688, 575] on div "Popularity 13 NBT World TH 🌎 Region-free eng" at bounding box center [571, 562] width 429 height 137
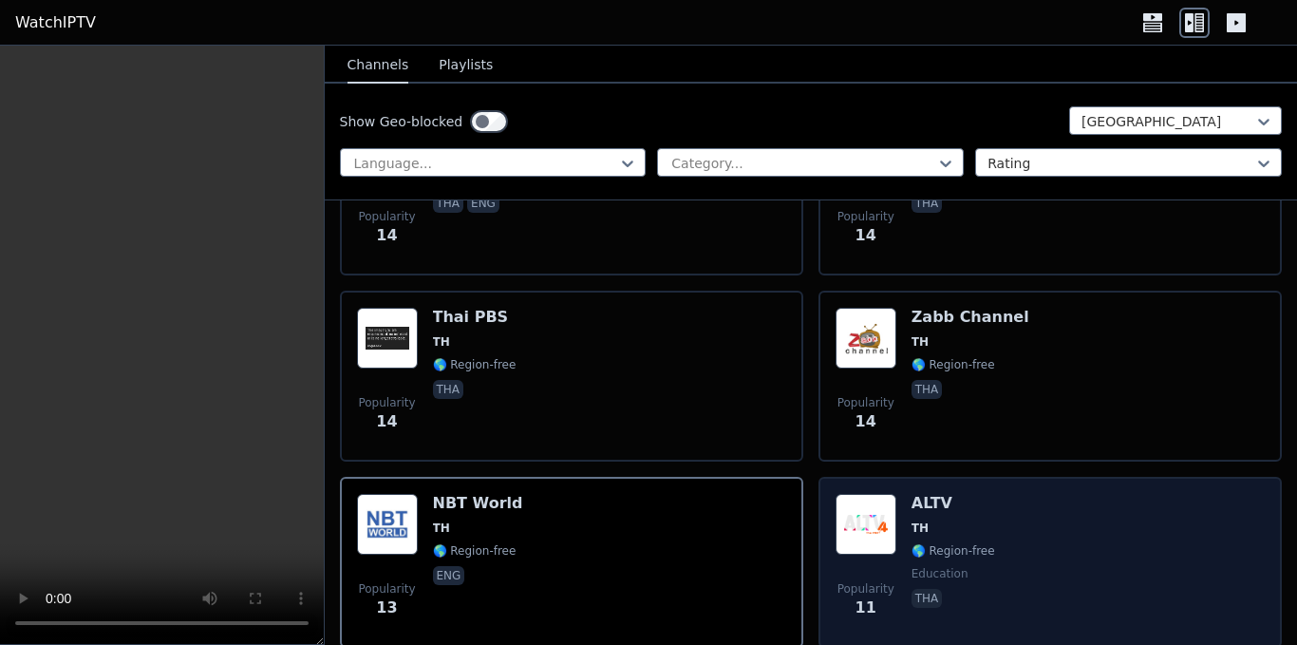
click at [1028, 557] on div "Popularity 11 ALTV TH 🌎 Region-free education tha" at bounding box center [1049, 562] width 429 height 137
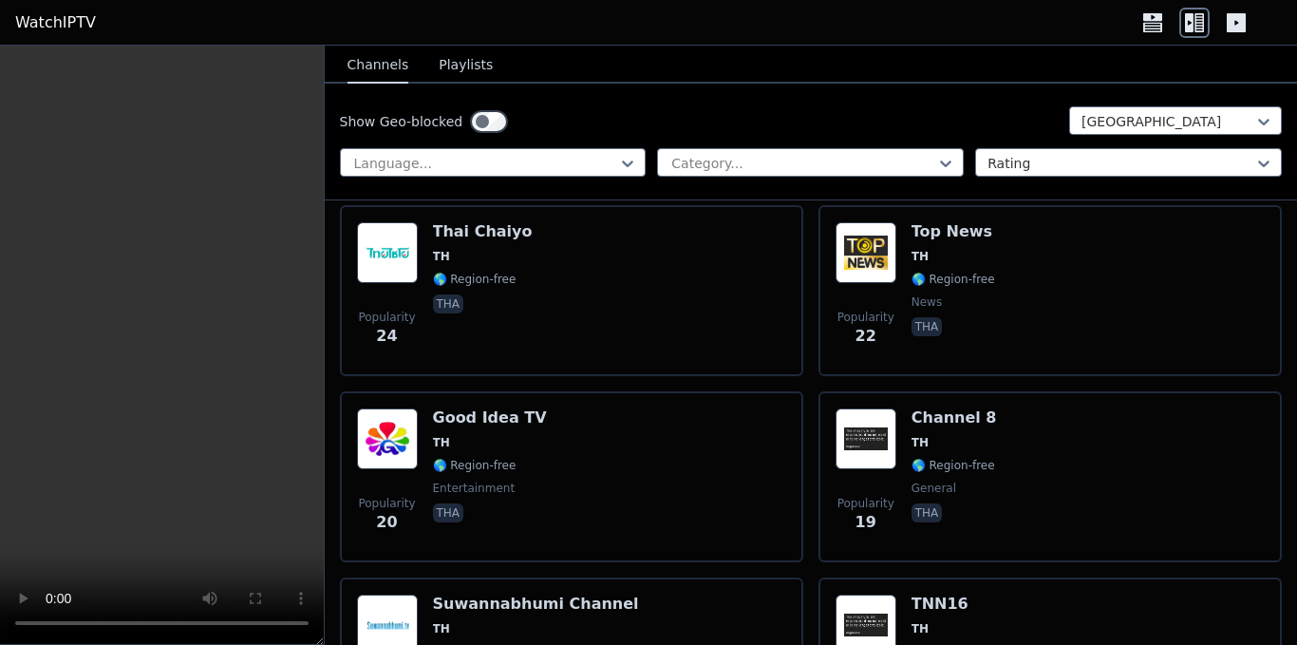
scroll to position [1329, 0]
